Goal: Task Accomplishment & Management: Use online tool/utility

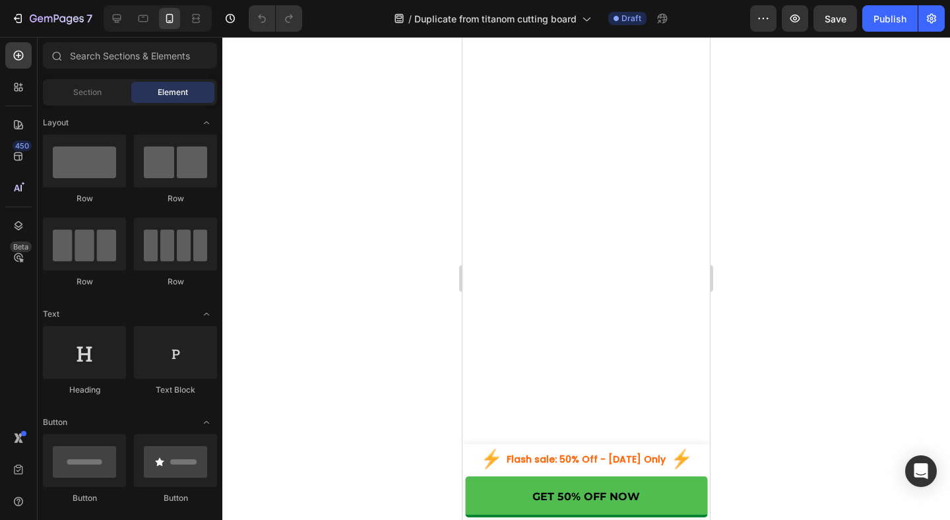
scroll to position [3631, 0]
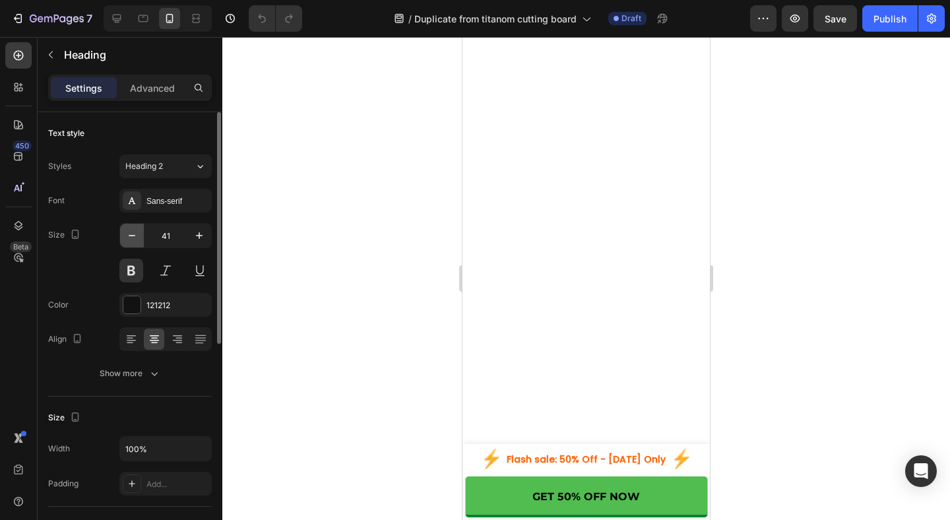
click at [135, 237] on icon "button" at bounding box center [131, 235] width 13 height 13
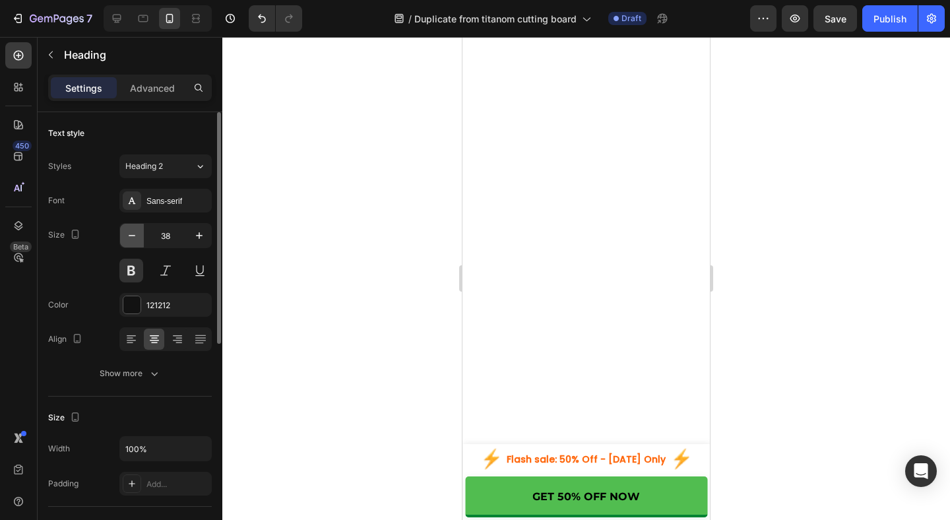
click at [135, 237] on icon "button" at bounding box center [131, 235] width 13 height 13
type input "35"
click at [160, 90] on p "Advanced" at bounding box center [152, 88] width 45 height 14
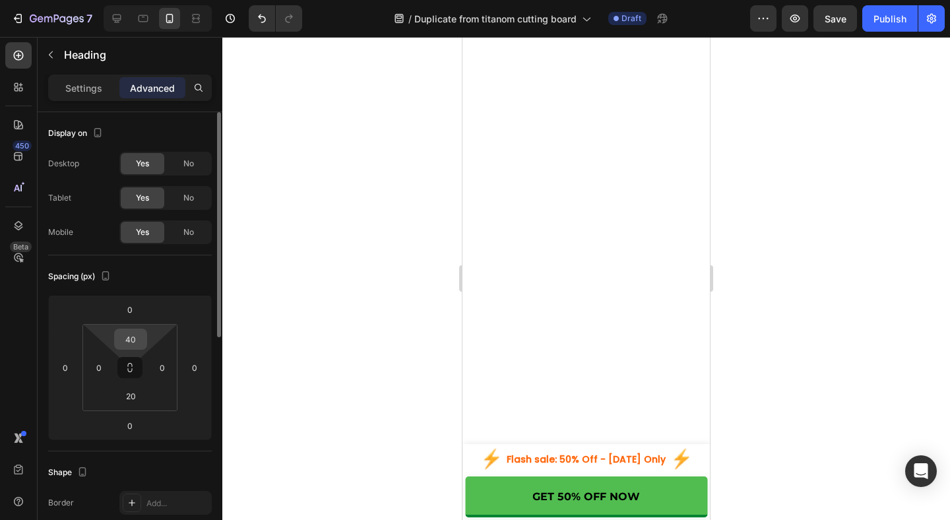
click at [142, 336] on input "40" at bounding box center [130, 339] width 26 height 20
type input "20"
click at [791, 296] on div at bounding box center [585, 278] width 727 height 483
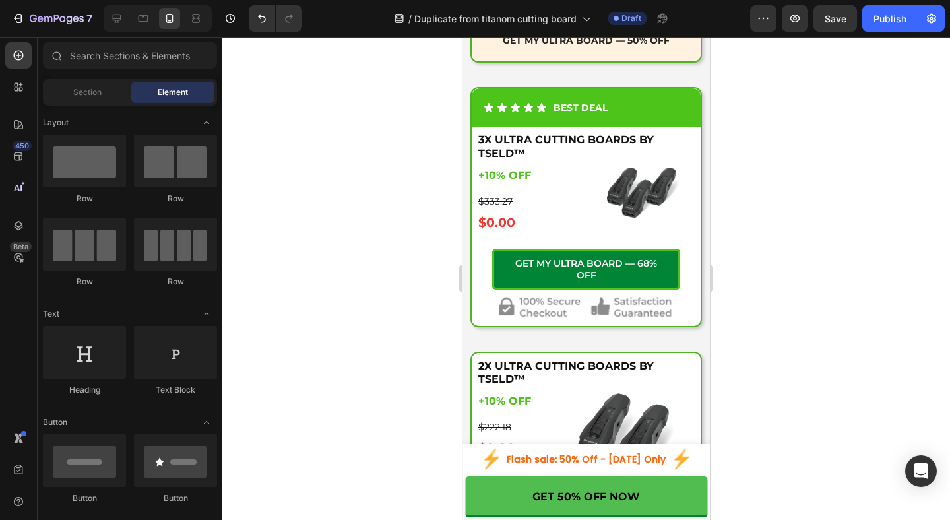
scroll to position [5229, 0]
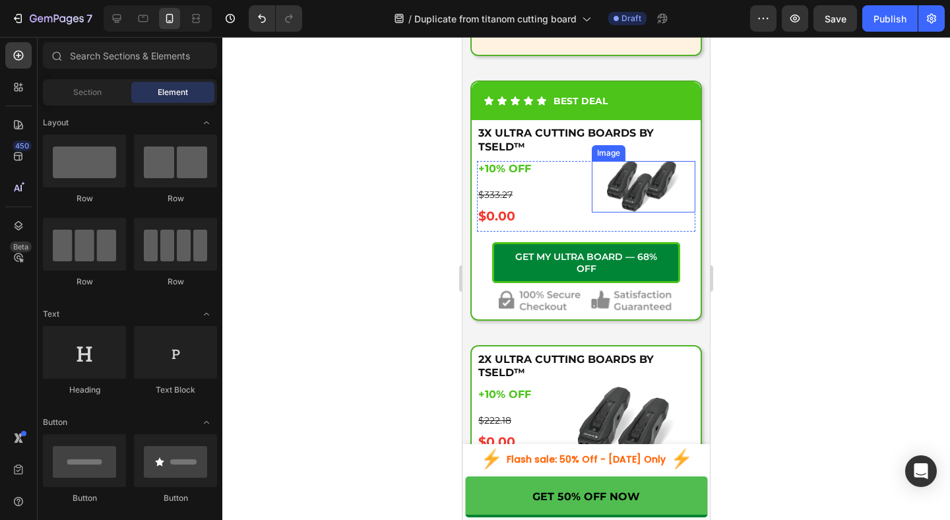
click at [645, 208] on img at bounding box center [643, 187] width 73 height 52
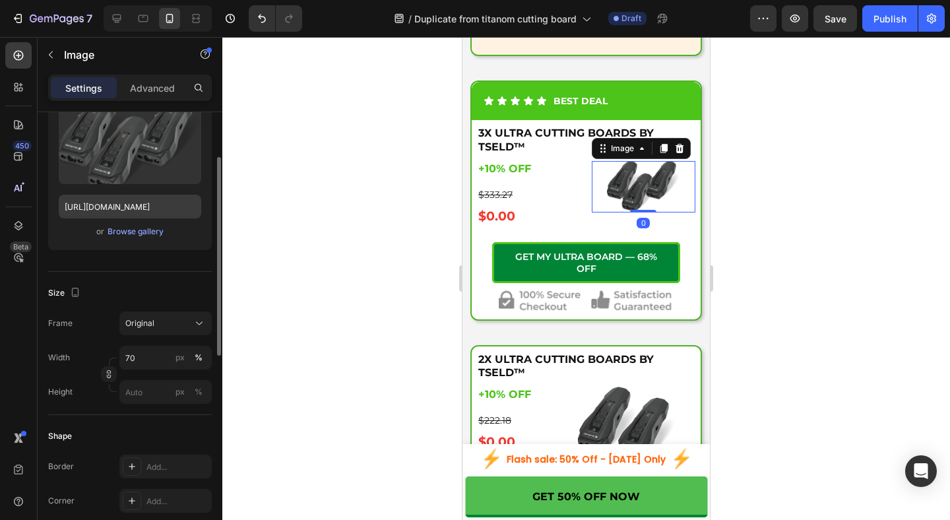
scroll to position [170, 0]
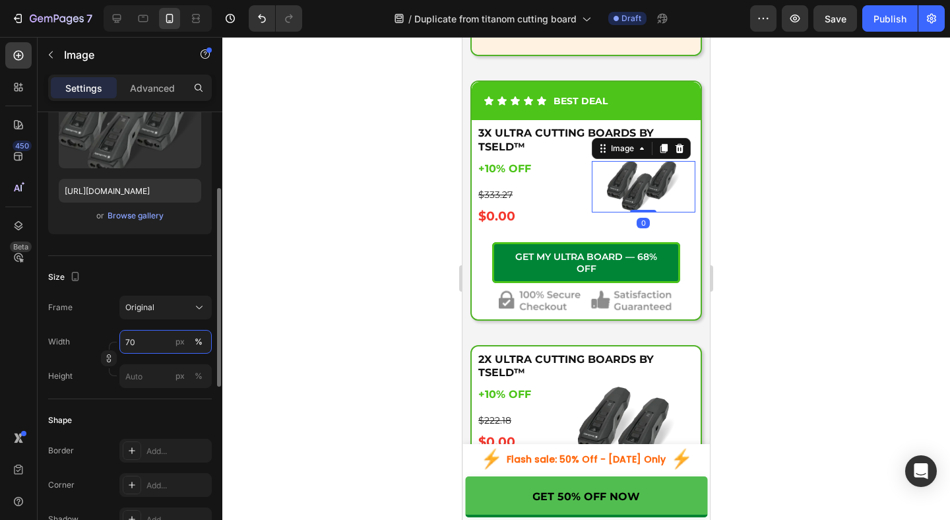
click at [138, 347] on input "70" at bounding box center [165, 342] width 92 height 24
click at [201, 377] on div "%" at bounding box center [199, 376] width 8 height 12
click at [156, 379] on input "px %" at bounding box center [165, 376] width 92 height 24
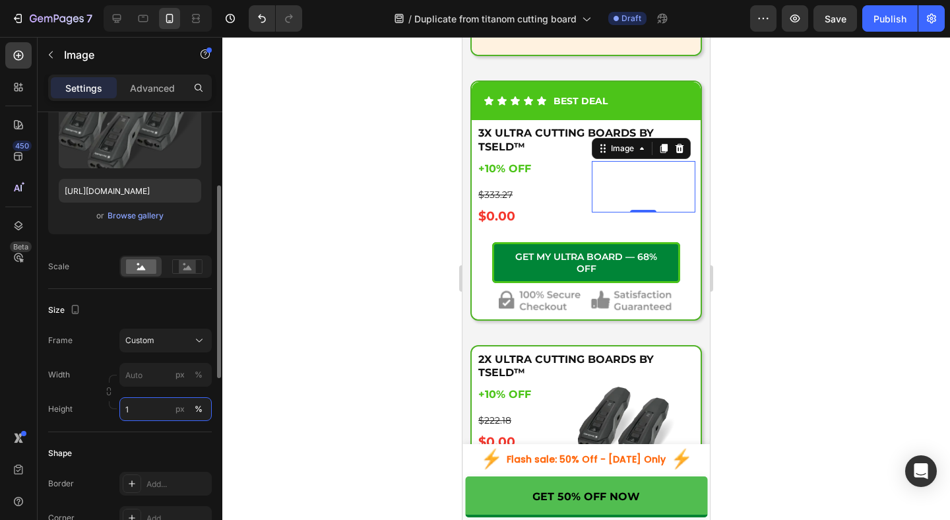
click at [143, 412] on input "1" at bounding box center [165, 409] width 92 height 24
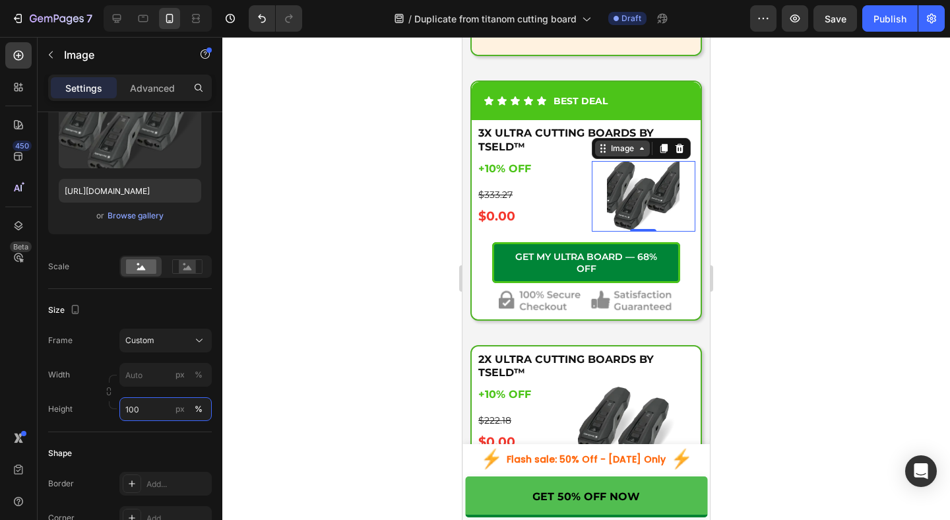
type input "100"
click at [603, 149] on icon at bounding box center [604, 148] width 2 height 2
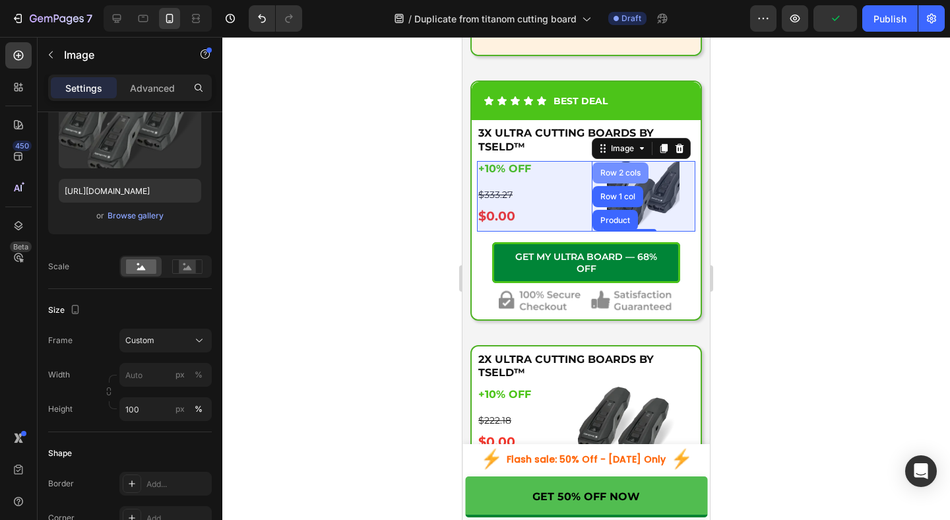
click at [629, 183] on div "Row 2 cols" at bounding box center [620, 172] width 56 height 21
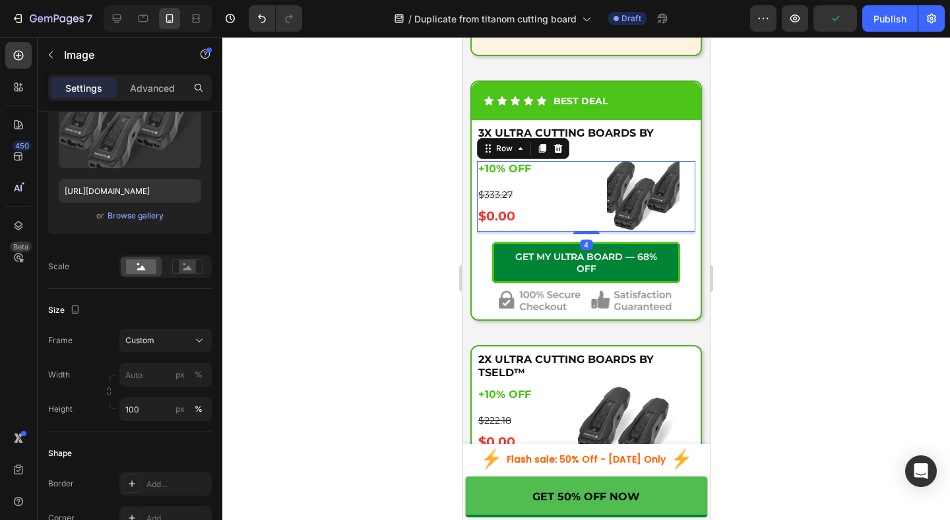
scroll to position [0, 0]
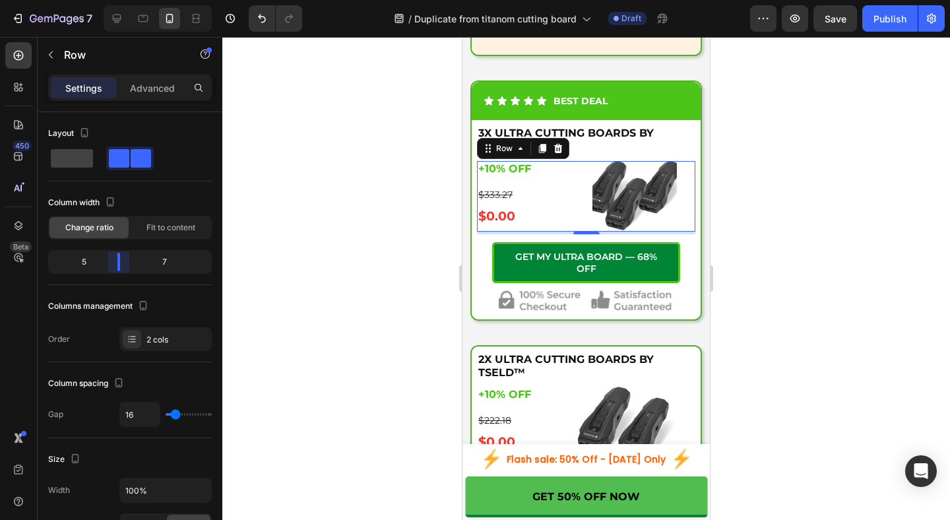
drag, startPoint x: 131, startPoint y: 264, endPoint x: 90, endPoint y: 253, distance: 42.4
click at [115, 0] on body "7 Version history / Duplicate from titanom cutting board Draft Preview Save Pub…" at bounding box center [475, 0] width 950 height 0
click at [801, 322] on div at bounding box center [585, 278] width 727 height 483
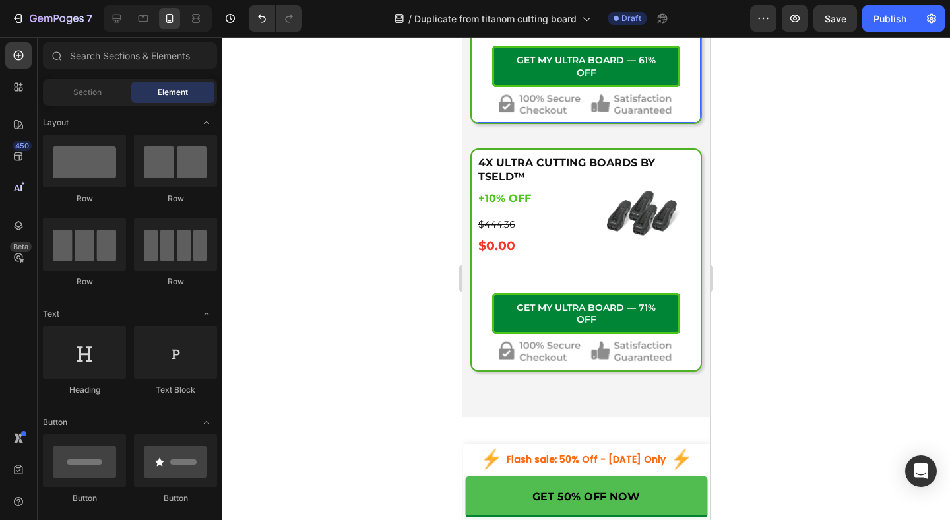
scroll to position [5680, 0]
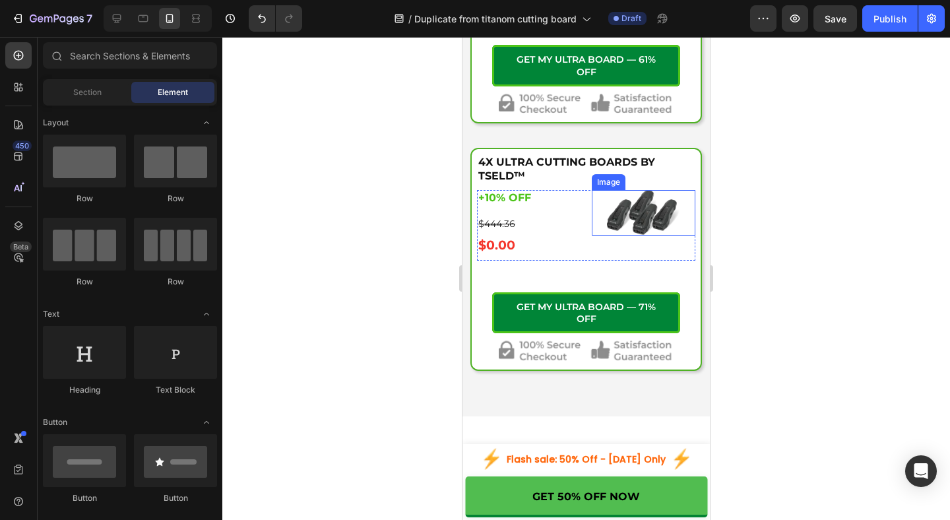
click at [628, 235] on div "Image" at bounding box center [644, 213] width 104 height 46
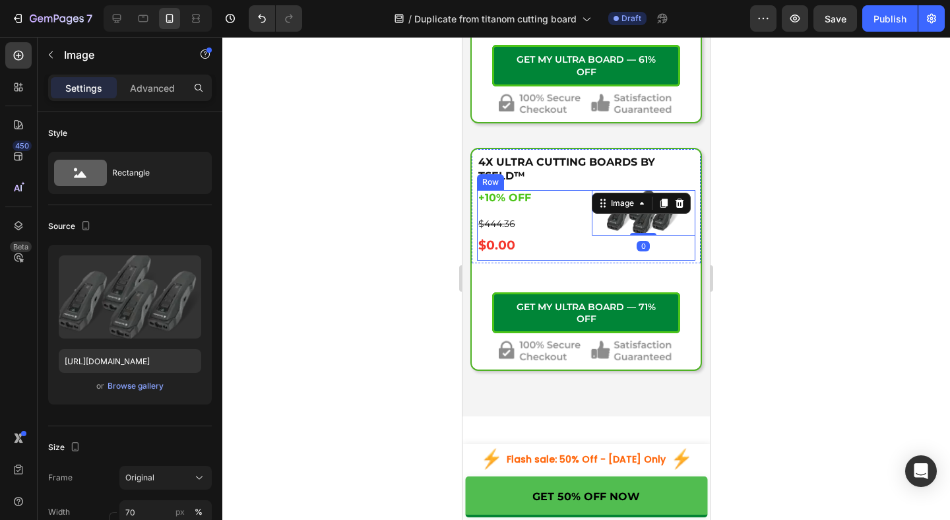
click at [595, 261] on div "Image 0" at bounding box center [644, 225] width 104 height 71
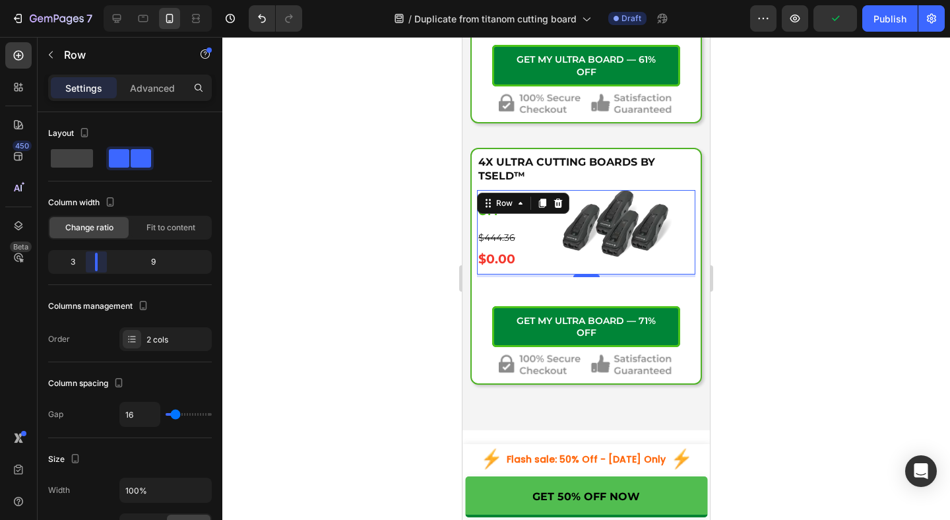
drag, startPoint x: 127, startPoint y: 270, endPoint x: 93, endPoint y: 264, distance: 34.2
click at [93, 0] on body "7 Version history / Duplicate from titanom cutting board Draft Preview Publish …" at bounding box center [475, 0] width 950 height 0
click at [750, 330] on div at bounding box center [585, 278] width 727 height 483
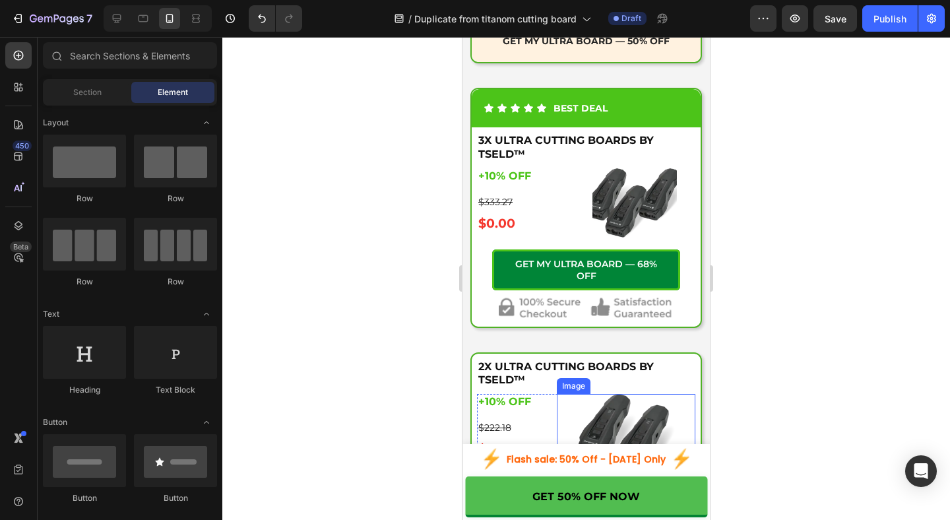
scroll to position [5220, 0]
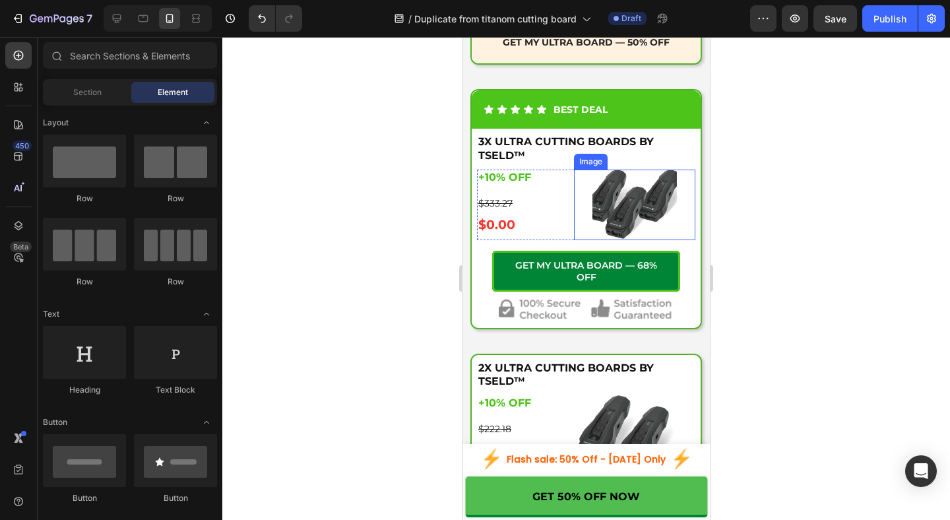
click at [634, 224] on img at bounding box center [634, 204] width 85 height 71
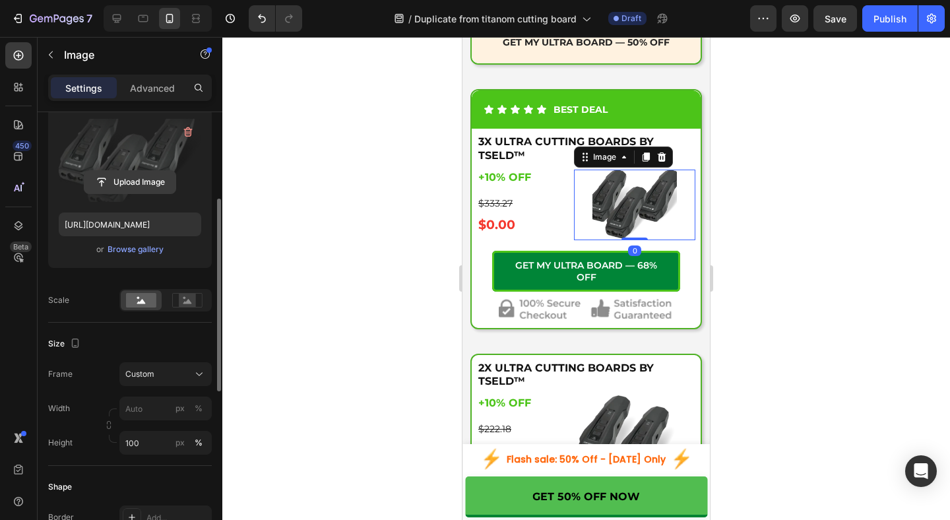
scroll to position [164, 0]
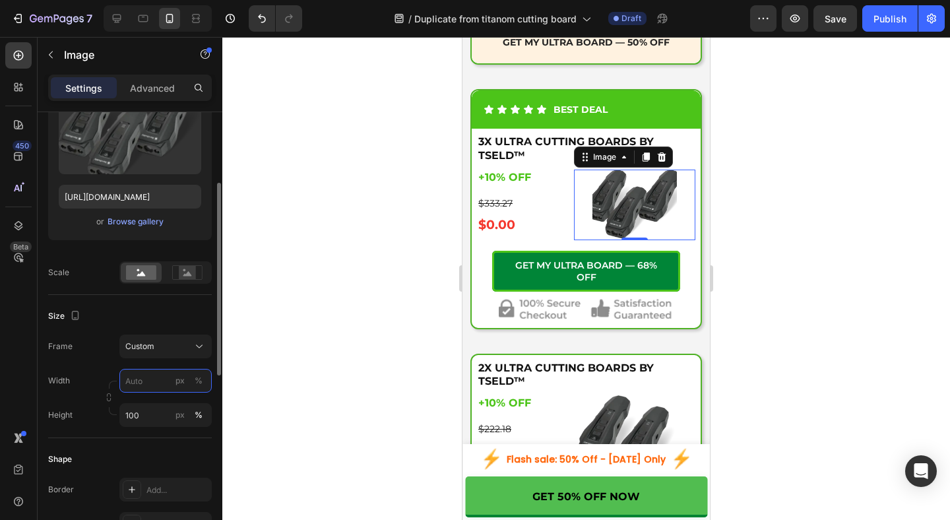
click at [158, 383] on input "px %" at bounding box center [165, 381] width 92 height 24
type input "70"
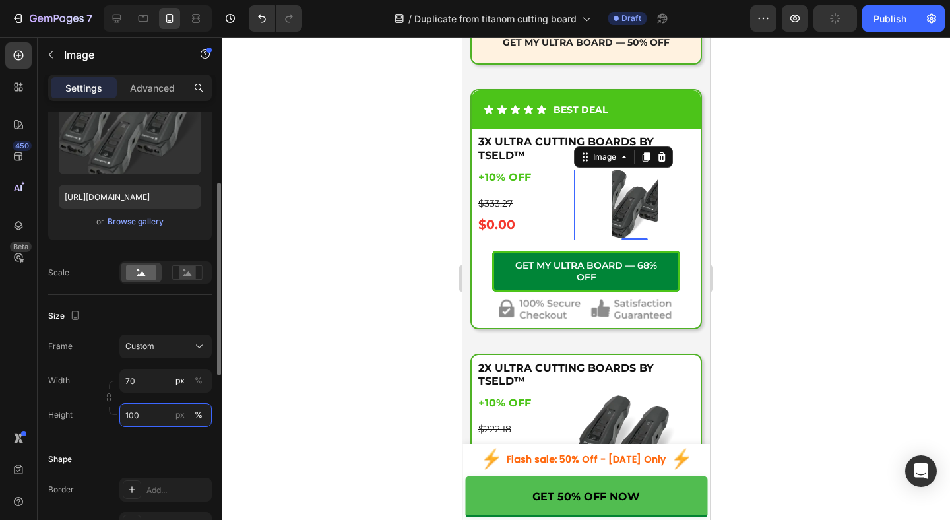
click at [152, 412] on input "100" at bounding box center [165, 415] width 92 height 24
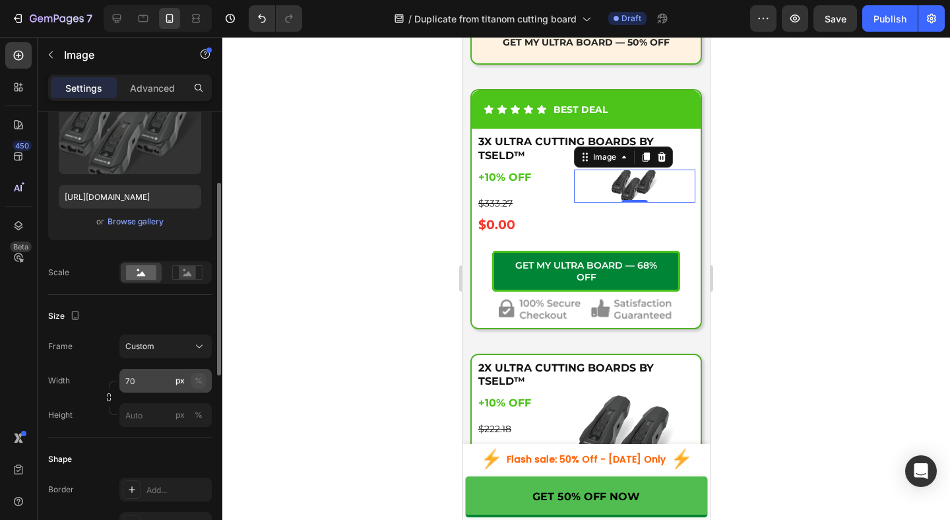
click at [199, 381] on div "Width 70 px % Height px %" at bounding box center [130, 398] width 164 height 58
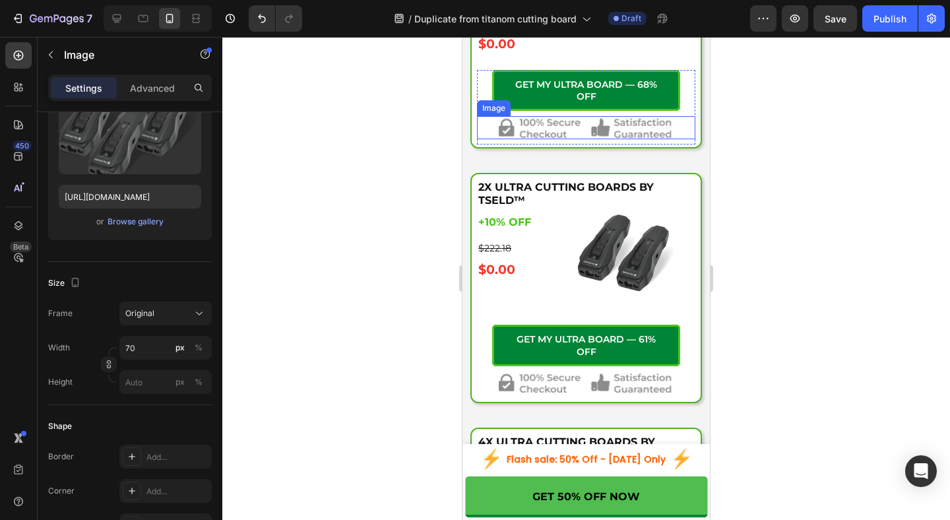
scroll to position [5411, 0]
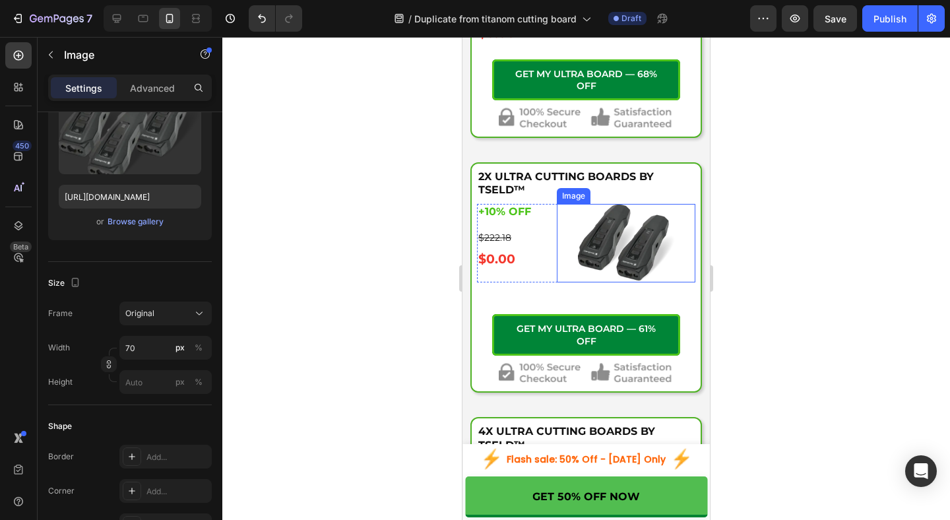
click at [629, 282] on img at bounding box center [626, 243] width 97 height 78
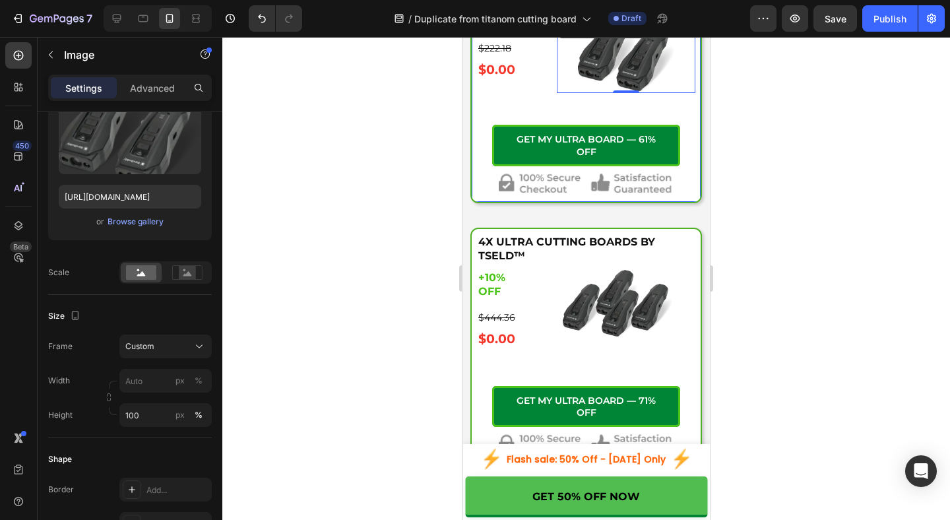
scroll to position [5622, 0]
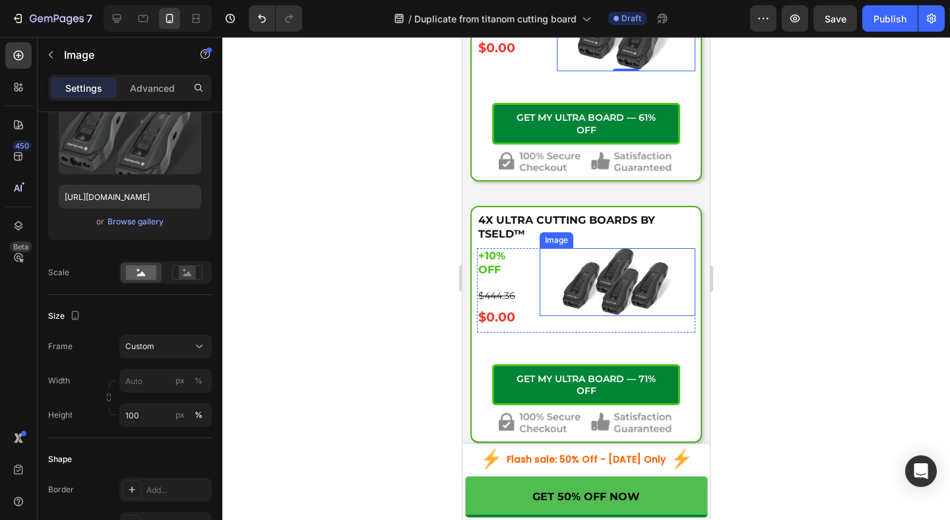
click at [640, 315] on img at bounding box center [617, 282] width 109 height 68
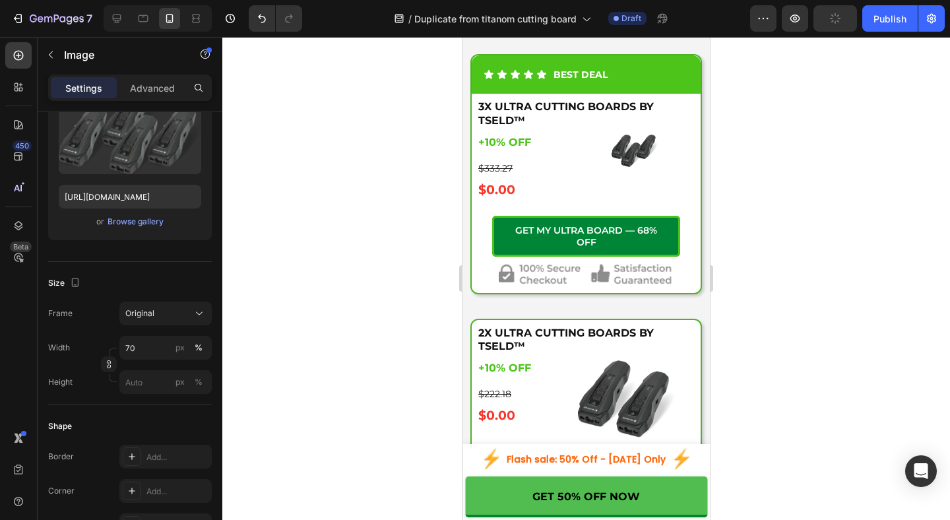
scroll to position [5252, 0]
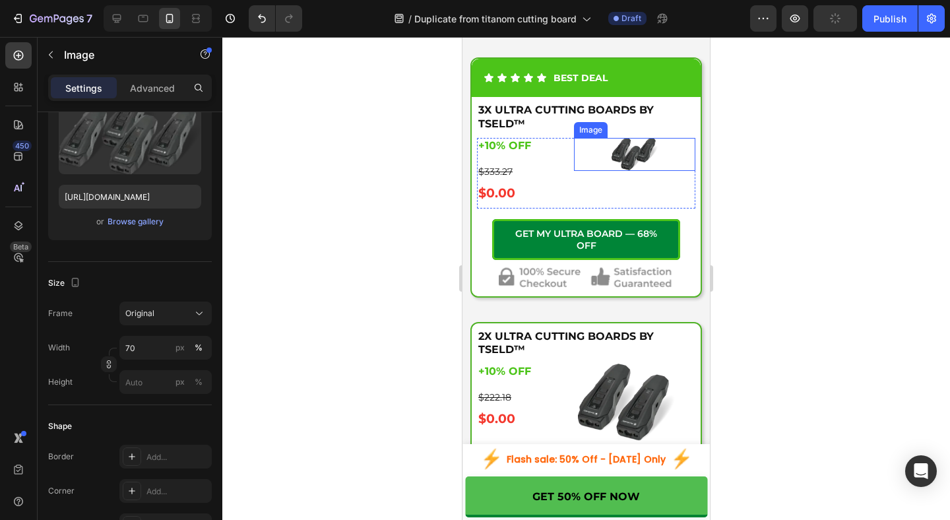
click at [620, 171] on img at bounding box center [634, 154] width 46 height 33
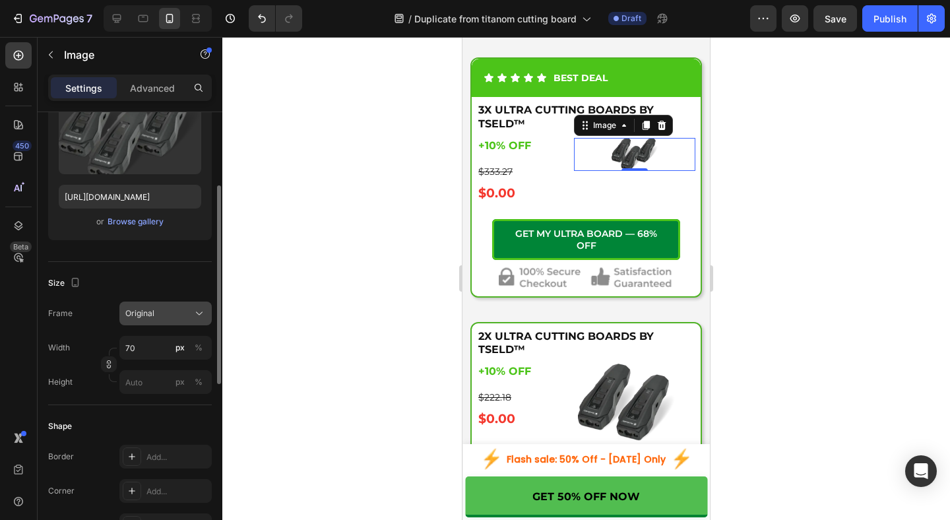
click at [199, 322] on button "Original" at bounding box center [165, 313] width 92 height 24
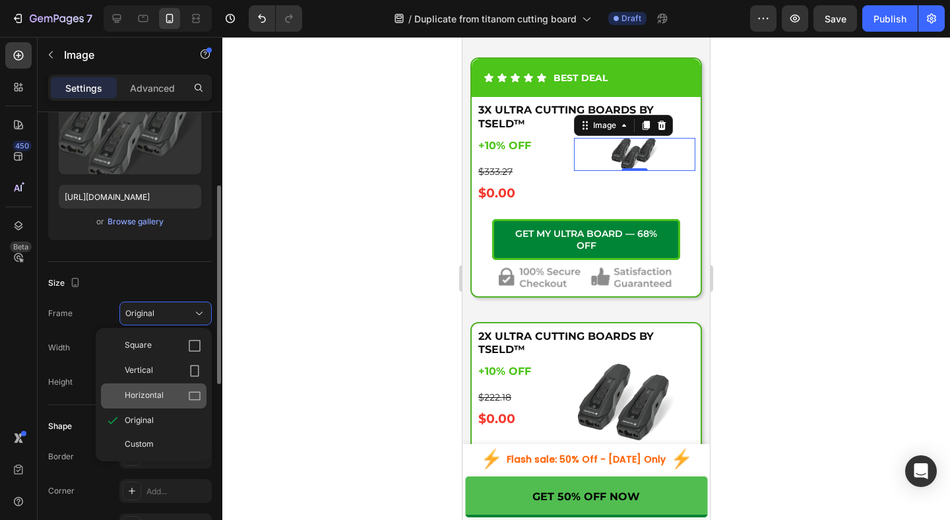
click at [167, 393] on div "Horizontal" at bounding box center [163, 395] width 77 height 13
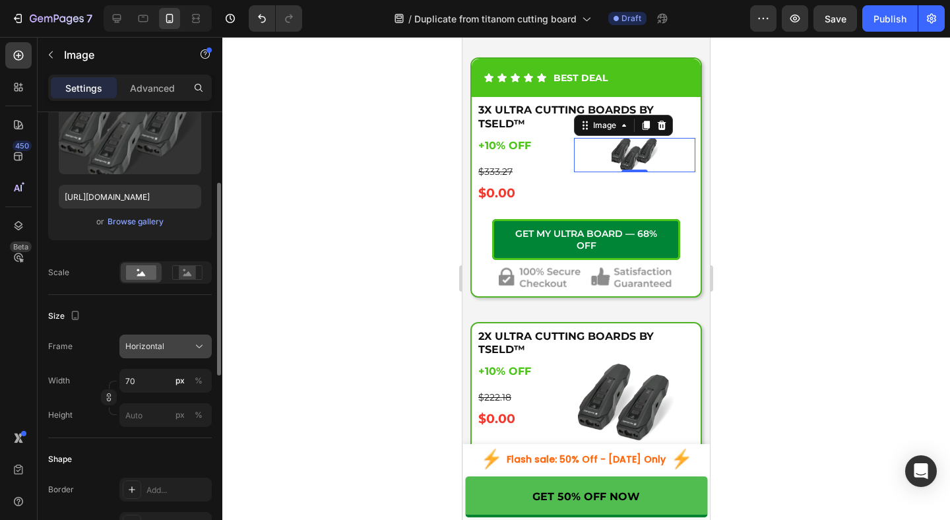
click at [193, 343] on icon at bounding box center [199, 346] width 13 height 13
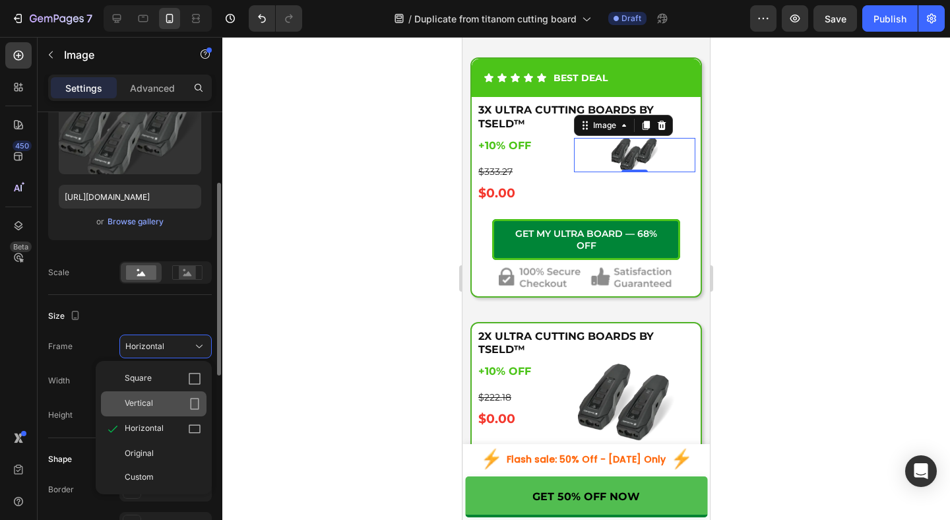
click at [162, 402] on div "Vertical" at bounding box center [163, 403] width 77 height 13
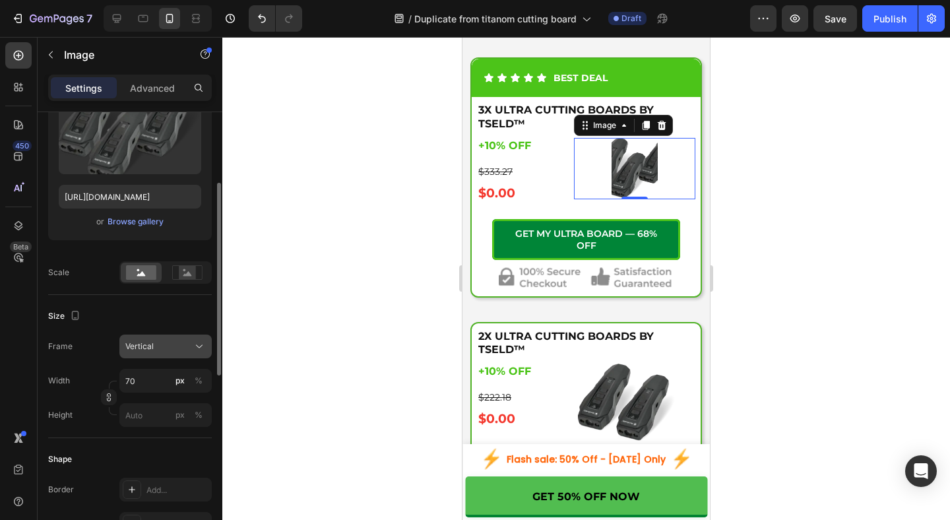
click at [185, 342] on div "Vertical" at bounding box center [157, 346] width 65 height 12
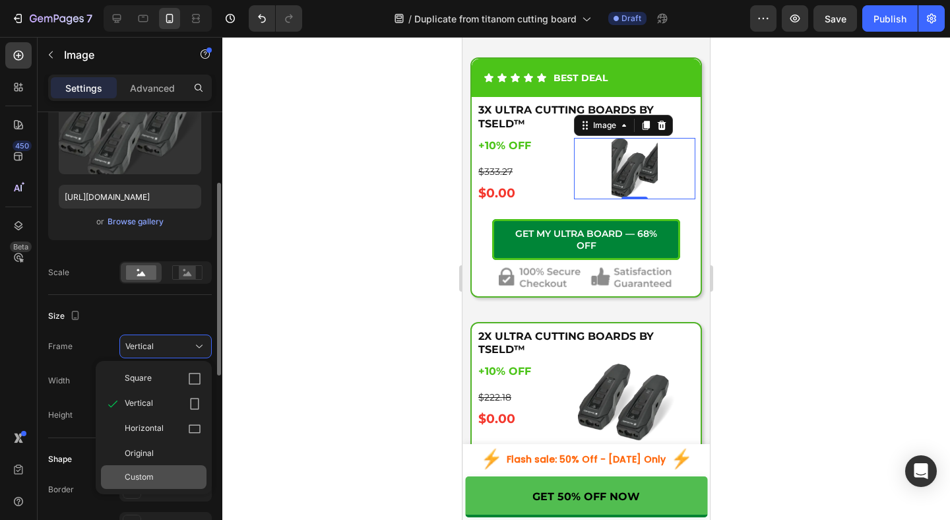
click at [154, 472] on div "Custom" at bounding box center [163, 477] width 77 height 12
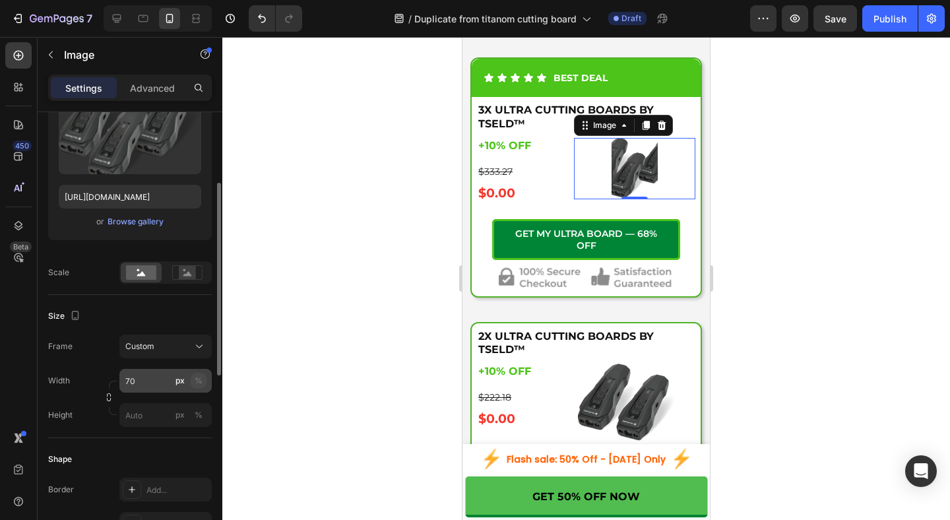
click at [201, 379] on div "%" at bounding box center [199, 381] width 8 height 12
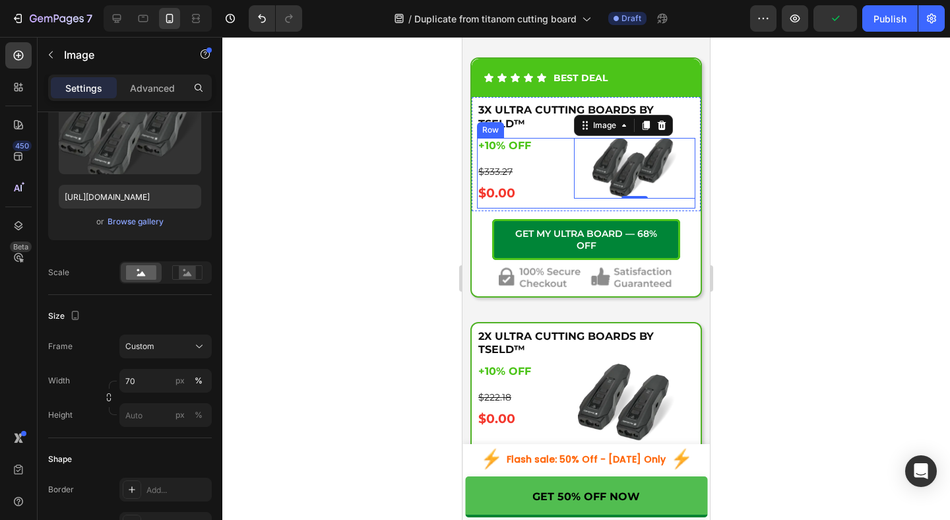
click at [567, 208] on div "+10% OFF Heading $333.27 Text Block $0.00 Product Price Product Price Image 0 R…" at bounding box center [586, 173] width 218 height 71
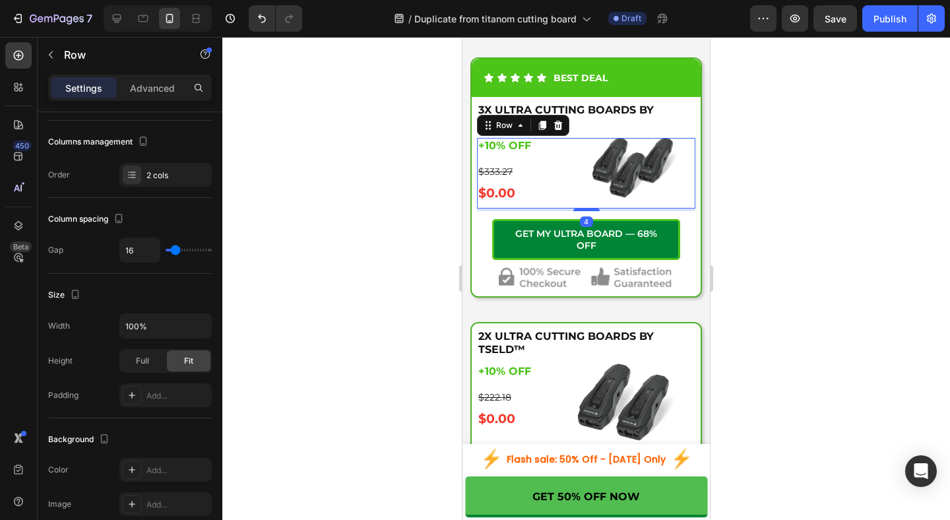
scroll to position [0, 0]
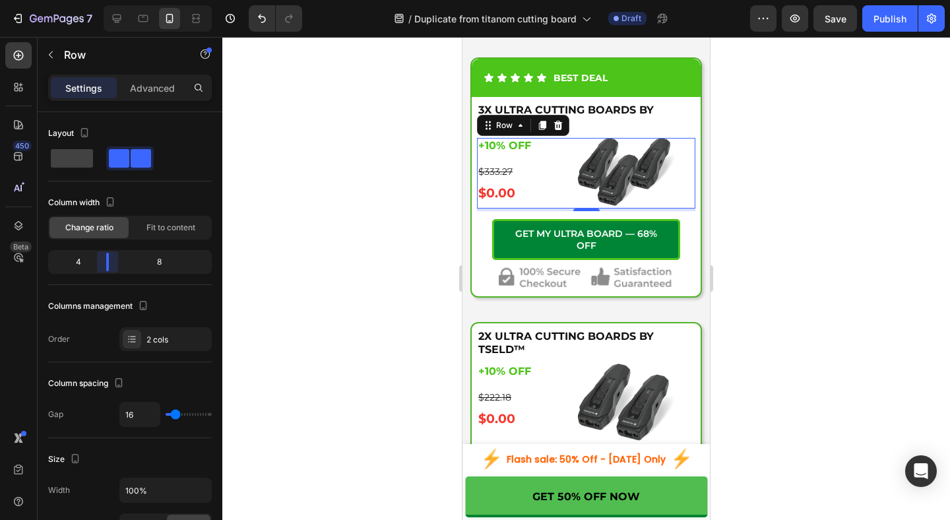
drag, startPoint x: 116, startPoint y: 266, endPoint x: 71, endPoint y: 214, distance: 69.2
click at [104, 0] on body "7 Version history / Duplicate from titanom cutting board Draft Preview Save Pub…" at bounding box center [475, 0] width 950 height 0
click at [772, 224] on div at bounding box center [585, 278] width 727 height 483
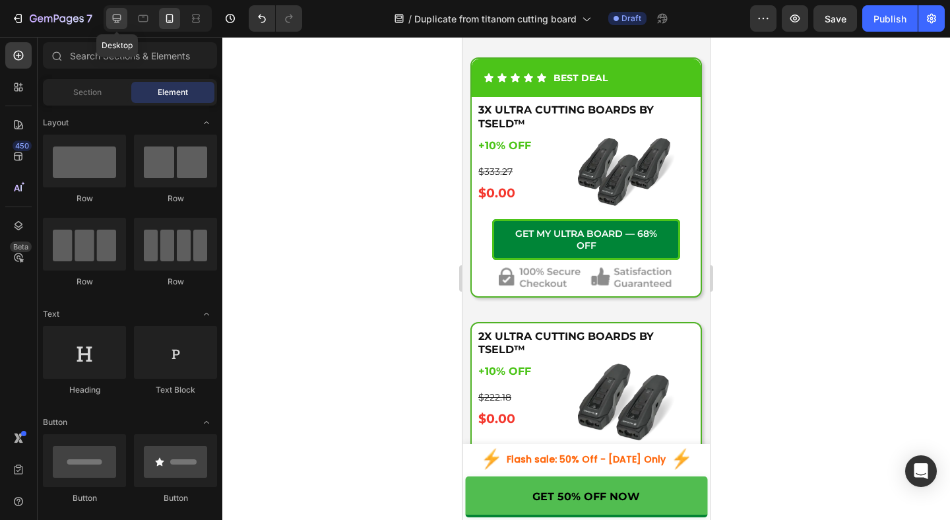
click at [115, 22] on icon at bounding box center [117, 19] width 9 height 9
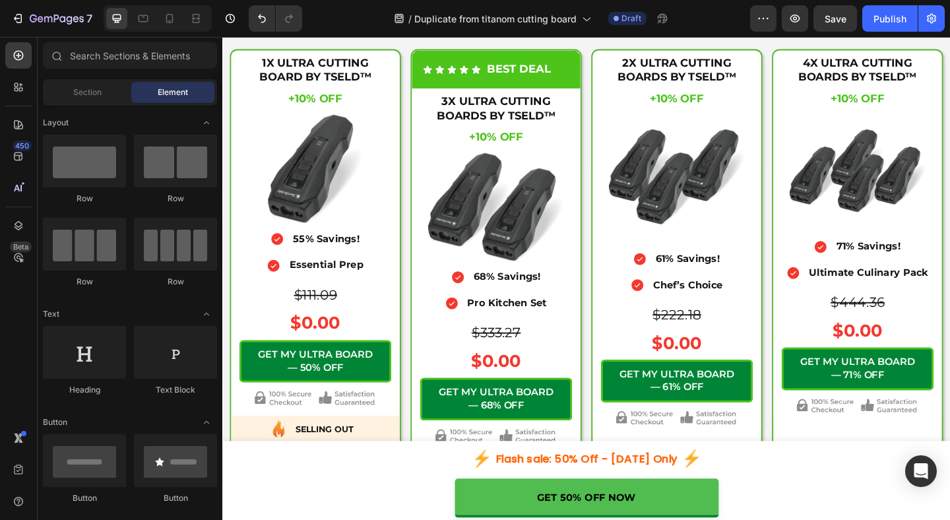
scroll to position [4954, 0]
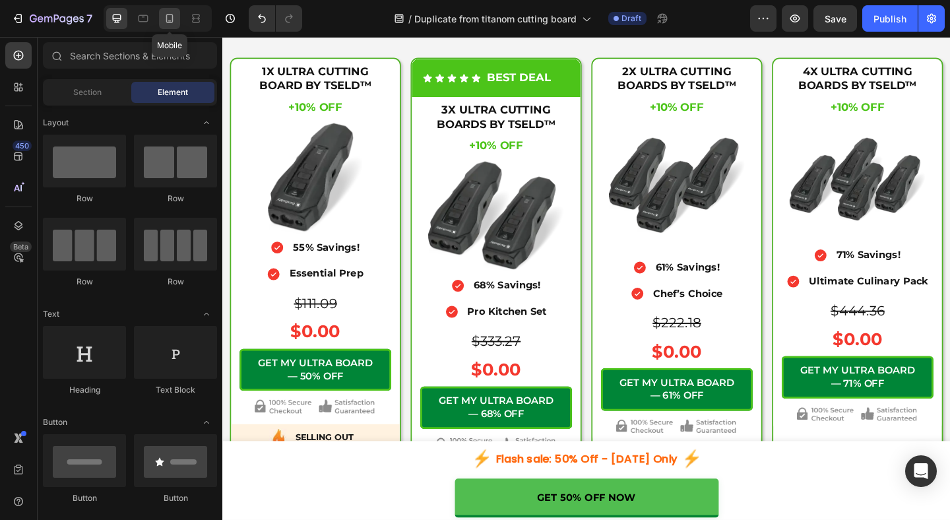
click at [166, 25] on div at bounding box center [169, 18] width 21 height 21
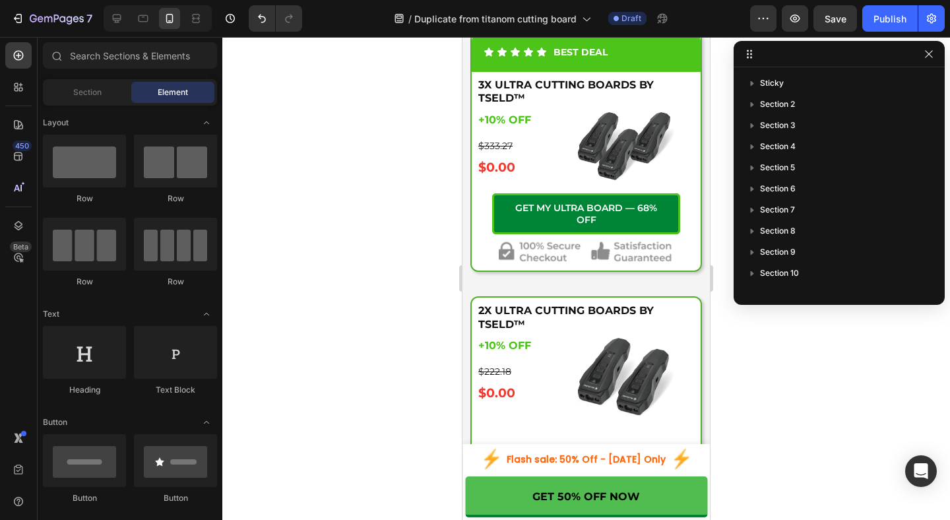
scroll to position [5343, 0]
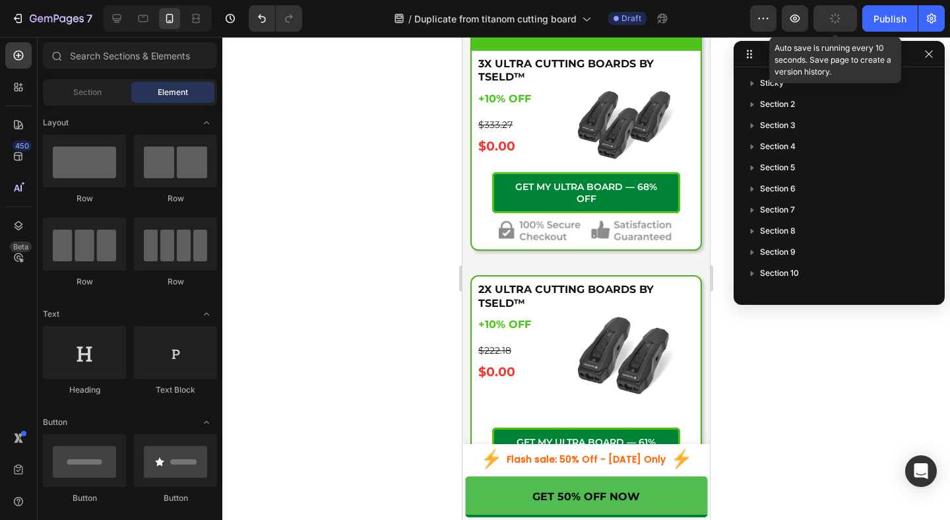
click at [834, 24] on icon "button" at bounding box center [835, 18] width 14 height 14
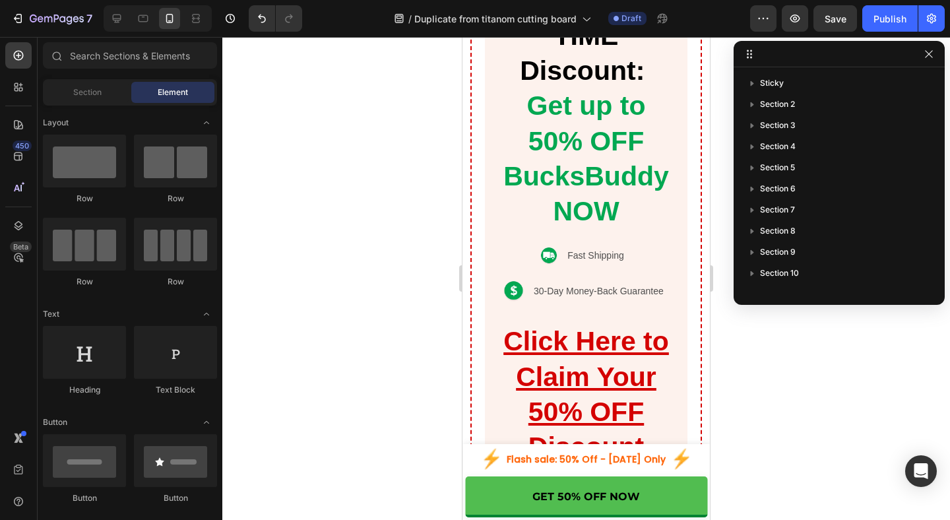
scroll to position [7251, 0]
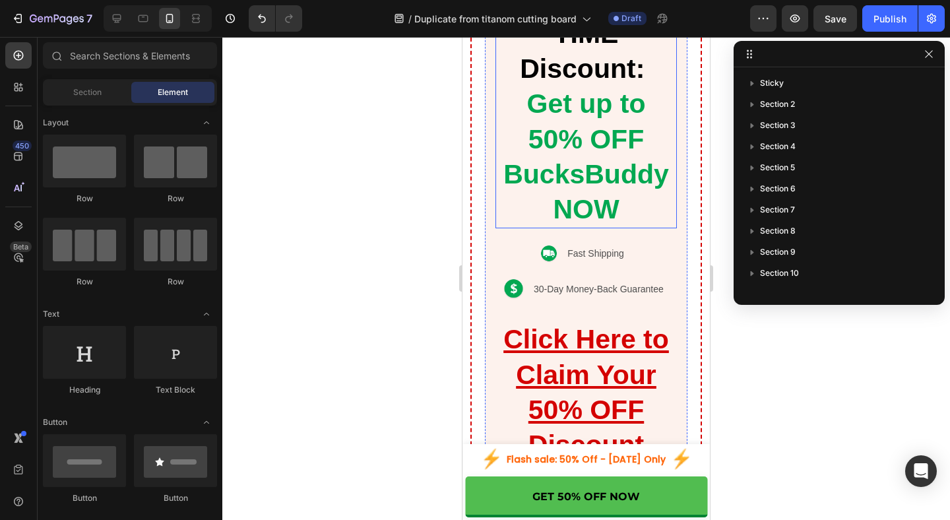
click at [634, 157] on h2 "Special LIMITED TIME Discount: Get up to 50% OFF BucksBuddy NOW" at bounding box center [585, 87] width 181 height 284
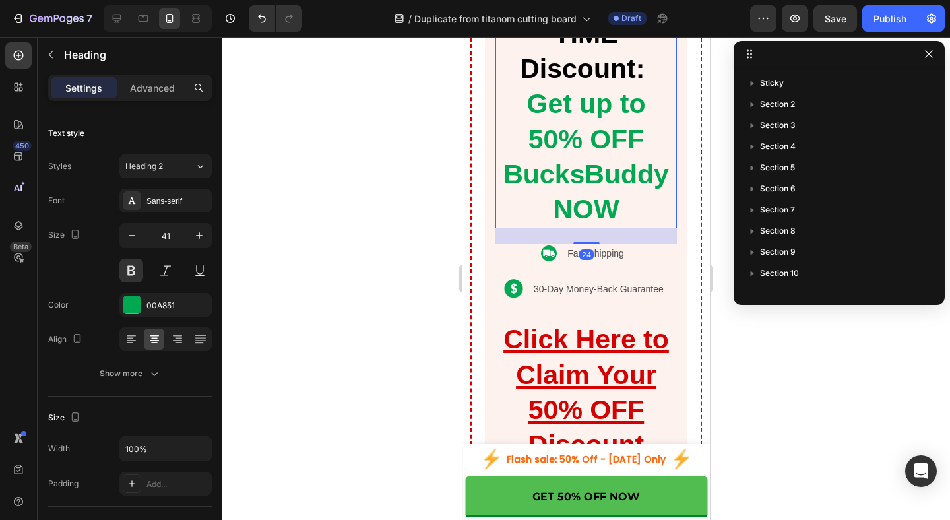
scroll to position [331, 0]
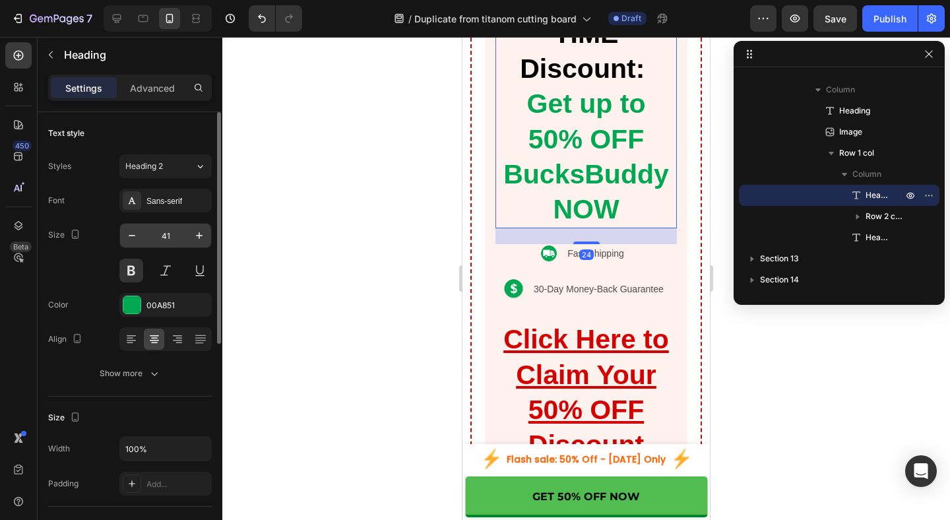
click at [174, 238] on input "41" at bounding box center [166, 236] width 44 height 24
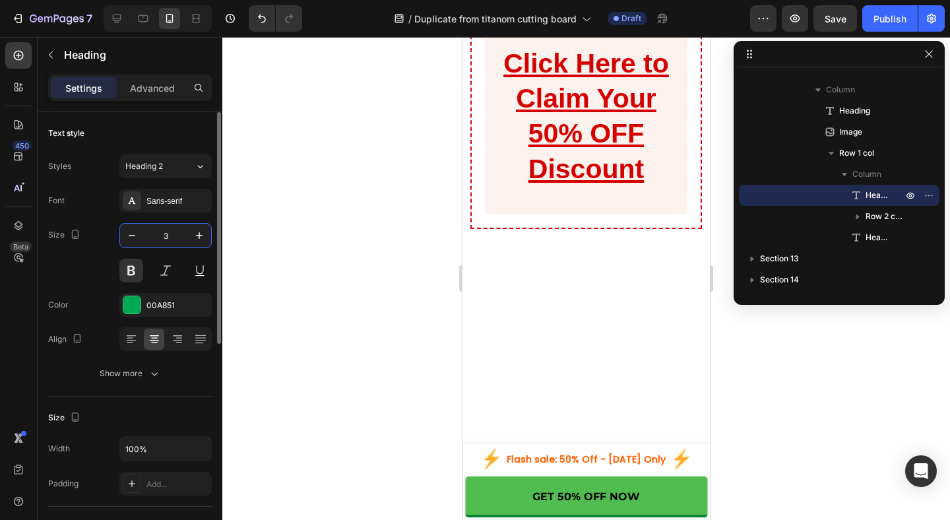
type input "30"
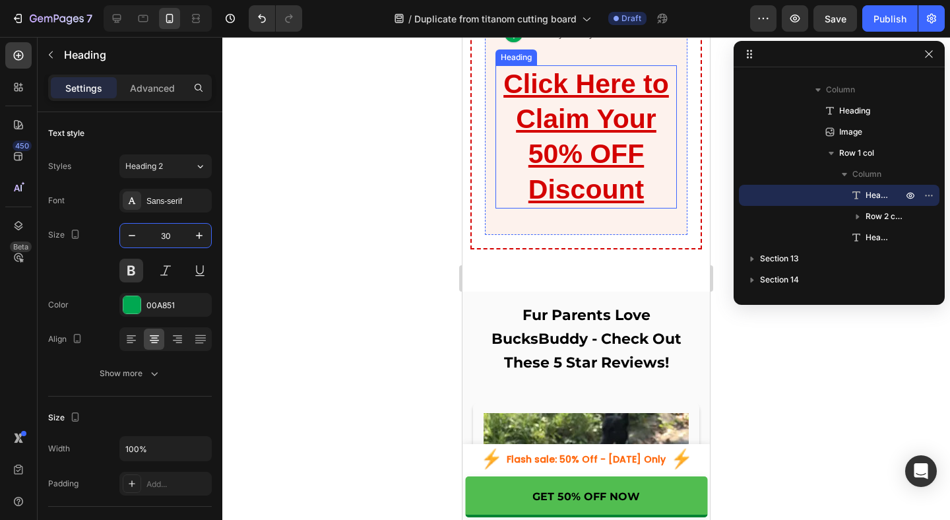
scroll to position [7354, 0]
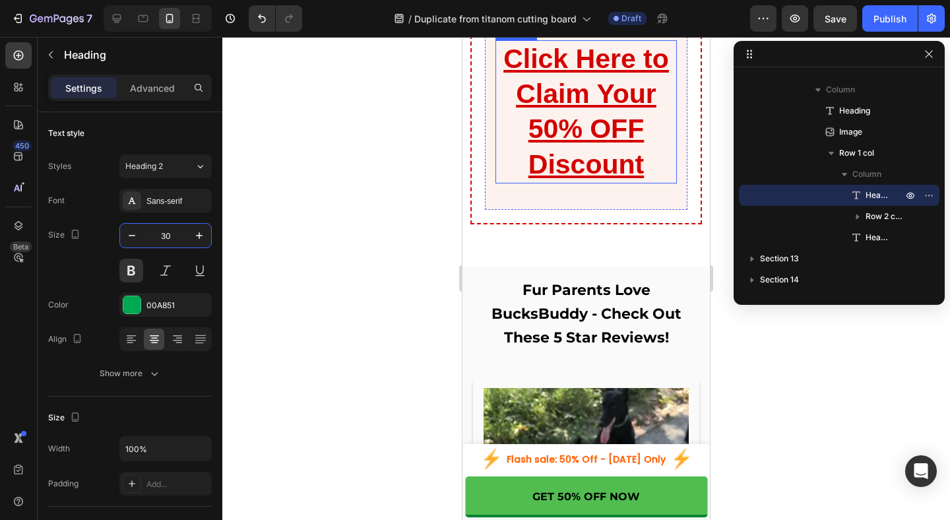
click at [657, 183] on h2 "Click Here to Claim Your 50% OFF Discount" at bounding box center [585, 111] width 181 height 143
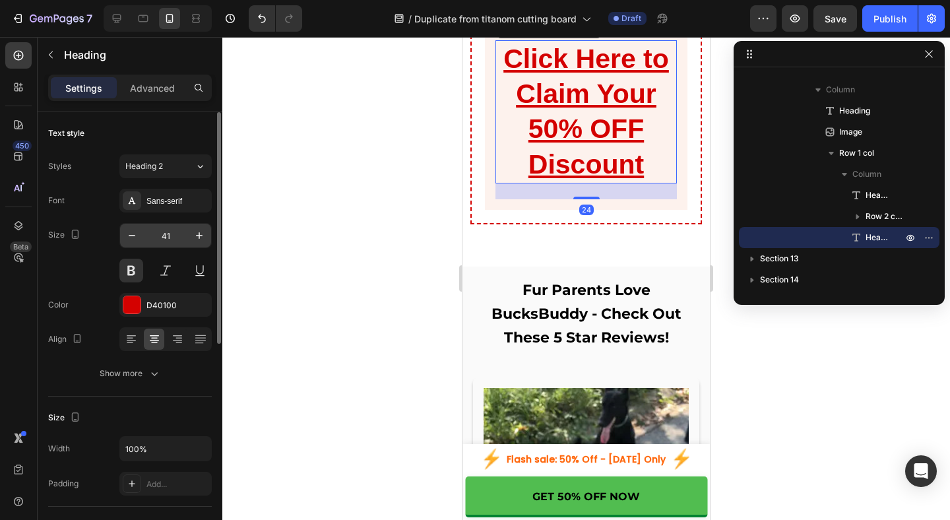
click at [175, 236] on input "41" at bounding box center [166, 236] width 44 height 24
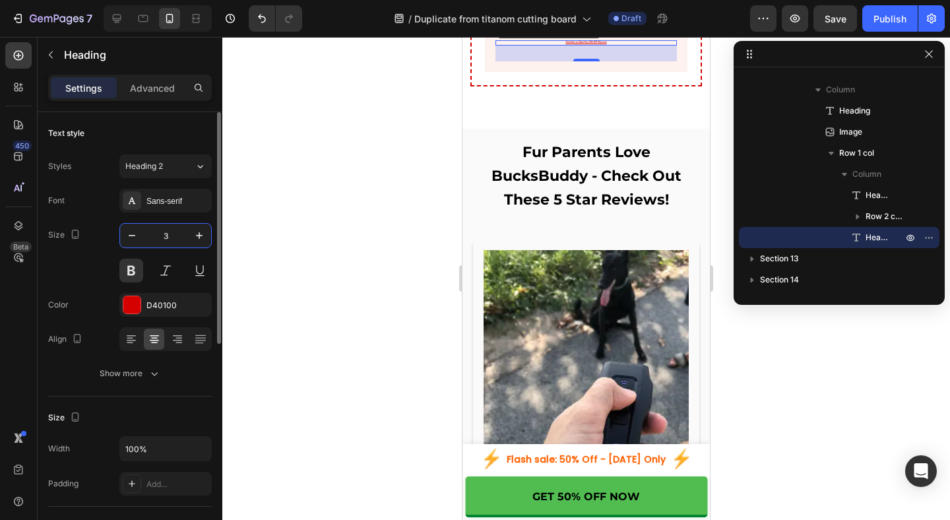
type input "30"
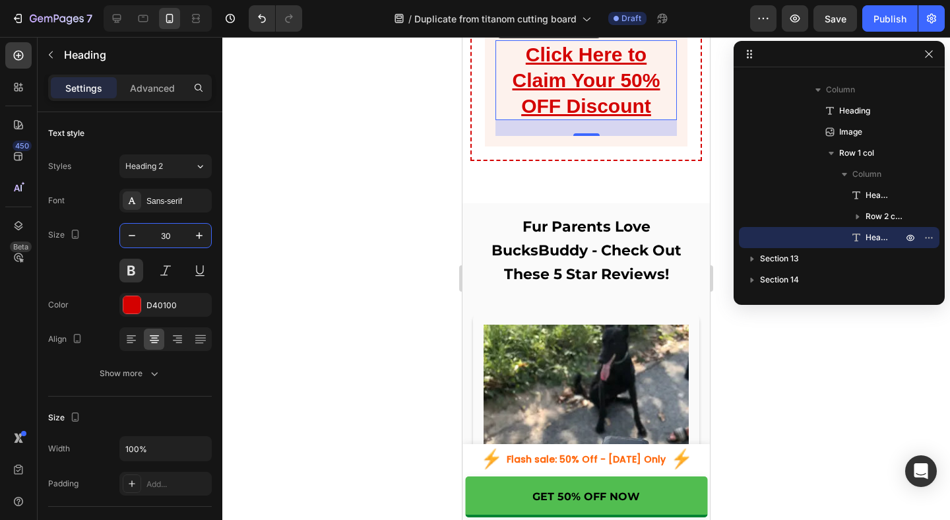
click at [725, 381] on div at bounding box center [585, 278] width 727 height 483
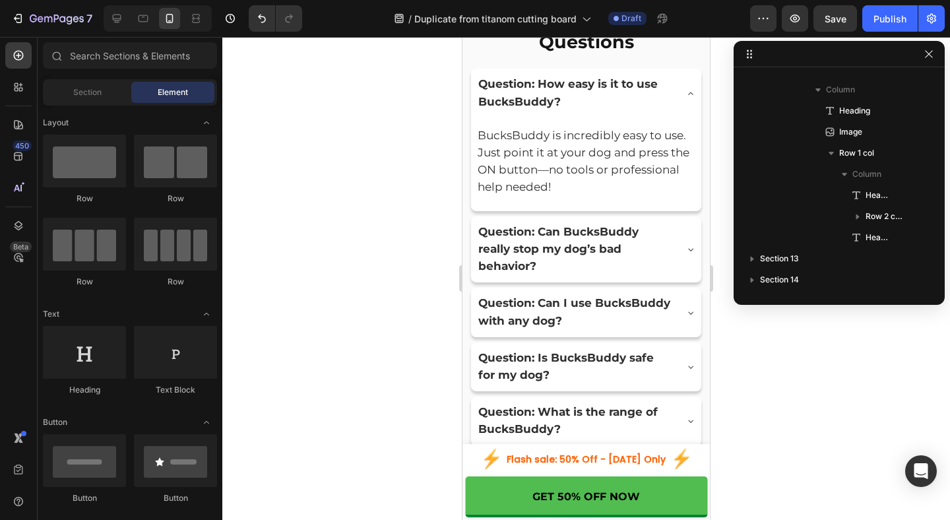
scroll to position [10056, 0]
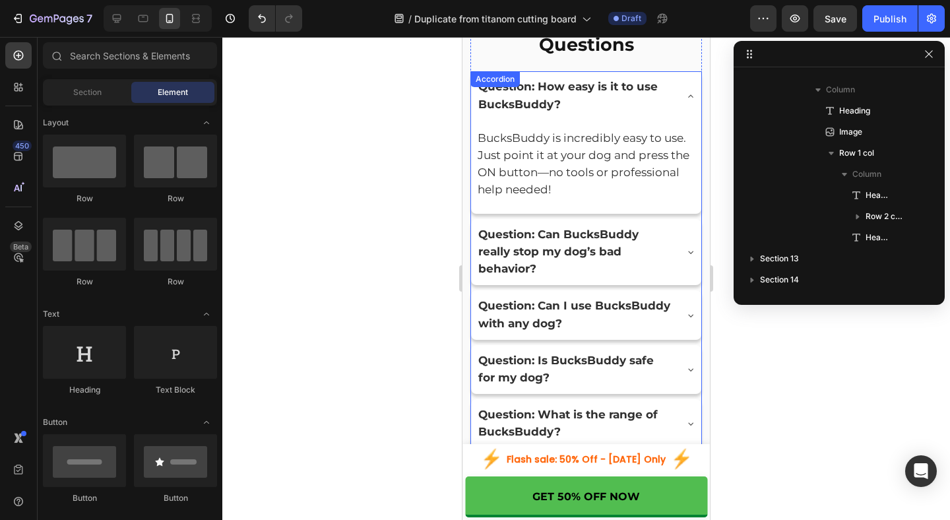
click at [689, 92] on icon at bounding box center [690, 96] width 11 height 11
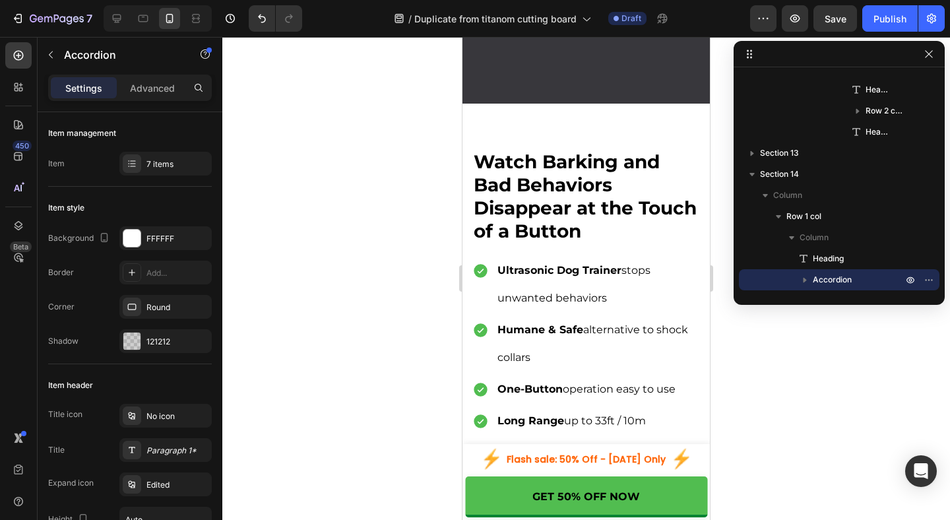
scroll to position [0, 0]
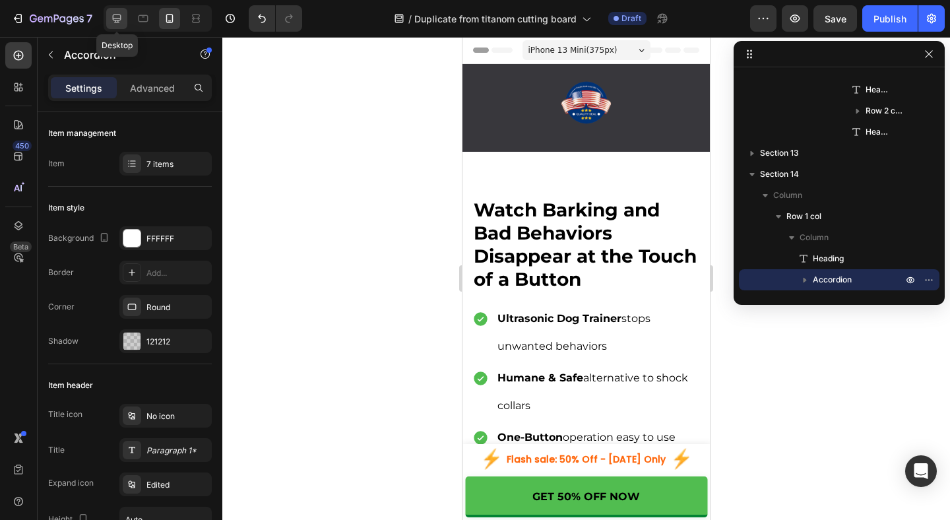
click at [122, 24] on icon at bounding box center [116, 18] width 13 height 13
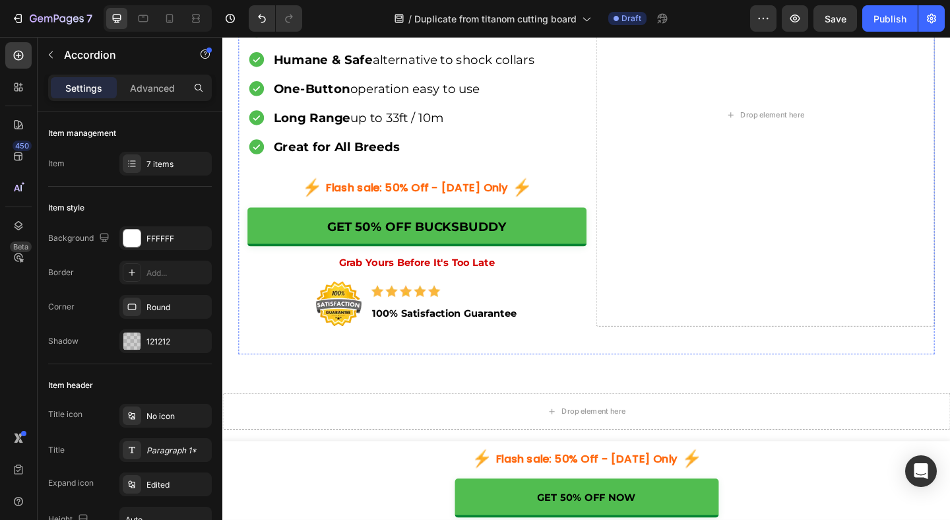
scroll to position [332, 0]
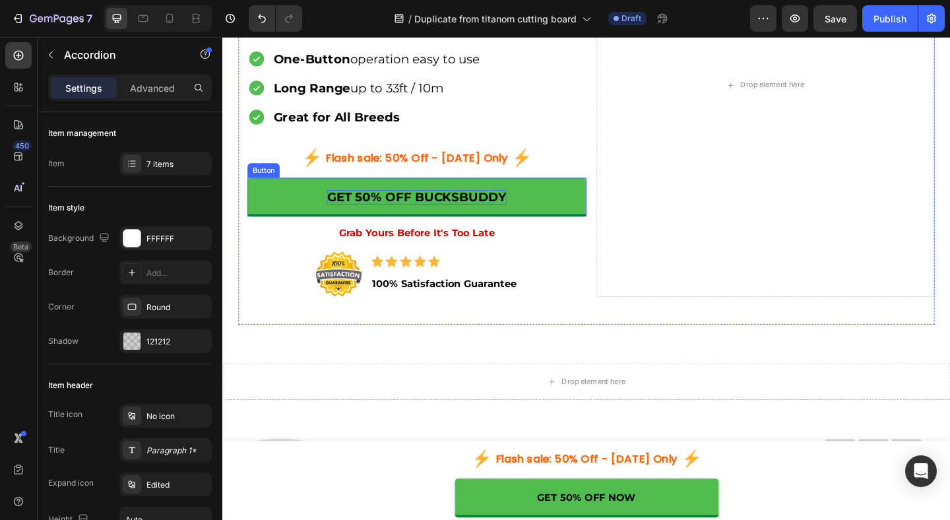
click at [487, 212] on p "GET 50% OFF BUCKSBUDDY" at bounding box center [433, 211] width 195 height 16
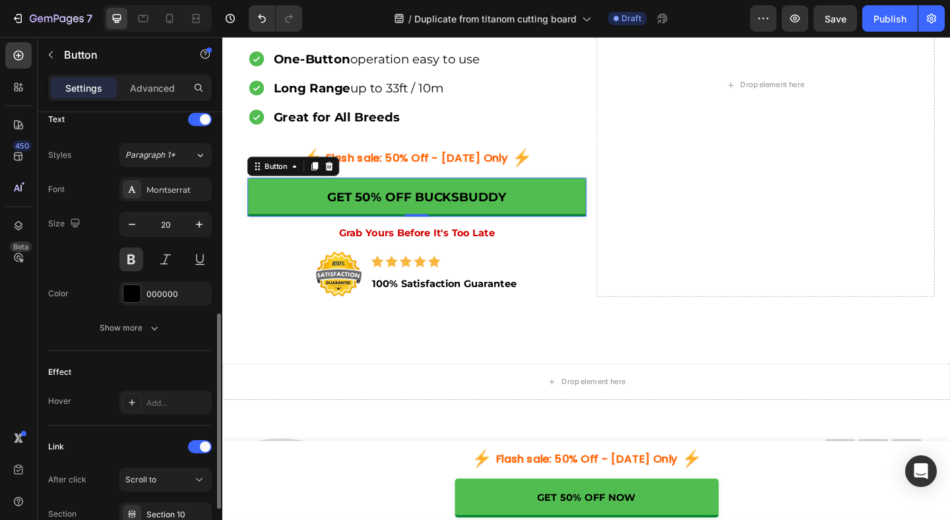
scroll to position [569, 0]
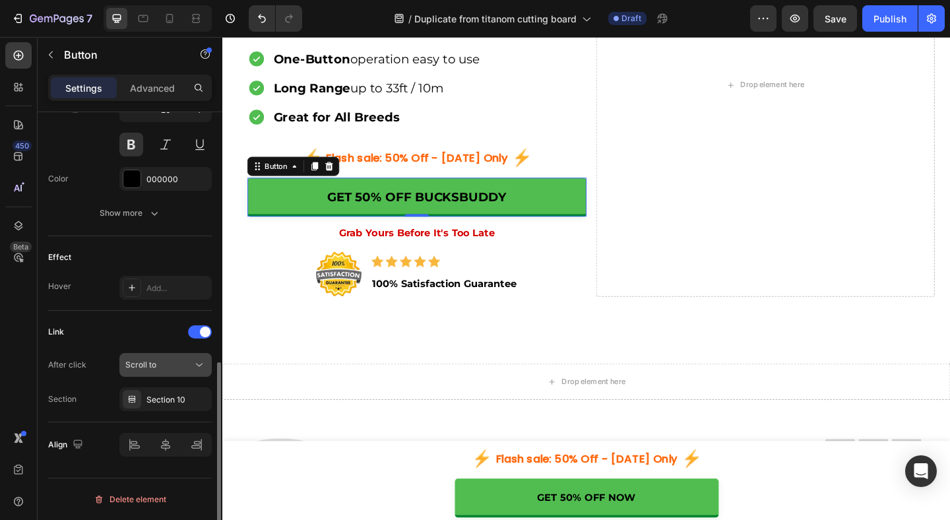
click at [185, 371] on div "Scroll to" at bounding box center [165, 364] width 80 height 13
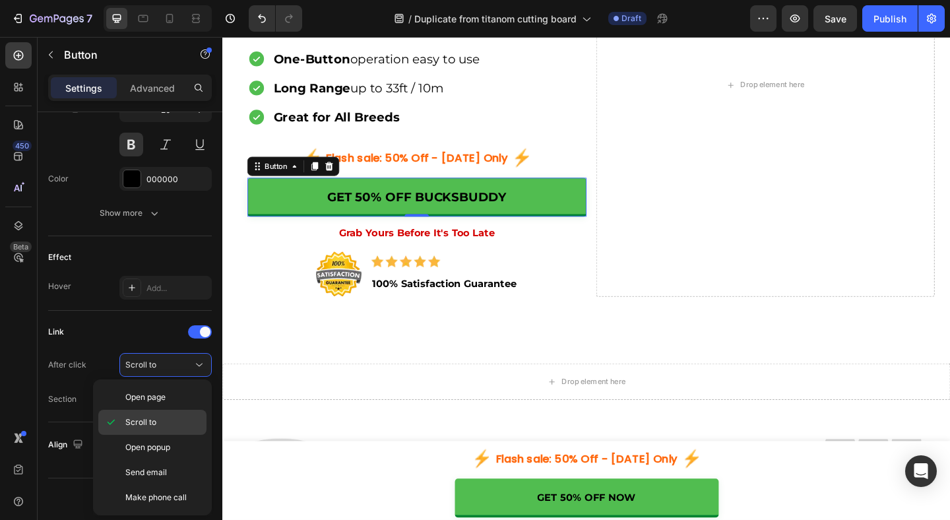
click at [166, 416] on p "Scroll to" at bounding box center [162, 422] width 75 height 12
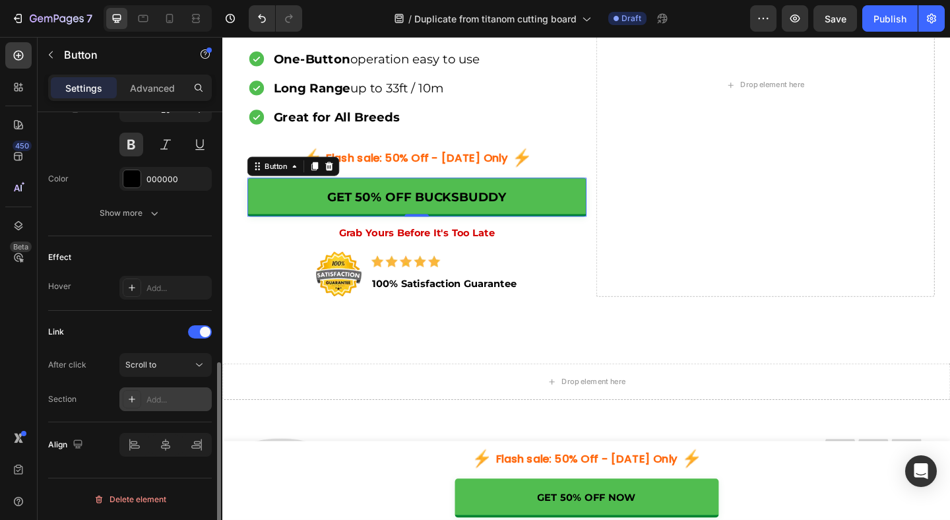
click at [171, 399] on div "Add..." at bounding box center [177, 400] width 62 height 12
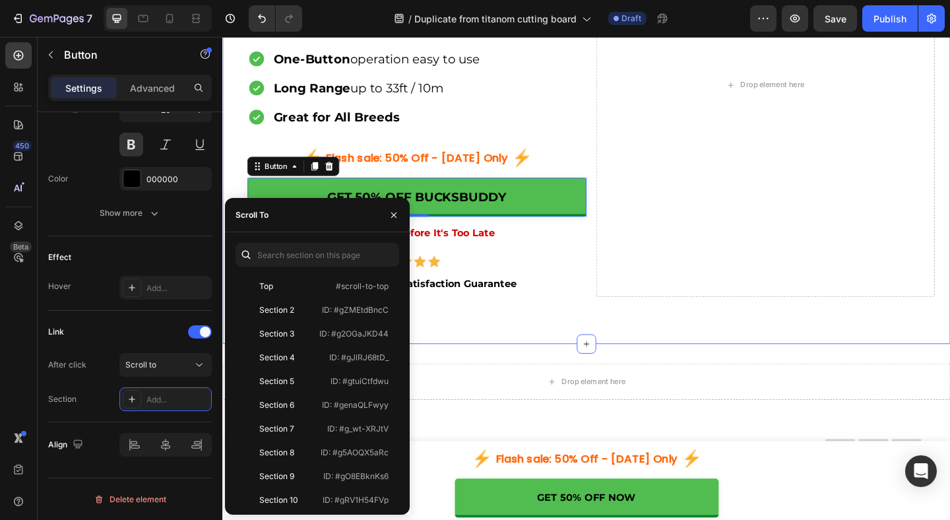
click at [561, 350] on div "Watch Barking and Bad Behaviors Disappear at the Touch of a Button Heading Ultr…" at bounding box center [617, 97] width 791 height 547
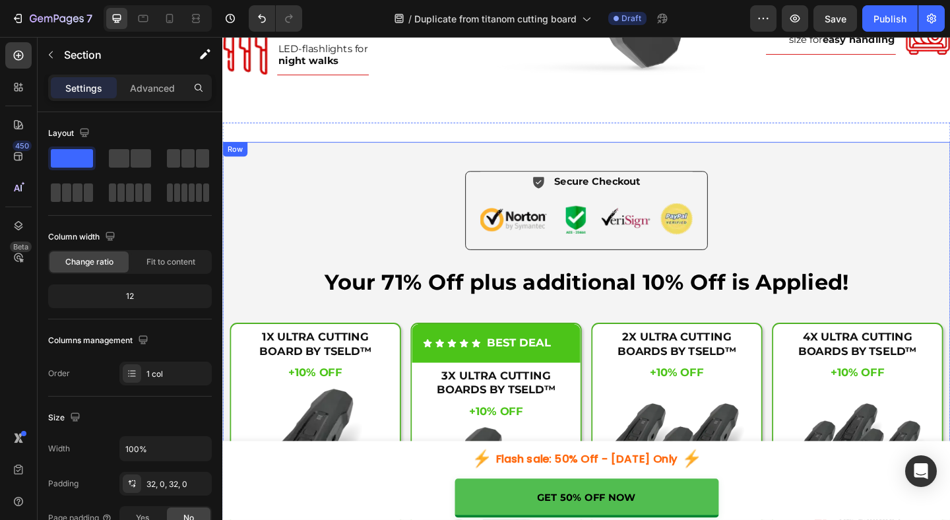
scroll to position [4143, 0]
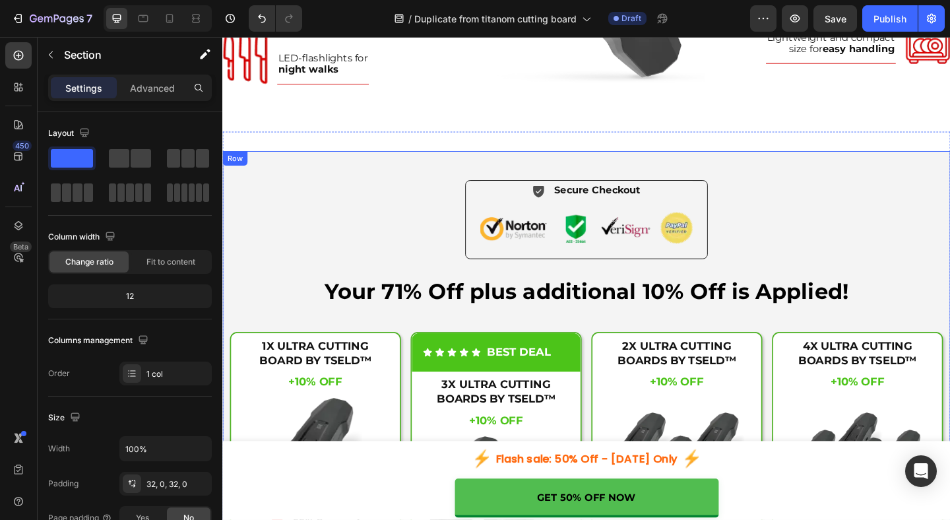
click at [276, 191] on div "Icon Secure Checkout Text Block Advanced List Image Row Your 71% Off plus addit…" at bounding box center [617, 493] width 791 height 665
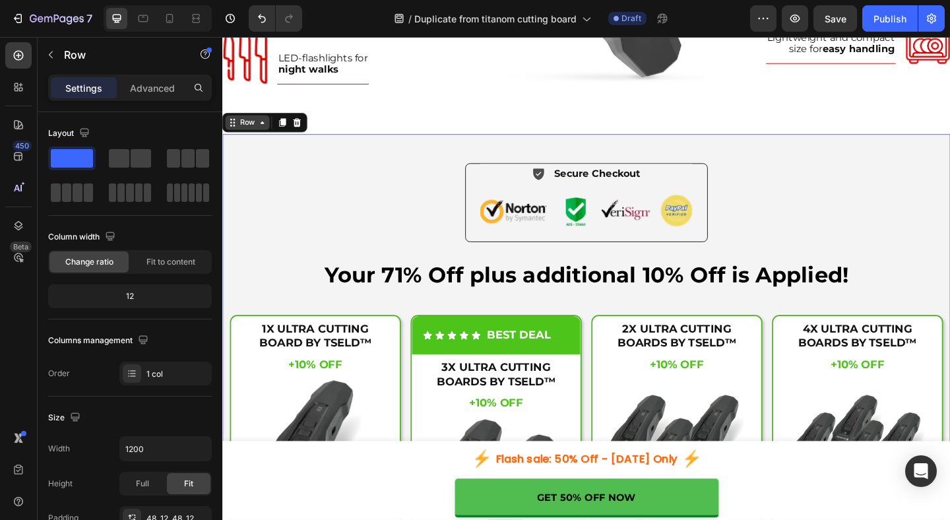
click at [259, 136] on div "Row" at bounding box center [250, 130] width 22 height 12
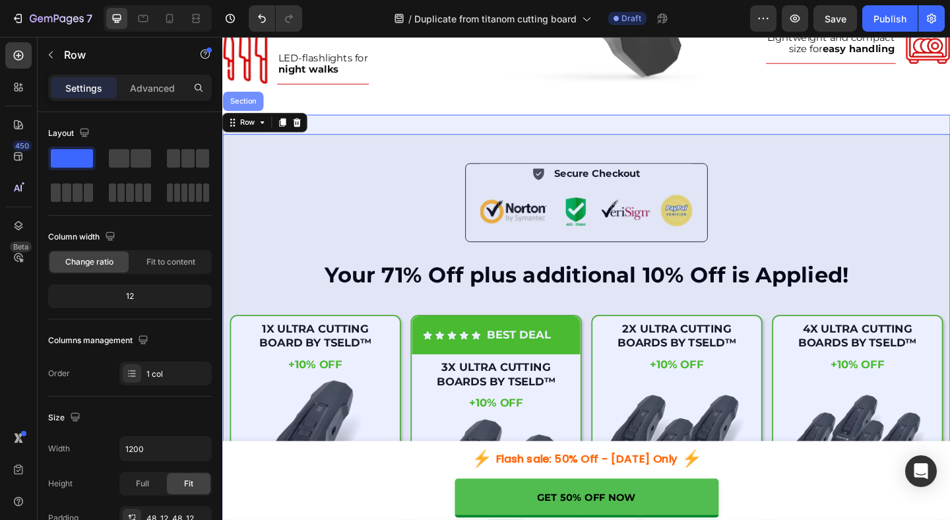
click at [251, 111] on div "Section" at bounding box center [245, 107] width 34 height 8
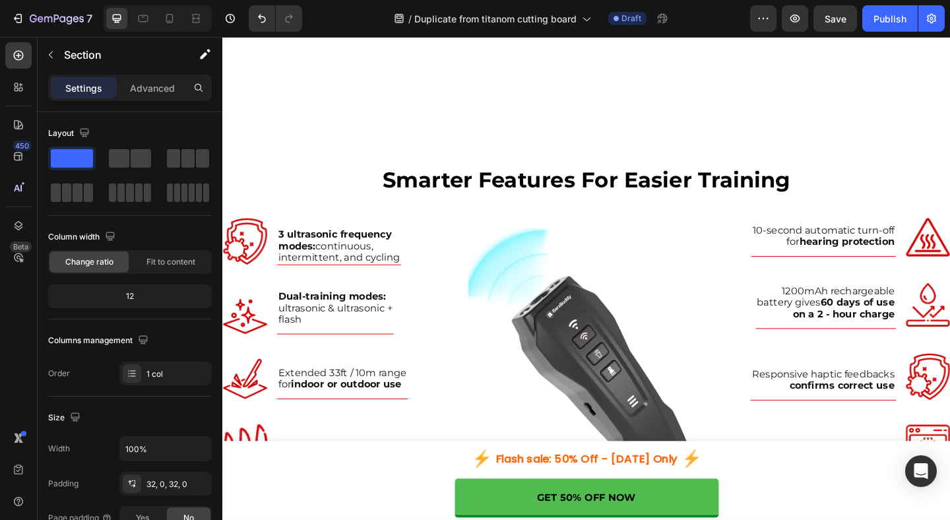
scroll to position [3426, 0]
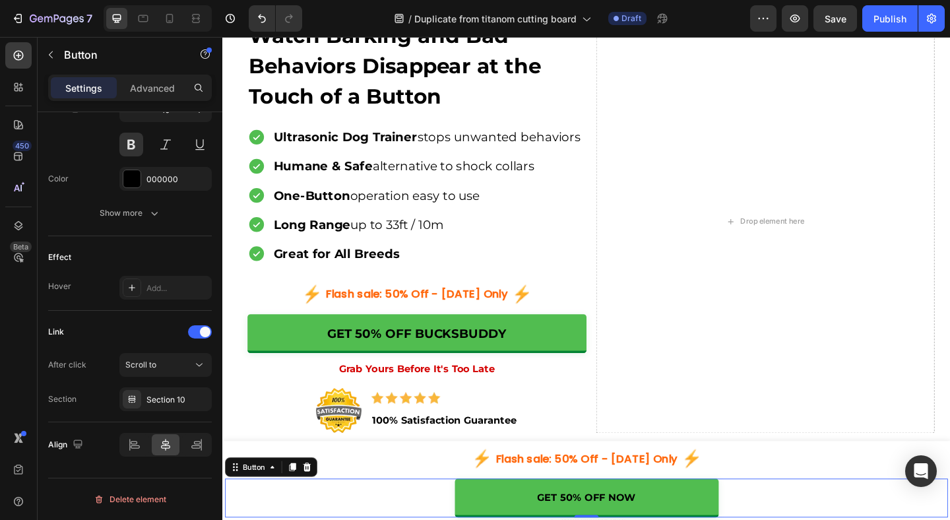
scroll to position [100, 0]
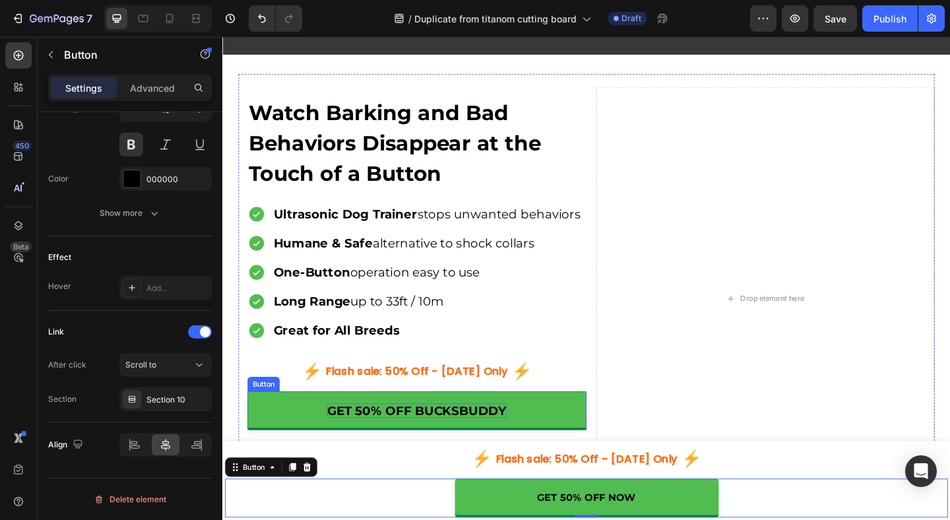
click at [412, 448] on p "GET 50% OFF BUCKSBUDDY" at bounding box center [433, 443] width 195 height 16
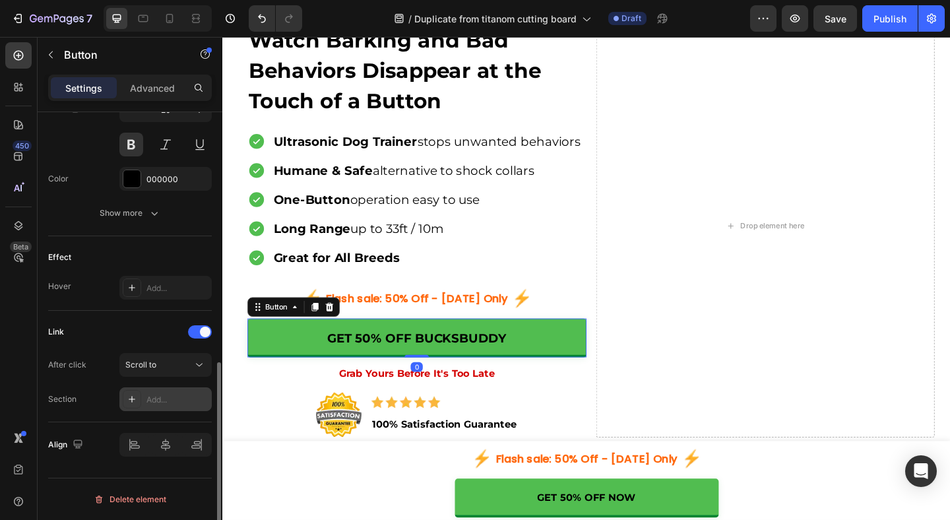
click at [164, 398] on div "Add..." at bounding box center [177, 400] width 62 height 12
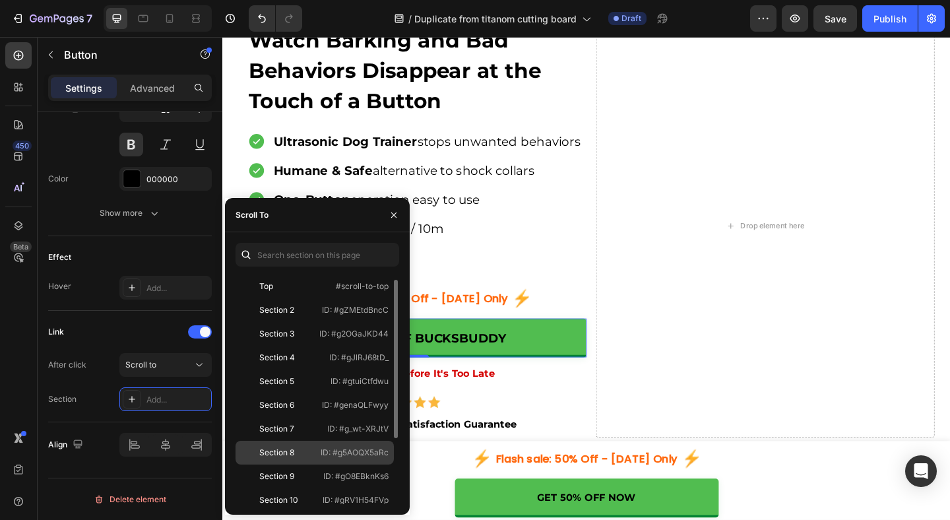
scroll to position [40, 0]
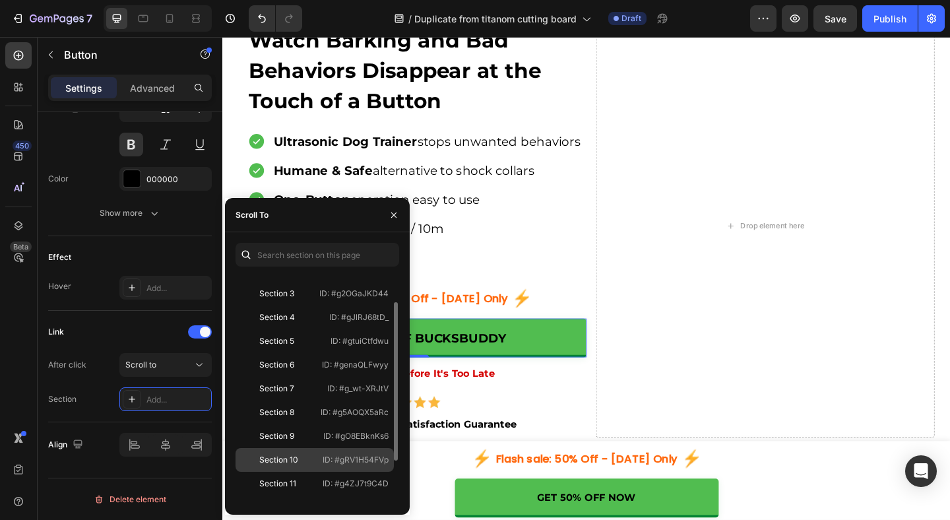
click at [315, 463] on div "Section 10" at bounding box center [279, 460] width 77 height 12
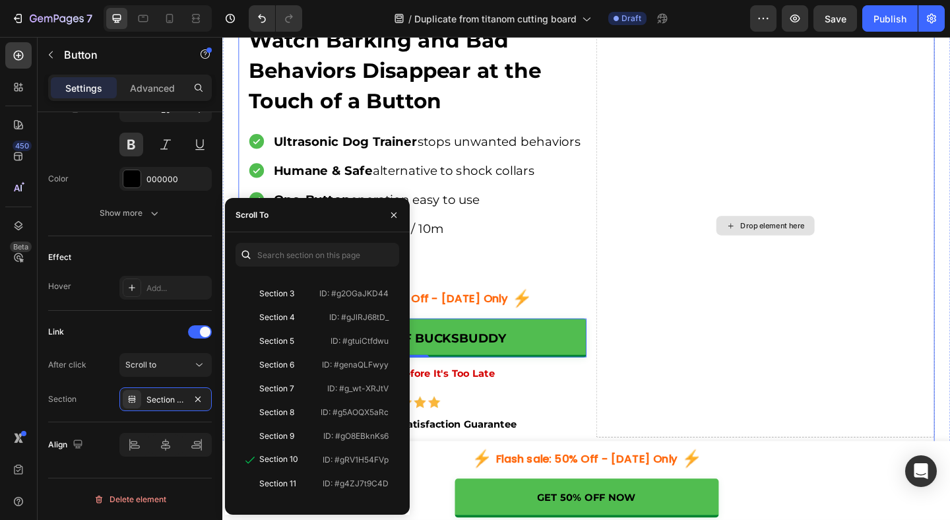
click at [743, 371] on div "Drop element here" at bounding box center [813, 242] width 369 height 460
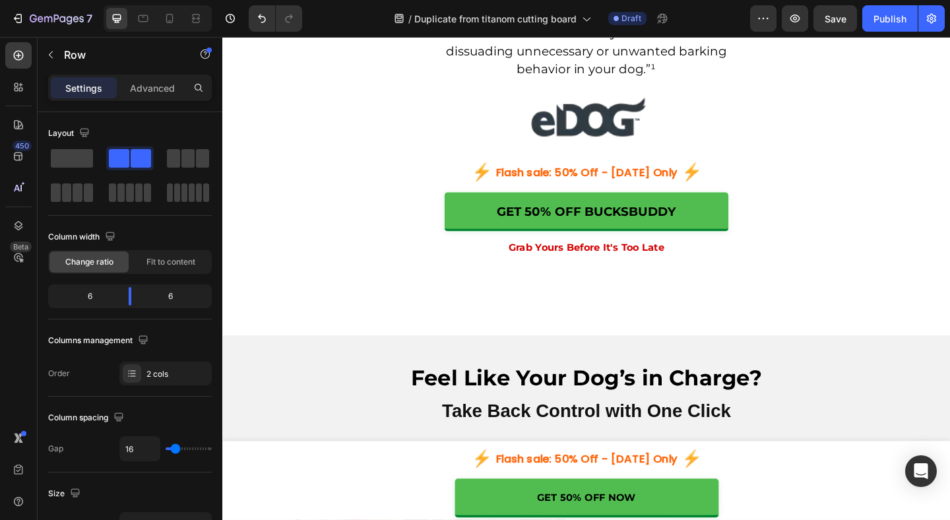
scroll to position [1277, 0]
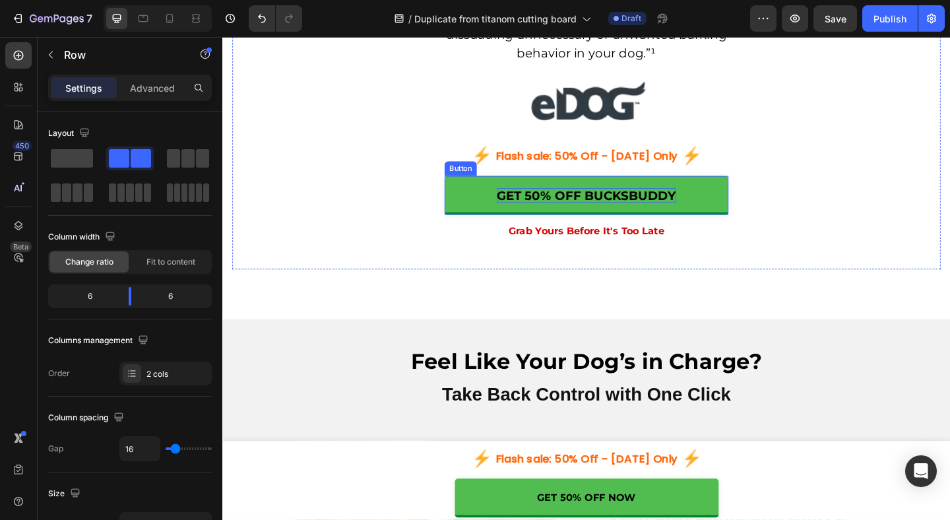
click at [667, 204] on p "GET 50% OFF BUCKSBUDDY" at bounding box center [617, 209] width 195 height 16
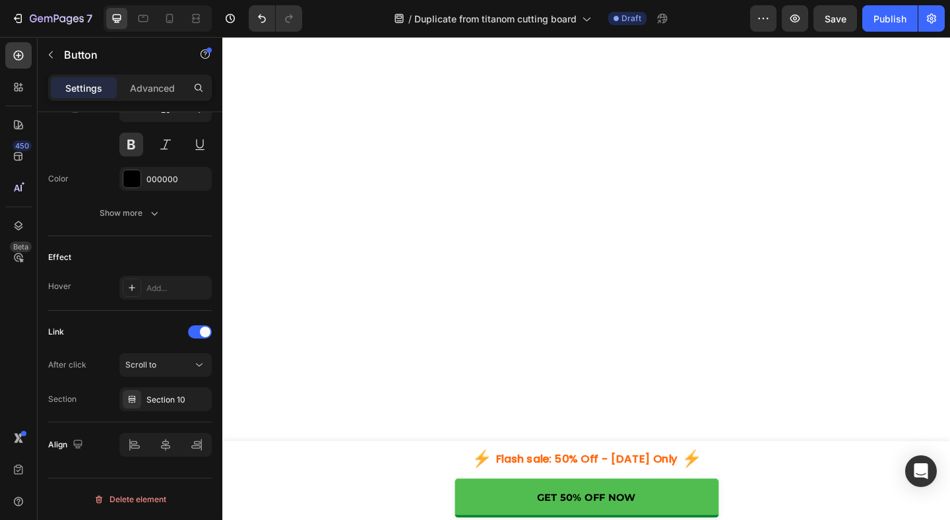
scroll to position [3067, 0]
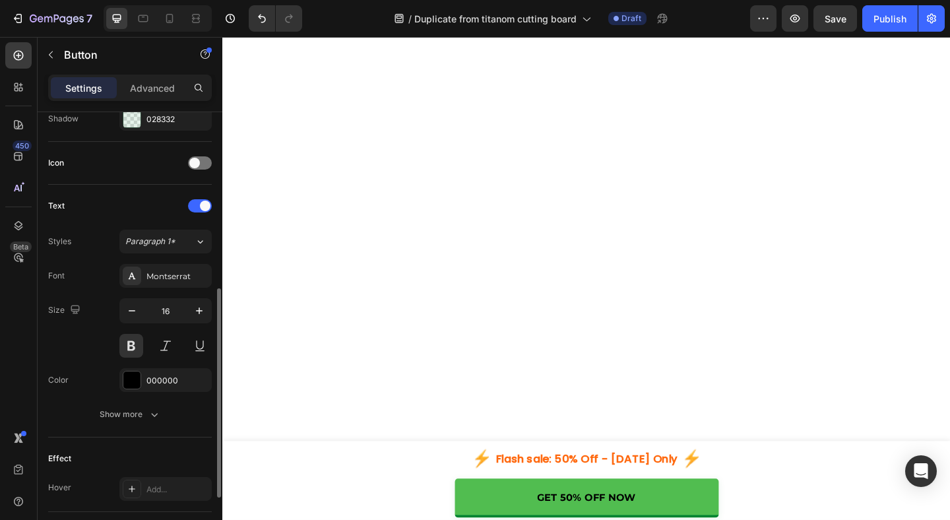
scroll to position [366, 0]
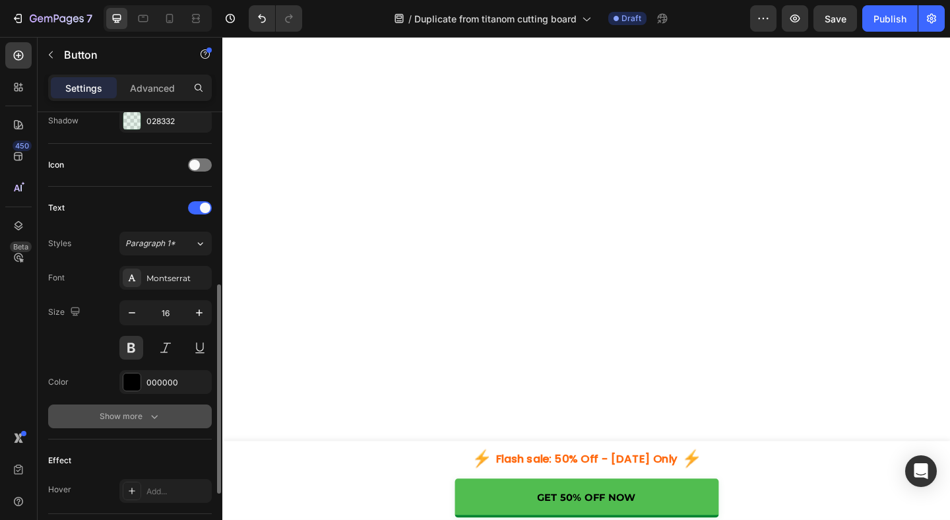
click at [152, 416] on icon "button" at bounding box center [154, 417] width 7 height 4
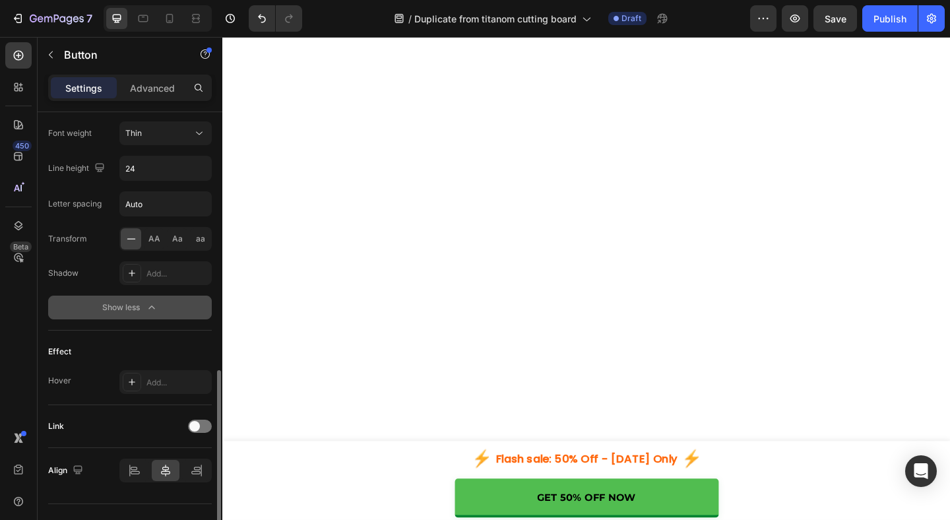
scroll to position [675, 0]
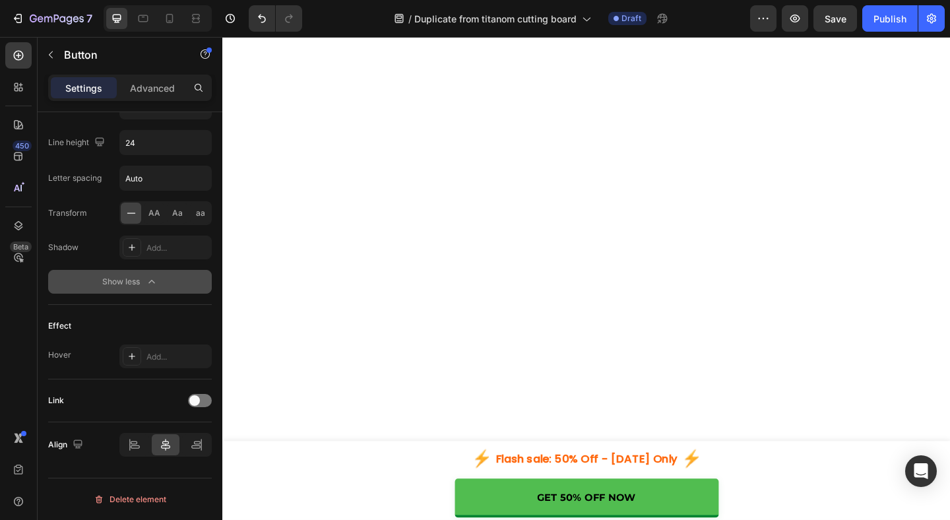
click at [197, 404] on span at bounding box center [194, 400] width 11 height 11
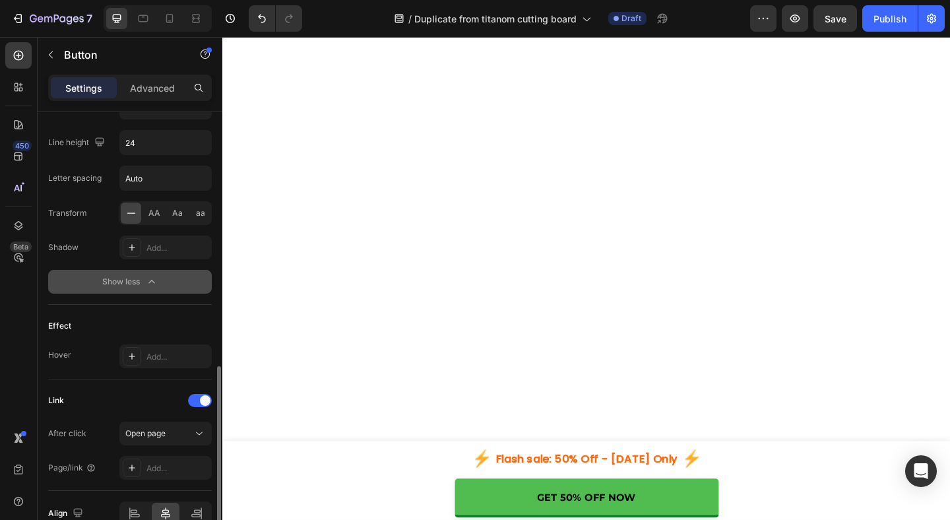
scroll to position [743, 0]
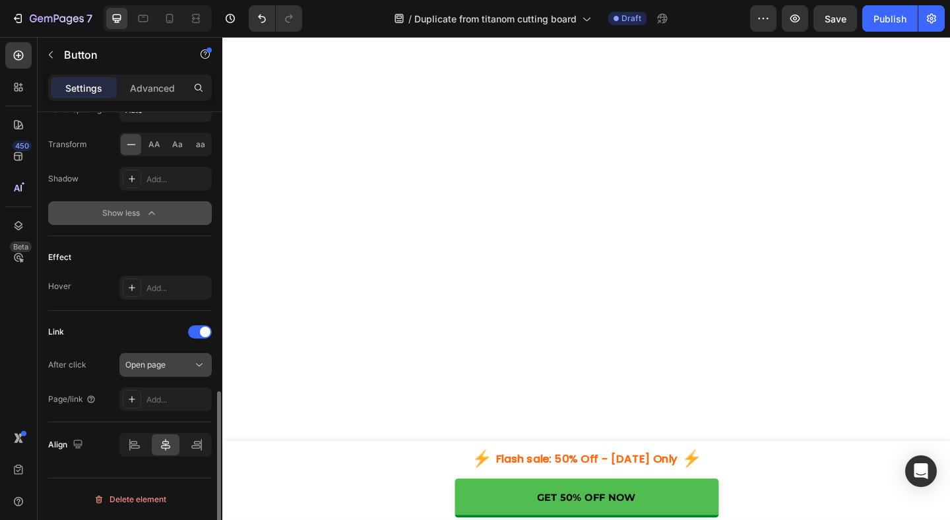
click at [200, 366] on icon at bounding box center [199, 364] width 13 height 13
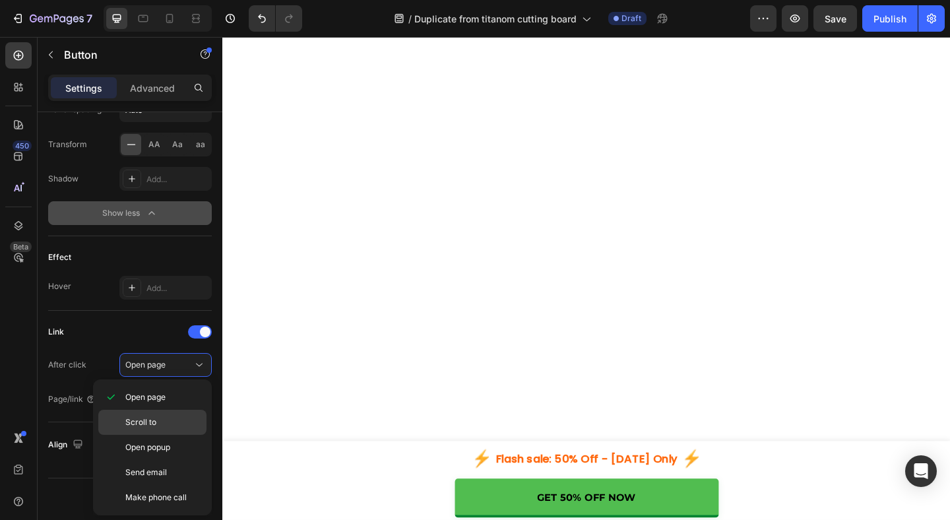
click at [159, 423] on p "Scroll to" at bounding box center [162, 422] width 75 height 12
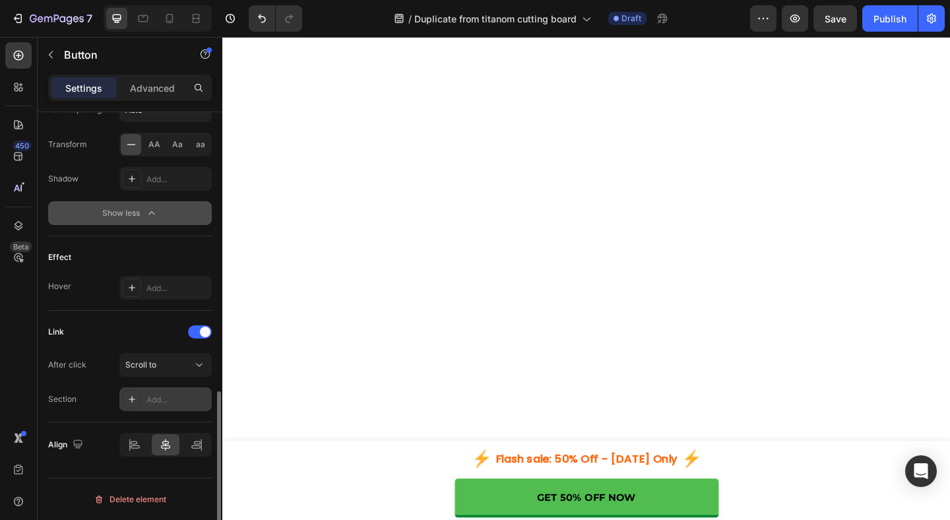
click at [170, 406] on div "Add..." at bounding box center [165, 399] width 92 height 24
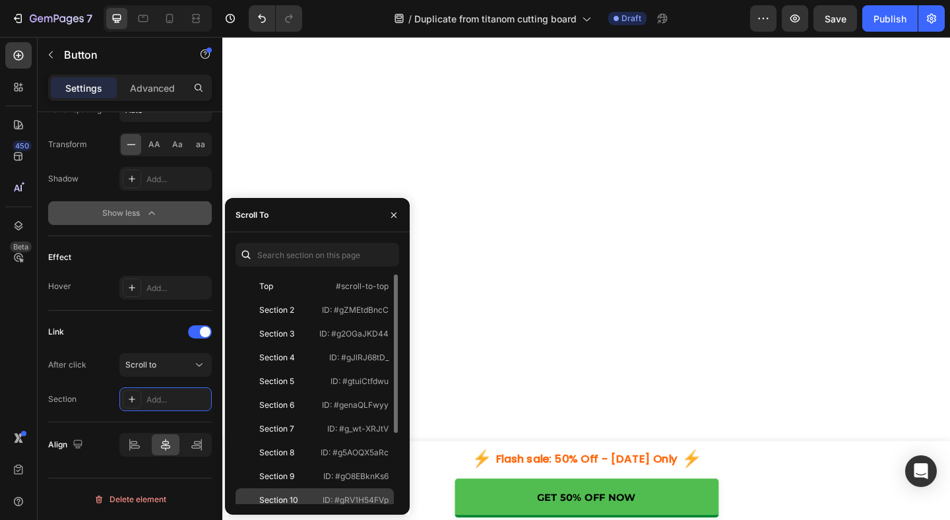
click at [311, 489] on div "Section 10 ID: #gRV1H54FVp" at bounding box center [314, 500] width 158 height 24
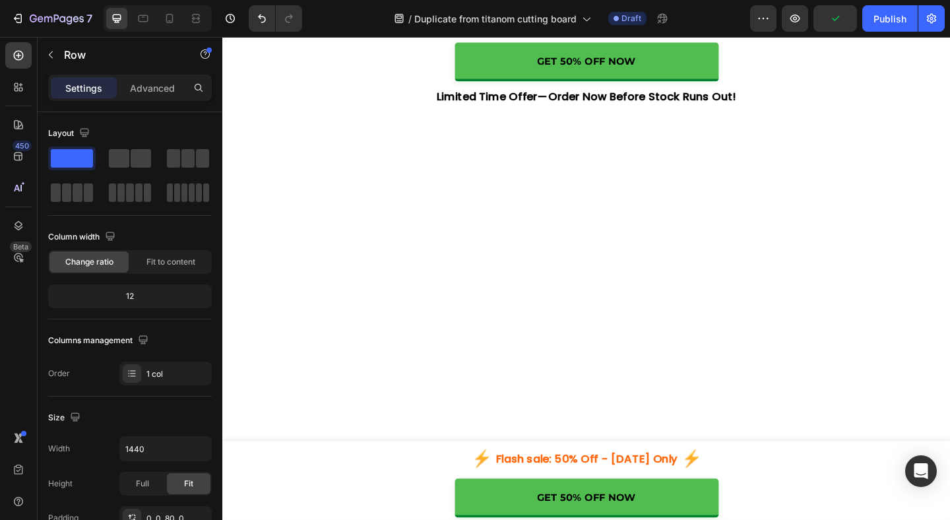
scroll to position [5070, 0]
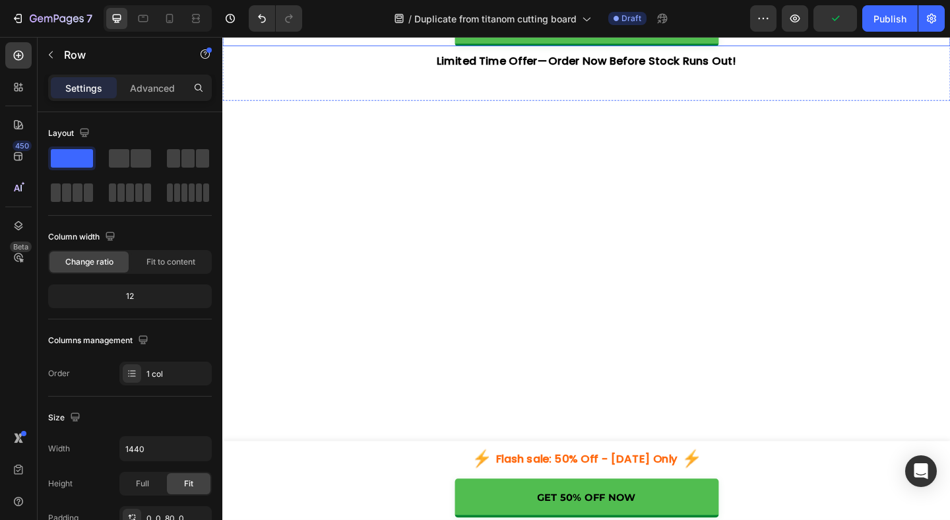
click at [650, 34] on p "GET 50% OFF NOW" at bounding box center [619, 26] width 108 height 16
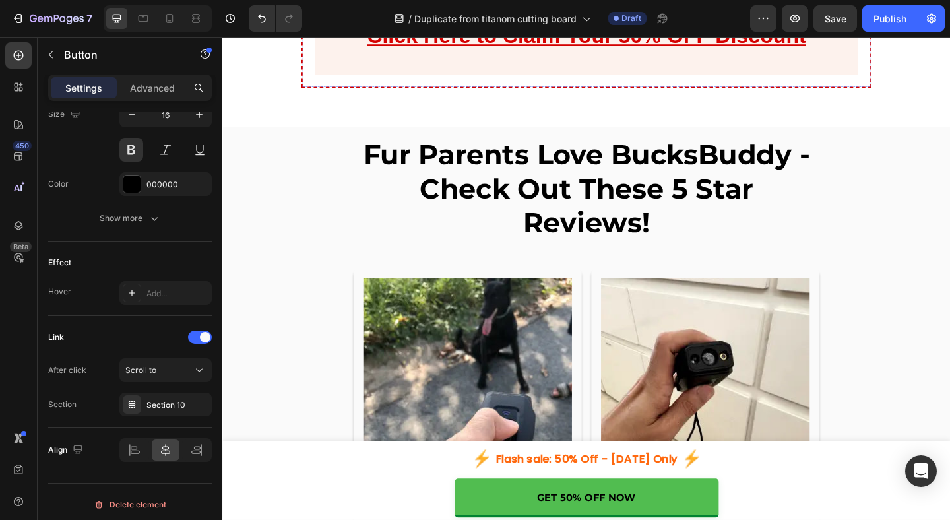
scroll to position [5595, 0]
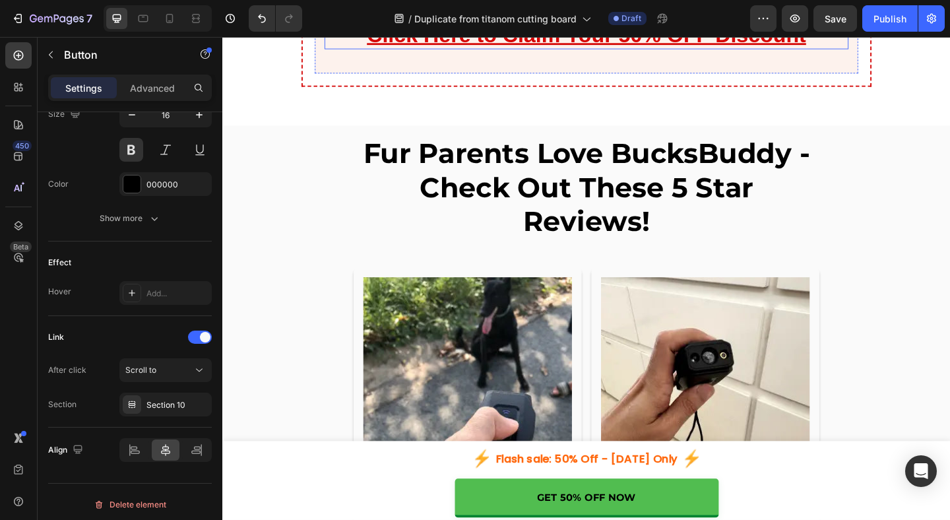
click at [558, 47] on u "Click Here to Claim Your 50% OFF Discount" at bounding box center [617, 34] width 477 height 26
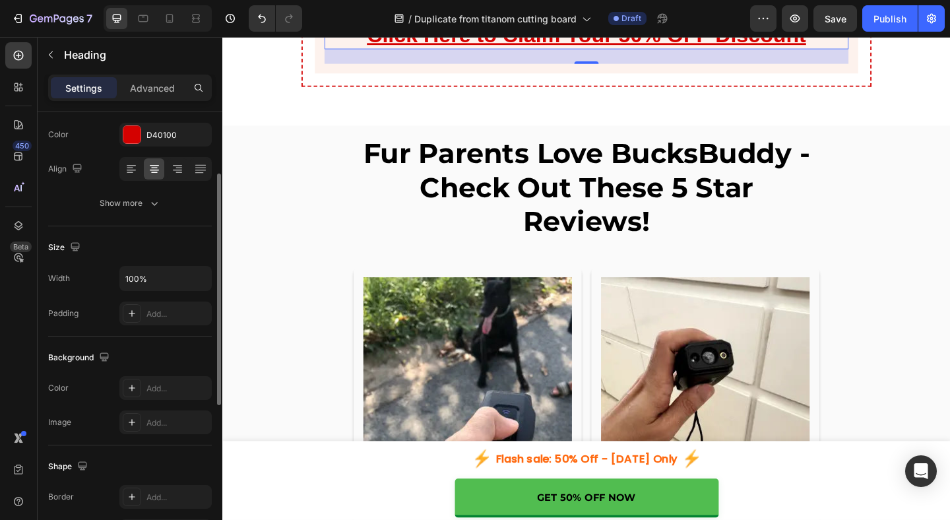
scroll to position [237, 0]
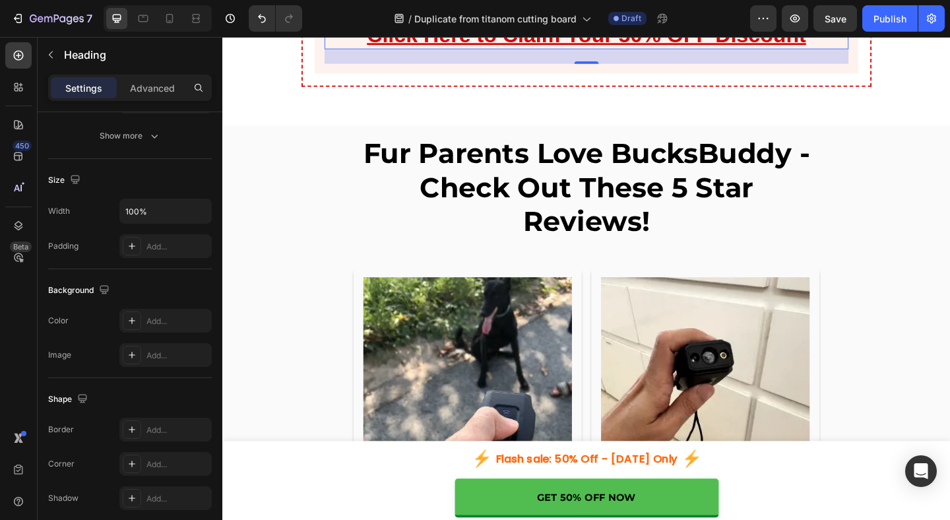
click at [476, 47] on u "Click Here to Claim Your 50% OFF Discount" at bounding box center [617, 34] width 477 height 26
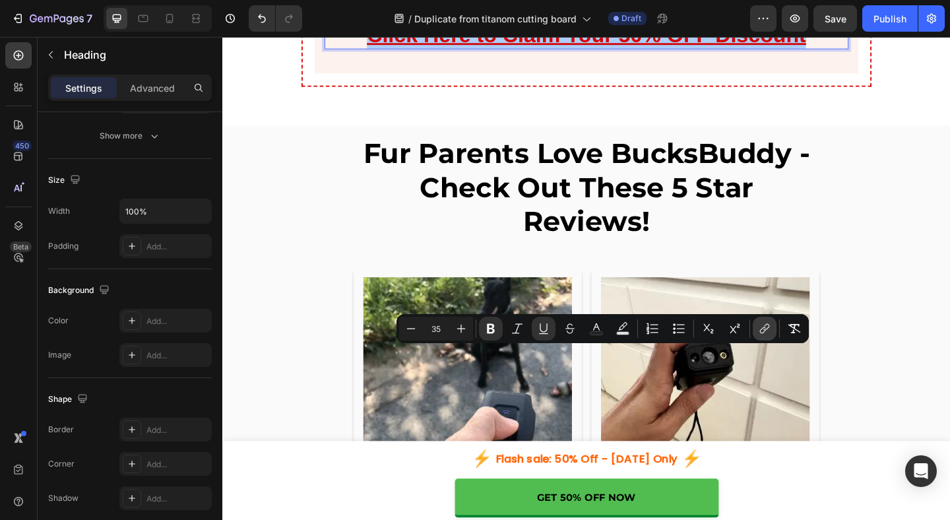
click at [773, 331] on button "link" at bounding box center [765, 329] width 24 height 24
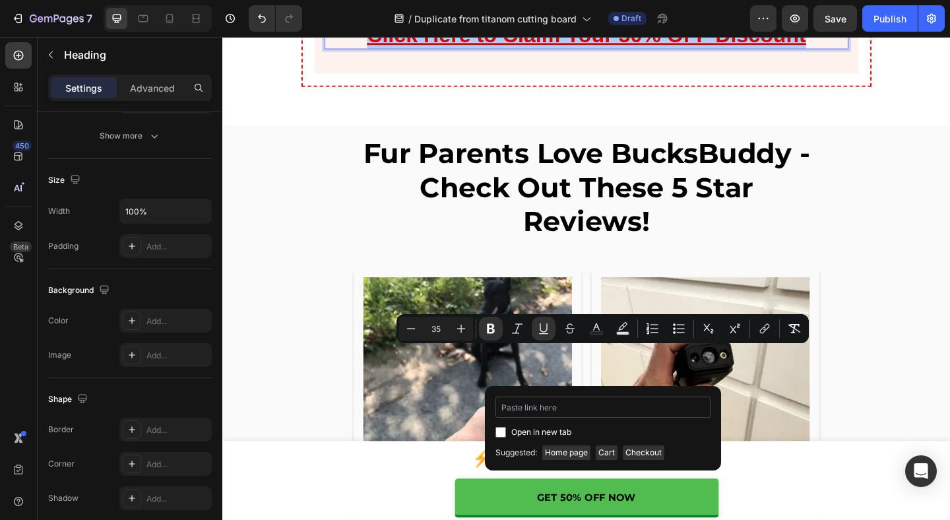
click at [591, 404] on input "Editor contextual toolbar" at bounding box center [602, 406] width 215 height 21
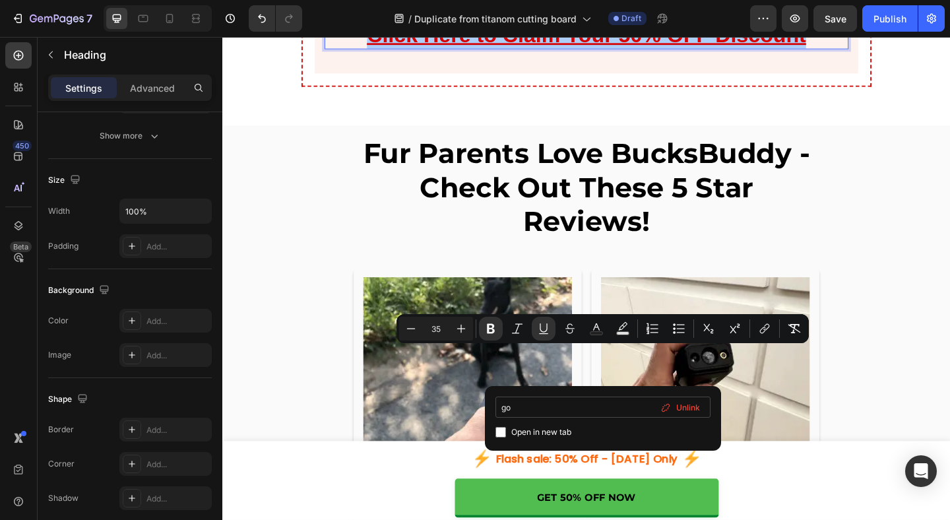
type input "g"
type input "s"
type input "#section10"
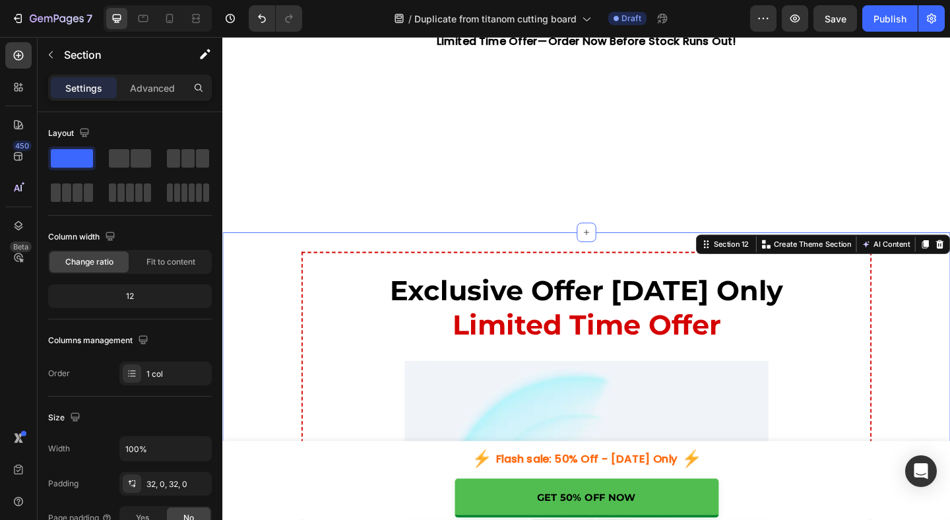
scroll to position [5074, 0]
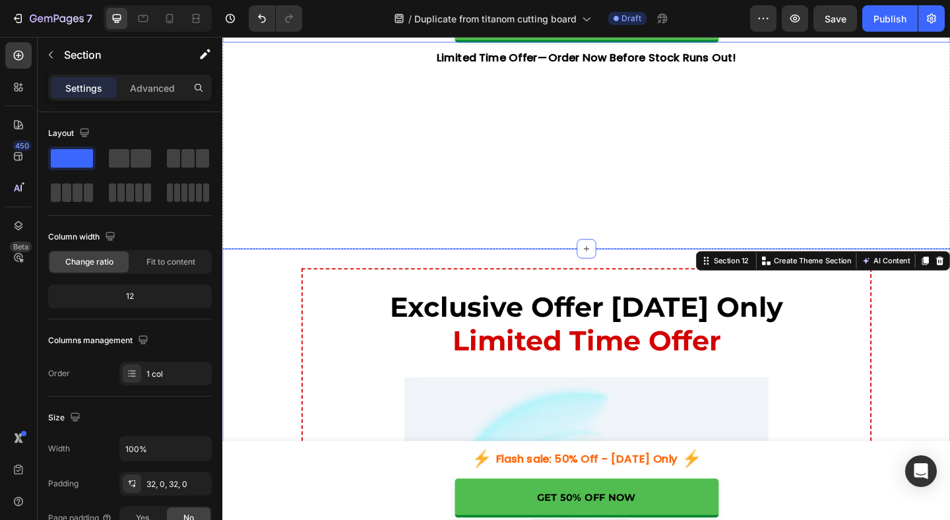
click at [652, 30] on p "GET 50% OFF NOW" at bounding box center [619, 22] width 108 height 16
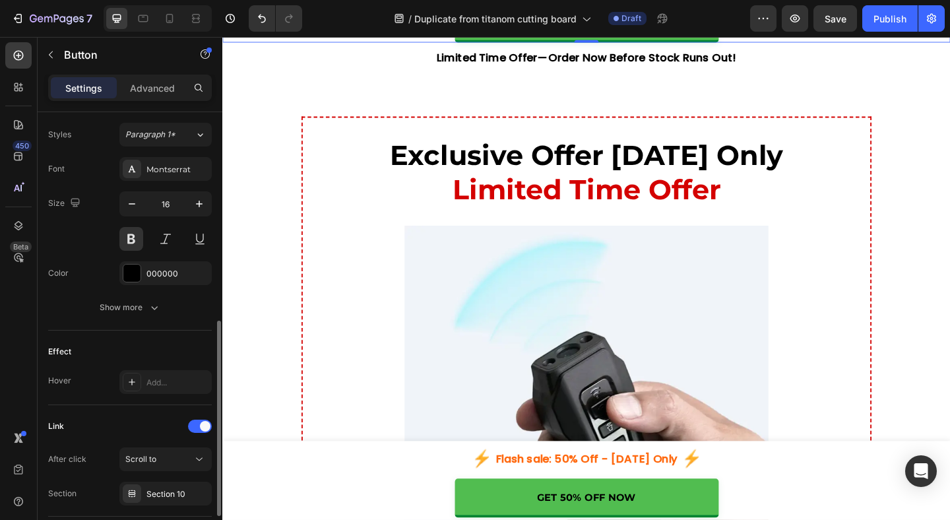
scroll to position [569, 0]
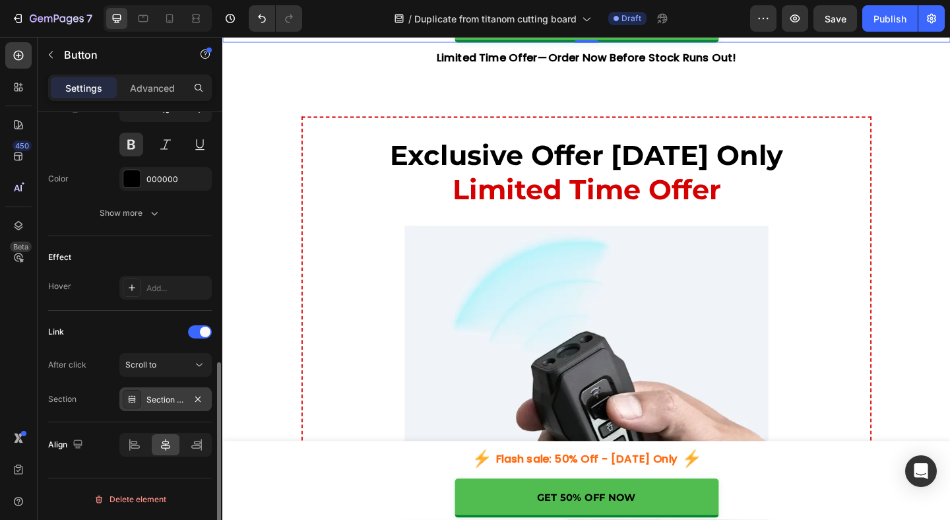
click at [172, 402] on div "Section 10" at bounding box center [165, 400] width 38 height 12
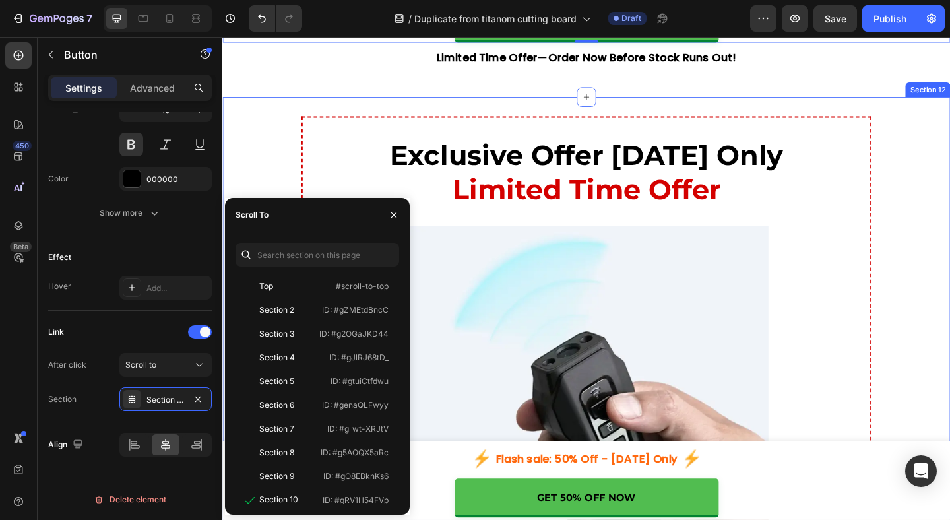
click at [753, 270] on div "Exclusive Offer [DATE] Only Limited Time Offer Heading Image Special LIMITED TI…" at bounding box center [617, 463] width 791 height 723
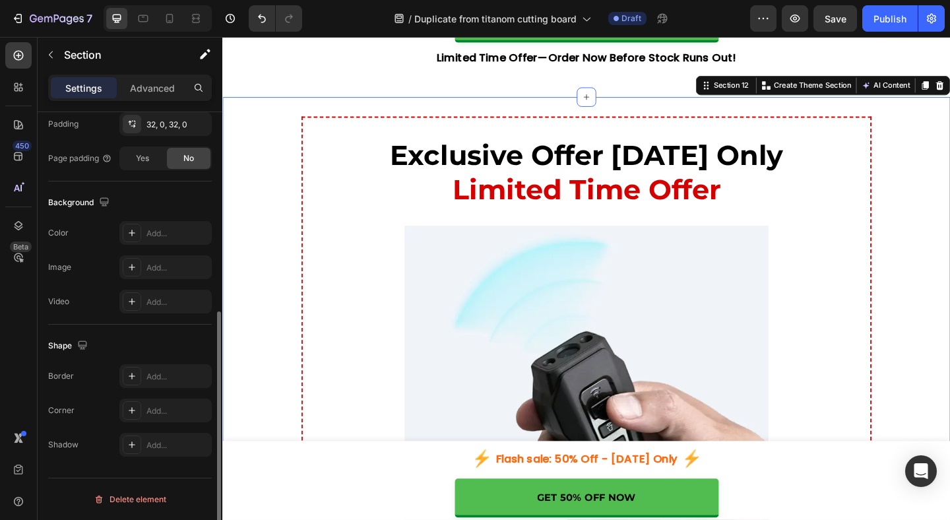
scroll to position [0, 0]
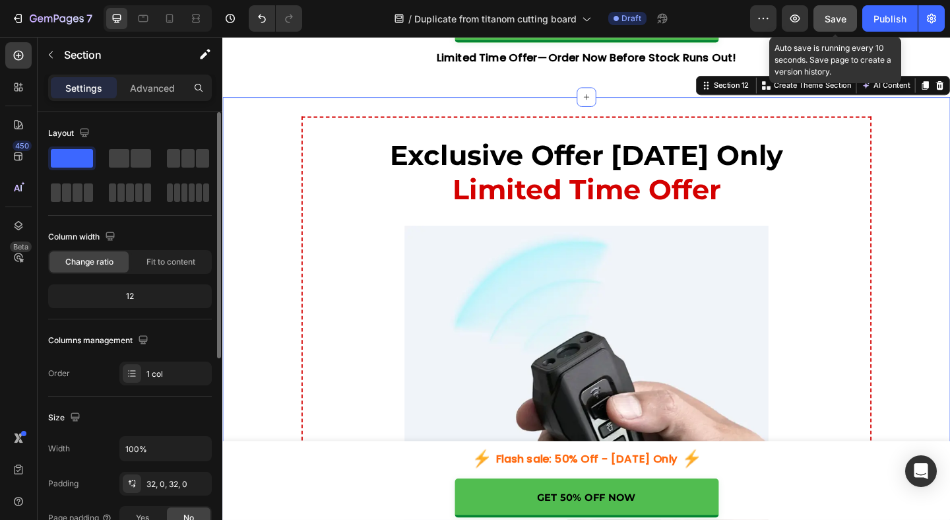
click at [839, 7] on button "Save" at bounding box center [835, 18] width 44 height 26
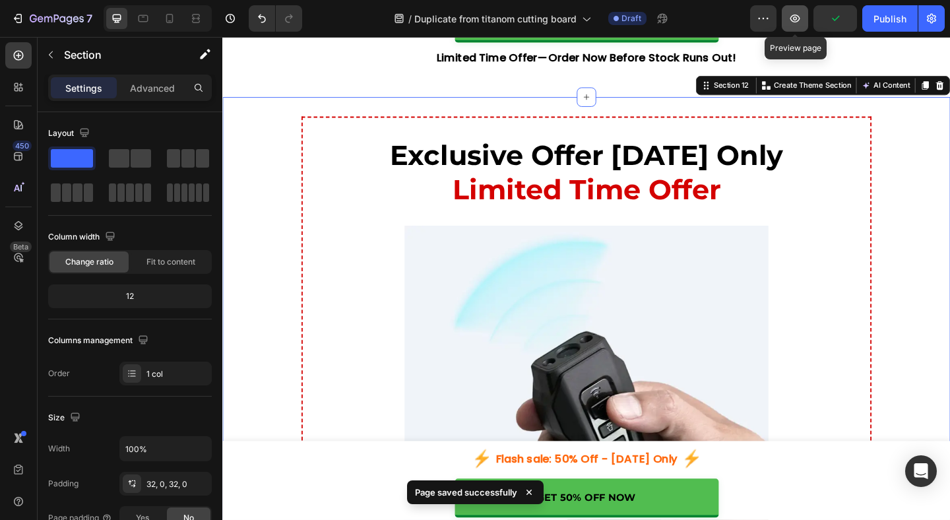
click at [795, 16] on icon "button" at bounding box center [794, 18] width 13 height 13
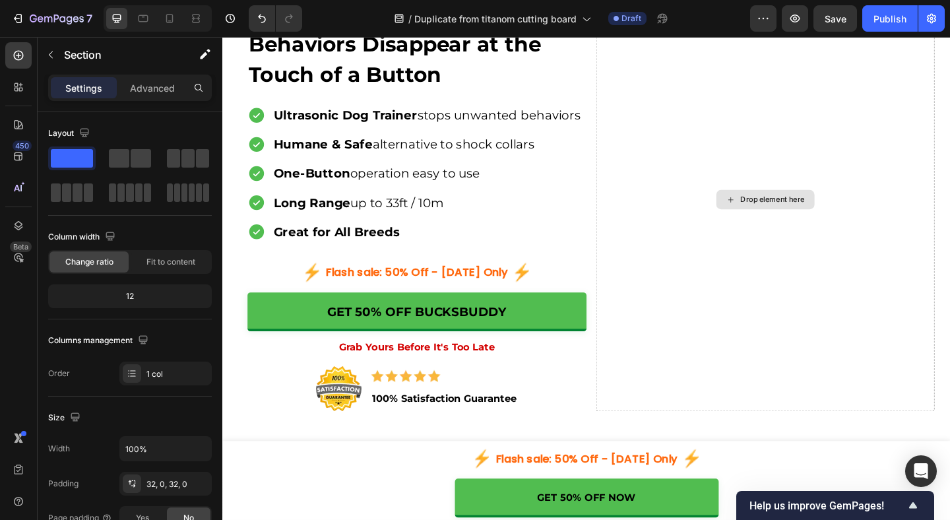
scroll to position [168, 0]
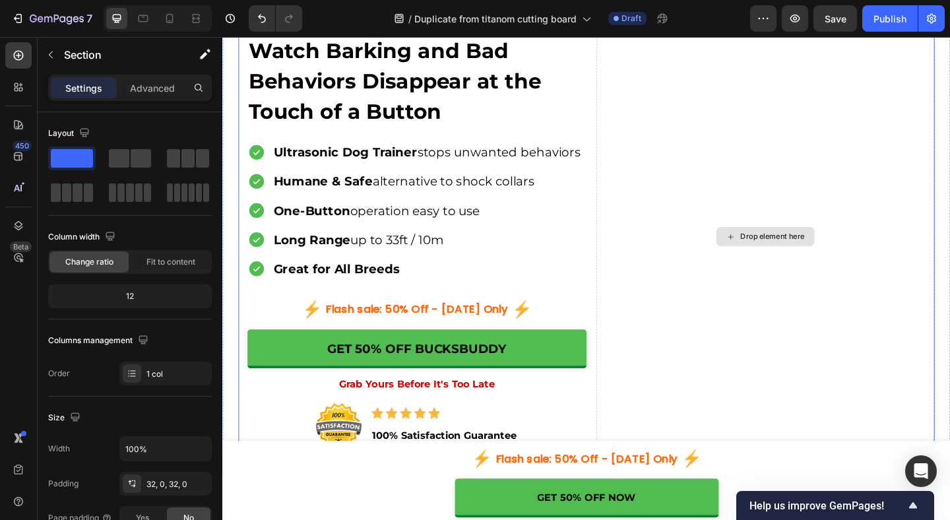
click at [811, 251] on div "Drop element here" at bounding box center [820, 254] width 70 height 11
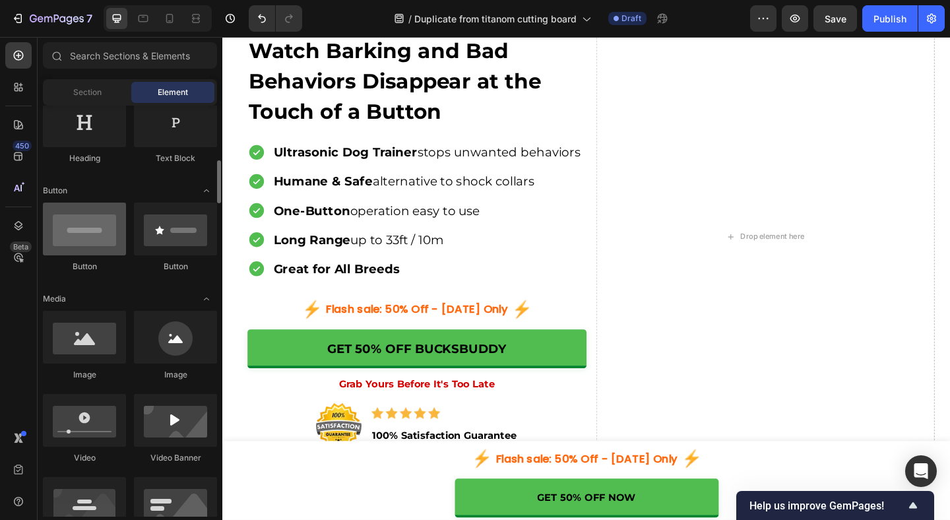
scroll to position [274, 0]
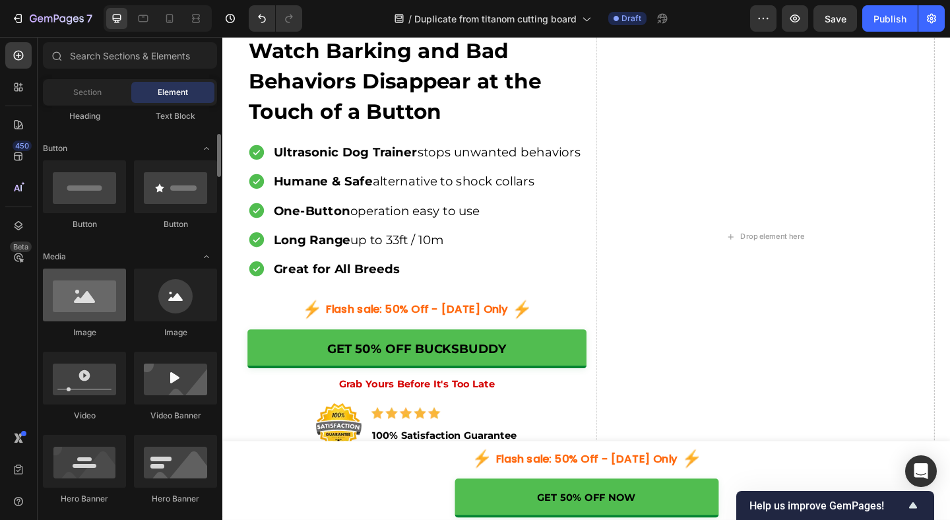
click at [92, 296] on div at bounding box center [84, 294] width 83 height 53
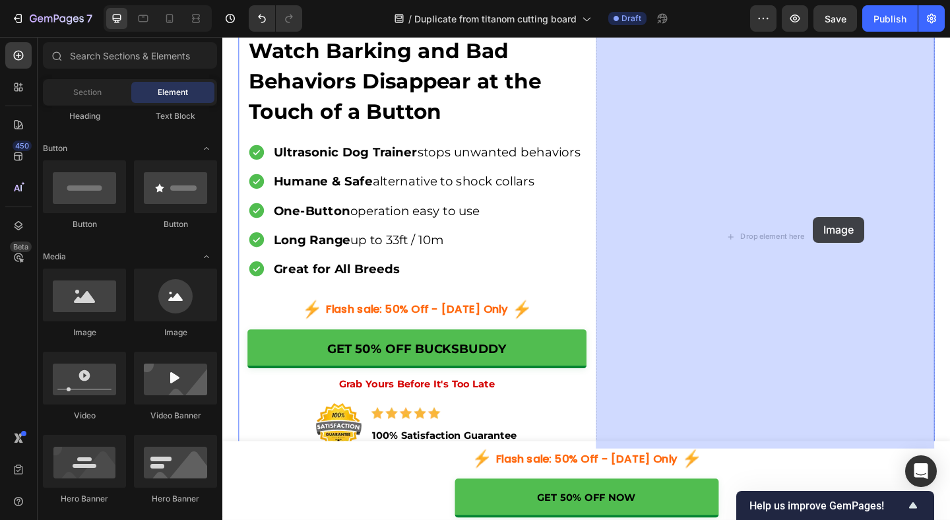
drag, startPoint x: 318, startPoint y: 333, endPoint x: 865, endPoint y: 233, distance: 555.8
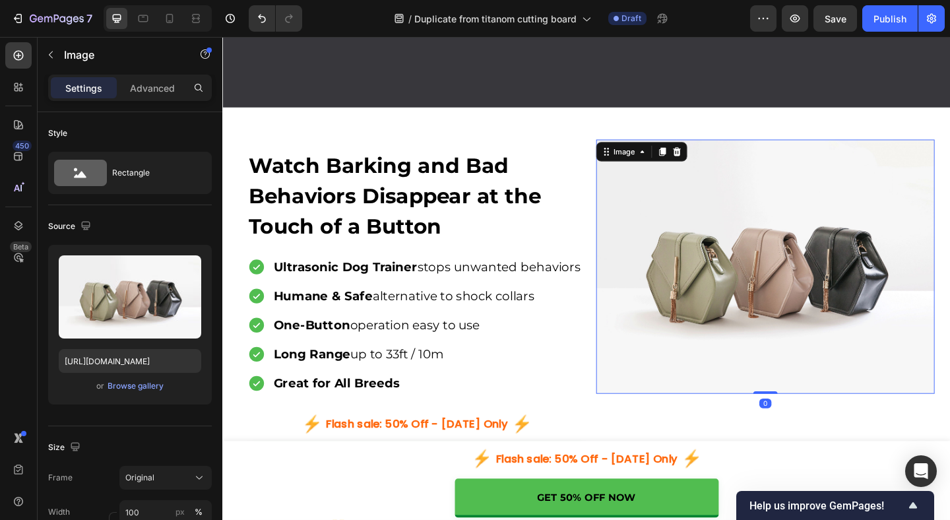
scroll to position [26, 0]
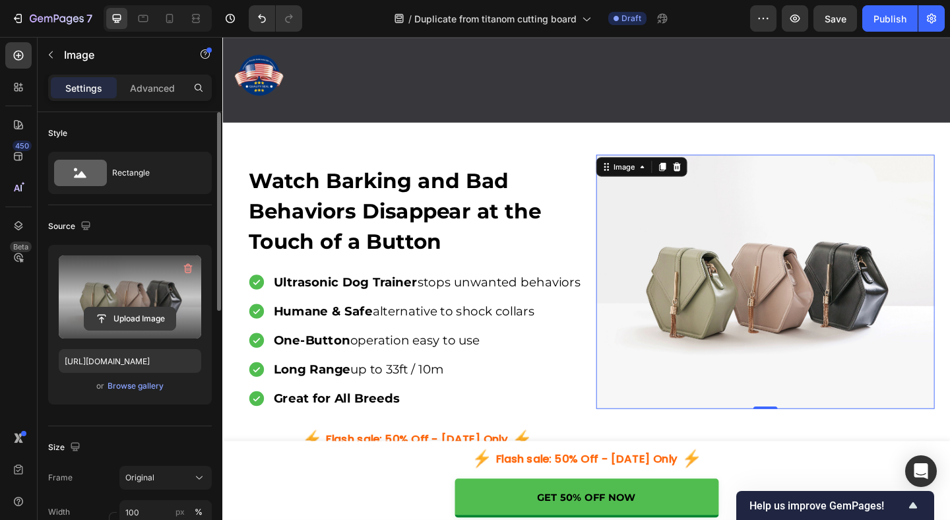
click at [148, 324] on input "file" at bounding box center [129, 318] width 91 height 22
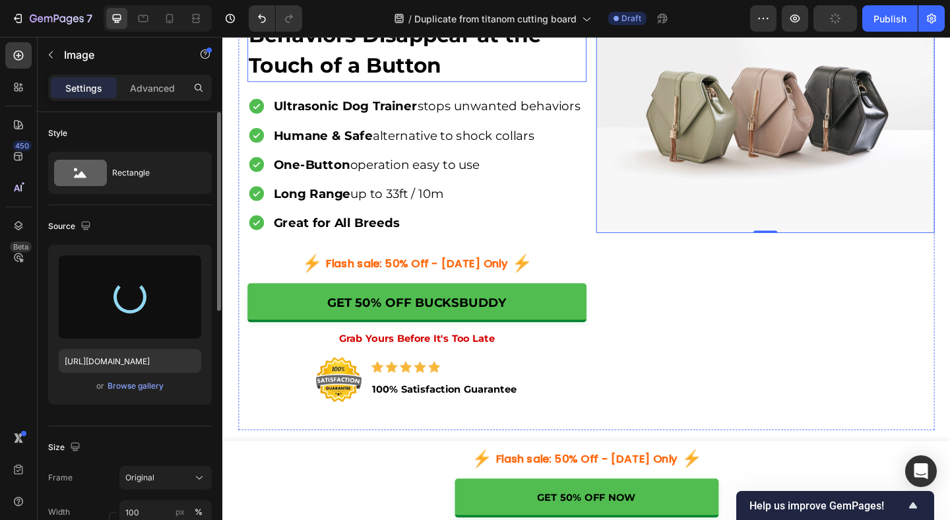
scroll to position [230, 0]
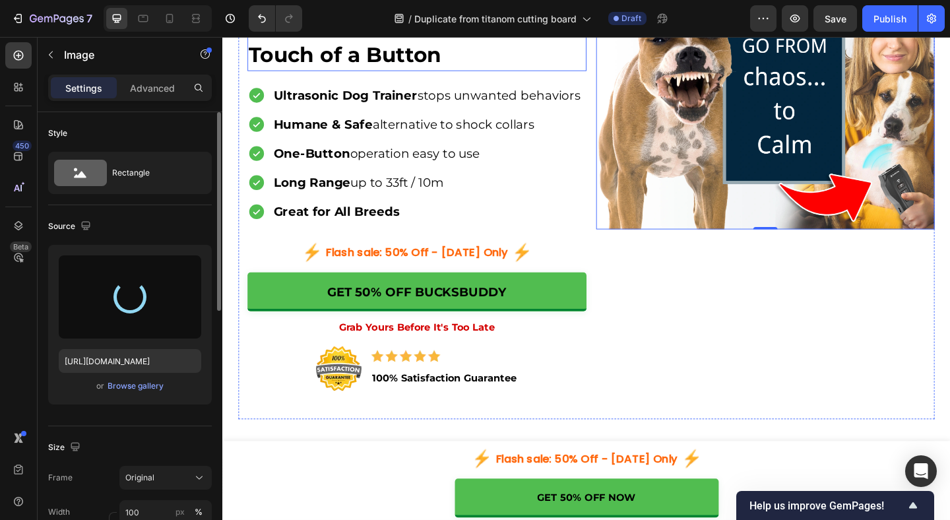
type input "[URL][DOMAIN_NAME]"
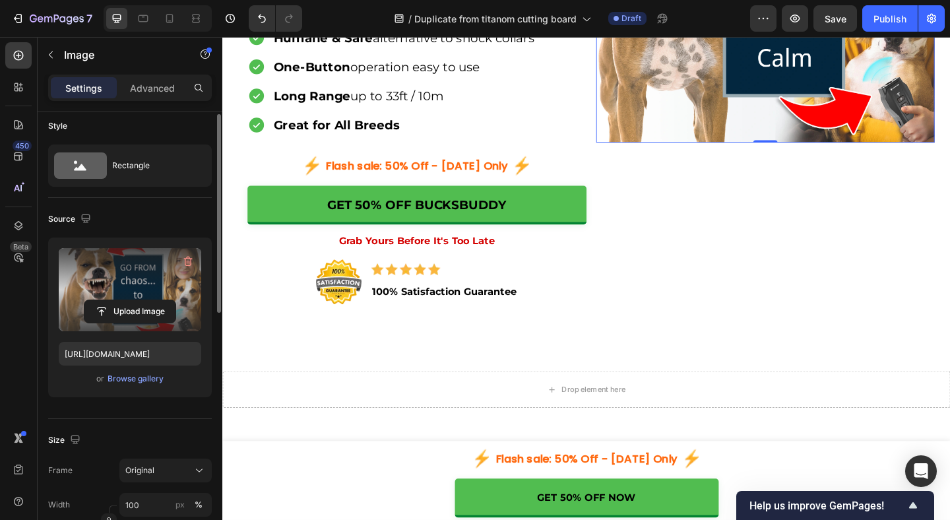
scroll to position [0, 0]
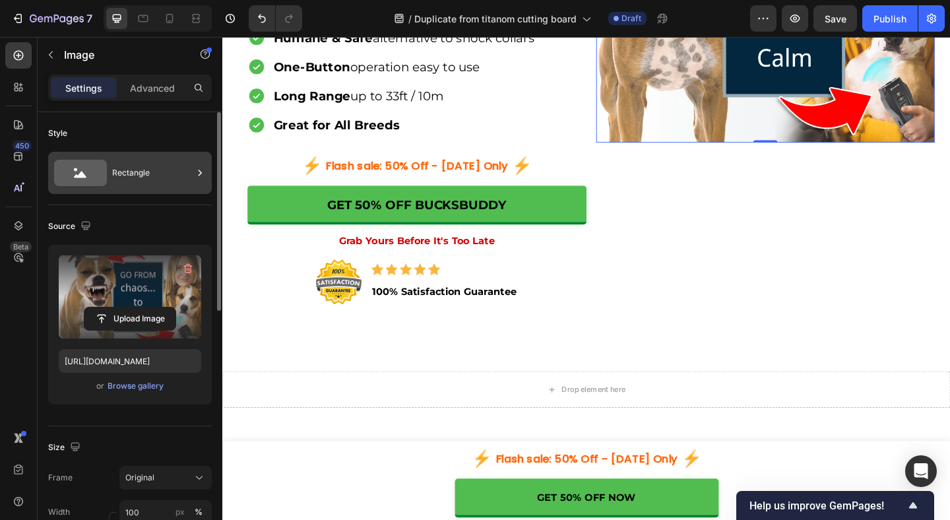
click at [157, 173] on div "Rectangle" at bounding box center [152, 173] width 80 height 30
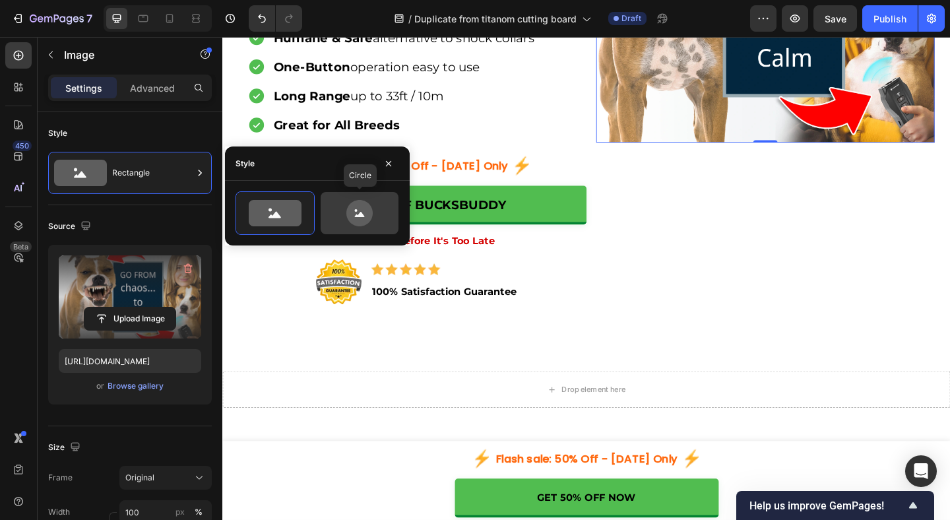
click at [343, 209] on icon at bounding box center [359, 213] width 62 height 26
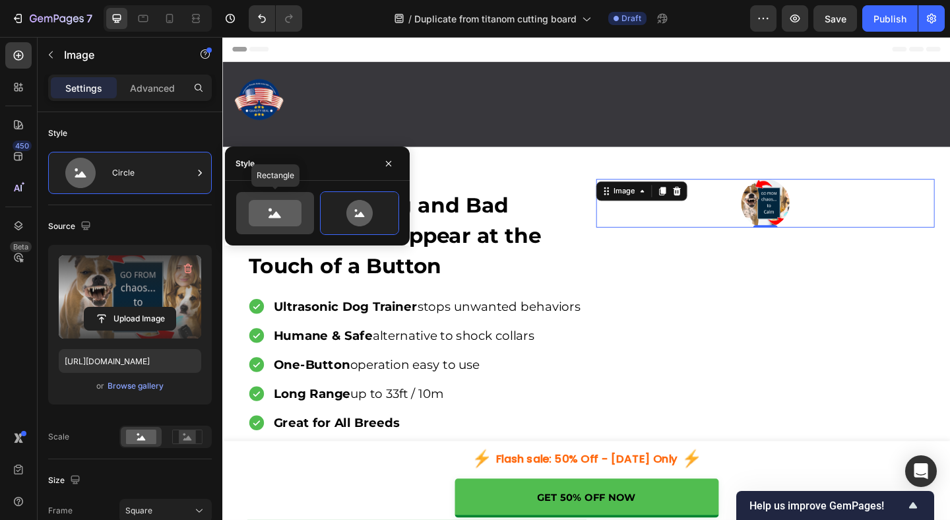
click at [293, 221] on icon at bounding box center [275, 213] width 53 height 26
type input "100"
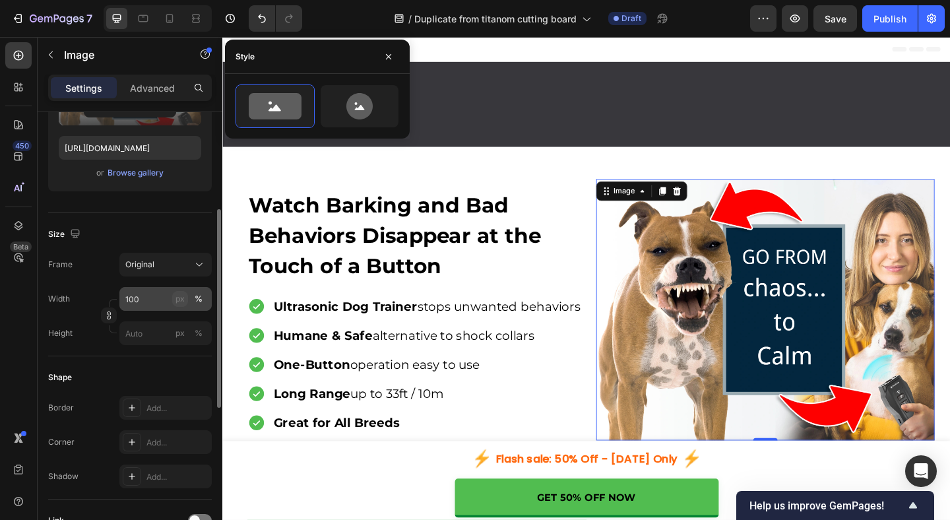
scroll to position [214, 0]
click at [195, 265] on icon at bounding box center [199, 263] width 13 height 13
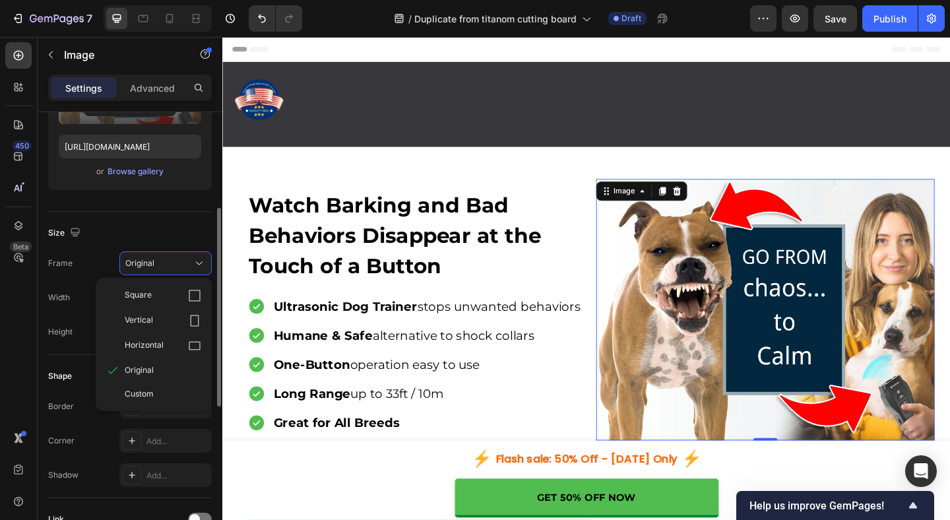
click at [165, 225] on div "Size" at bounding box center [130, 232] width 164 height 21
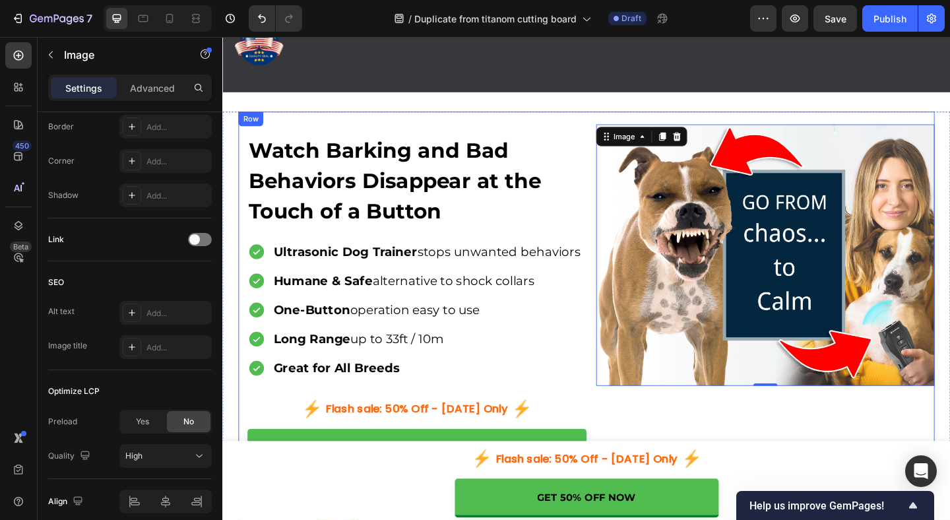
scroll to position [59, 0]
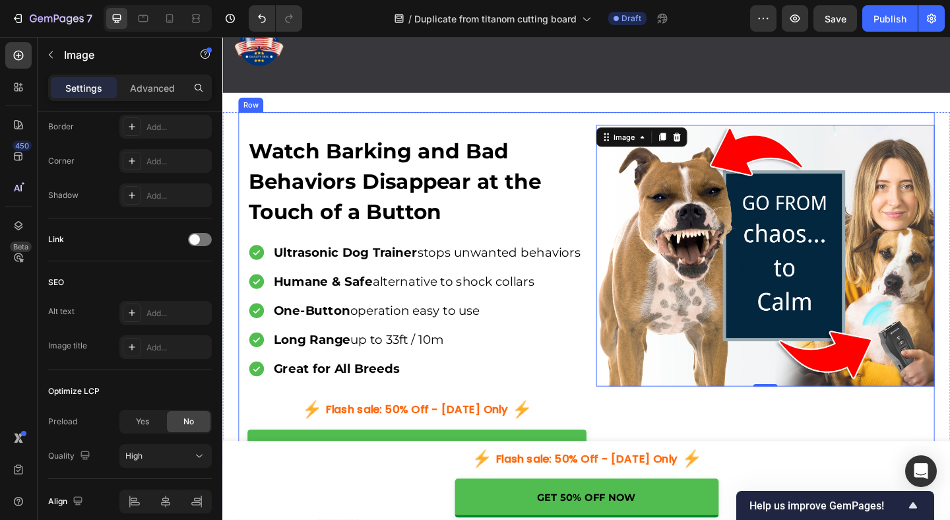
click at [590, 127] on div "Watch Barking and Bad Behaviors Disappear at the Touch of a Button Heading Ultr…" at bounding box center [617, 371] width 757 height 505
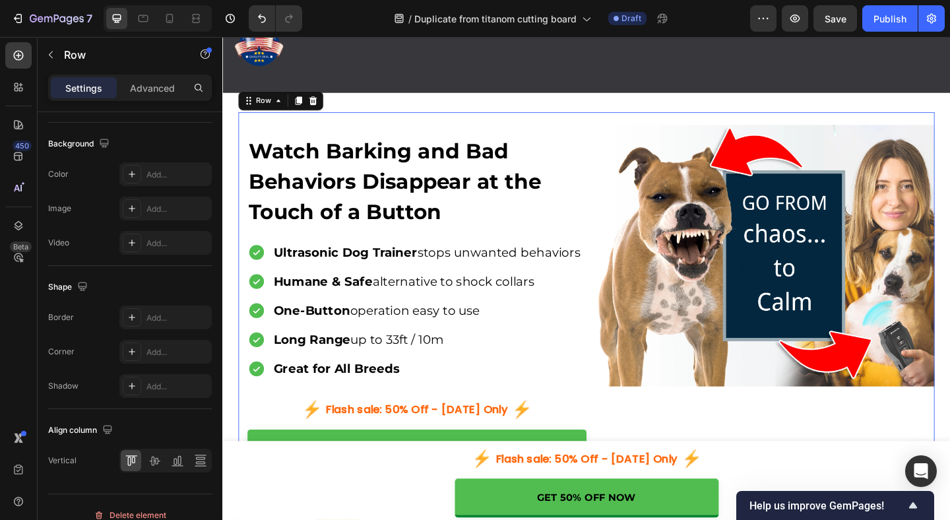
scroll to position [0, 0]
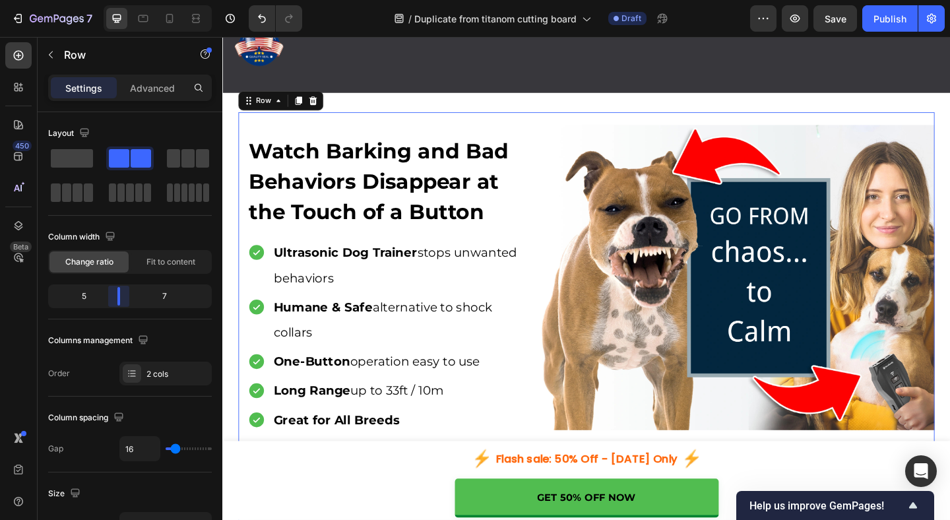
drag, startPoint x: 130, startPoint y: 296, endPoint x: 217, endPoint y: 239, distance: 104.3
click at [117, 0] on body "7 Version history / Duplicate from titanom cutting board Draft Preview Save Pub…" at bounding box center [475, 0] width 950 height 0
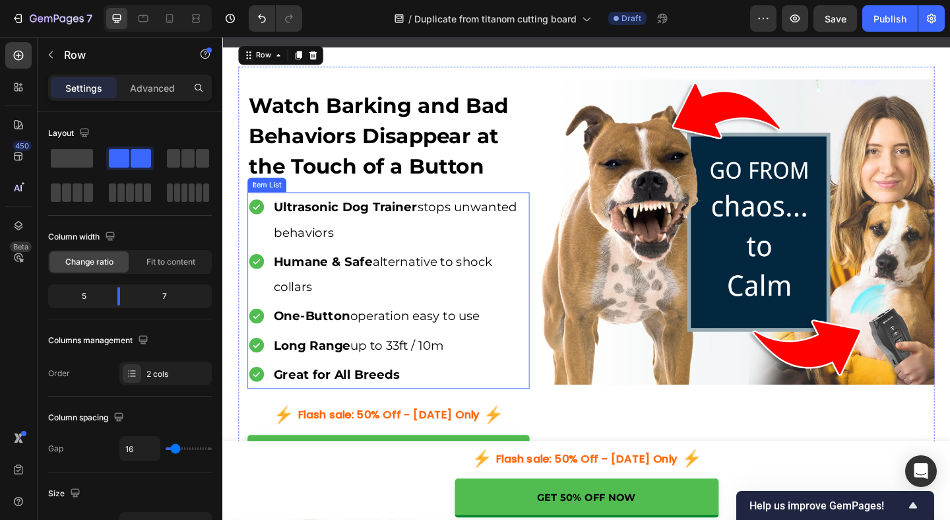
scroll to position [93, 0]
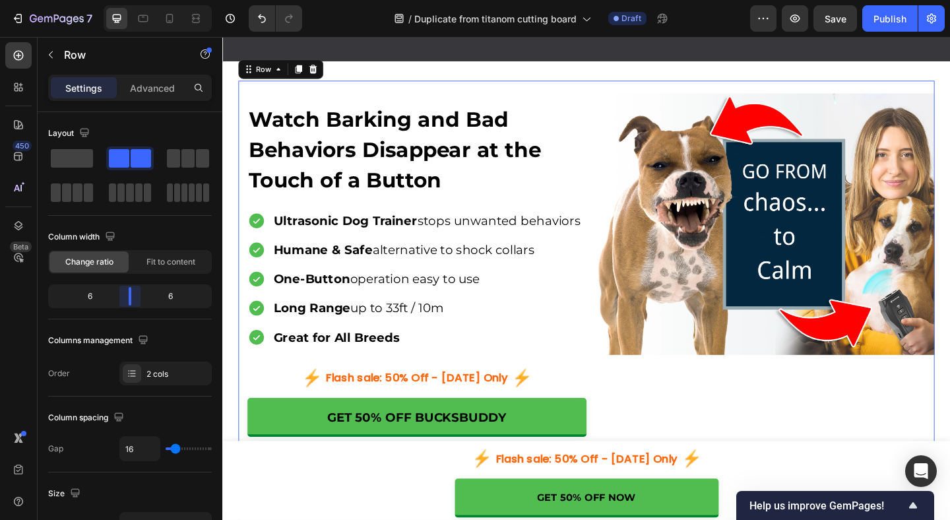
drag, startPoint x: 125, startPoint y: 296, endPoint x: 134, endPoint y: 297, distance: 9.3
click at [134, 0] on body "7 Version history / Duplicate from titanom cutting board Draft Preview Save Pub…" at bounding box center [475, 0] width 950 height 0
click at [178, 266] on span "Fit to content" at bounding box center [170, 262] width 49 height 12
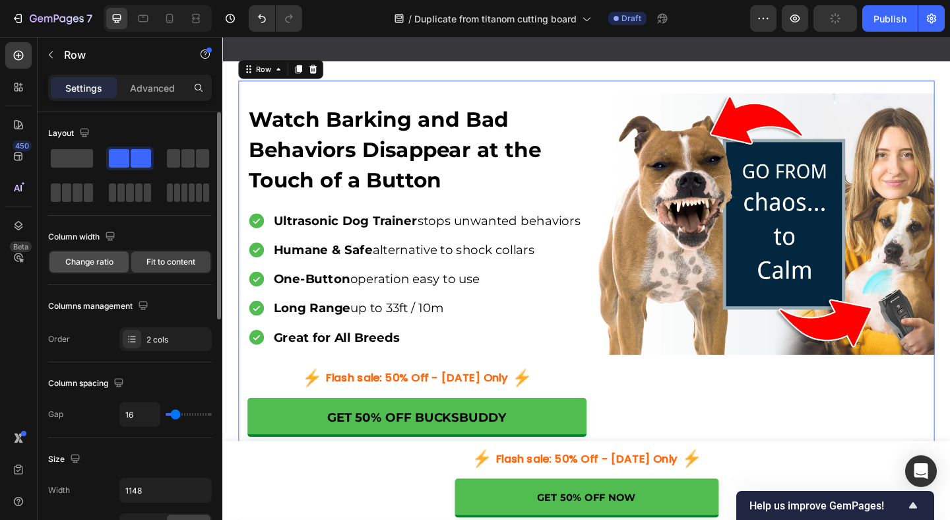
click at [79, 268] on div "Change ratio" at bounding box center [88, 261] width 79 height 21
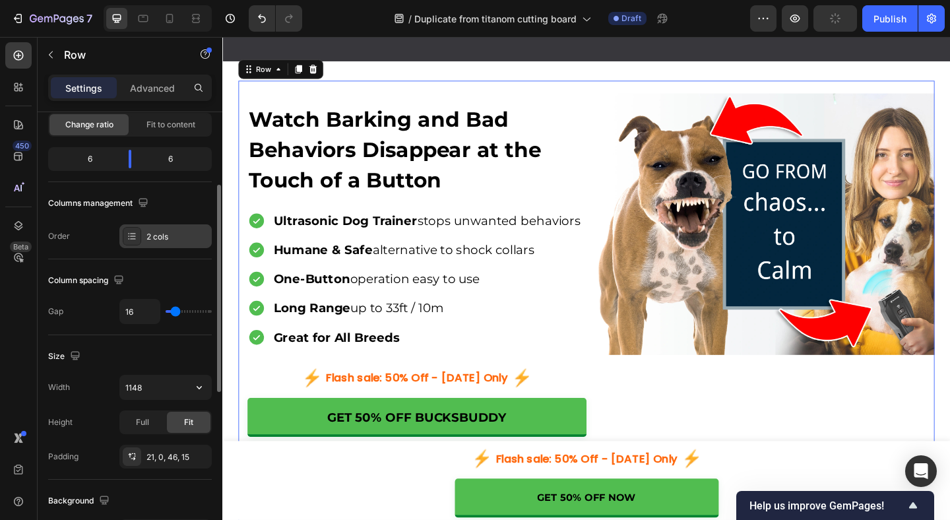
scroll to position [150, 0]
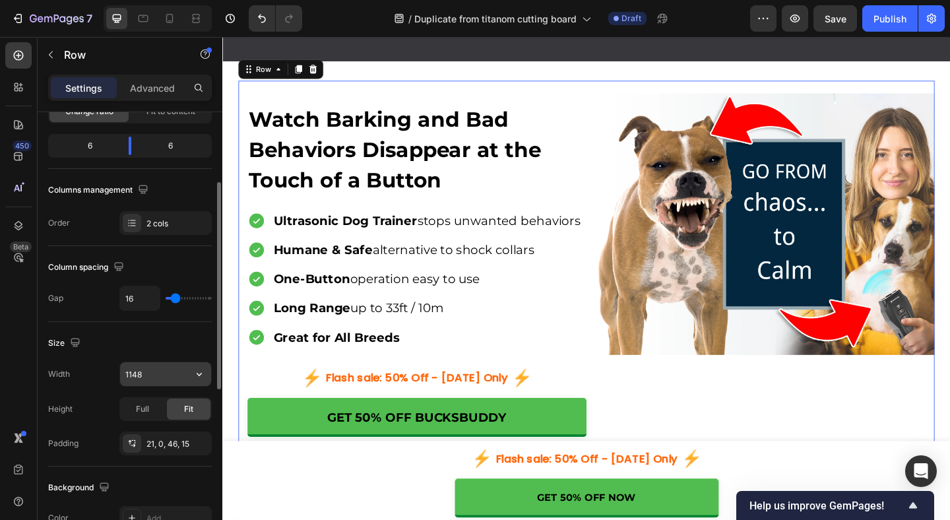
click at [186, 371] on input "1148" at bounding box center [165, 374] width 91 height 24
click at [196, 370] on icon "button" at bounding box center [199, 373] width 13 height 13
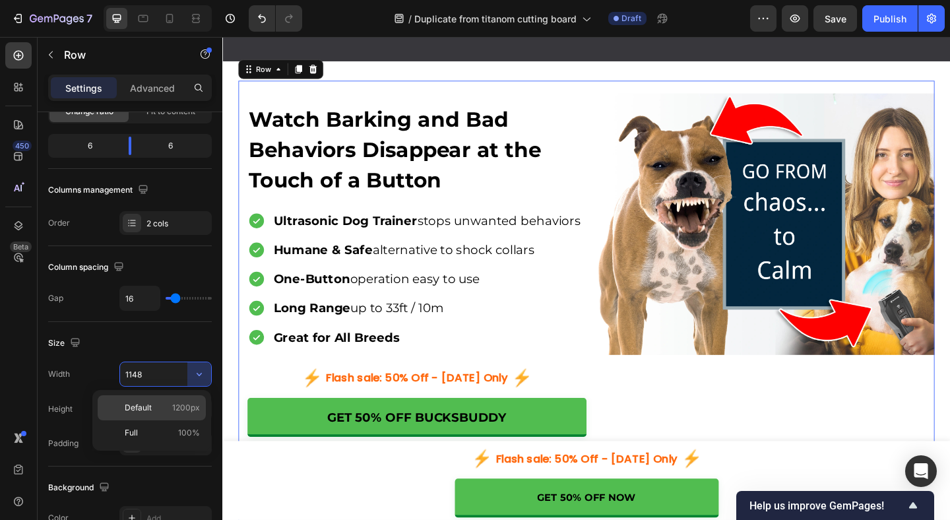
click at [166, 407] on p "Default 1200px" at bounding box center [162, 408] width 75 height 12
type input "1200"
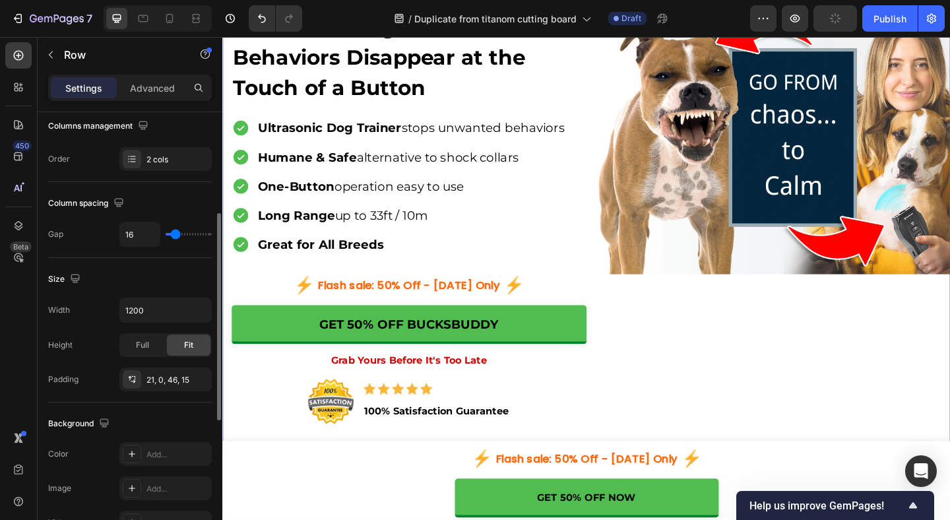
scroll to position [216, 0]
click at [784, 189] on img at bounding box center [822, 145] width 386 height 297
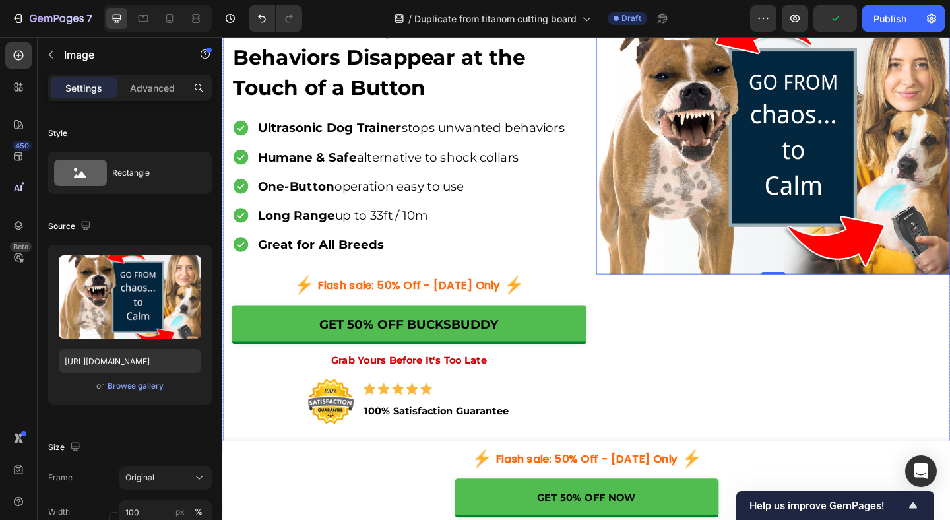
scroll to position [0, 0]
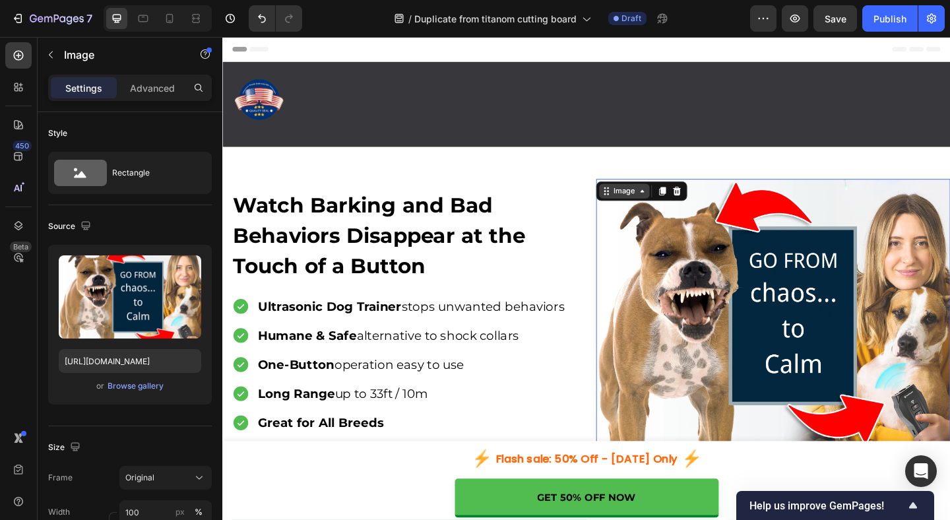
click at [665, 201] on div "Image" at bounding box center [659, 205] width 28 height 12
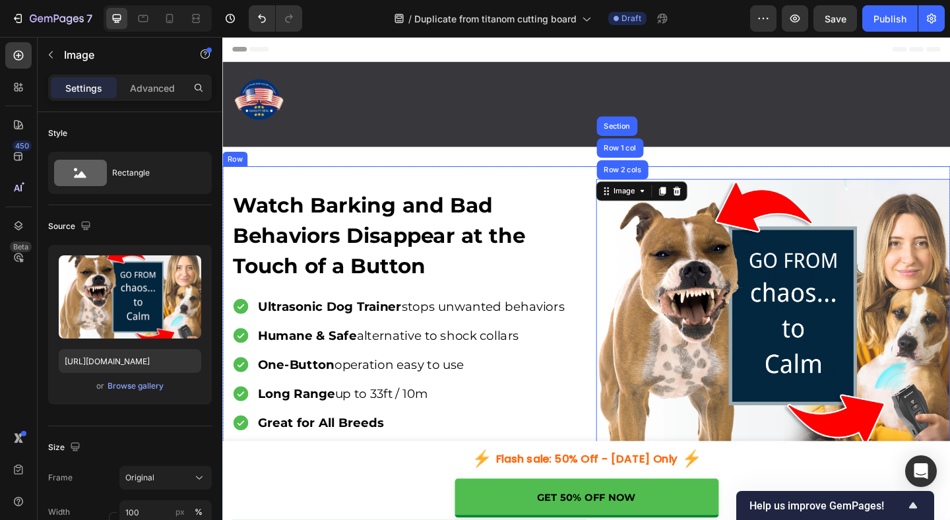
click at [727, 180] on div "Watch Barking and Bad Behaviors Disappear at the Touch of a Button Heading Ultr…" at bounding box center [617, 429] width 791 height 505
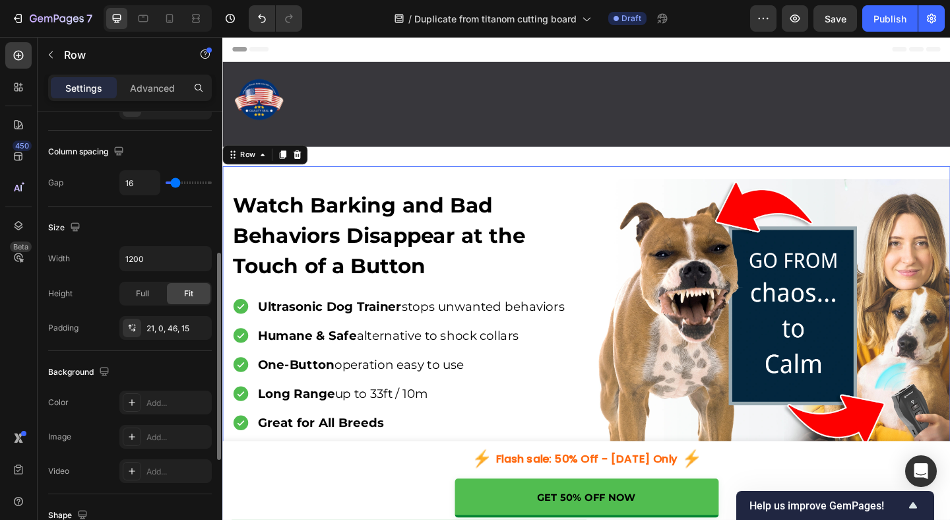
scroll to position [279, 0]
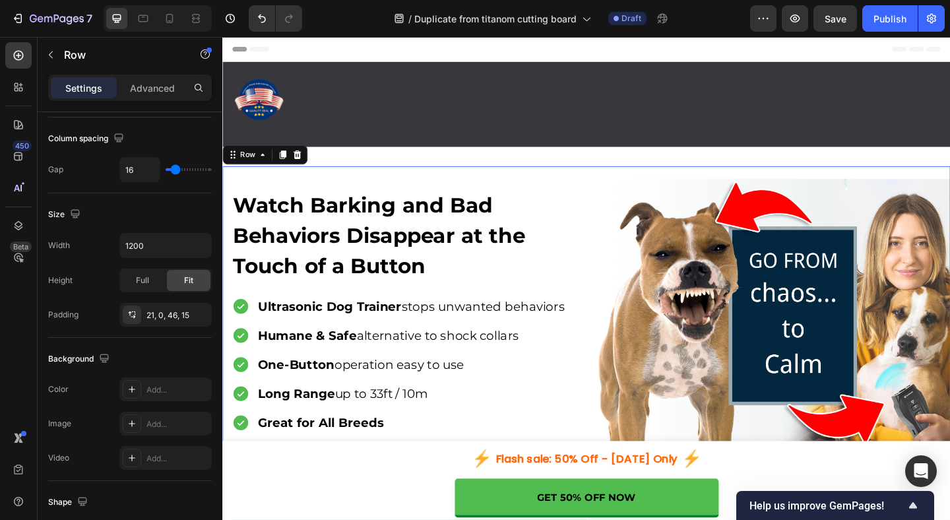
click at [493, 180] on div "Watch Barking and Bad Behaviors Disappear at the Touch of a Button Heading Ultr…" at bounding box center [617, 429] width 791 height 505
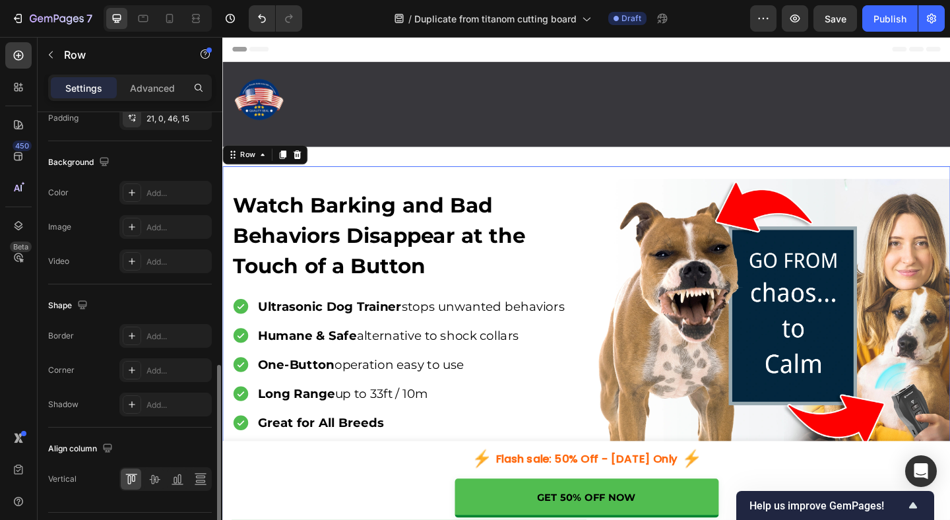
scroll to position [510, 0]
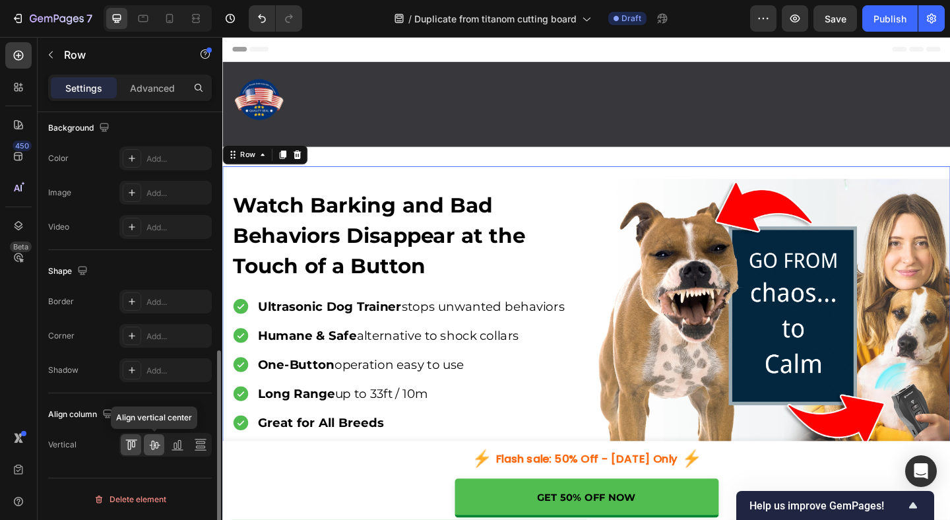
click at [152, 445] on icon at bounding box center [154, 444] width 13 height 13
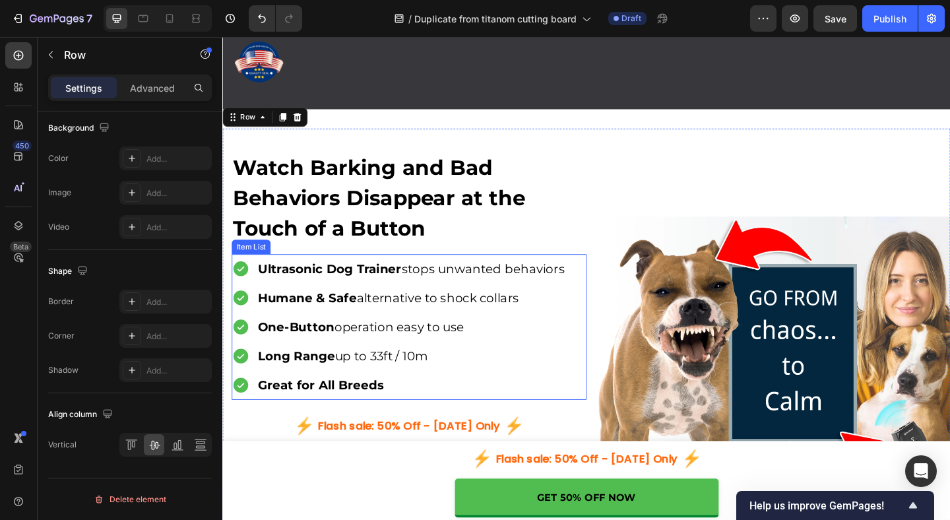
scroll to position [34, 0]
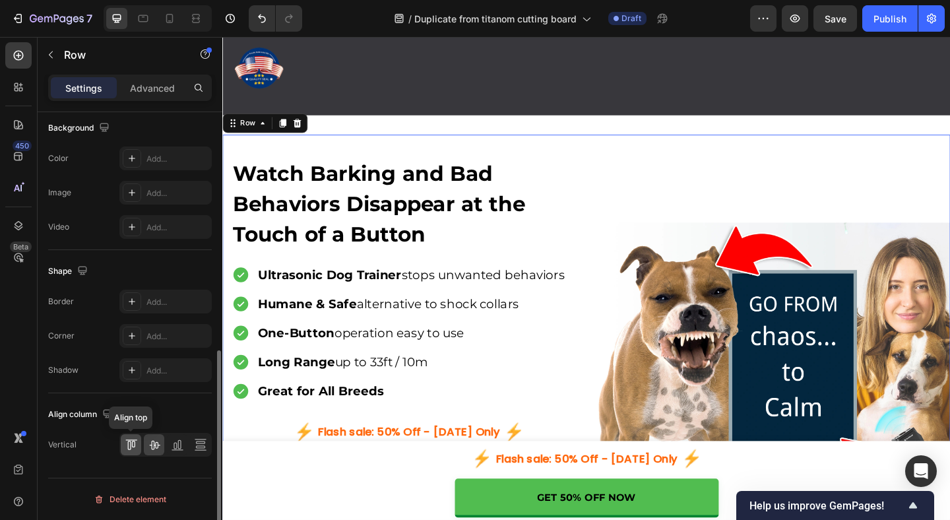
click at [130, 450] on icon at bounding box center [131, 444] width 13 height 13
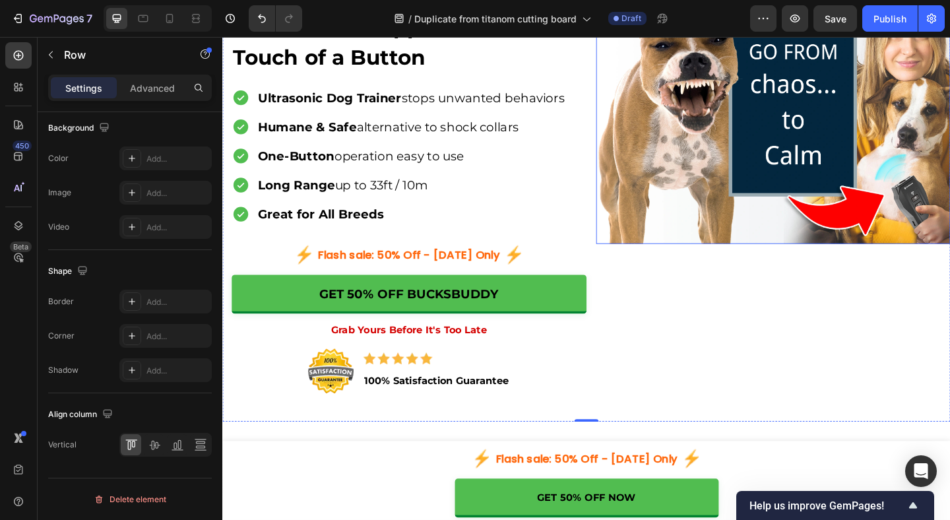
scroll to position [243, 0]
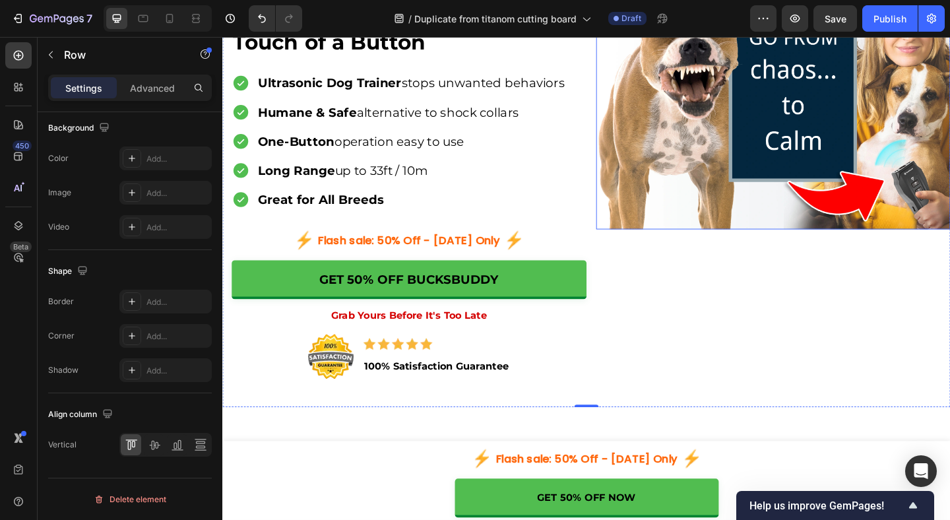
click at [796, 197] on img at bounding box center [822, 97] width 386 height 297
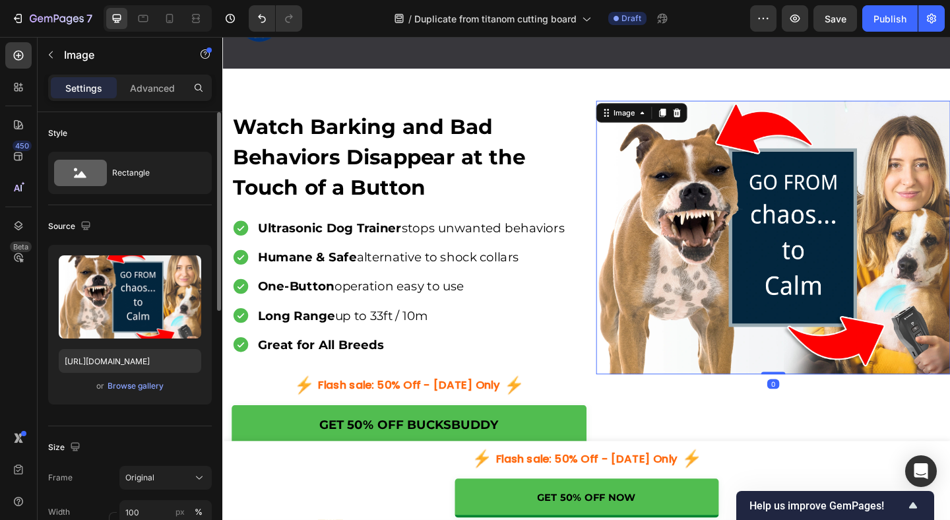
scroll to position [62, 0]
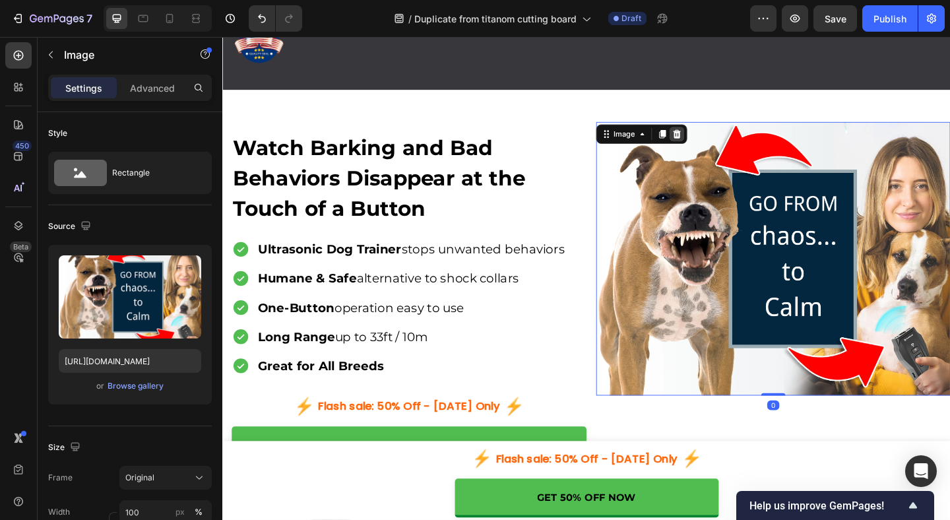
click at [714, 138] on icon at bounding box center [716, 142] width 9 height 9
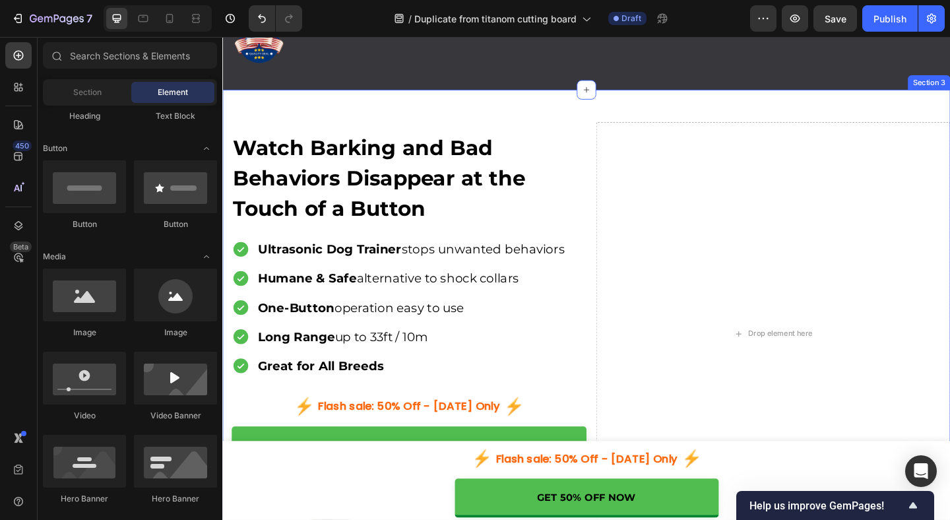
click at [638, 107] on div "Watch Barking and Bad Behaviors Disappear at the Touch of a Button Heading Ultr…" at bounding box center [617, 367] width 791 height 547
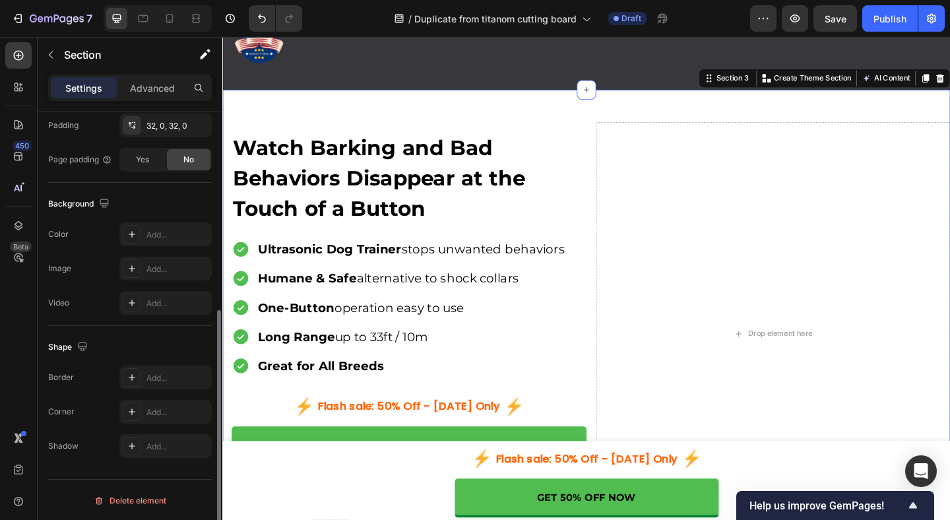
scroll to position [359, 0]
click at [134, 262] on icon at bounding box center [132, 267] width 11 height 11
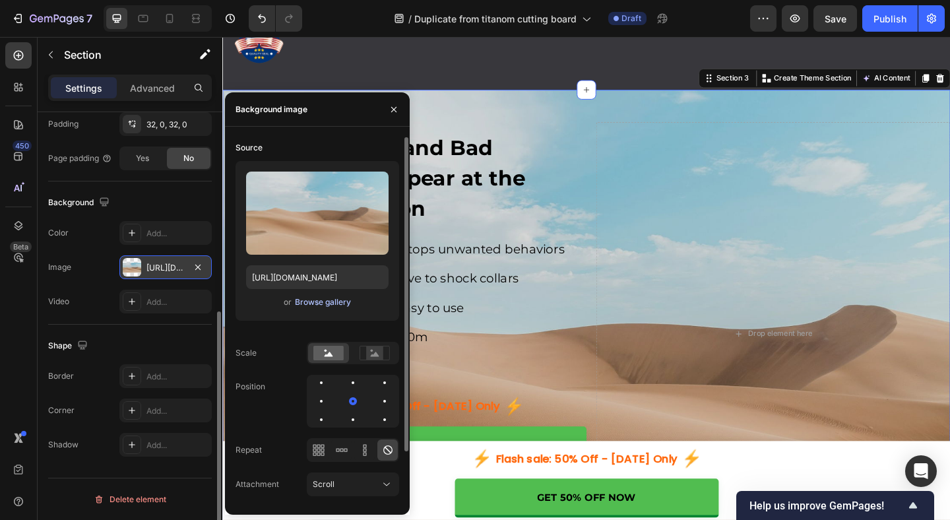
click at [318, 300] on div "Browse gallery" at bounding box center [323, 302] width 56 height 12
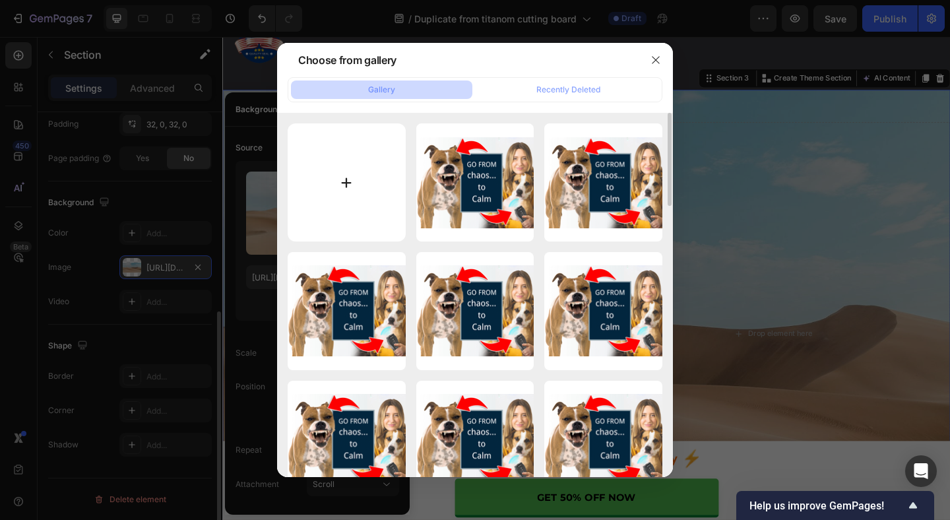
click at [357, 178] on input "file" at bounding box center [347, 182] width 118 height 118
type input "C:\fakepath\添加标题 (3700 x 1427 像素).png"
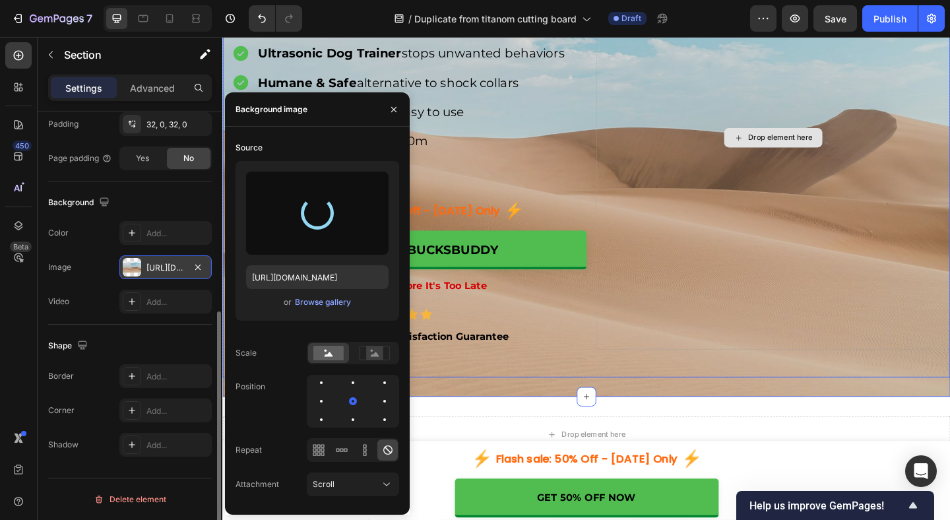
scroll to position [277, 0]
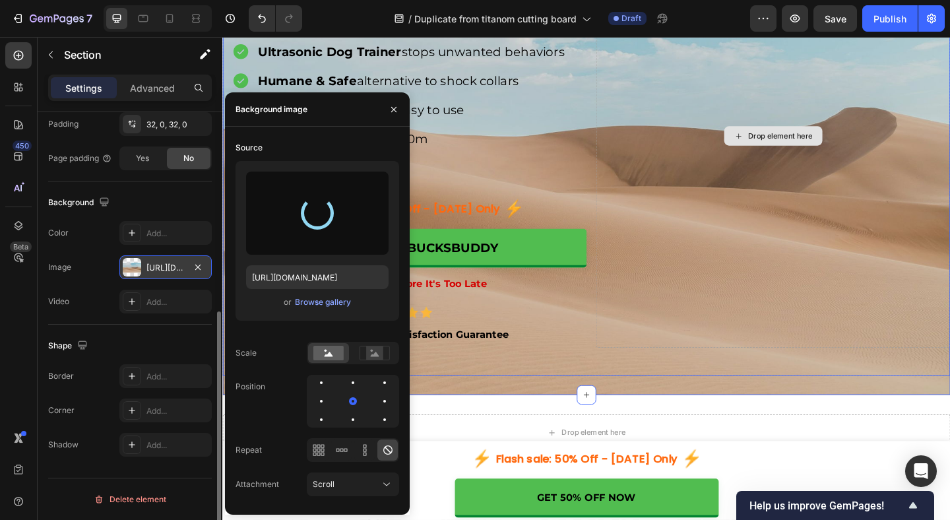
type input "[URL][DOMAIN_NAME]"
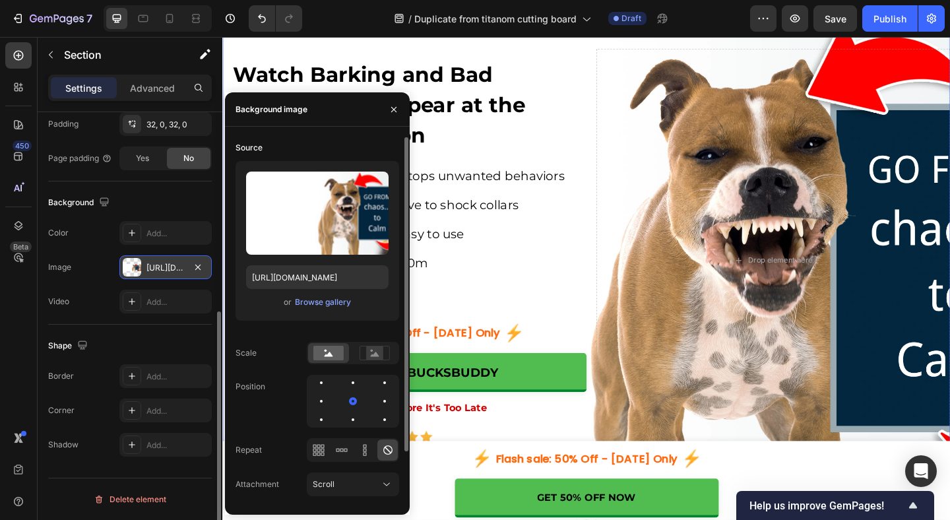
scroll to position [61, 0]
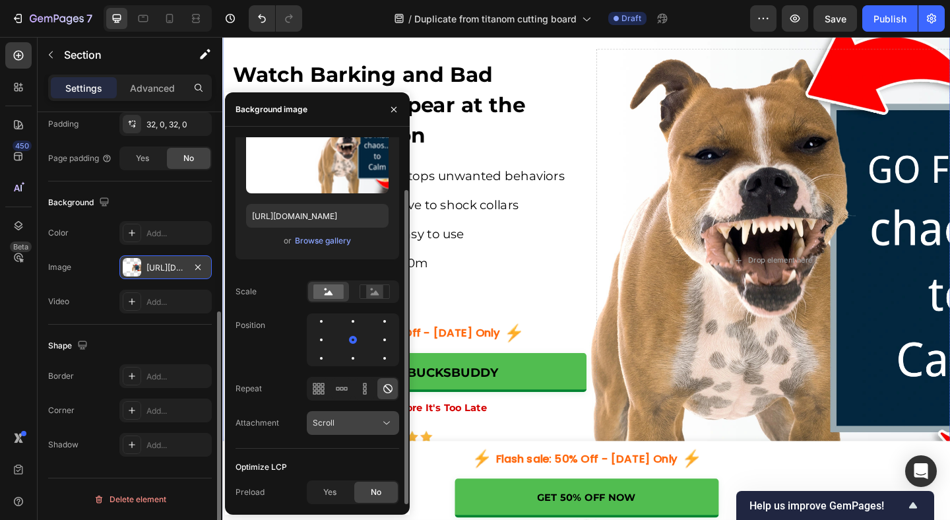
click at [369, 417] on div "Scroll" at bounding box center [346, 423] width 67 height 12
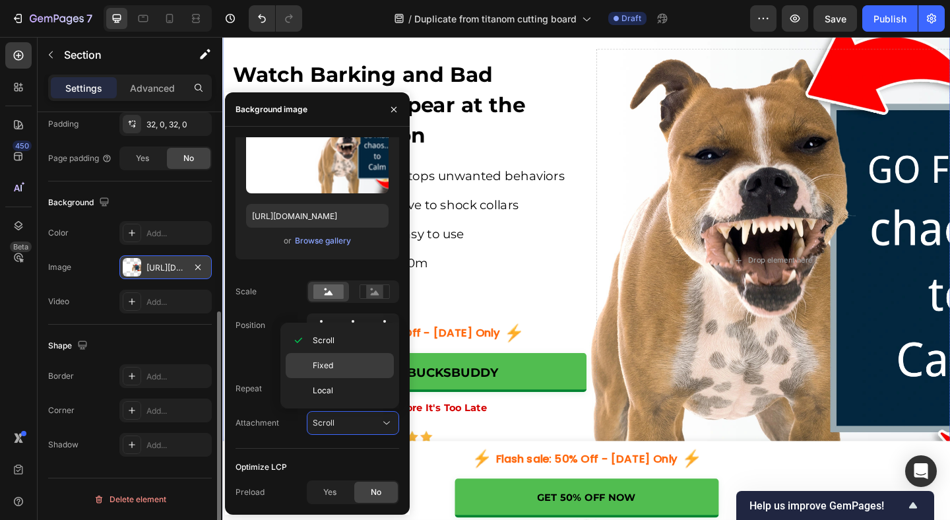
click at [347, 369] on p "Fixed" at bounding box center [350, 365] width 75 height 12
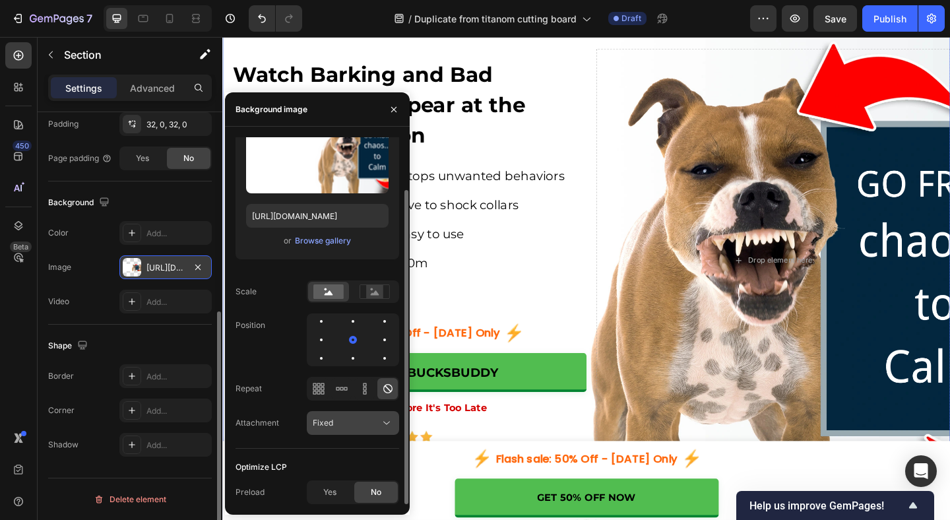
click at [375, 425] on div "Fixed" at bounding box center [346, 423] width 67 height 12
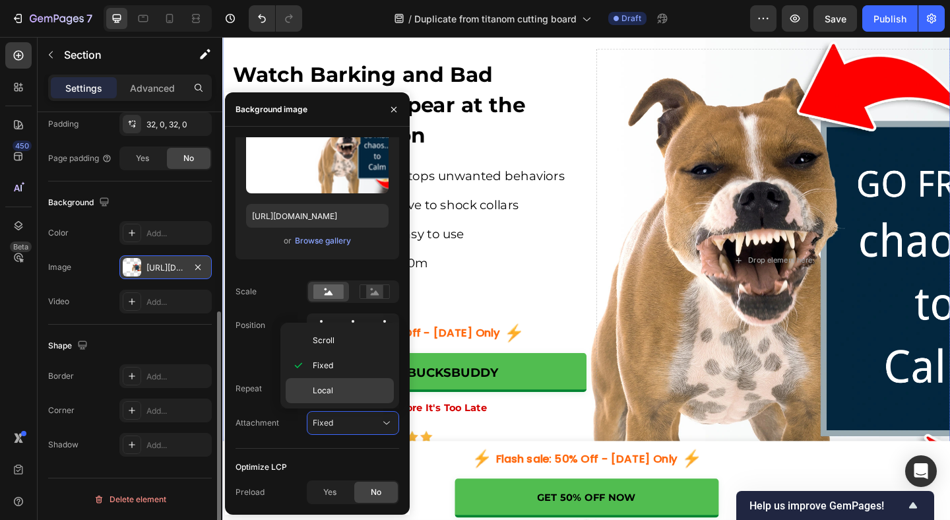
click at [357, 389] on p "Local" at bounding box center [350, 390] width 75 height 12
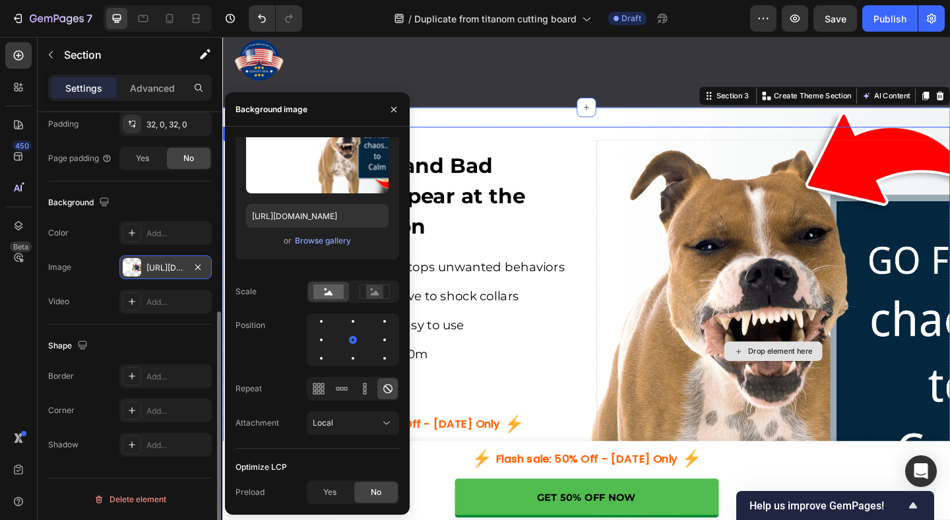
scroll to position [30, 0]
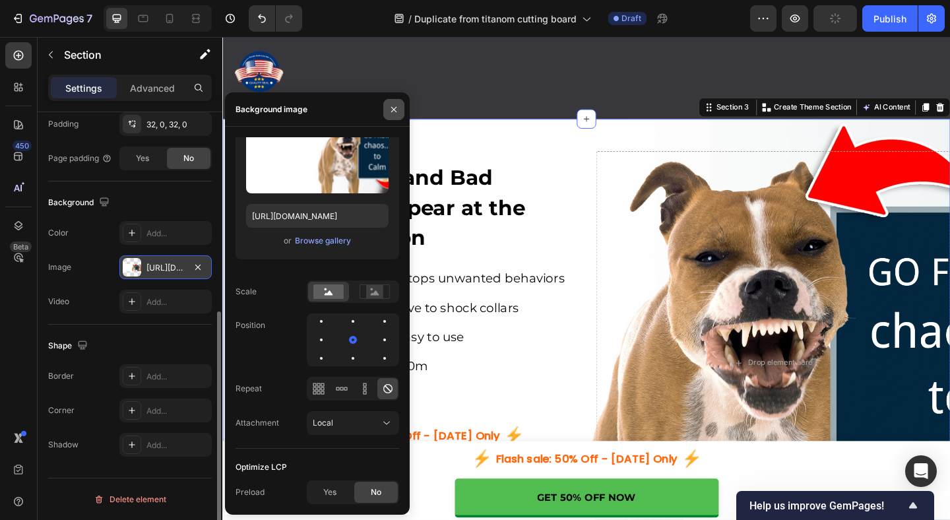
click at [391, 109] on icon "button" at bounding box center [393, 109] width 11 height 11
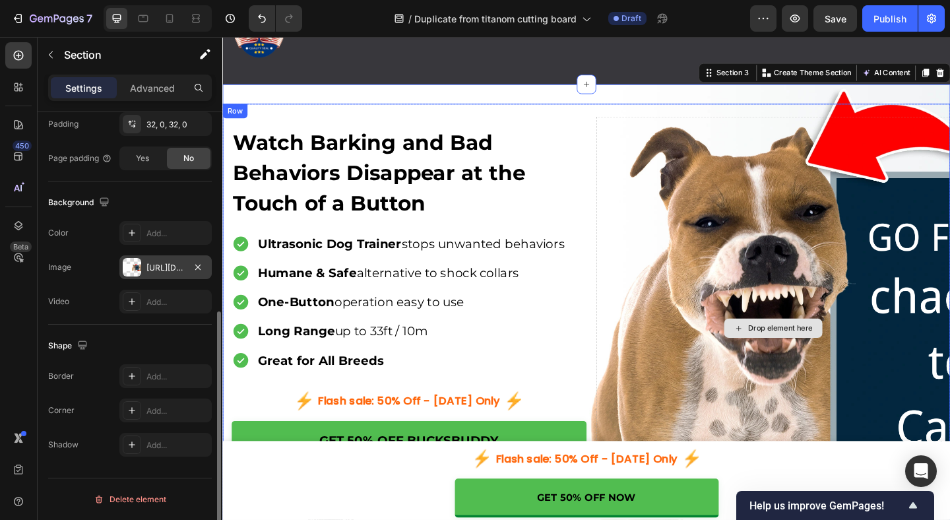
scroll to position [80, 0]
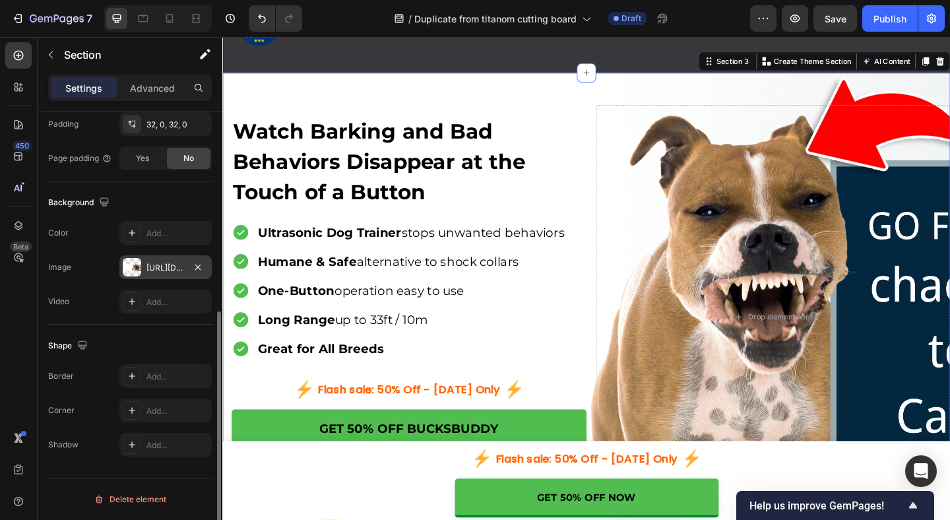
click at [541, 87] on div "Watch Barking and Bad Behaviors Disappear at the Touch of a Button Heading Ultr…" at bounding box center [617, 349] width 791 height 547
click at [163, 264] on div "[URL][DOMAIN_NAME]" at bounding box center [165, 268] width 38 height 12
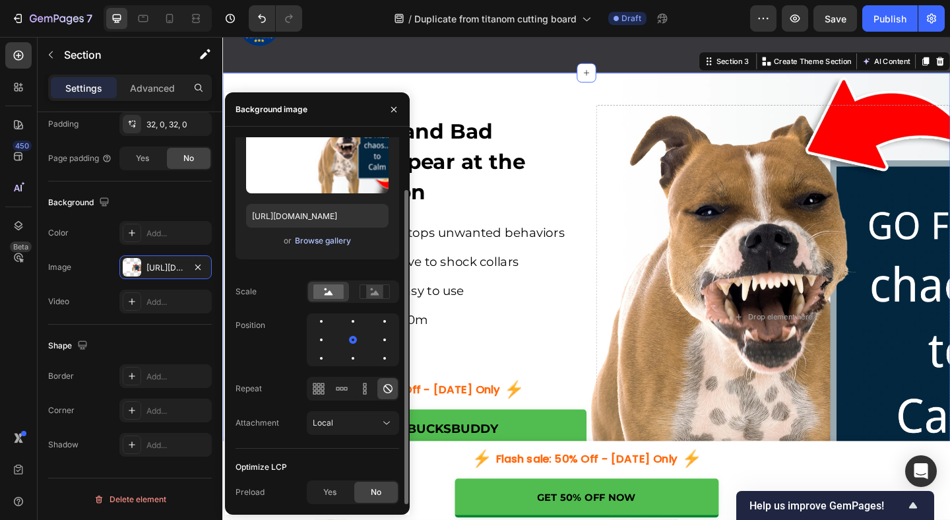
click at [317, 243] on div "Browse gallery" at bounding box center [323, 241] width 56 height 12
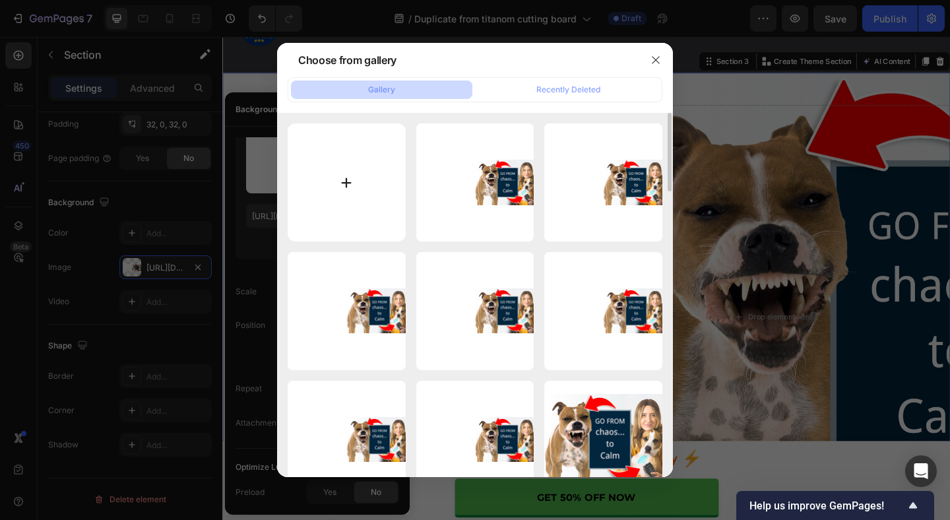
click at [353, 182] on input "file" at bounding box center [347, 182] width 118 height 118
type input "C:\fakepath\添加标题 (3700 x 1427 像素) (1200 x 463 像素).png"
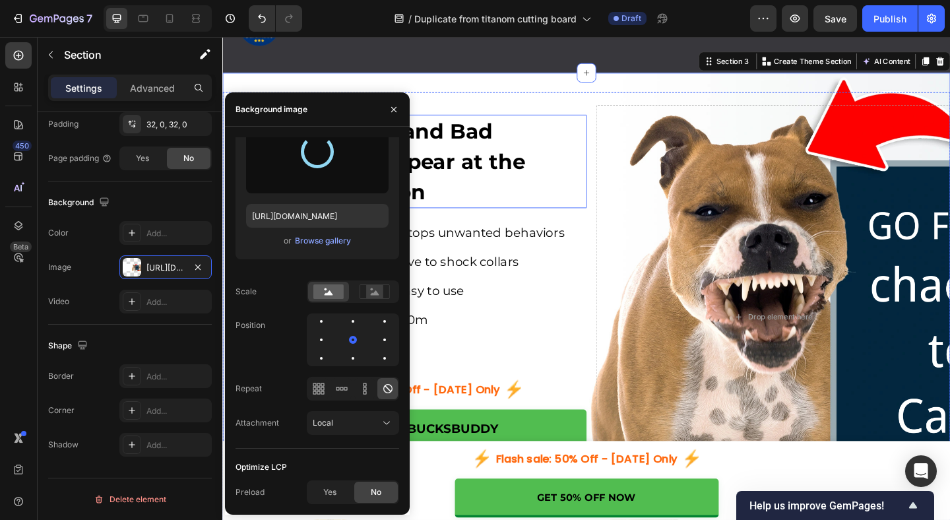
type input "[URL][DOMAIN_NAME]"
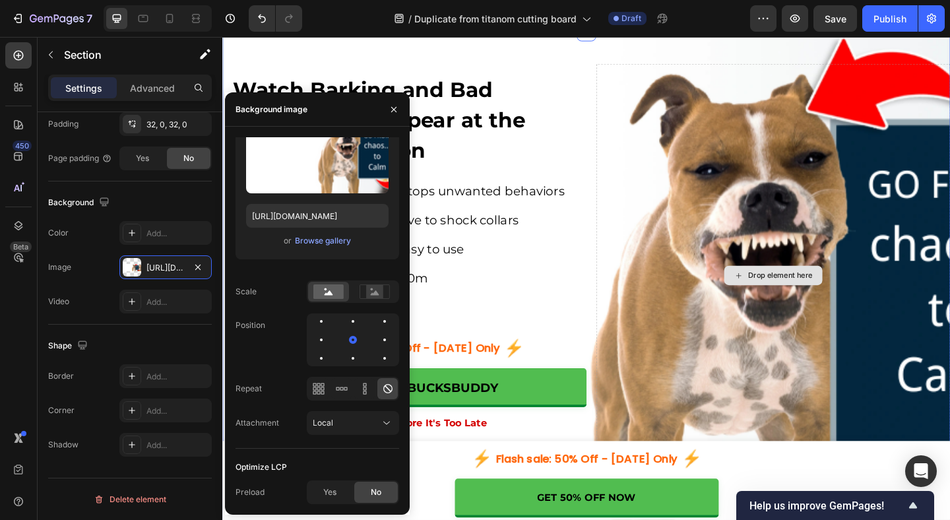
scroll to position [113, 0]
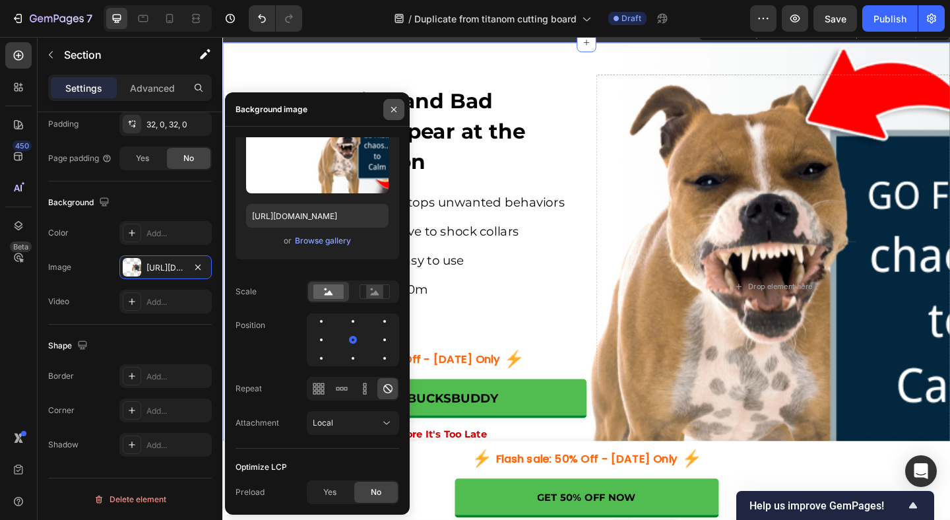
click at [388, 106] on icon "button" at bounding box center [393, 109] width 11 height 11
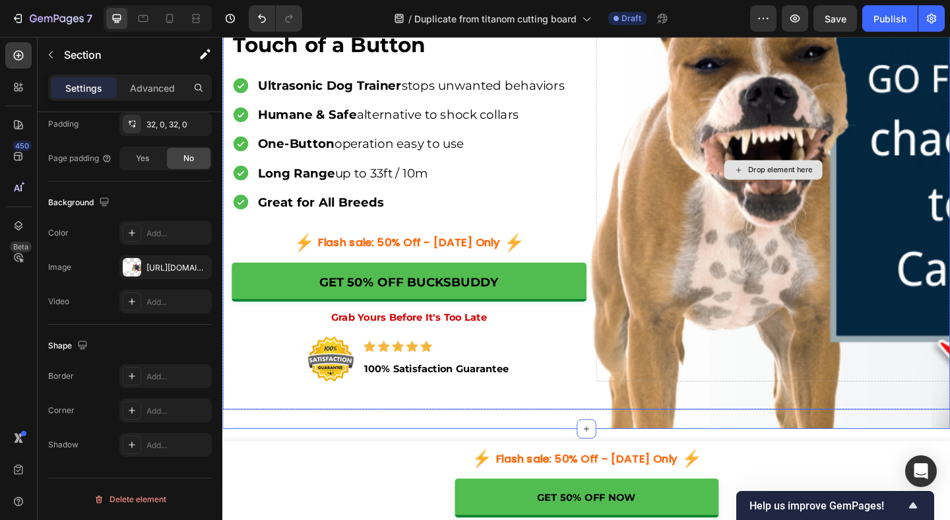
scroll to position [252, 0]
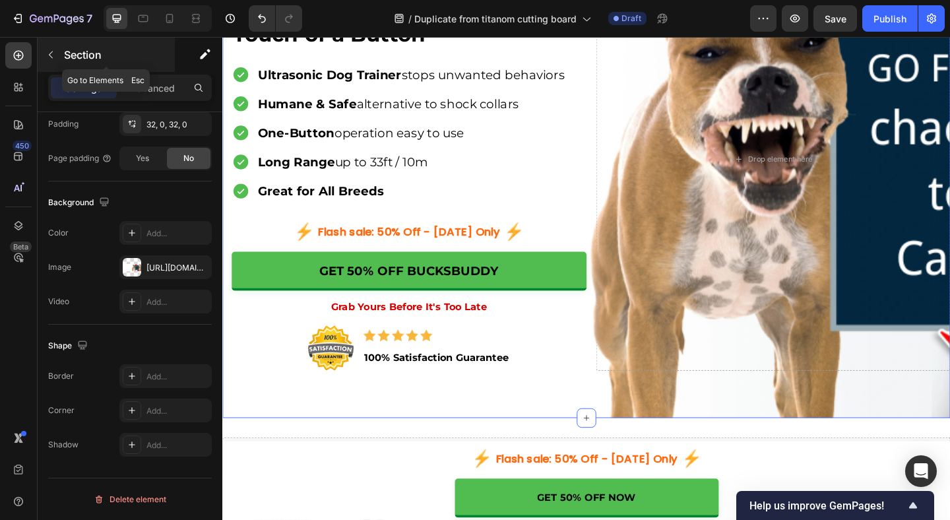
click at [53, 51] on icon "button" at bounding box center [51, 54] width 11 height 11
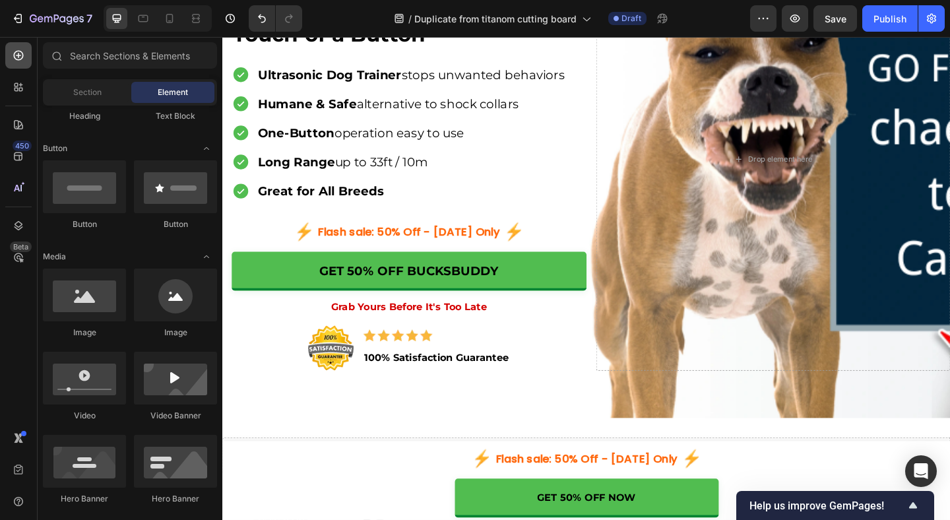
click at [27, 57] on div at bounding box center [18, 55] width 26 height 26
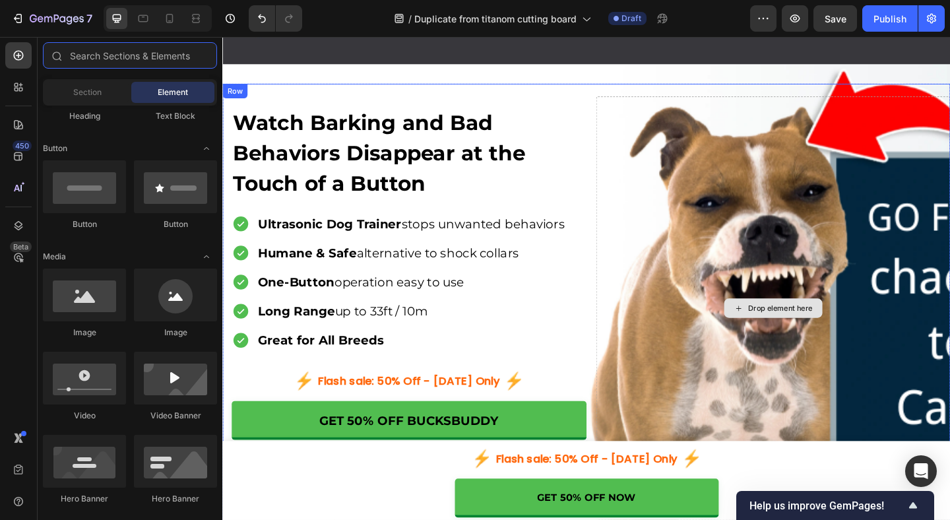
scroll to position [0, 0]
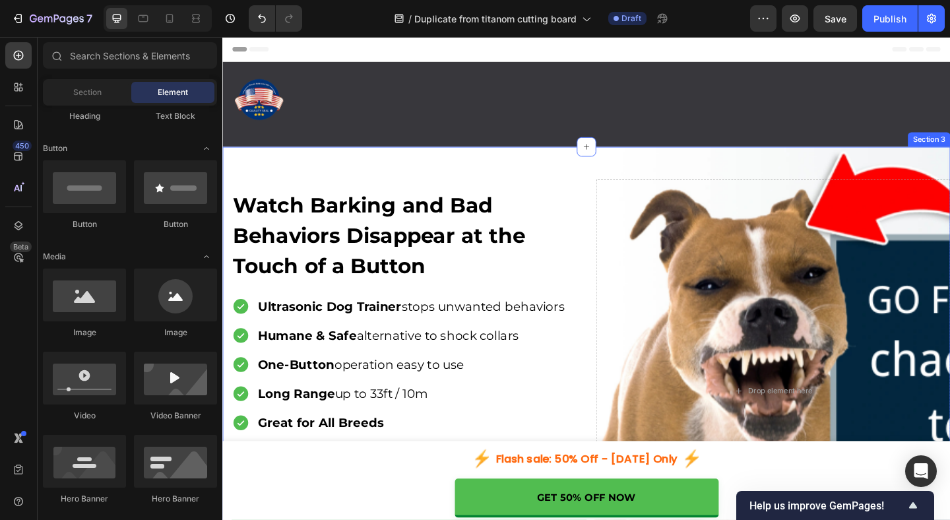
click at [305, 171] on div "Watch Barking and Bad Behaviors Disappear at the Touch of a Button Heading Ultr…" at bounding box center [617, 429] width 791 height 547
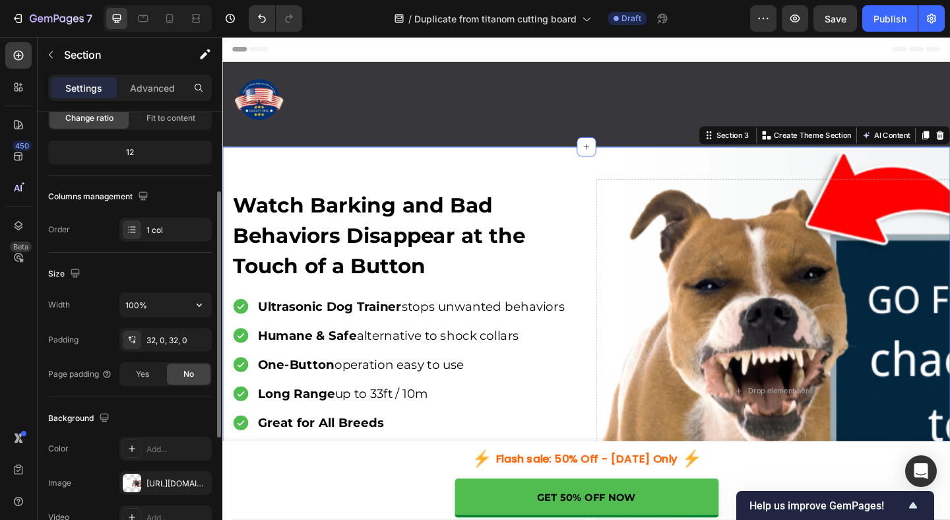
scroll to position [176, 0]
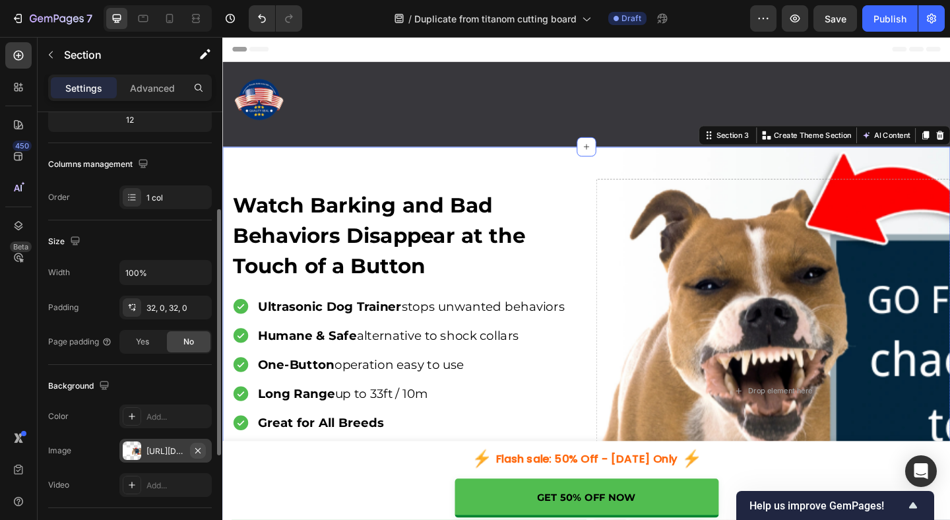
click at [199, 450] on icon "button" at bounding box center [198, 450] width 11 height 11
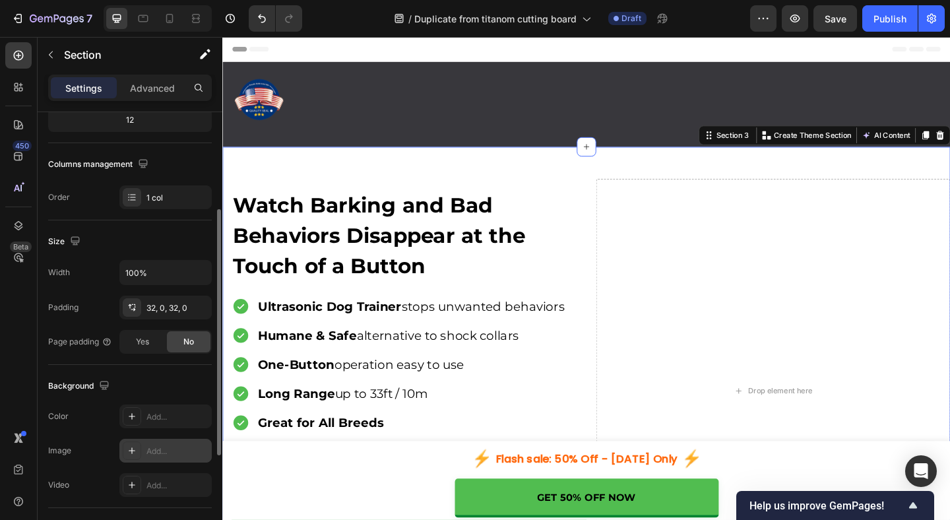
click at [167, 446] on div "Add..." at bounding box center [177, 451] width 62 height 12
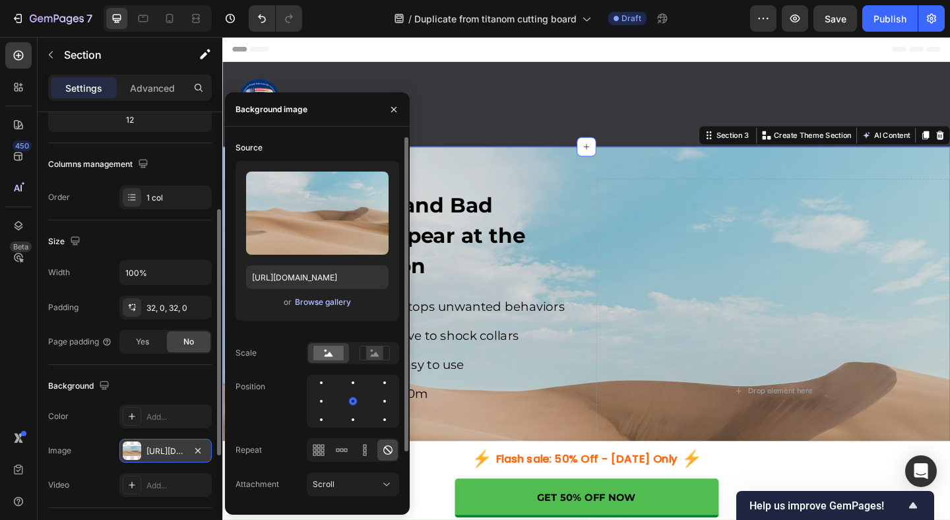
click at [319, 307] on div "Browse gallery" at bounding box center [323, 302] width 56 height 12
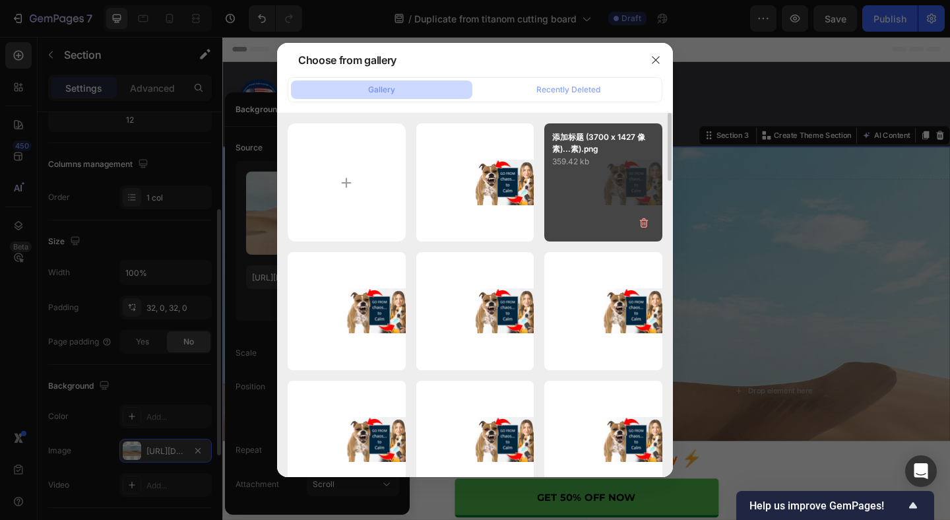
click at [601, 166] on p "359.42 kb" at bounding box center [603, 161] width 102 height 13
type input "[URL][DOMAIN_NAME]"
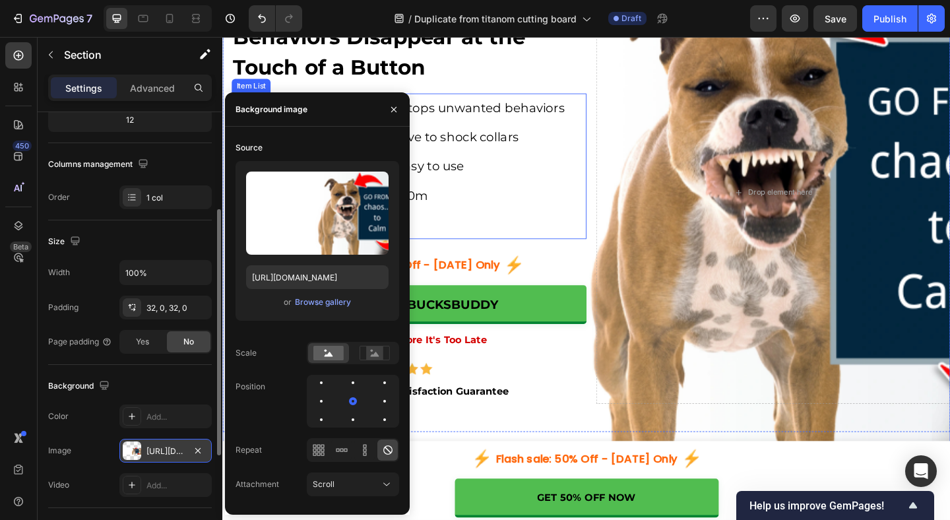
scroll to position [239, 0]
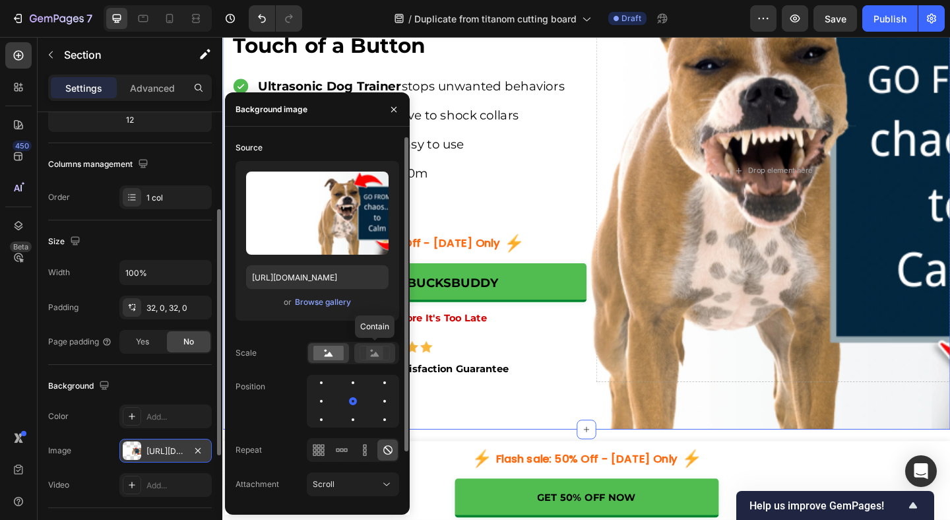
click at [371, 353] on rect at bounding box center [374, 352] width 17 height 13
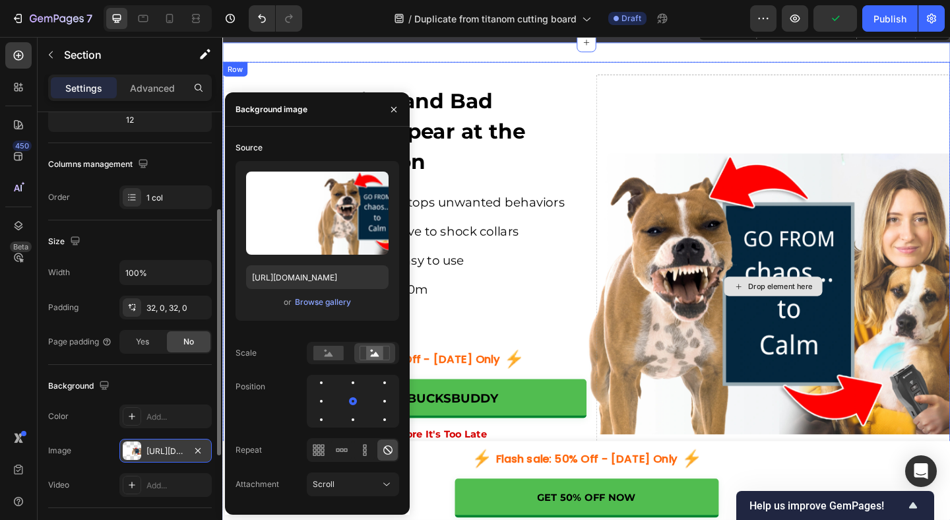
scroll to position [136, 0]
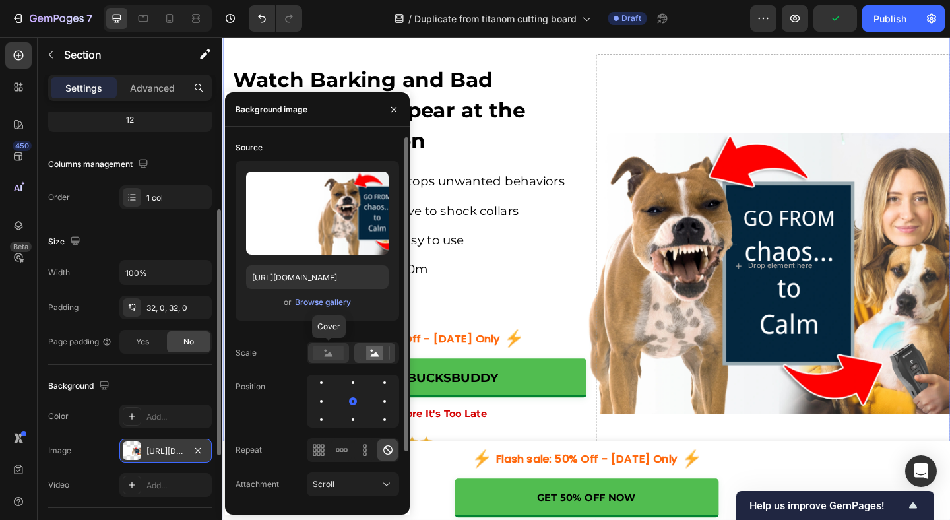
click at [319, 355] on rect at bounding box center [328, 353] width 30 height 15
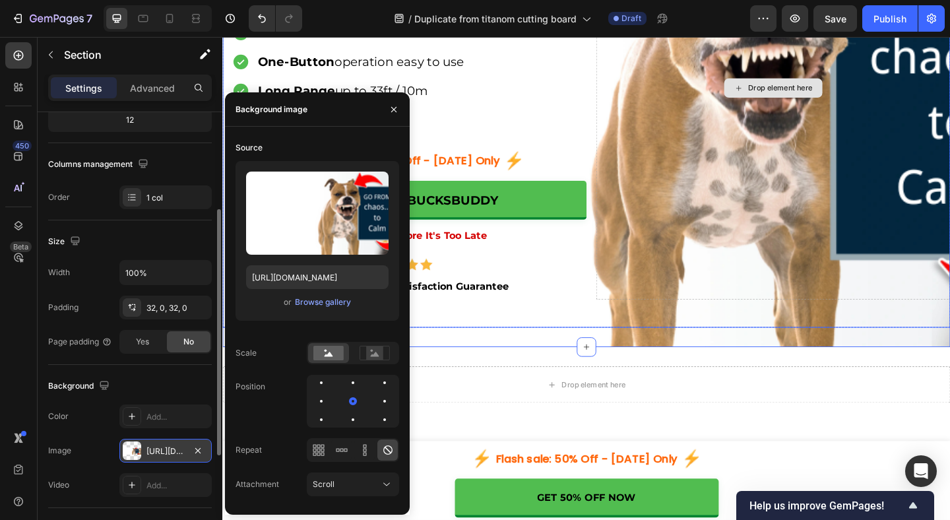
scroll to position [340, 0]
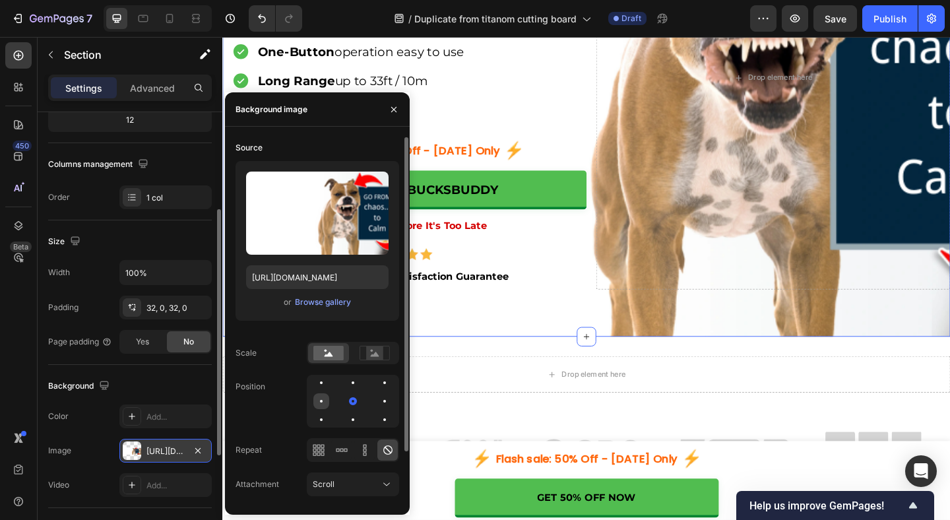
click at [325, 400] on div at bounding box center [321, 401] width 16 height 16
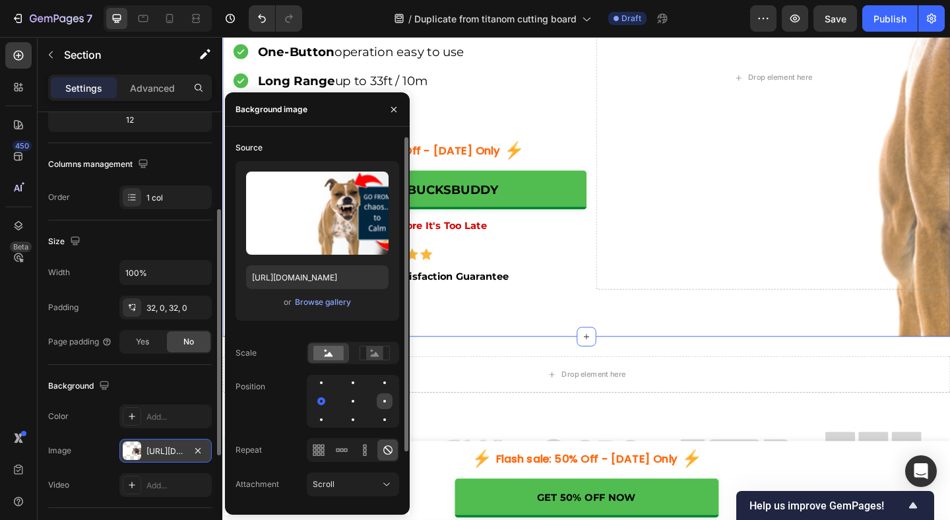
click at [388, 396] on div at bounding box center [385, 401] width 16 height 16
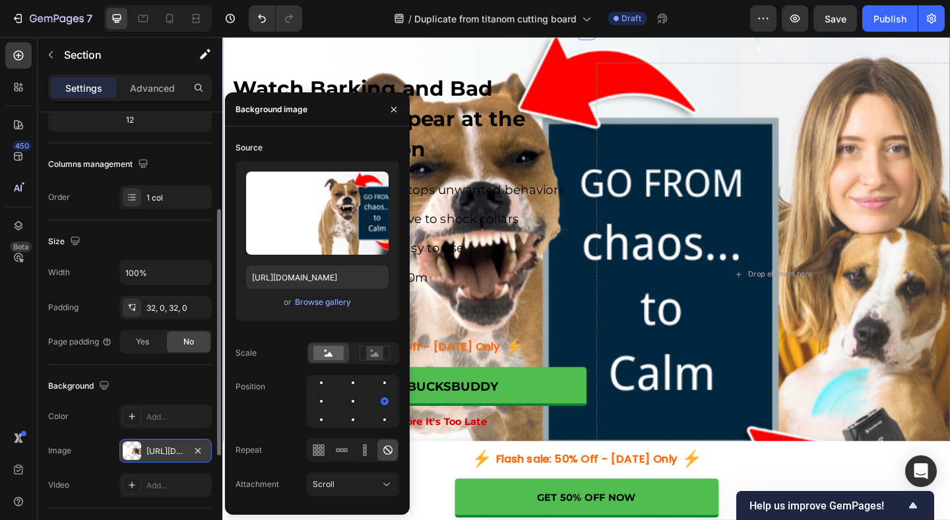
scroll to position [126, 0]
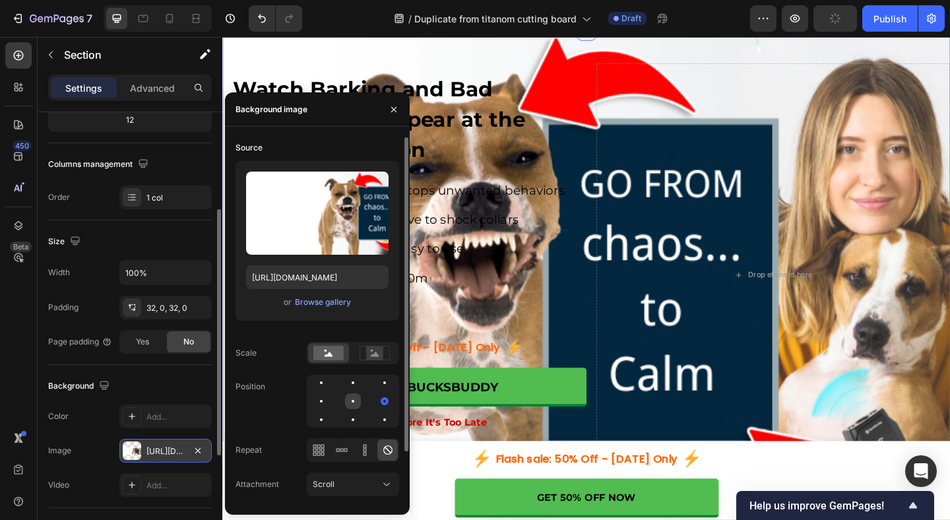
click at [348, 402] on div at bounding box center [353, 401] width 16 height 16
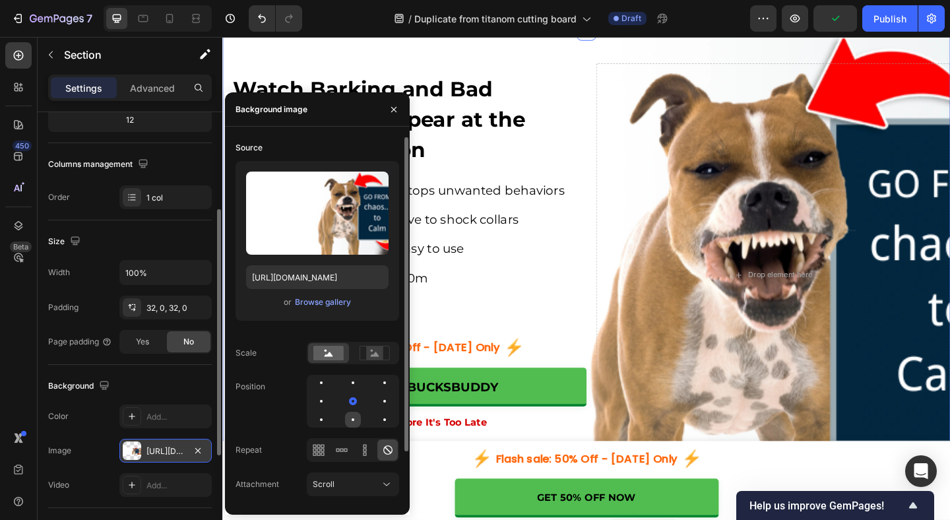
click at [350, 419] on div at bounding box center [353, 420] width 16 height 16
click at [353, 384] on div at bounding box center [353, 383] width 16 height 16
click at [354, 399] on div at bounding box center [353, 401] width 16 height 16
click at [324, 404] on div at bounding box center [321, 401] width 16 height 16
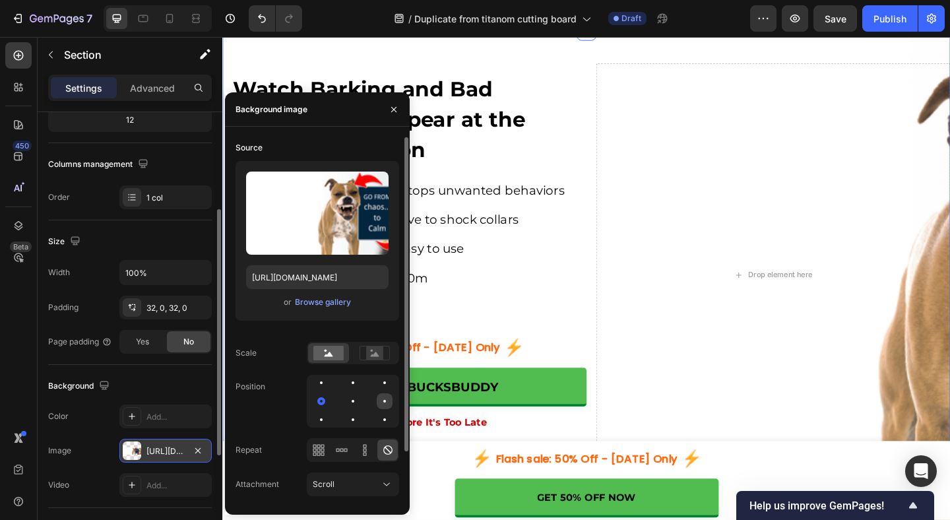
click at [384, 401] on div at bounding box center [384, 401] width 3 height 3
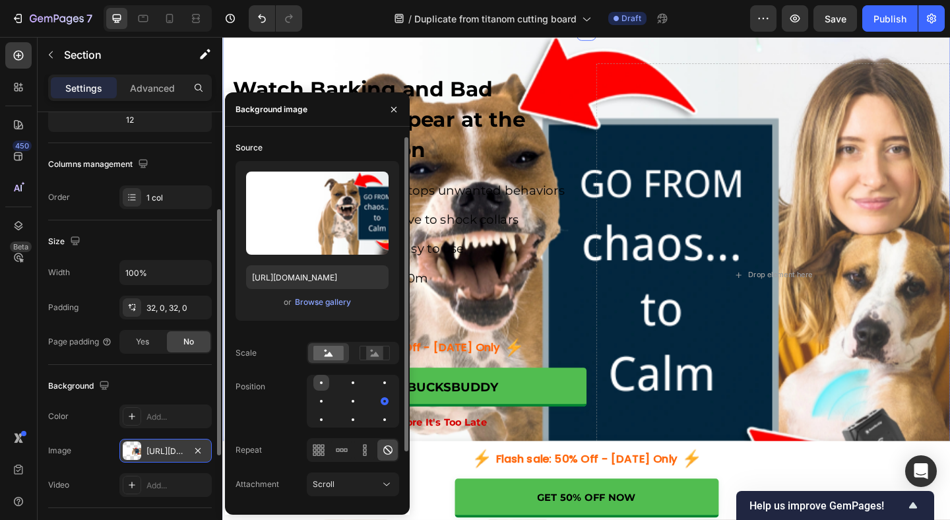
click at [321, 383] on div at bounding box center [321, 382] width 3 height 3
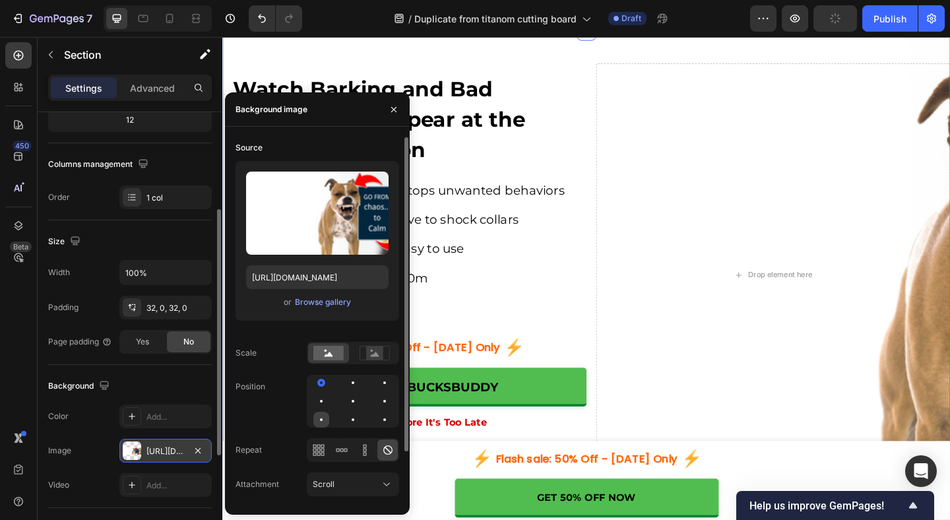
click at [324, 421] on div at bounding box center [321, 420] width 16 height 16
click at [381, 419] on div at bounding box center [385, 420] width 16 height 16
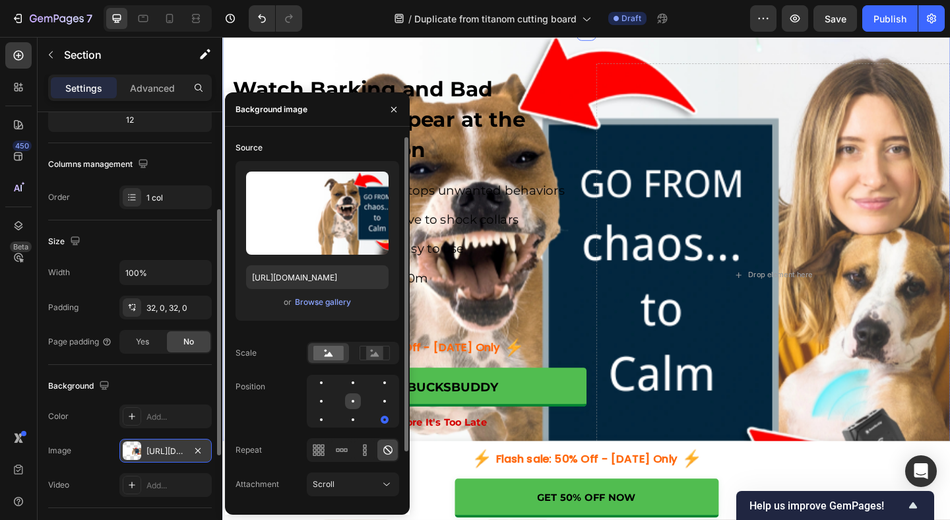
click at [353, 398] on div at bounding box center [353, 401] width 16 height 16
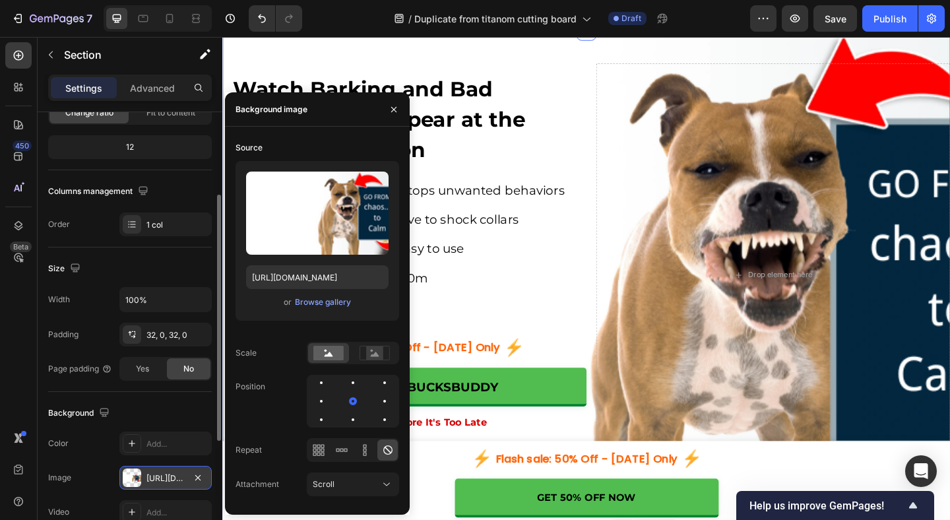
scroll to position [79, 0]
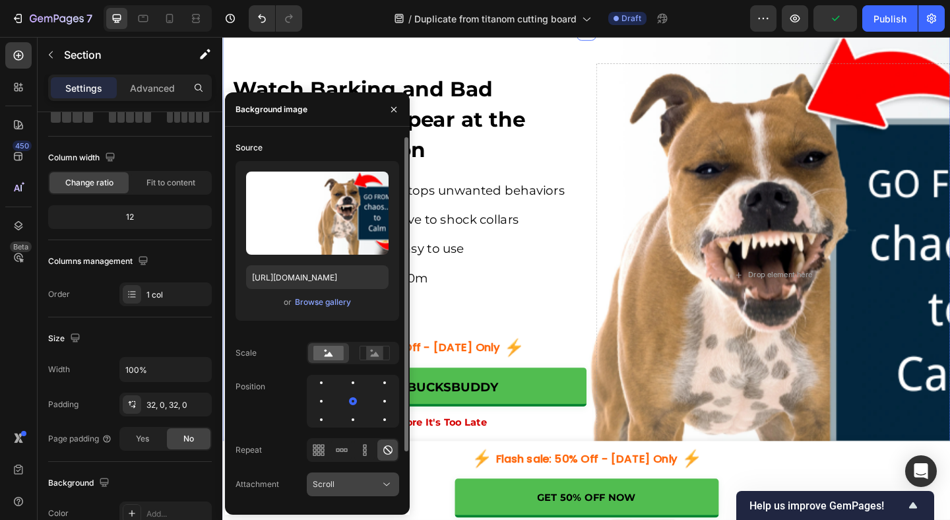
click at [376, 482] on div "Scroll" at bounding box center [346, 484] width 67 height 12
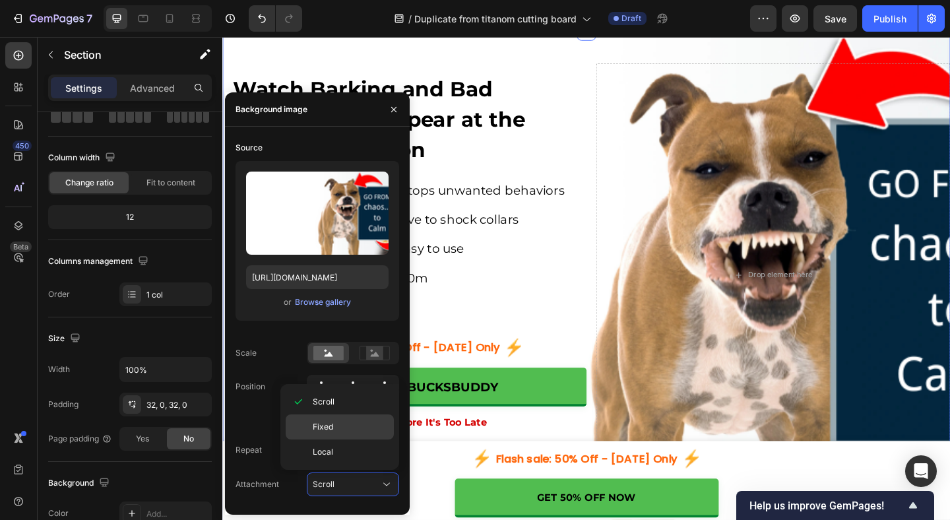
click at [352, 429] on p "Fixed" at bounding box center [350, 427] width 75 height 12
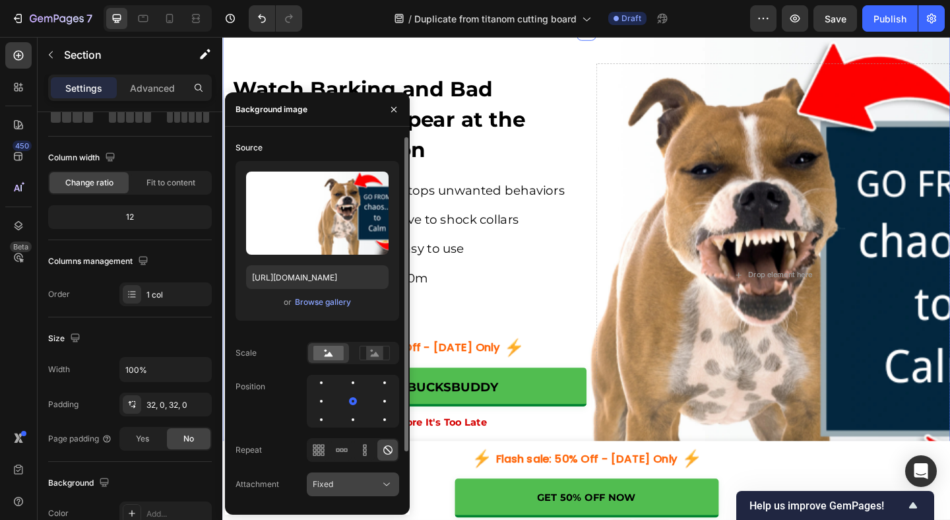
click at [375, 482] on div "Fixed" at bounding box center [346, 484] width 67 height 12
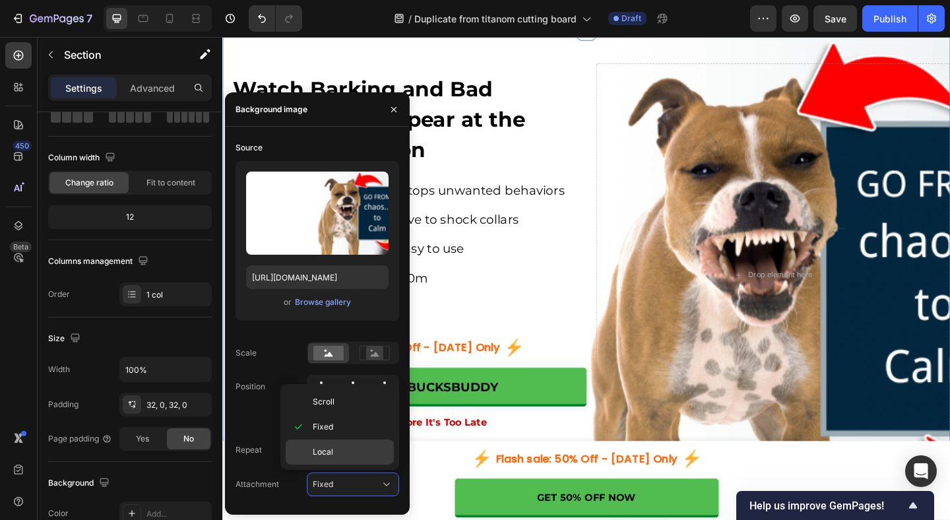
click at [354, 454] on p "Local" at bounding box center [350, 452] width 75 height 12
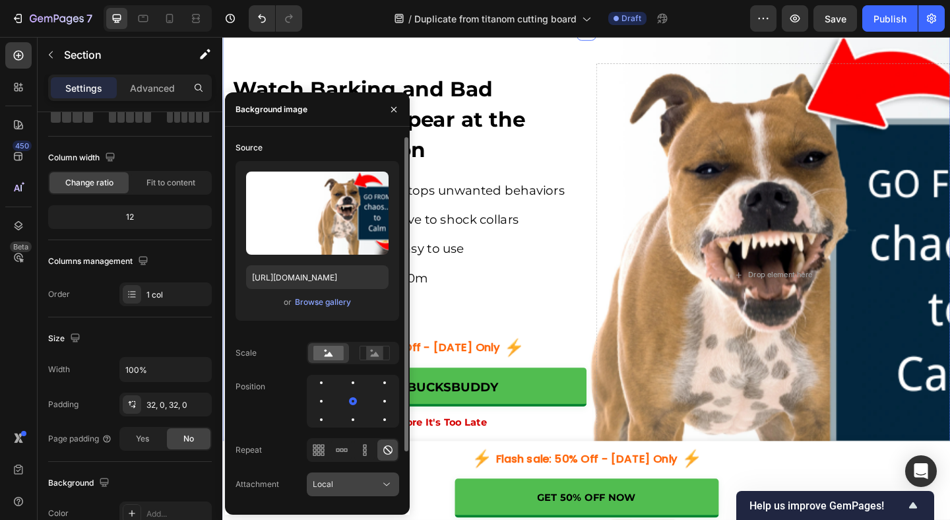
click at [375, 475] on button "Local" at bounding box center [353, 484] width 92 height 24
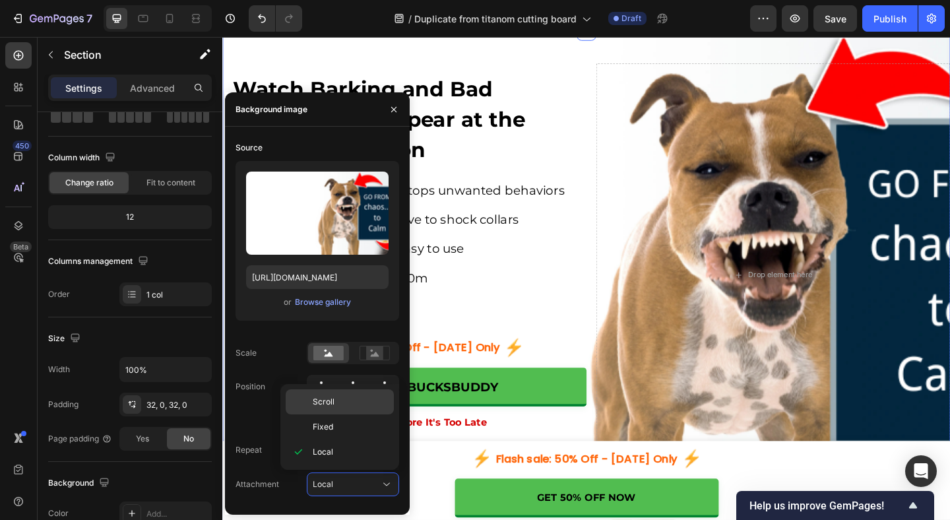
click at [358, 412] on div "Scroll" at bounding box center [340, 401] width 108 height 25
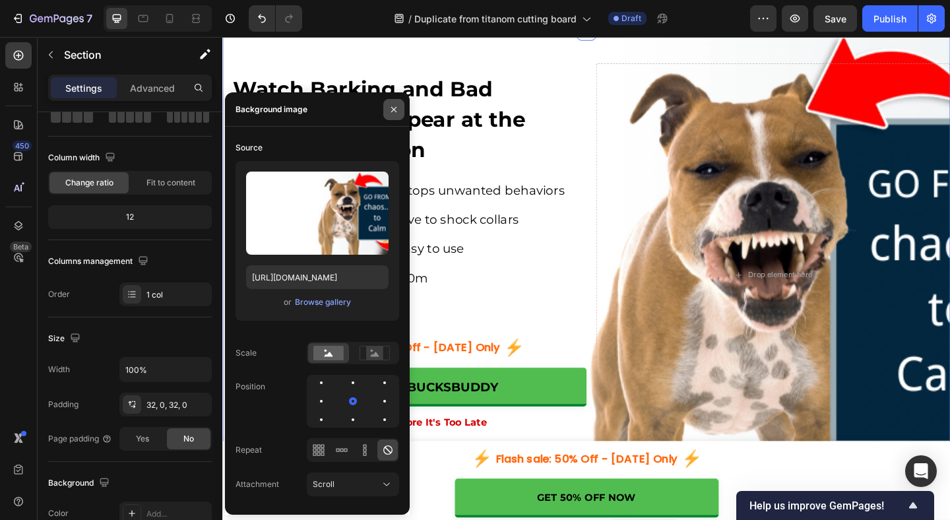
click at [394, 111] on icon "button" at bounding box center [393, 109] width 11 height 11
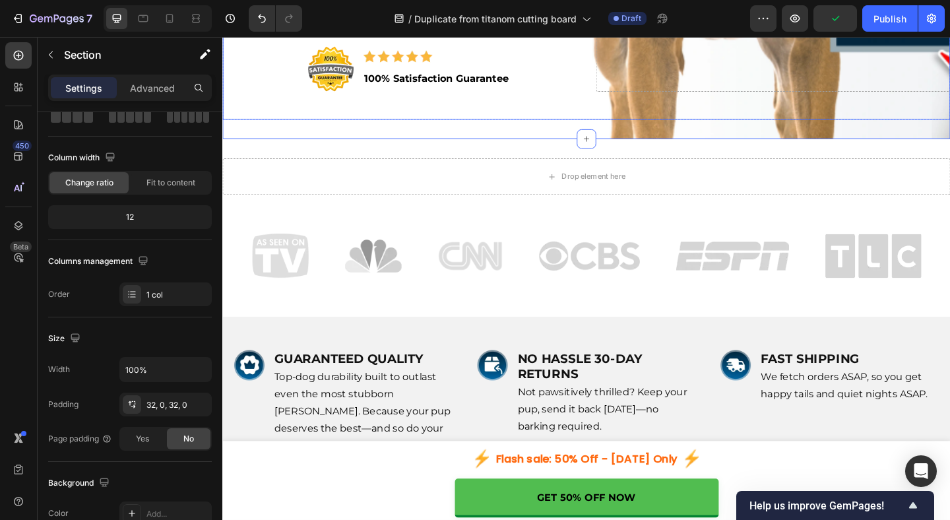
scroll to position [527, 0]
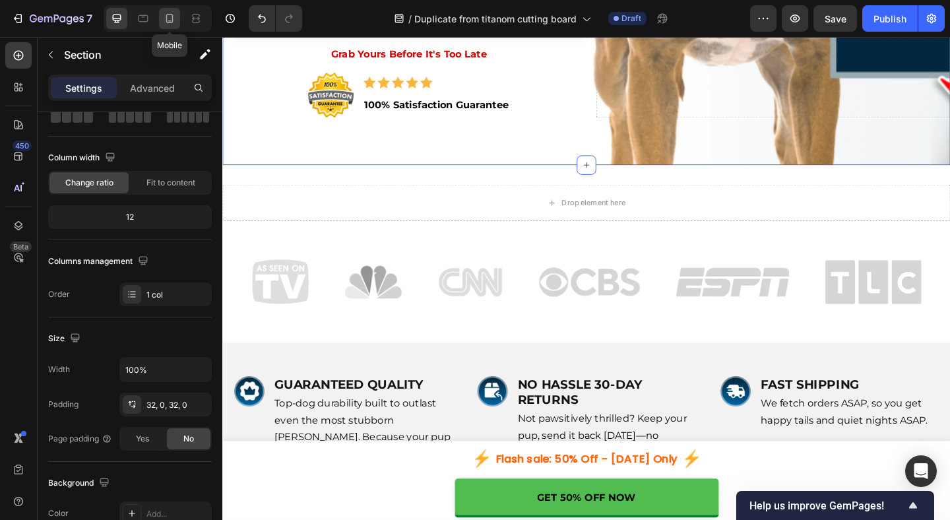
click at [168, 23] on icon at bounding box center [169, 18] width 13 height 13
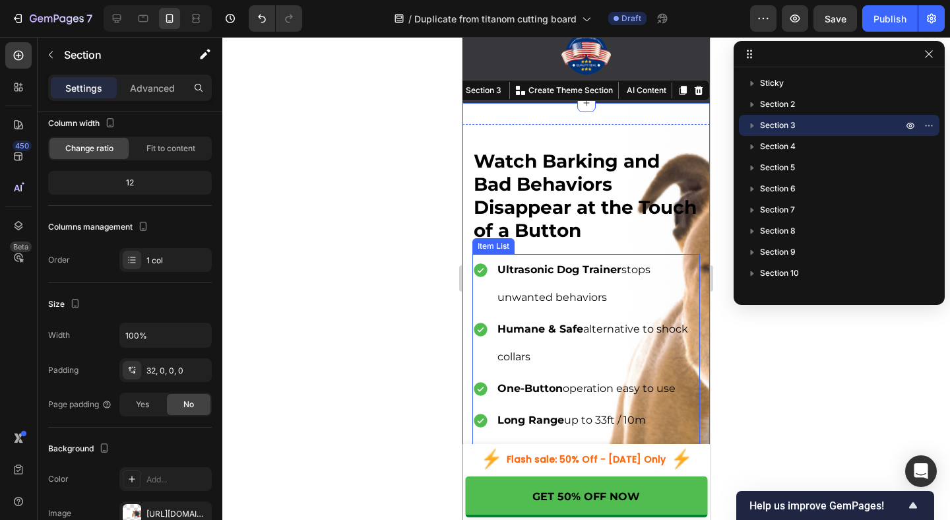
scroll to position [55, 0]
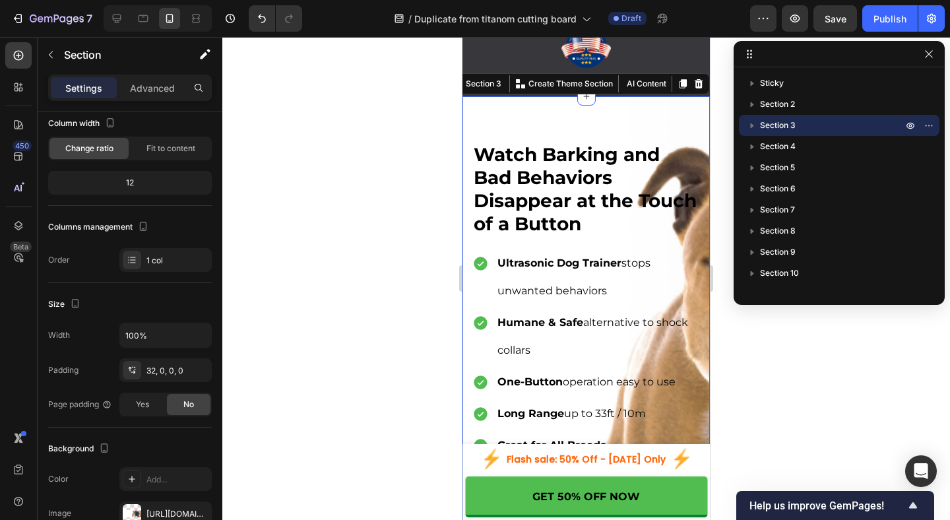
click at [536, 106] on div "Watch Barking and Bad Behaviors Disappear at the Touch of a Button Heading Ultr…" at bounding box center [585, 395] width 247 height 598
click at [529, 131] on div "Watch Barking and Bad Behaviors Disappear at the Touch of a Button Heading Ultr…" at bounding box center [586, 379] width 228 height 497
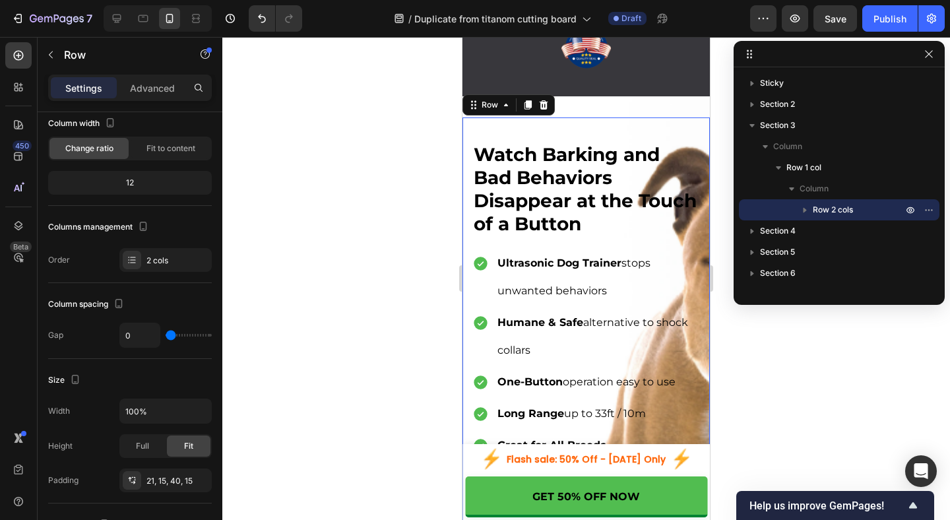
scroll to position [0, 0]
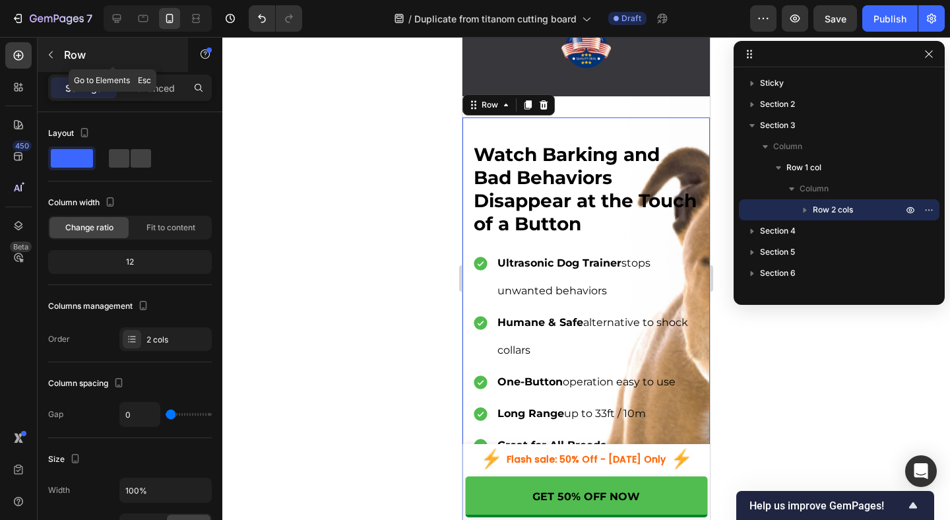
click at [52, 51] on icon "button" at bounding box center [51, 54] width 11 height 11
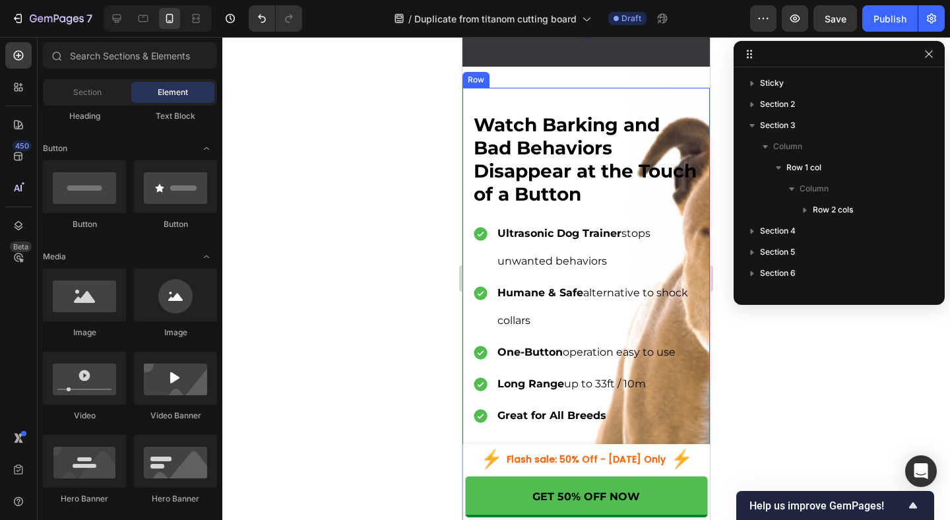
scroll to position [83, 0]
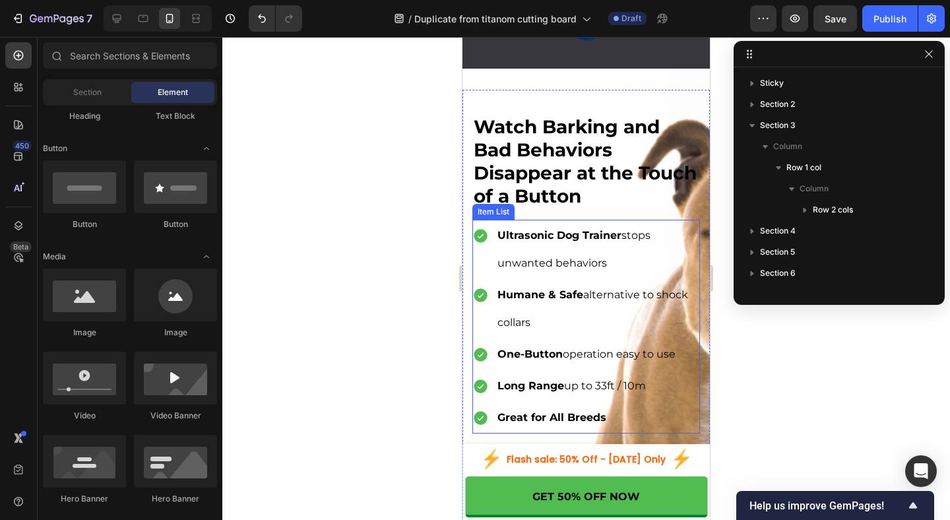
click at [539, 259] on p "Ultrasonic Dog Trainer stops unwanted behaviors" at bounding box center [597, 249] width 200 height 55
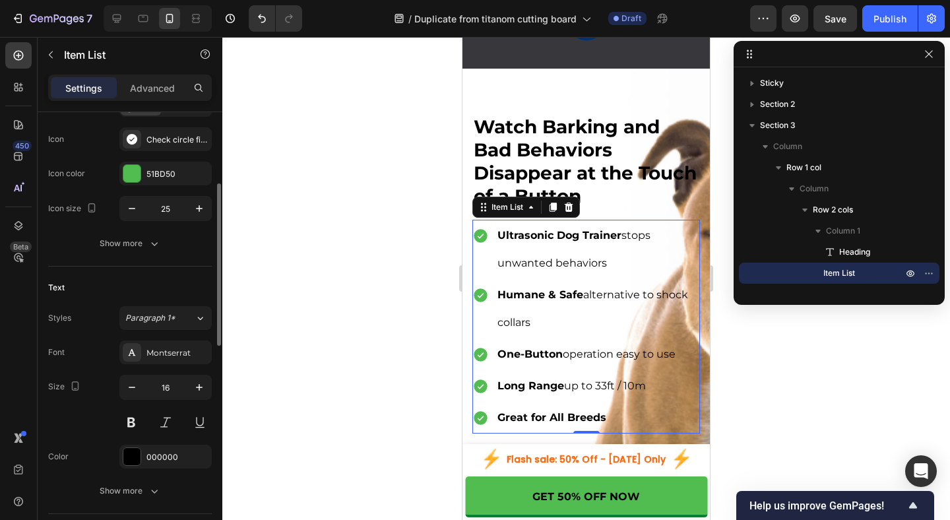
scroll to position [129, 0]
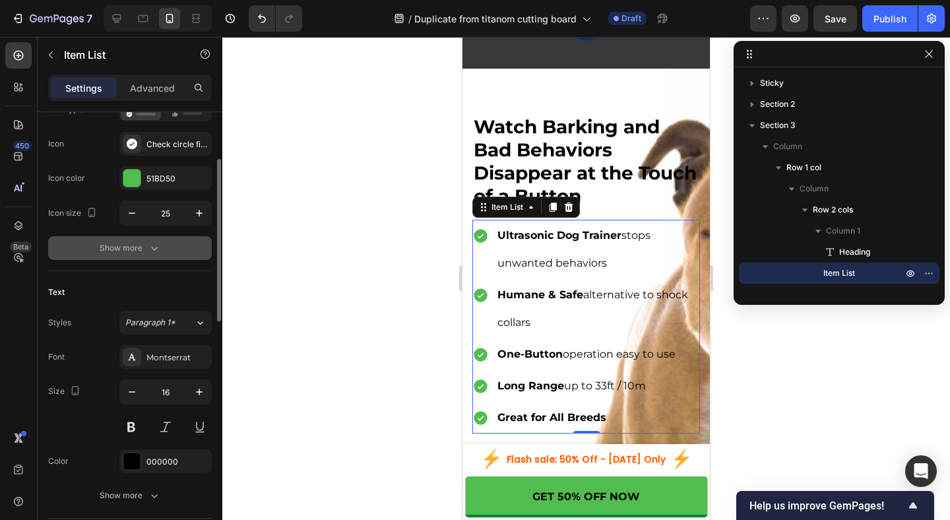
click at [145, 251] on div "Show more" at bounding box center [130, 247] width 61 height 13
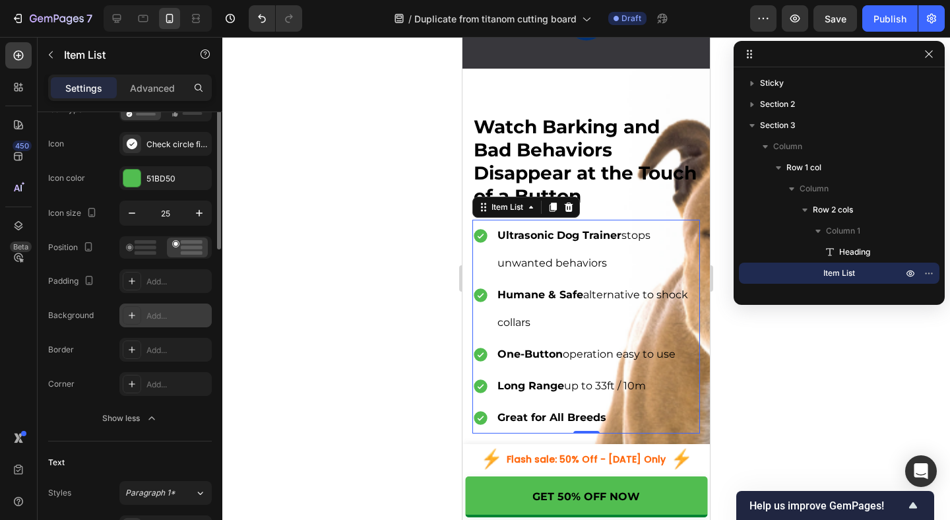
scroll to position [0, 0]
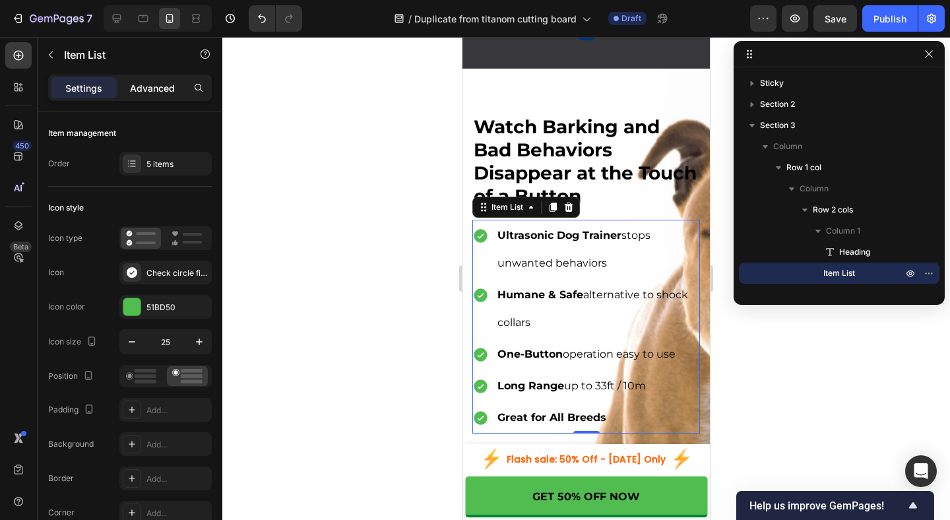
click at [148, 88] on p "Advanced" at bounding box center [152, 88] width 45 height 14
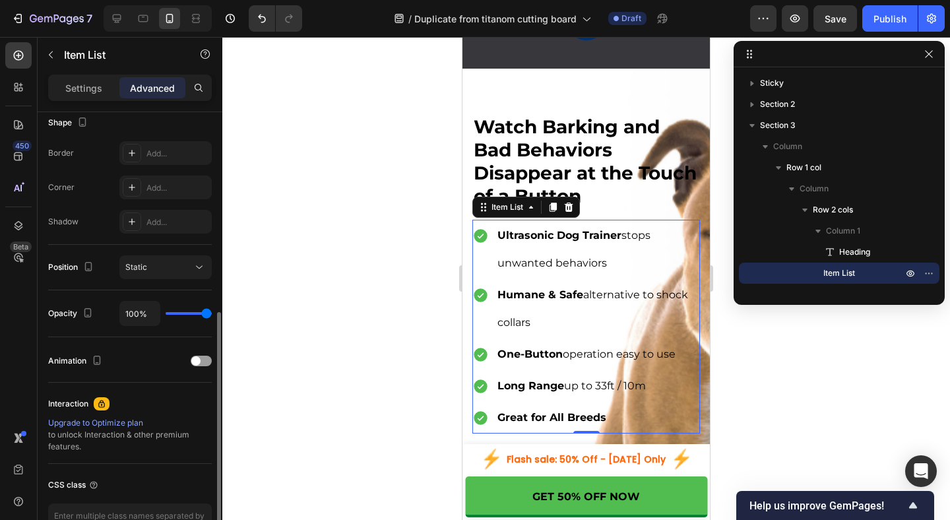
scroll to position [365, 0]
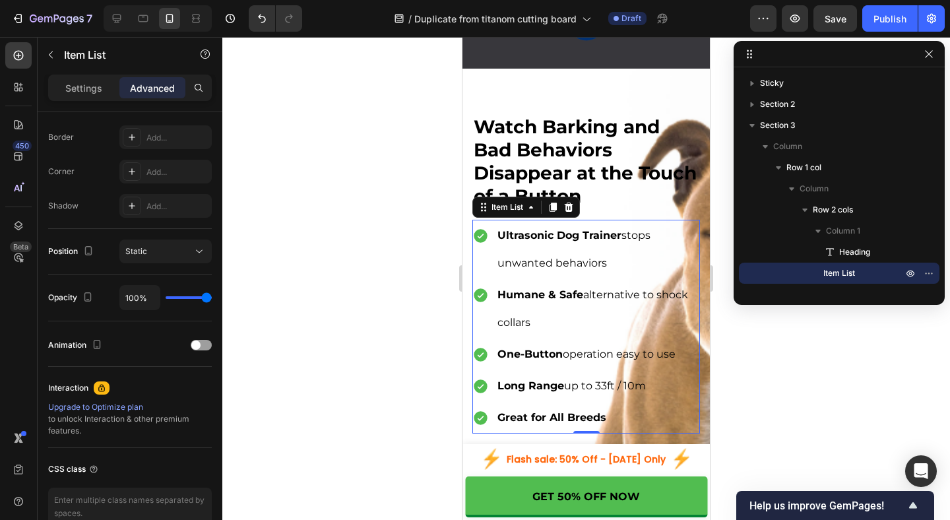
click at [90, 100] on div "Settings Advanced" at bounding box center [130, 88] width 164 height 26
click at [84, 94] on p "Settings" at bounding box center [83, 88] width 37 height 14
type input "10"
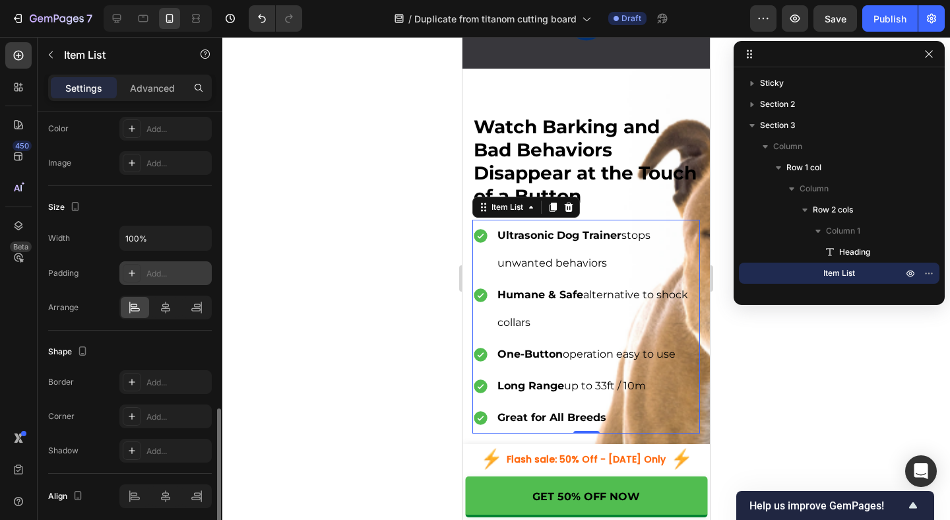
scroll to position [773, 0]
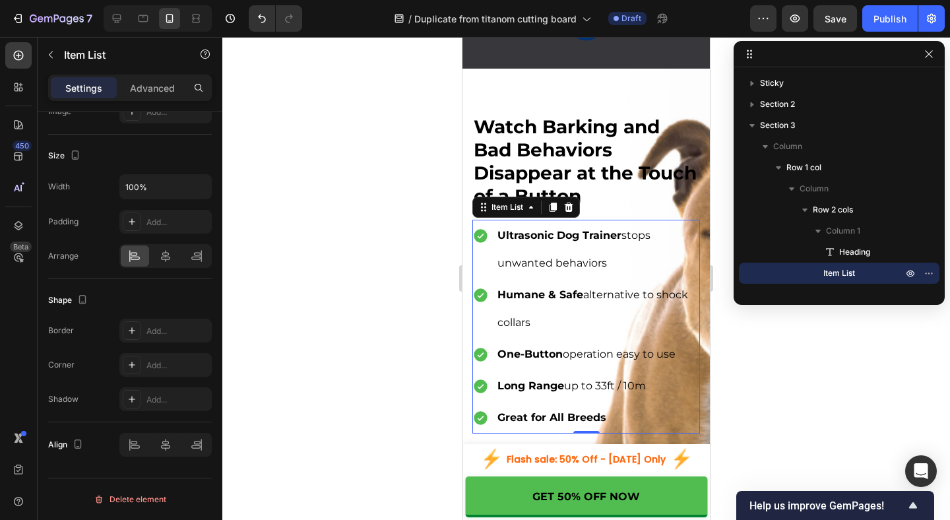
click at [596, 242] on p "Ultrasonic Dog Trainer stops unwanted behaviors" at bounding box center [597, 249] width 200 height 55
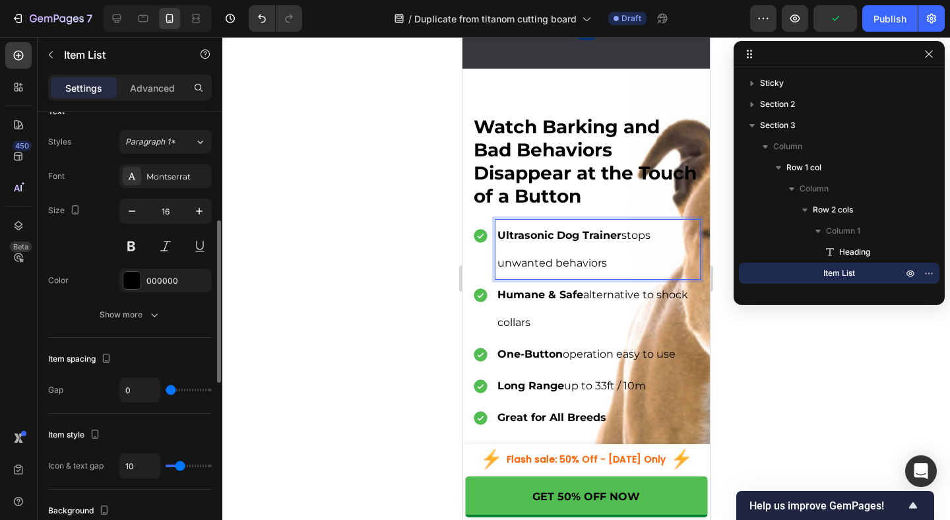
scroll to position [295, 0]
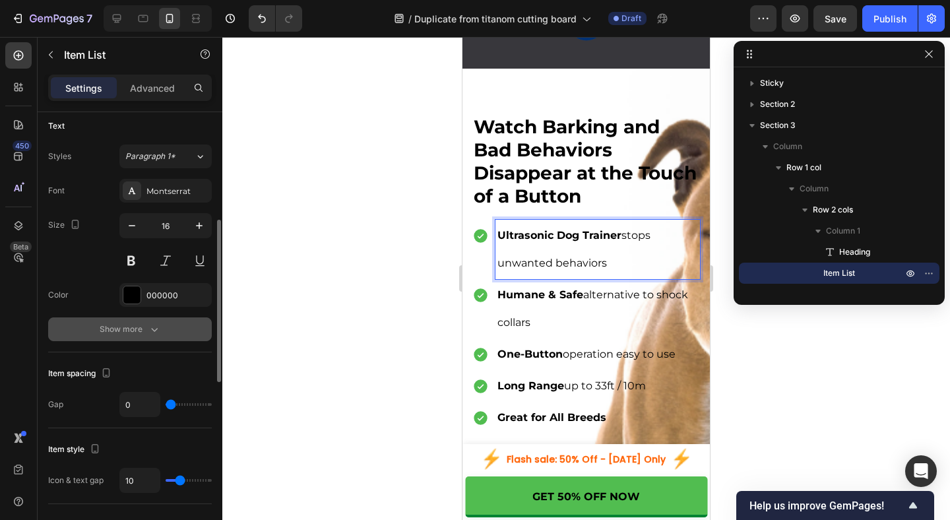
click at [140, 323] on div "Show more" at bounding box center [130, 329] width 61 height 13
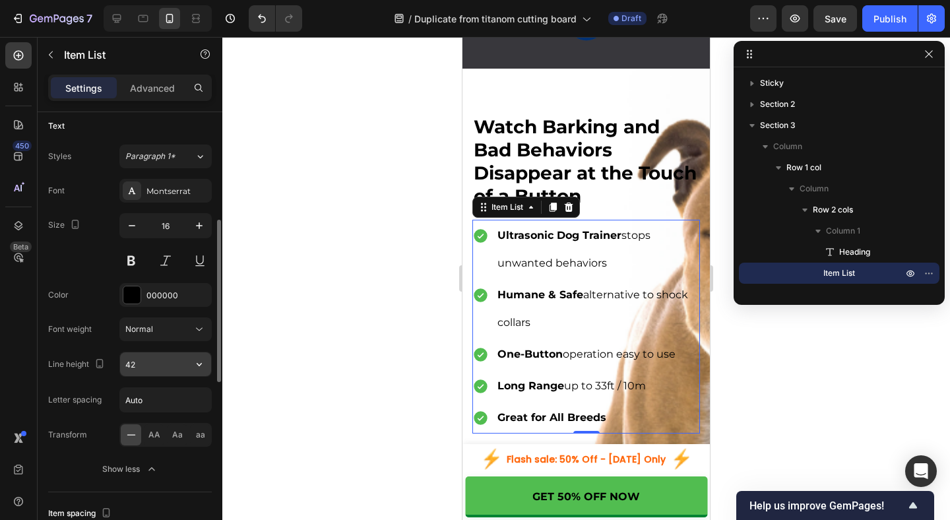
click at [183, 368] on input "42" at bounding box center [165, 364] width 91 height 24
click at [204, 365] on icon "button" at bounding box center [199, 363] width 13 height 13
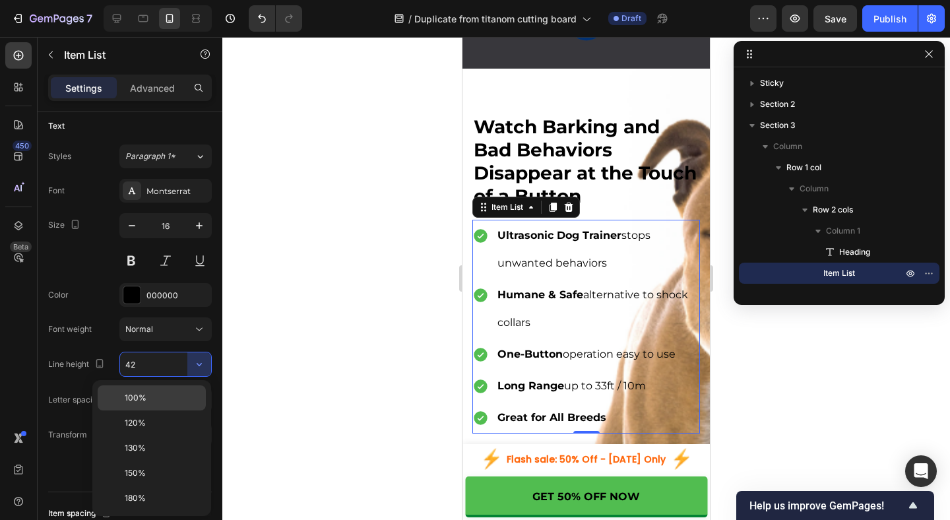
click at [168, 396] on p "100%" at bounding box center [162, 398] width 75 height 12
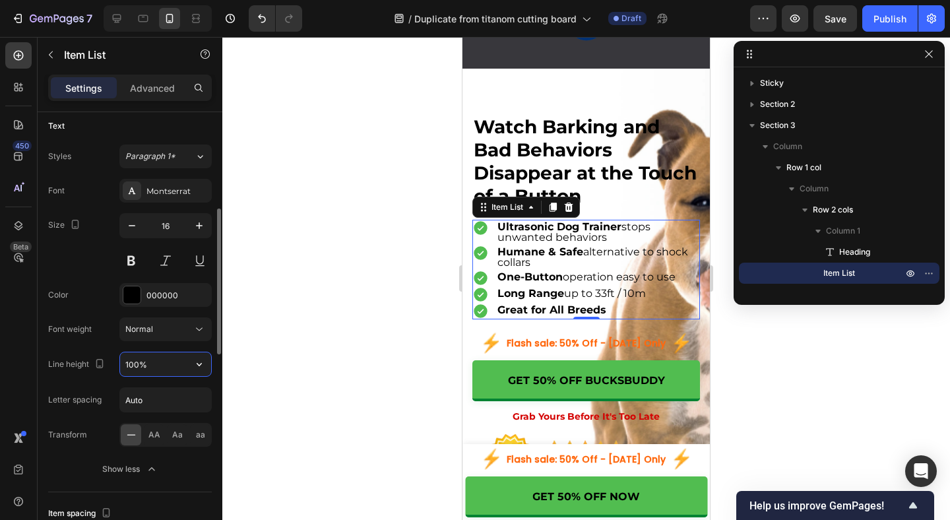
click at [184, 359] on input "100%" at bounding box center [165, 364] width 91 height 24
click at [197, 367] on icon "button" at bounding box center [199, 363] width 13 height 13
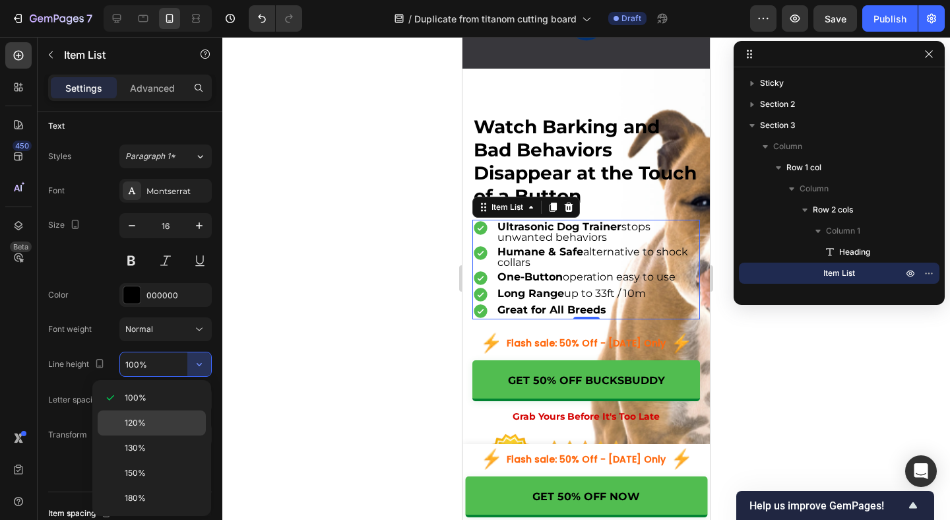
click at [148, 417] on p "120%" at bounding box center [162, 423] width 75 height 12
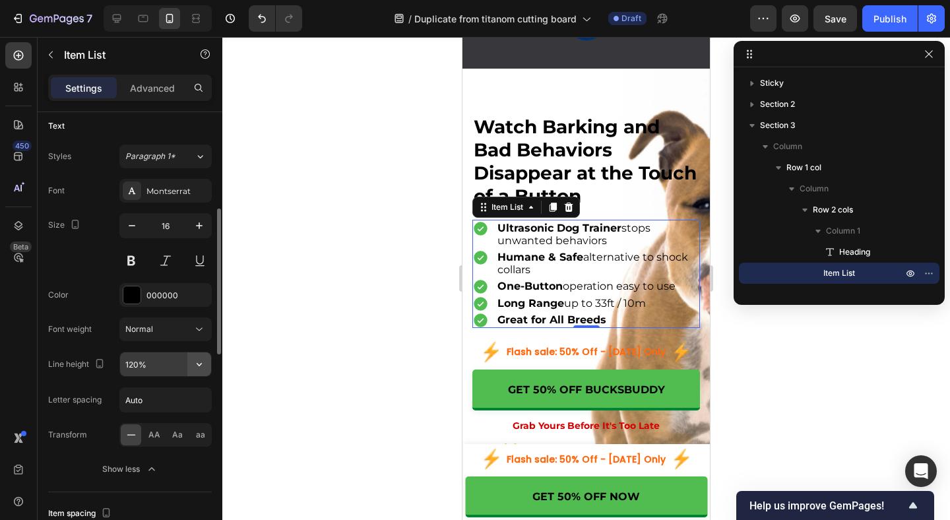
click at [200, 364] on icon "button" at bounding box center [199, 364] width 5 height 3
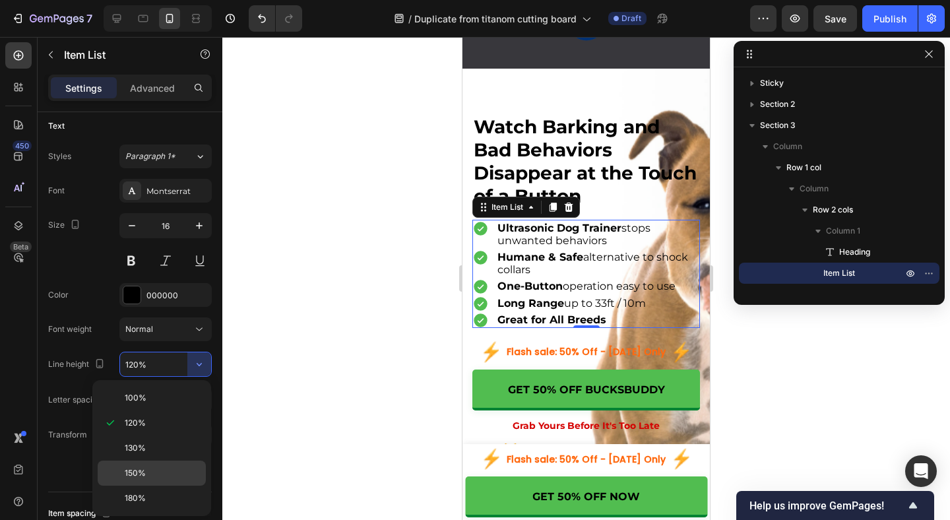
click at [155, 470] on p "150%" at bounding box center [162, 473] width 75 height 12
type input "150%"
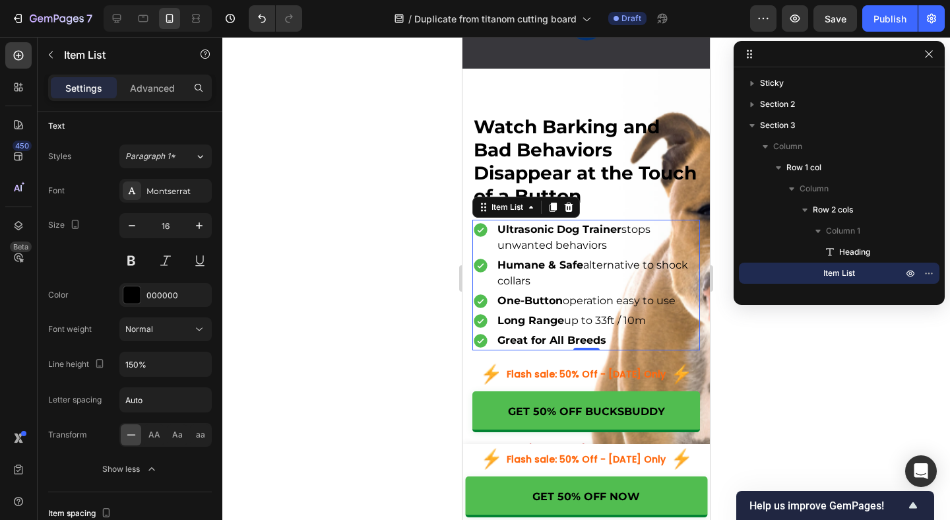
click at [789, 369] on div at bounding box center [585, 278] width 727 height 483
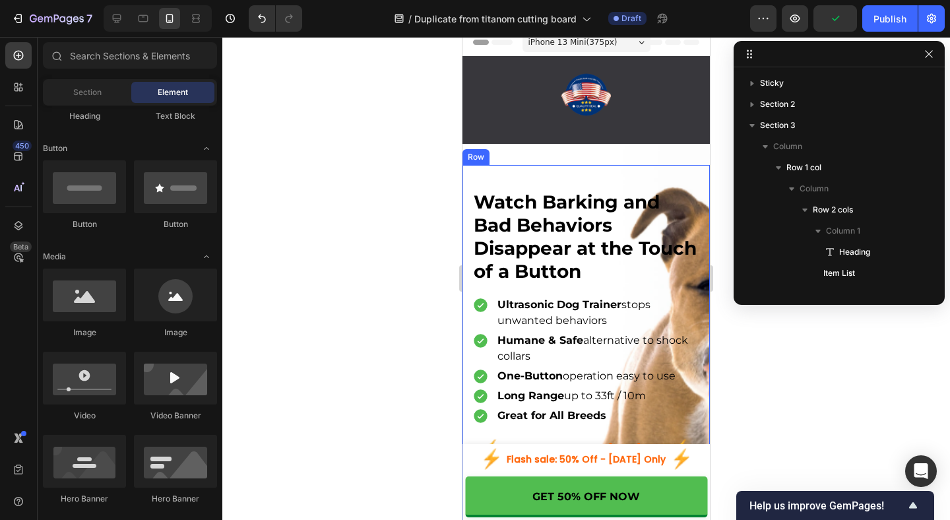
scroll to position [0, 0]
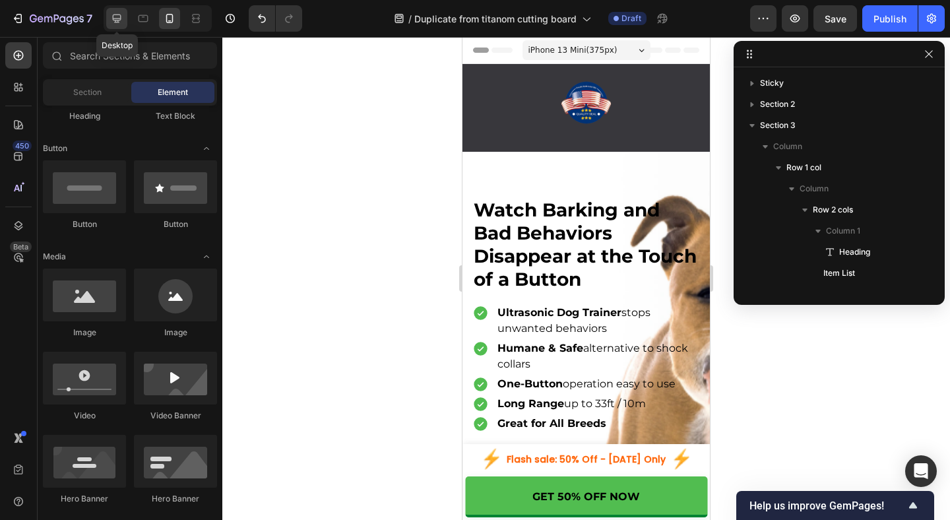
click at [111, 22] on icon at bounding box center [116, 18] width 13 height 13
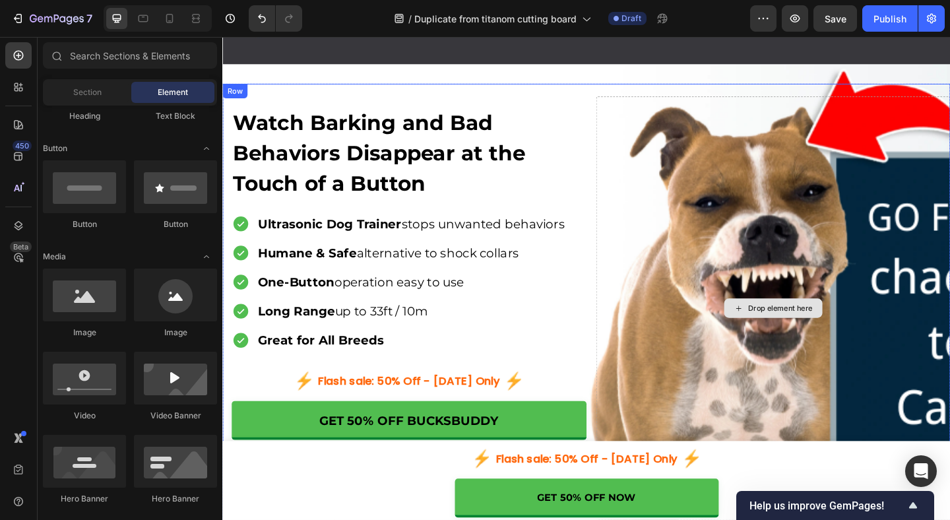
scroll to position [89, 0]
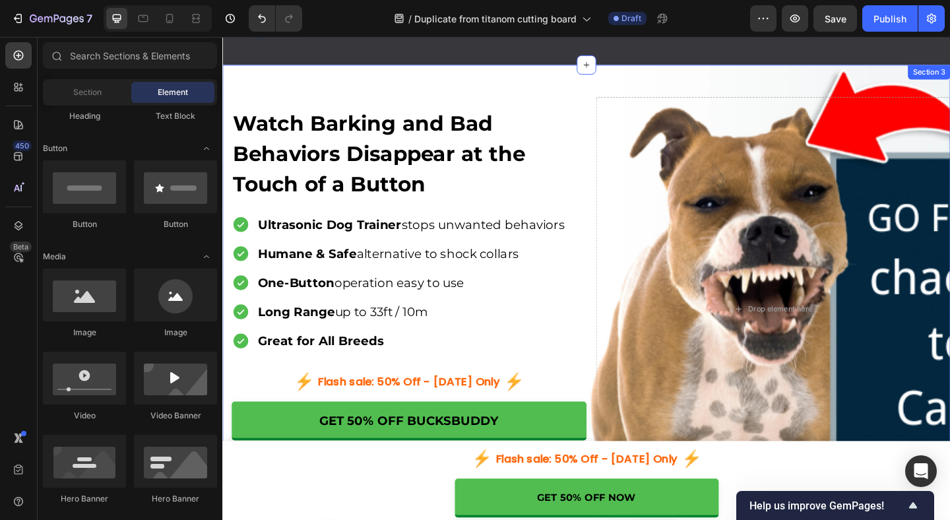
click at [653, 69] on div "Watch Barking and Bad Behaviors Disappear at the Touch of a Button Heading Ultr…" at bounding box center [617, 340] width 791 height 547
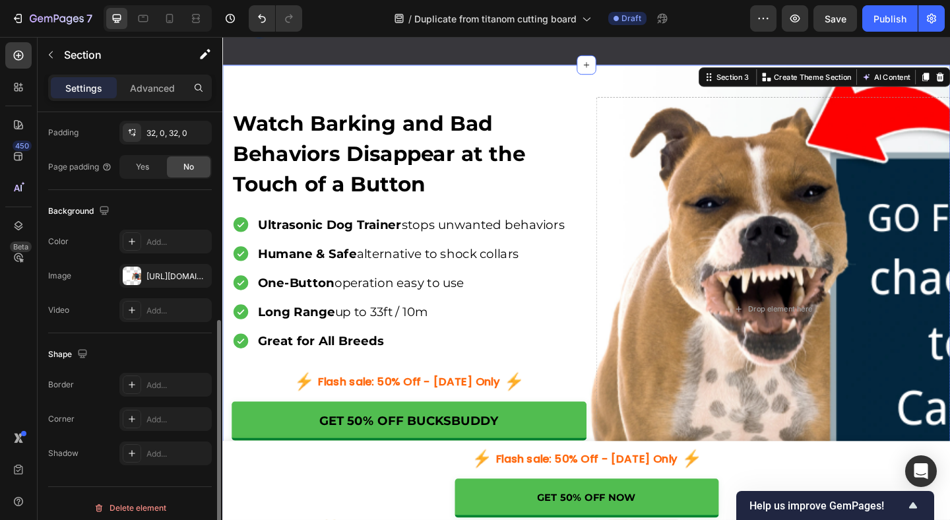
scroll to position [359, 0]
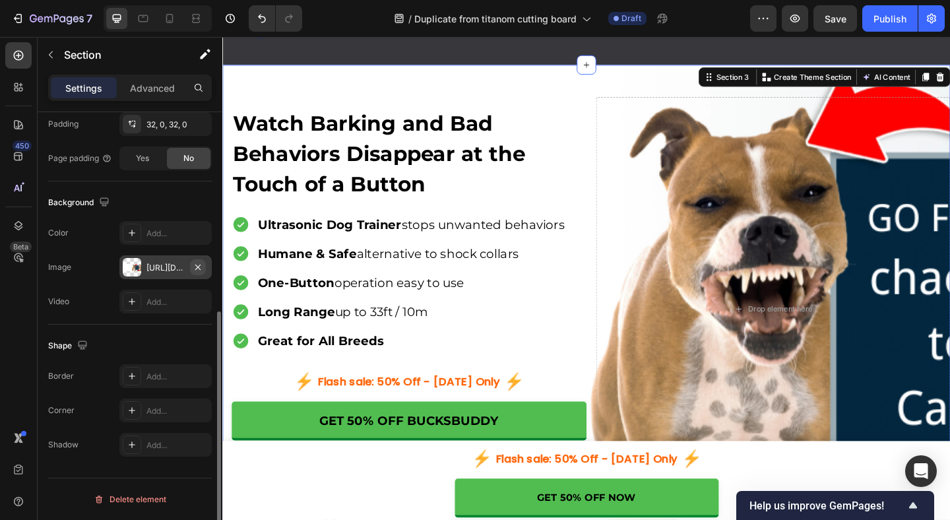
click at [195, 265] on icon "button" at bounding box center [198, 267] width 11 height 11
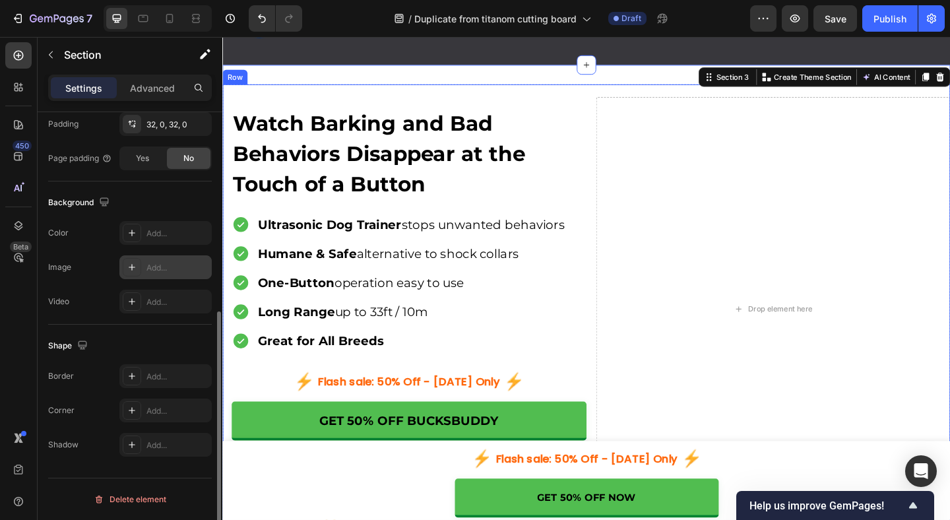
click at [601, 104] on div "Watch Barking and Bad Behaviors Disappear at the Touch of a Button Heading Ultr…" at bounding box center [425, 332] width 386 height 460
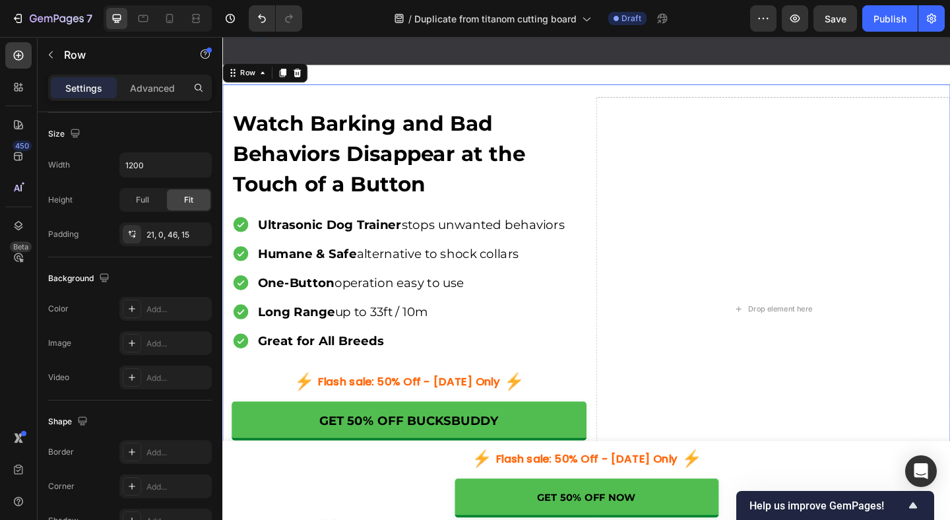
scroll to position [0, 0]
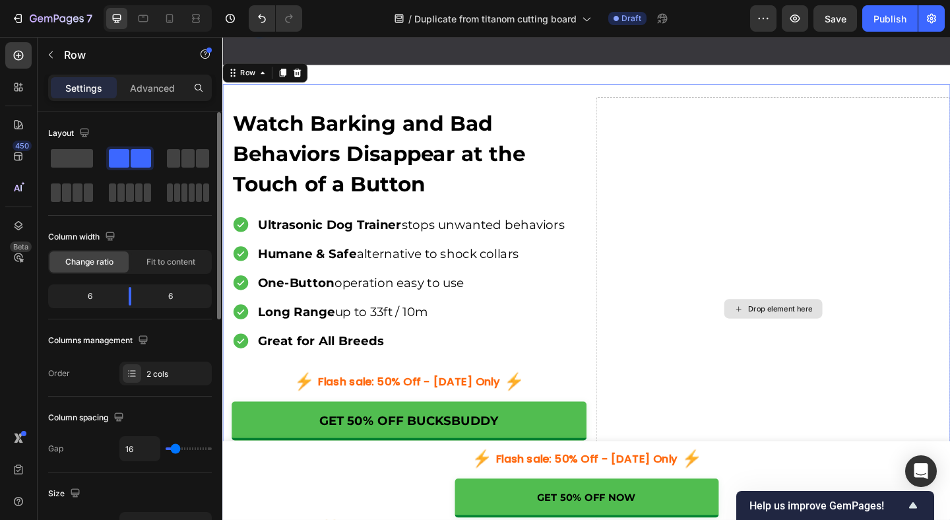
click at [802, 333] on div "Drop element here" at bounding box center [829, 332] width 70 height 11
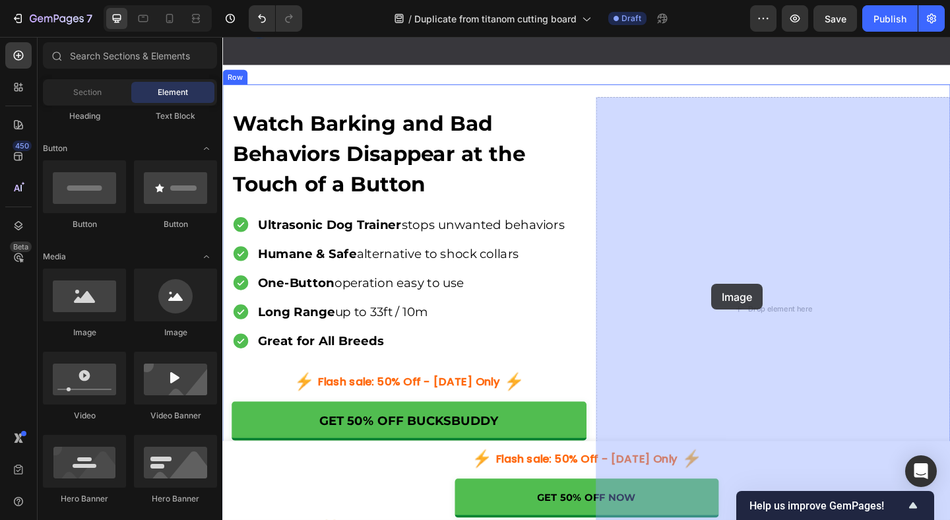
drag, startPoint x: 299, startPoint y: 330, endPoint x: 754, endPoint y: 305, distance: 455.1
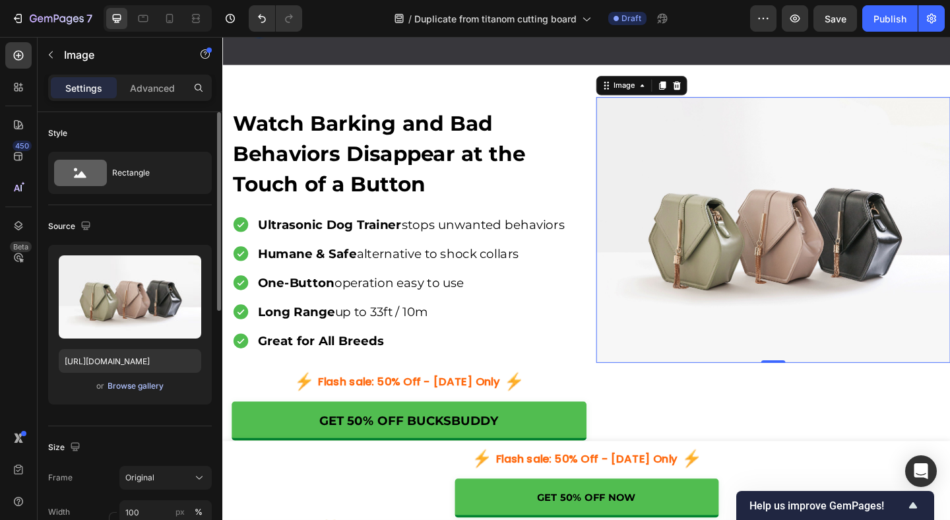
click at [142, 392] on button "Browse gallery" at bounding box center [135, 385] width 57 height 13
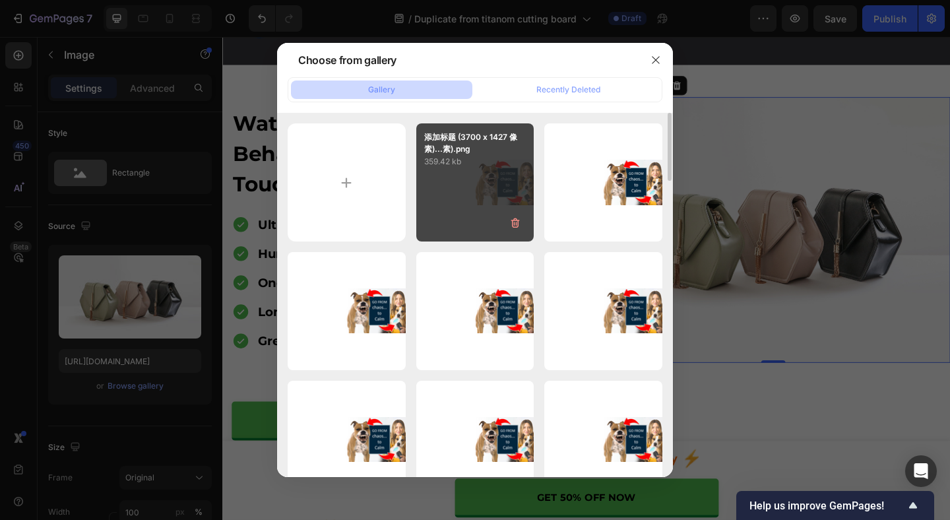
click at [501, 179] on div "添加标题 (3700 x 1427 像素)...素).png 359.42 kb" at bounding box center [475, 182] width 118 height 118
type input "[URL][DOMAIN_NAME]"
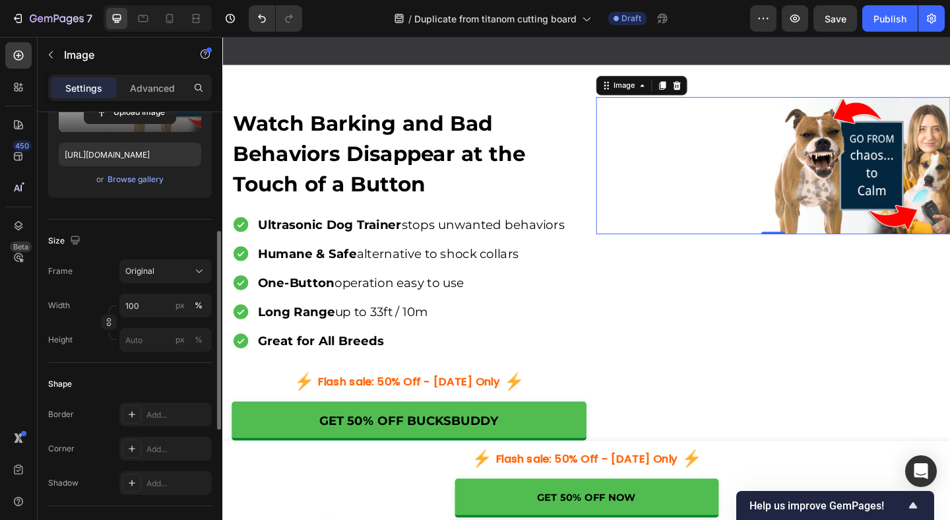
scroll to position [169, 0]
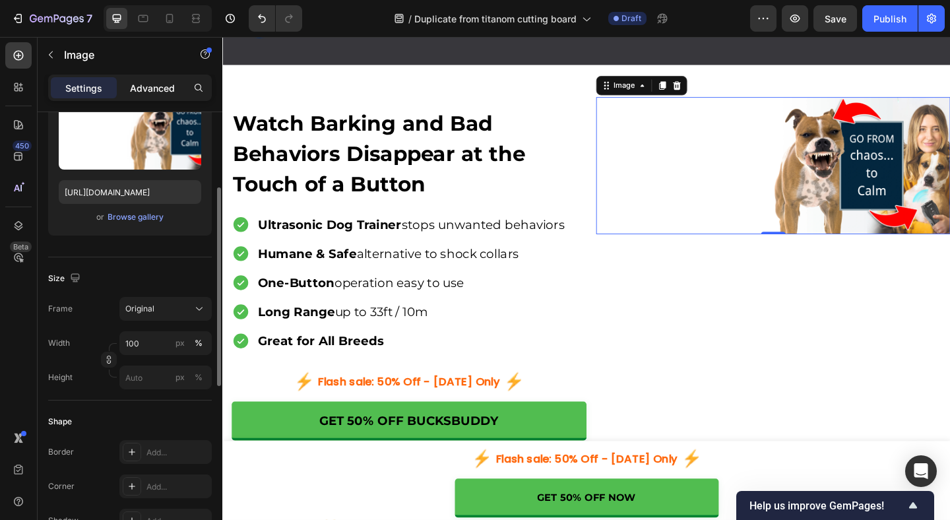
click at [163, 86] on p "Advanced" at bounding box center [152, 88] width 45 height 14
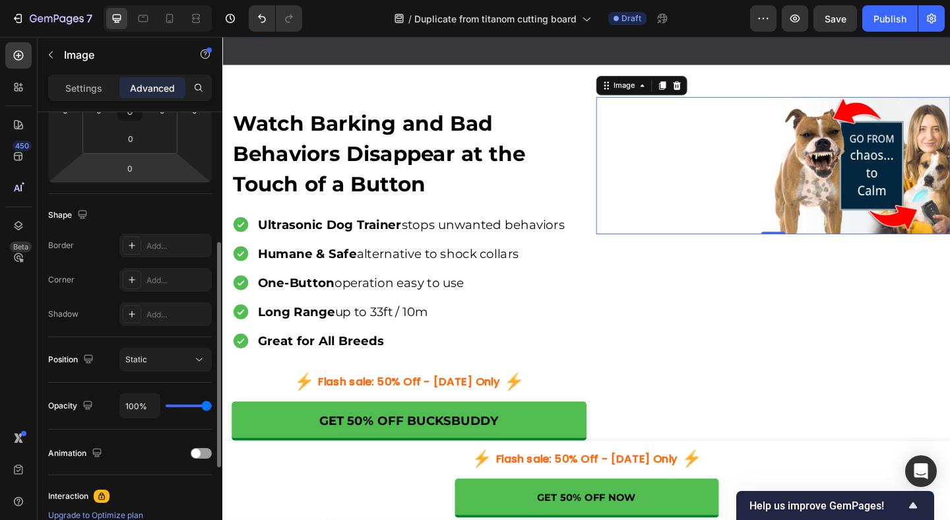
scroll to position [276, 0]
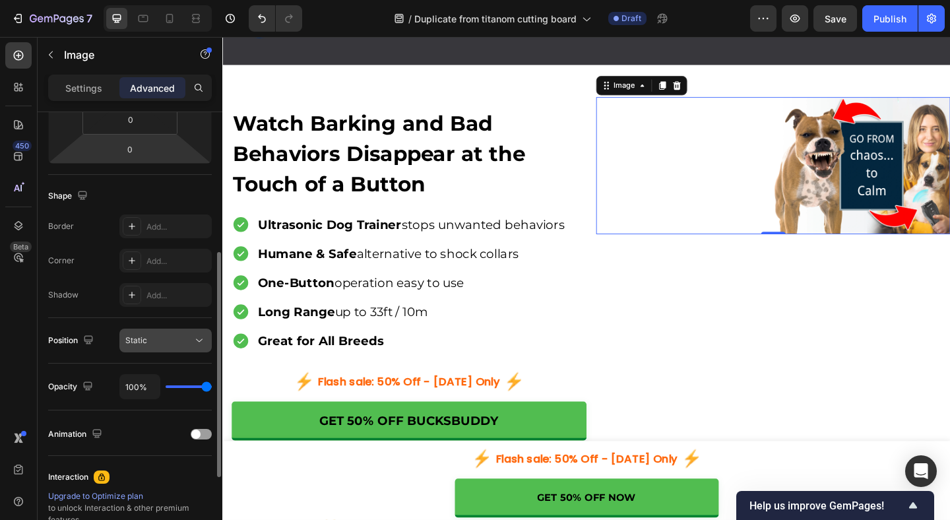
click at [180, 336] on div "Static" at bounding box center [158, 340] width 67 height 12
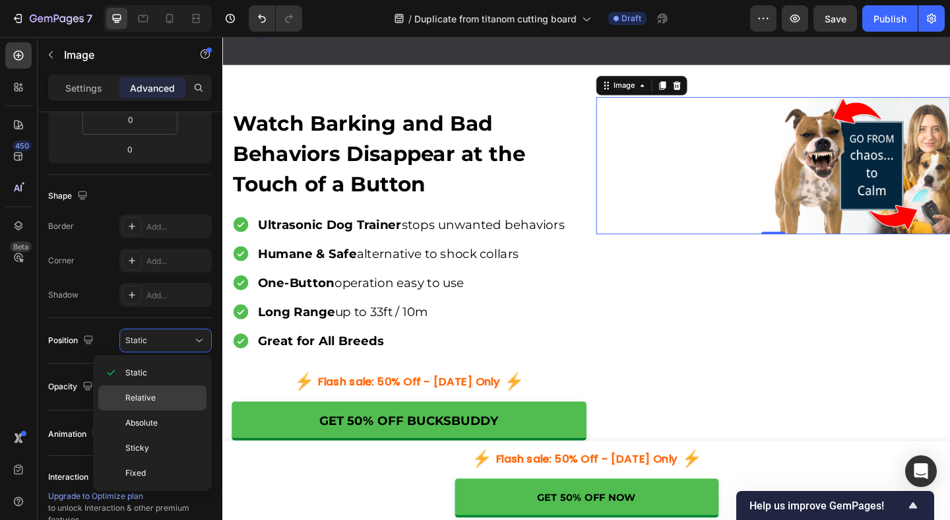
click at [155, 401] on p "Relative" at bounding box center [162, 398] width 75 height 12
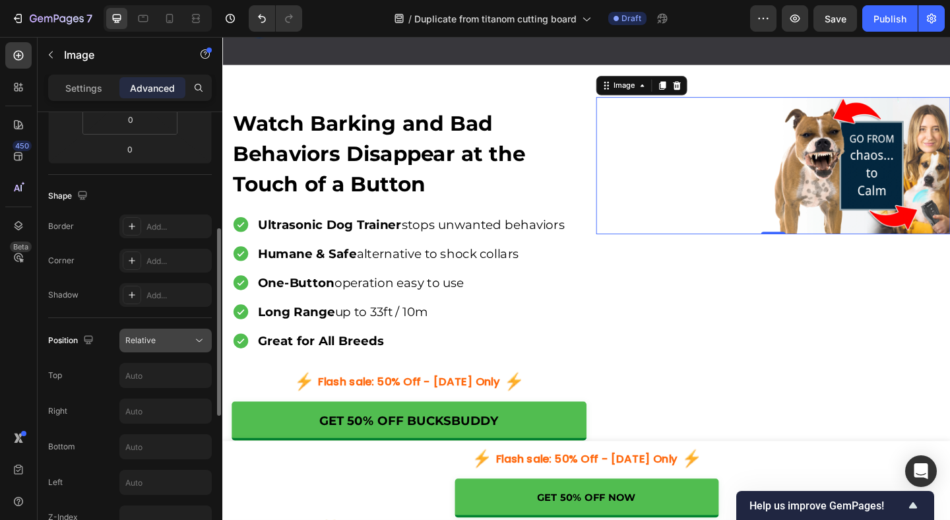
click at [189, 340] on div "Relative" at bounding box center [158, 340] width 67 height 12
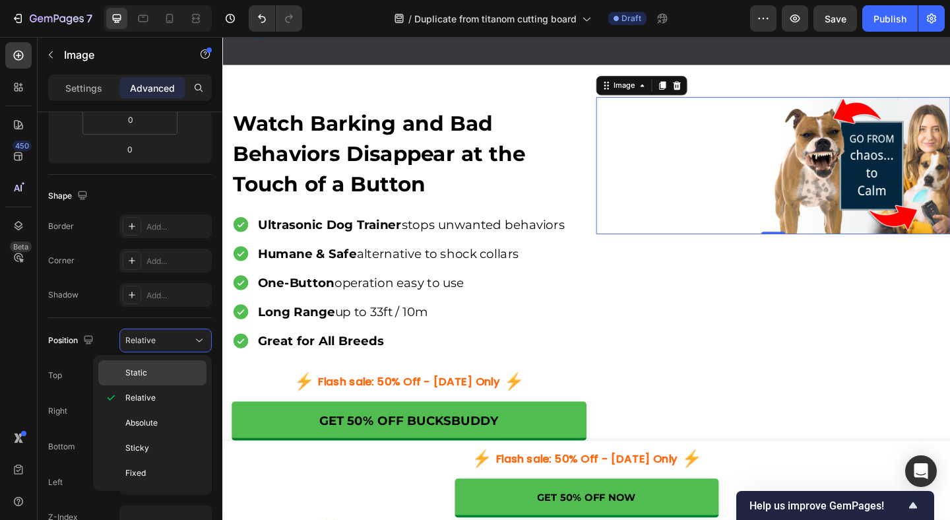
click at [163, 379] on div "Static" at bounding box center [152, 372] width 108 height 25
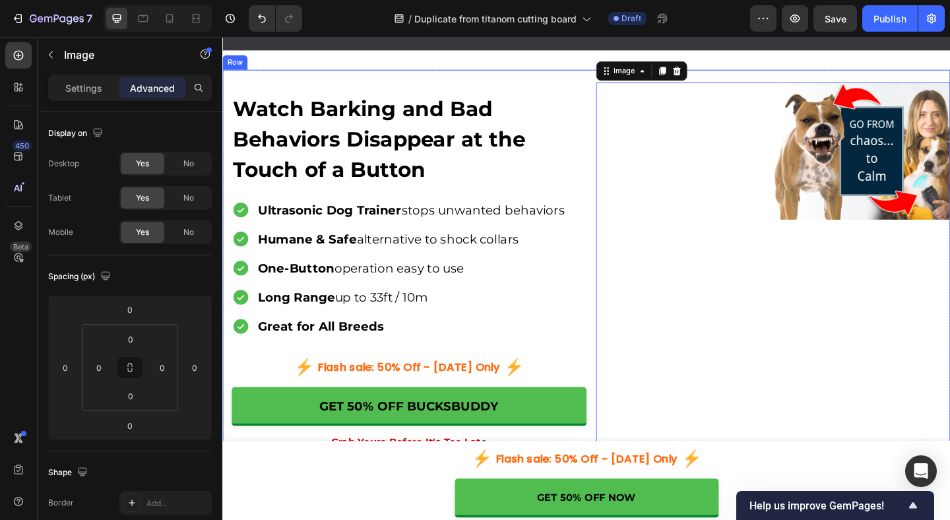
scroll to position [96, 0]
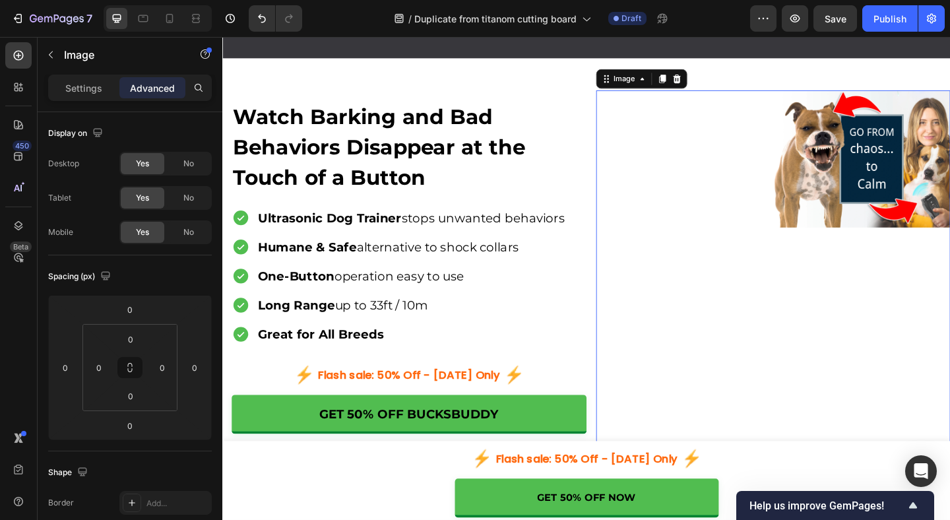
click at [853, 197] on img at bounding box center [822, 169] width 386 height 149
click at [87, 92] on p "Settings" at bounding box center [83, 88] width 37 height 14
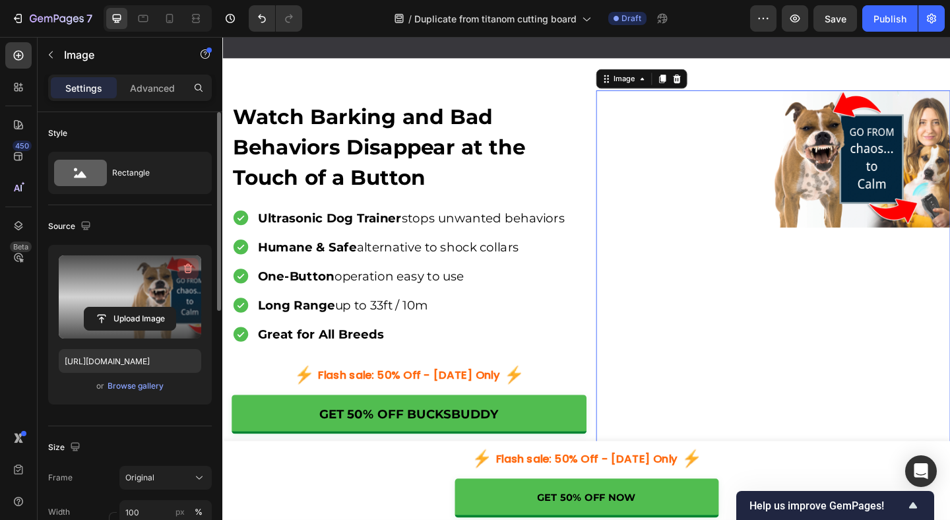
click at [185, 271] on icon "button" at bounding box center [188, 269] width 9 height 10
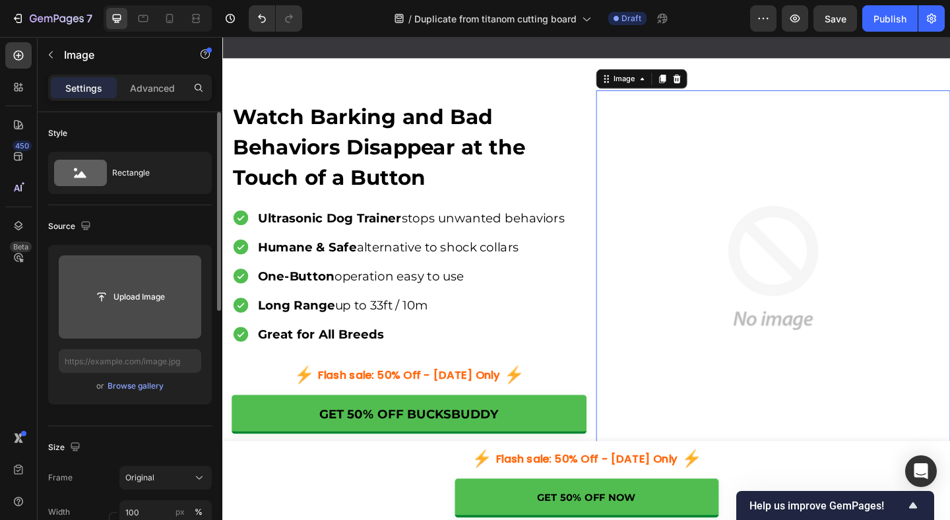
click at [138, 295] on input "file" at bounding box center [129, 297] width 91 height 22
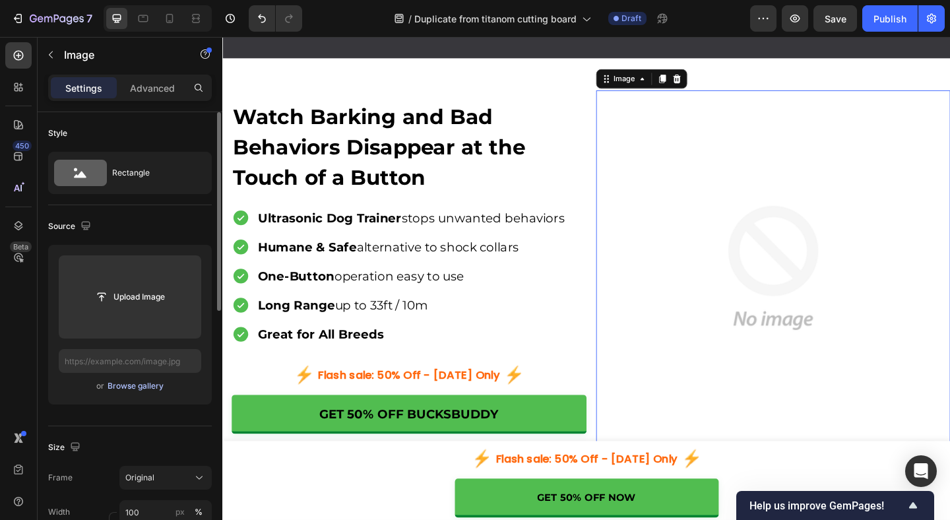
click at [133, 388] on div "Browse gallery" at bounding box center [136, 386] width 56 height 12
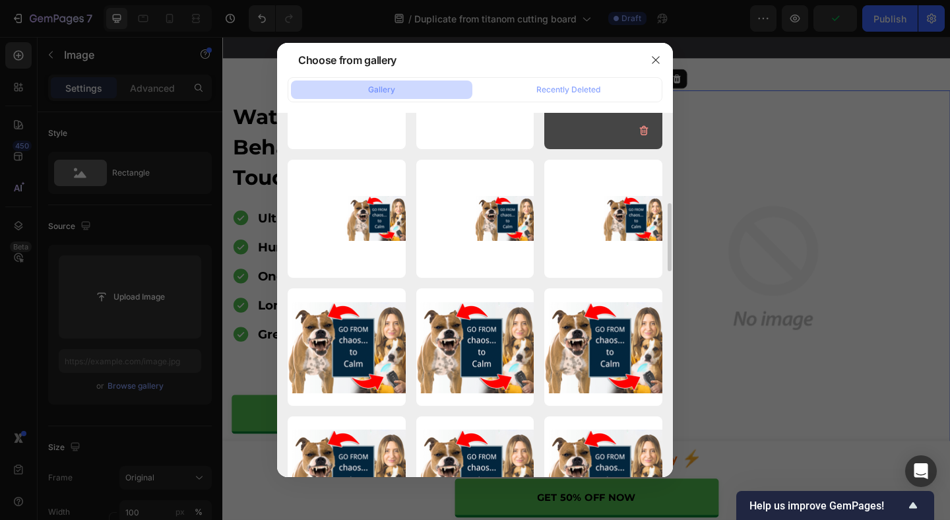
scroll to position [478, 0]
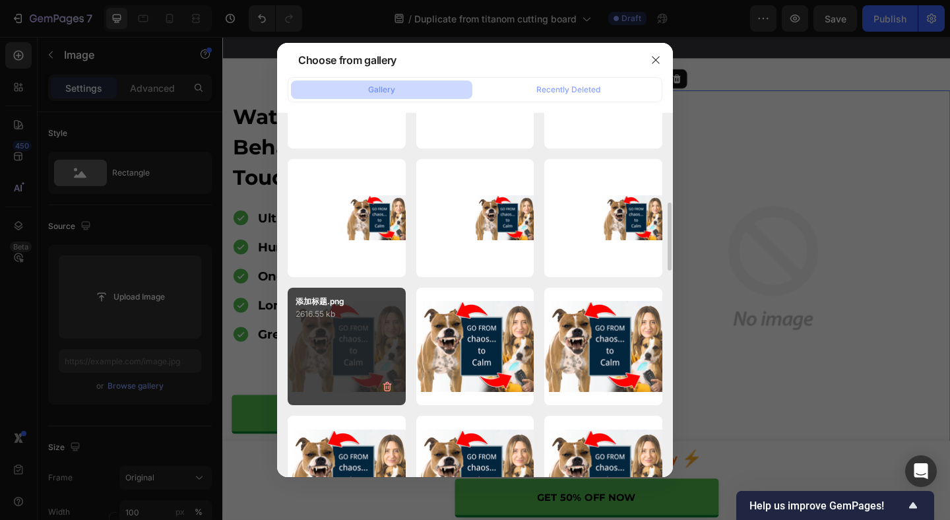
click at [346, 349] on div "添加标题.png 2616.55 kb" at bounding box center [347, 347] width 118 height 118
type input "[URL][DOMAIN_NAME]"
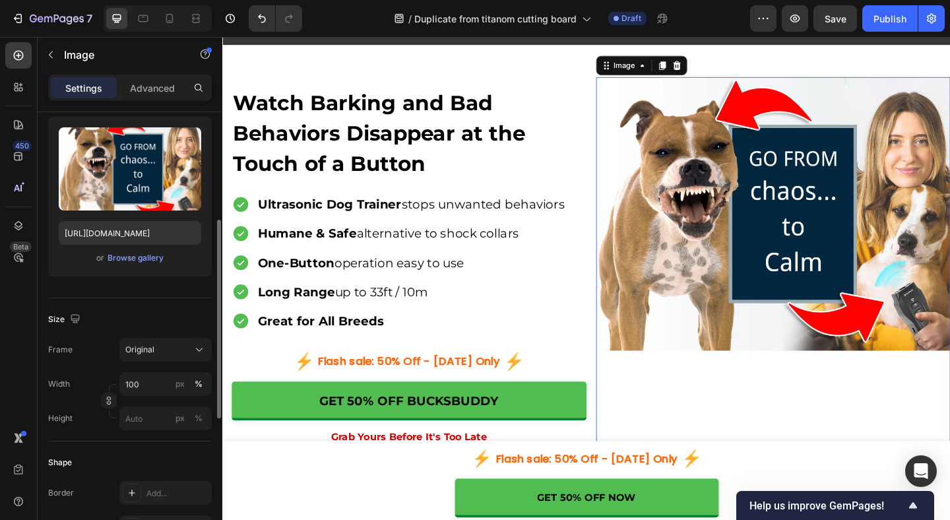
scroll to position [163, 0]
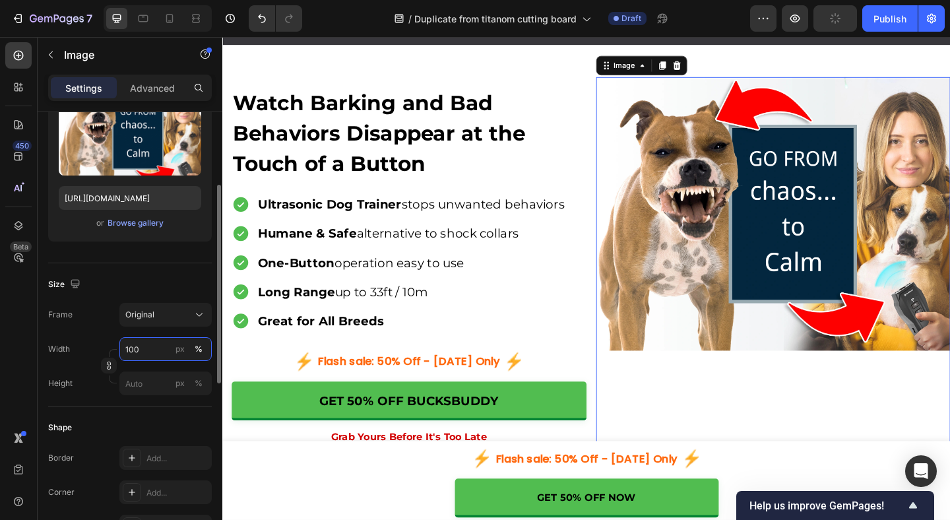
click at [157, 348] on input "100" at bounding box center [165, 349] width 92 height 24
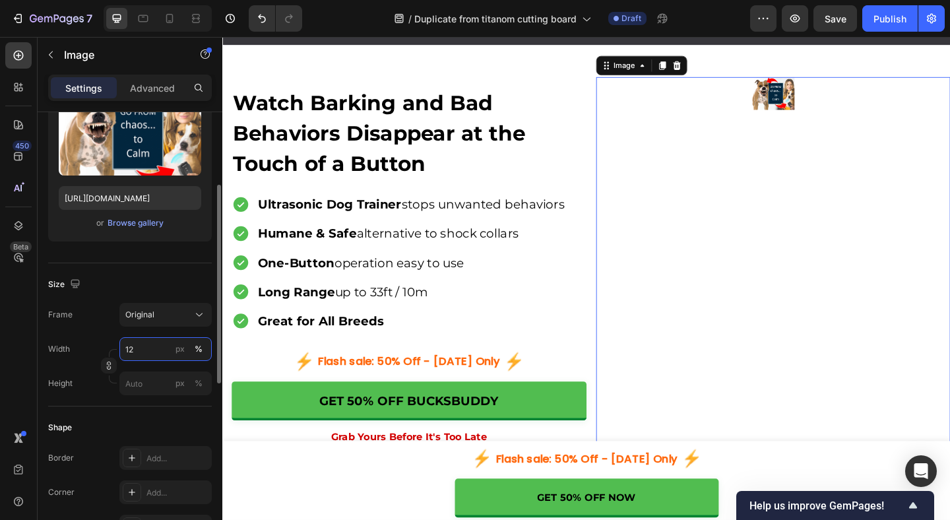
type input "1"
click at [183, 349] on div "px" at bounding box center [179, 349] width 9 height 12
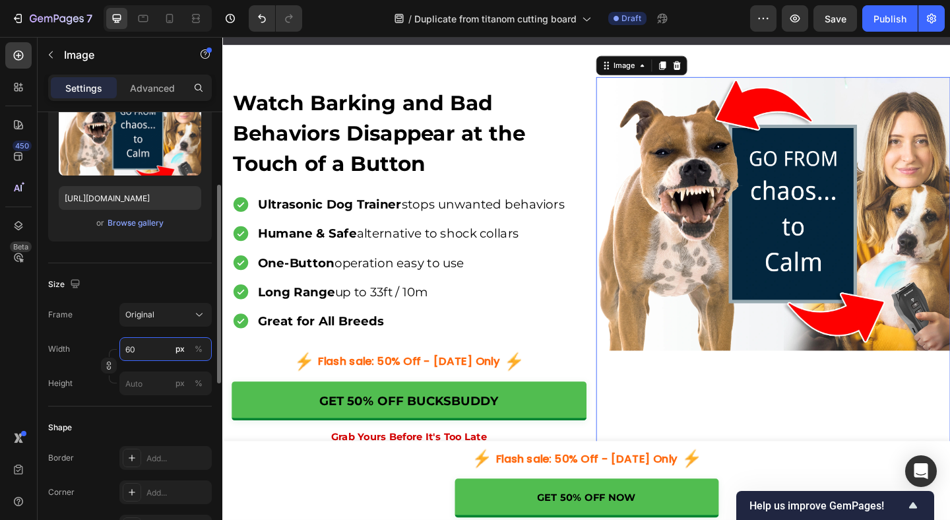
type input "6"
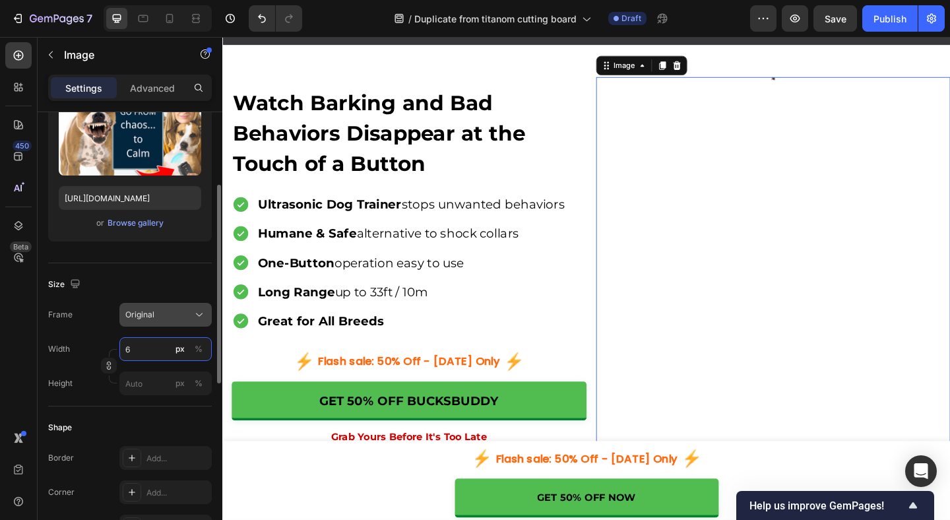
type input "6"
click at [203, 320] on icon at bounding box center [199, 314] width 13 height 13
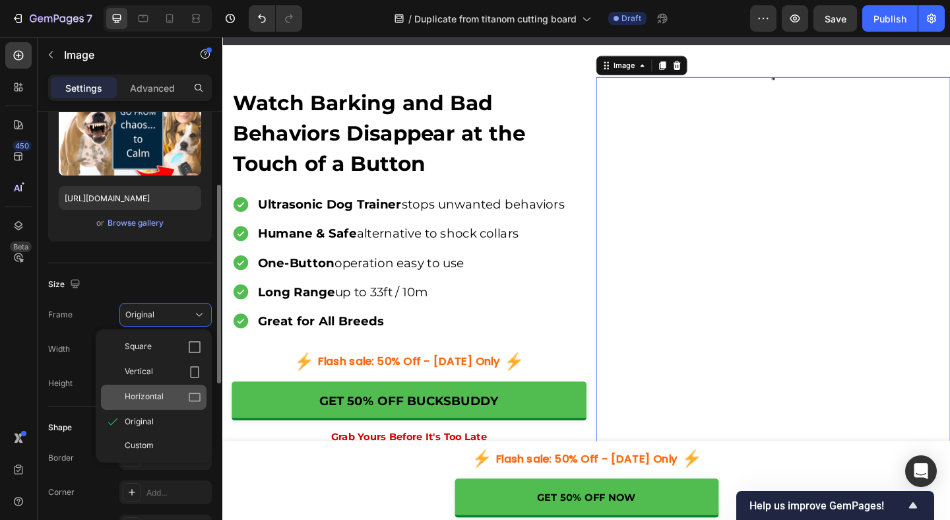
click at [154, 395] on span "Horizontal" at bounding box center [144, 396] width 39 height 13
type input "5"
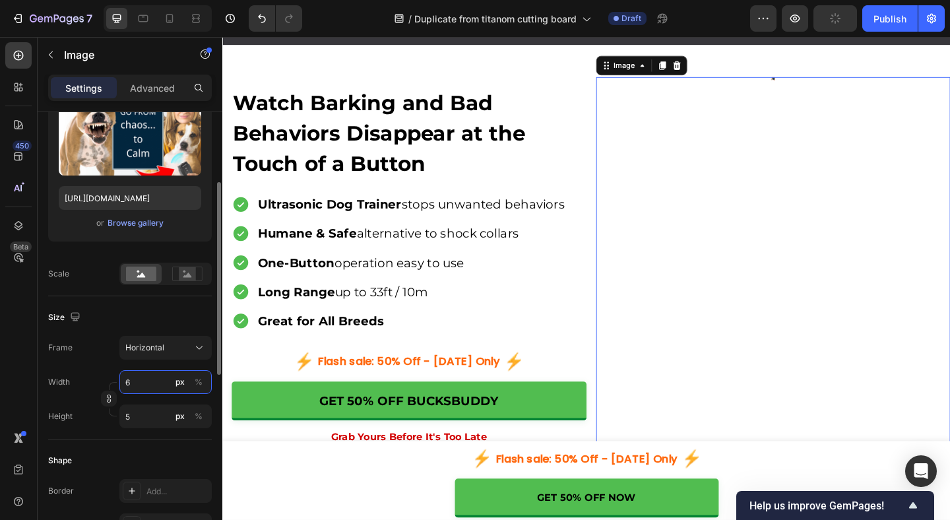
click at [167, 383] on input "6" at bounding box center [165, 382] width 92 height 24
type input "60"
type input "45"
type input "600"
type input "450"
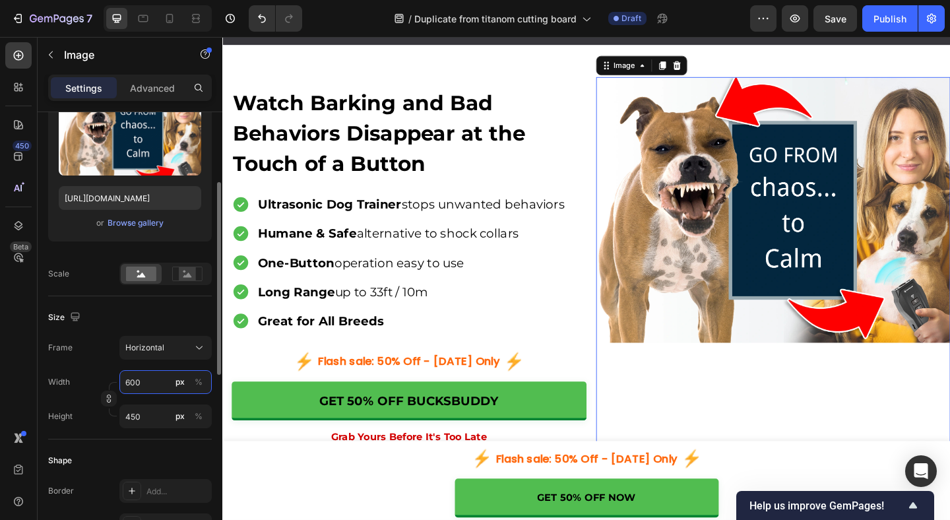
type input "6000"
type input "4500"
type input "60000"
type input "45000"
type input "600000"
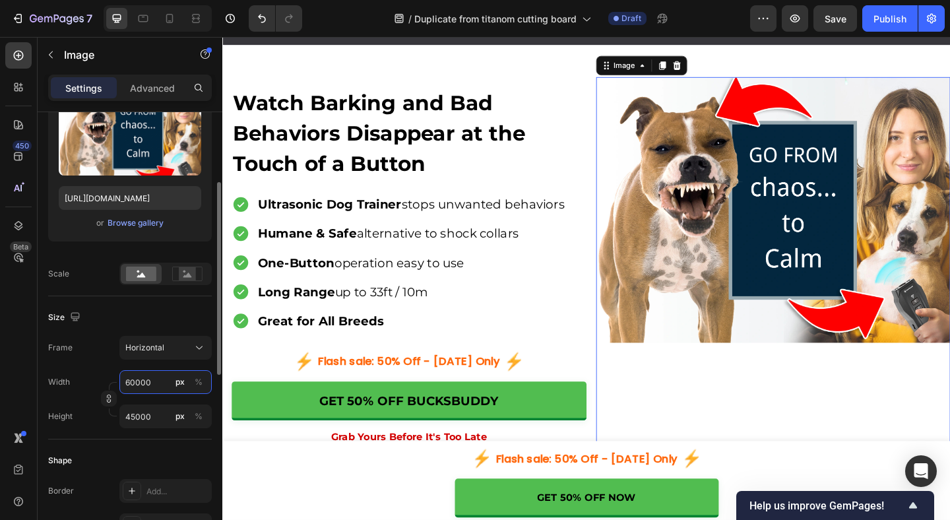
type input "450000"
type input "6000000"
type input "4500000"
type input "6000000"
click at [187, 272] on rect at bounding box center [187, 273] width 17 height 13
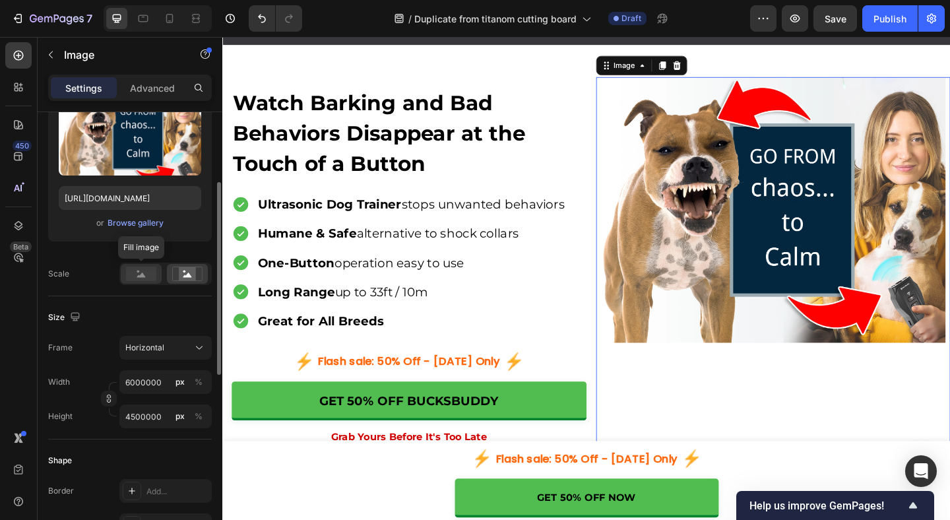
click at [152, 278] on rect at bounding box center [141, 273] width 30 height 15
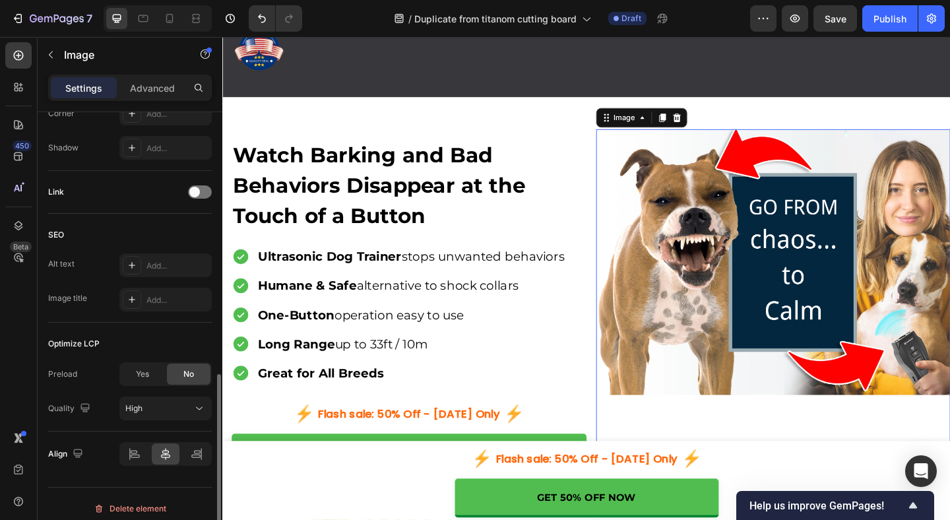
scroll to position [584, 0]
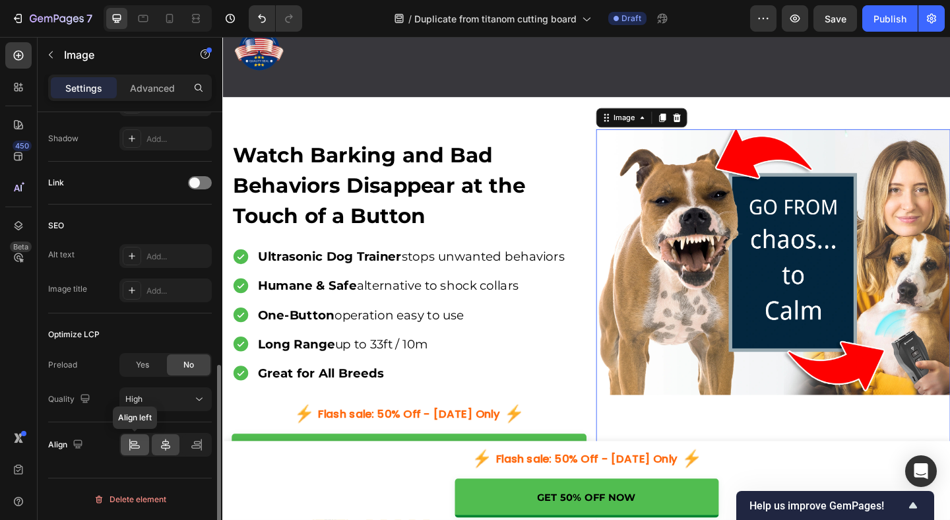
click at [132, 439] on icon at bounding box center [134, 444] width 13 height 13
click at [161, 440] on icon at bounding box center [165, 444] width 13 height 13
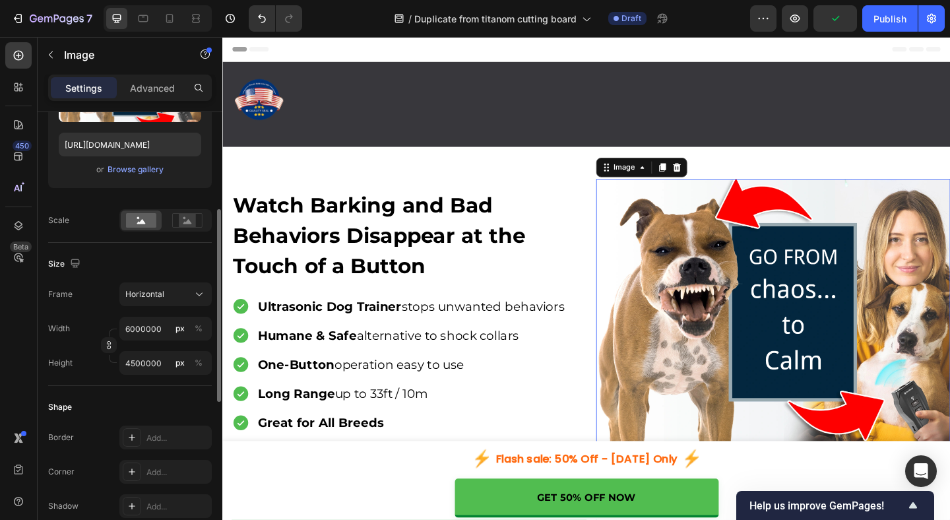
scroll to position [213, 0]
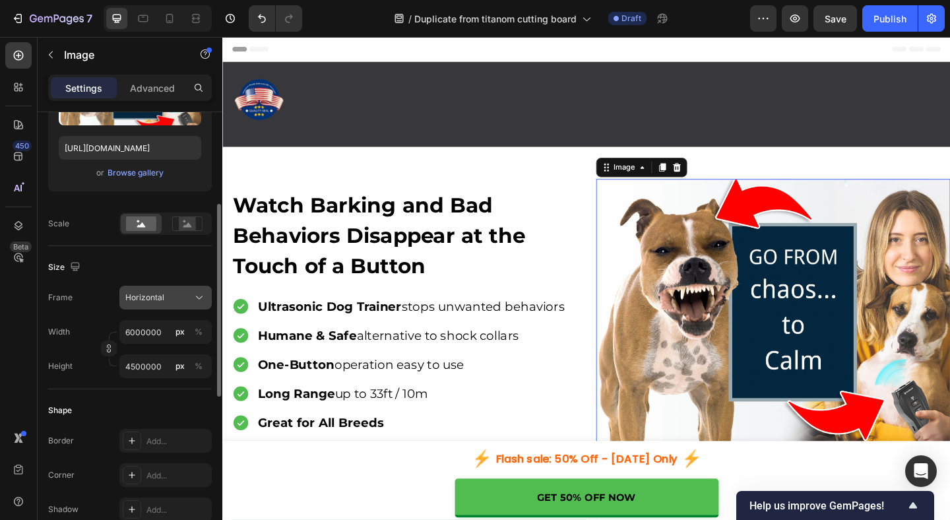
click at [198, 292] on icon at bounding box center [199, 297] width 13 height 13
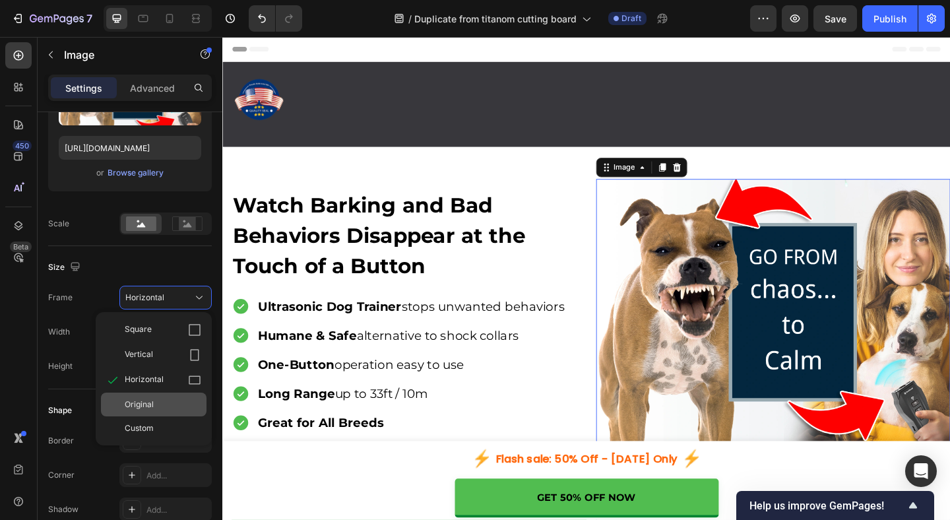
click at [151, 404] on span "Original" at bounding box center [139, 404] width 29 height 12
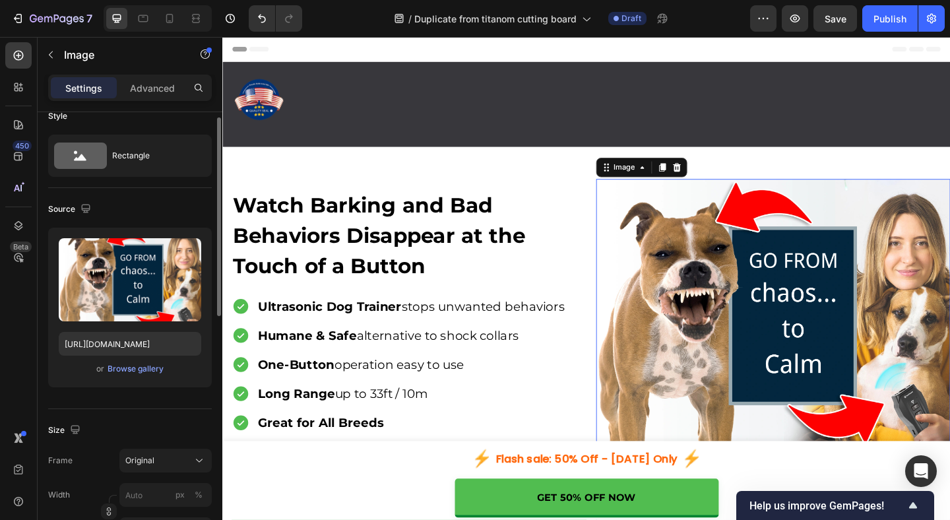
scroll to position [0, 0]
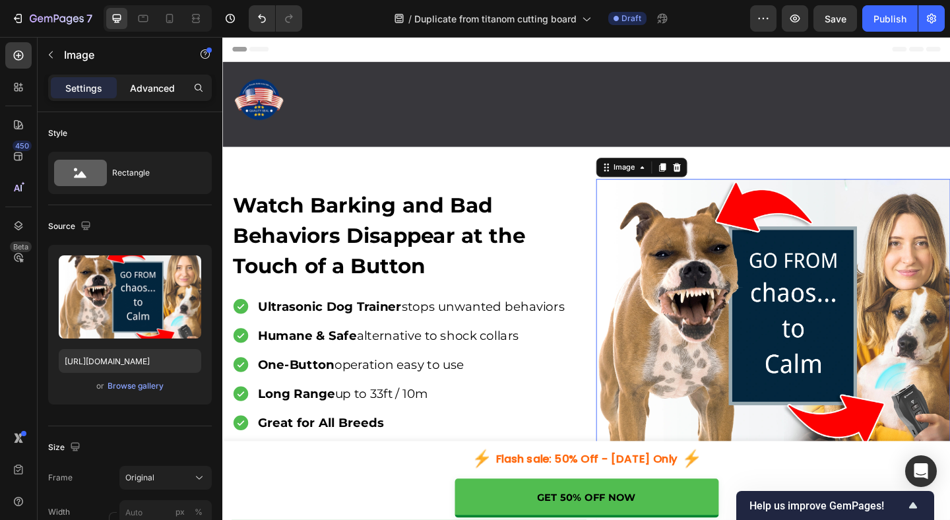
click at [159, 81] on p "Advanced" at bounding box center [152, 88] width 45 height 14
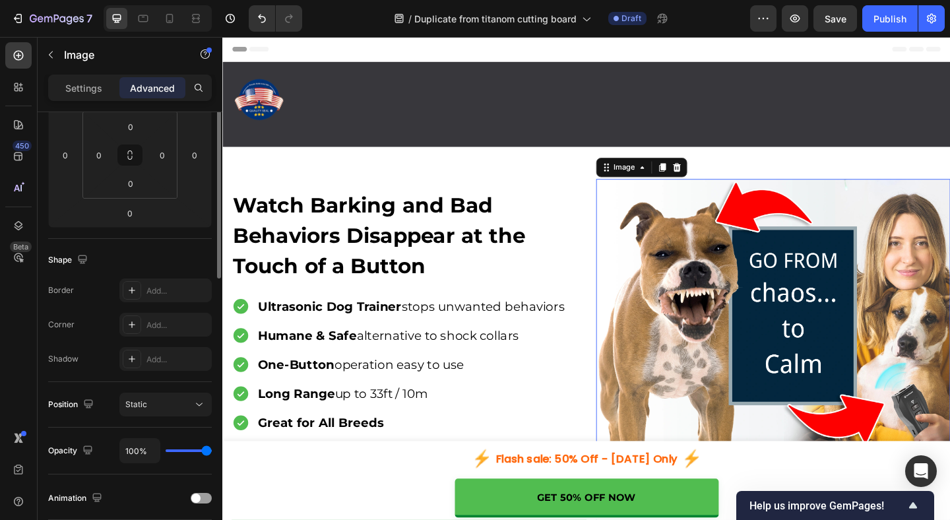
scroll to position [102, 0]
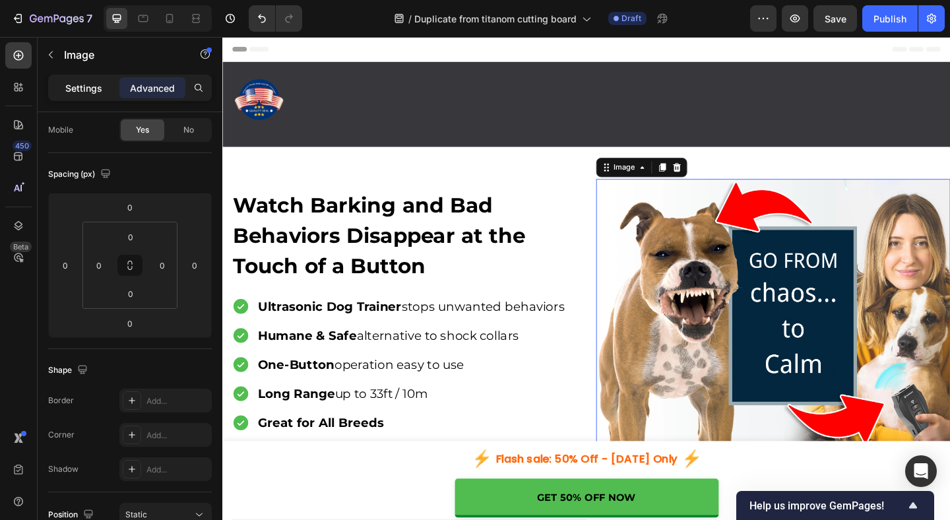
click at [91, 89] on p "Settings" at bounding box center [83, 88] width 37 height 14
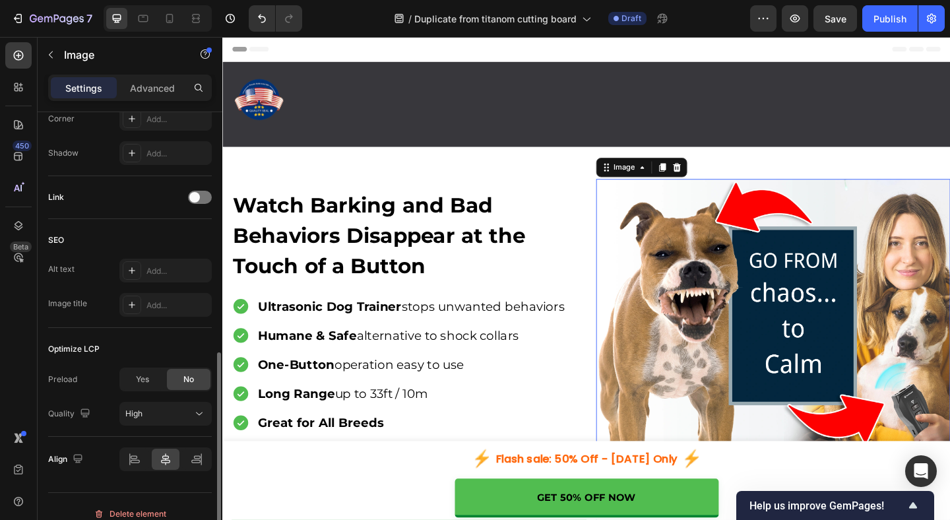
scroll to position [551, 0]
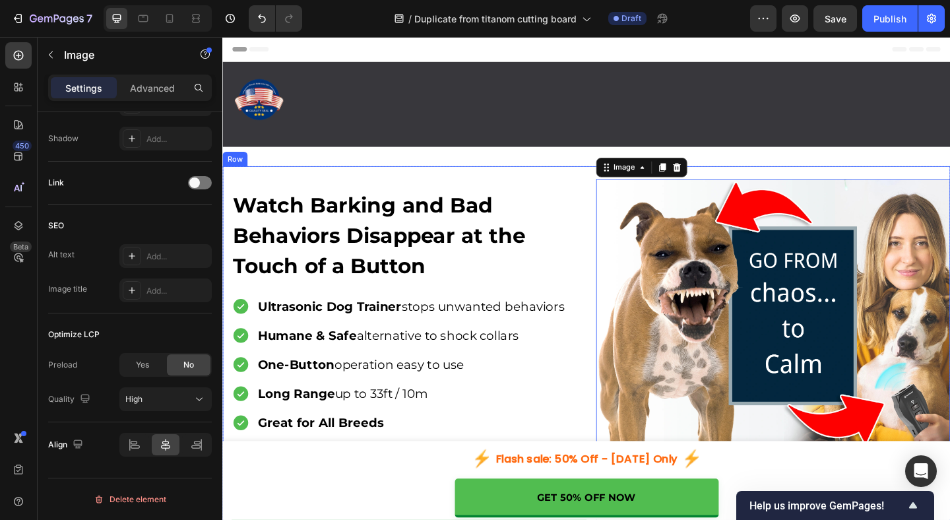
click at [586, 189] on div "Watch Barking and Bad Behaviors Disappear at the Touch of a Button Heading Ultr…" at bounding box center [617, 429] width 791 height 505
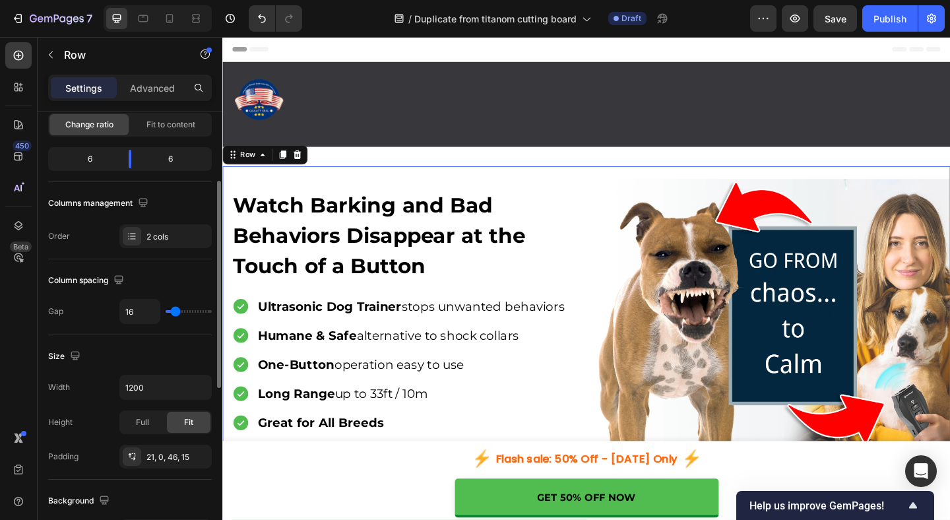
scroll to position [151, 0]
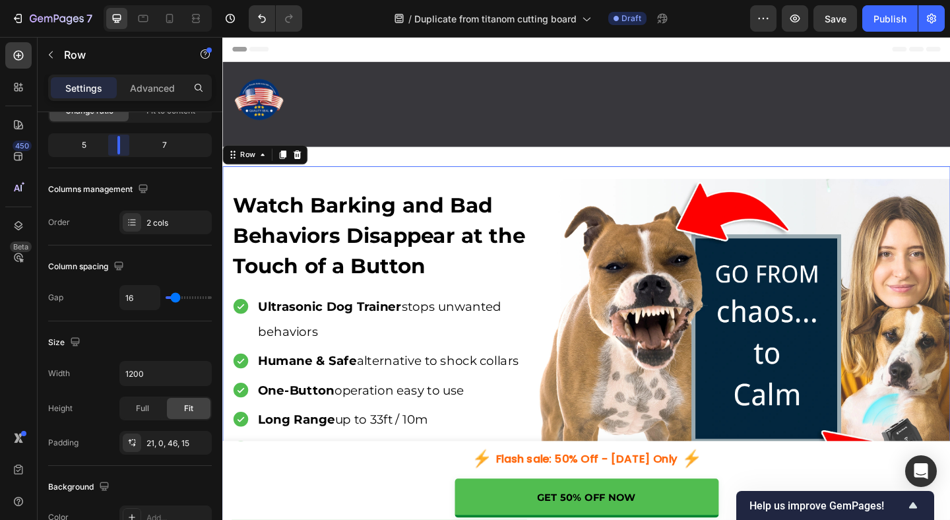
drag, startPoint x: 128, startPoint y: 151, endPoint x: 119, endPoint y: 152, distance: 8.7
click at [119, 0] on body "7 Version history / Duplicate from titanom cutting board Draft Preview Save Pub…" at bounding box center [475, 0] width 950 height 0
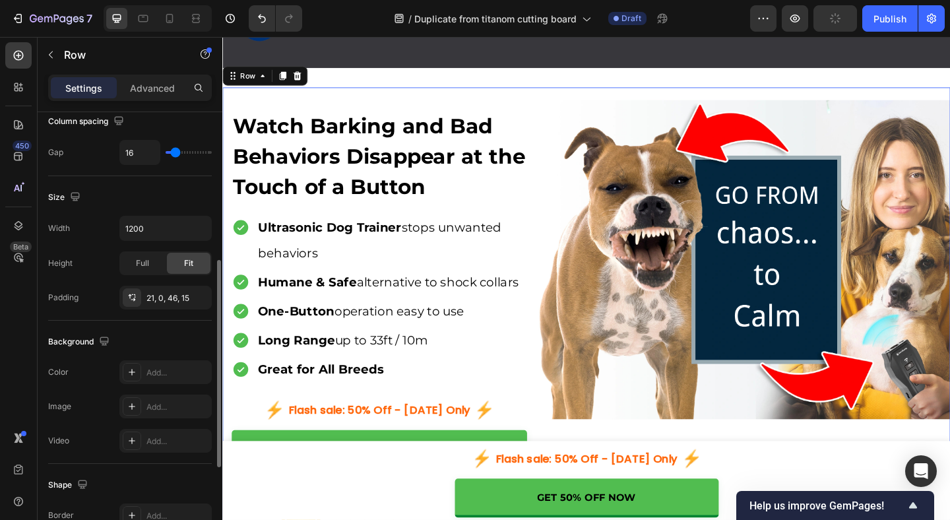
scroll to position [334, 0]
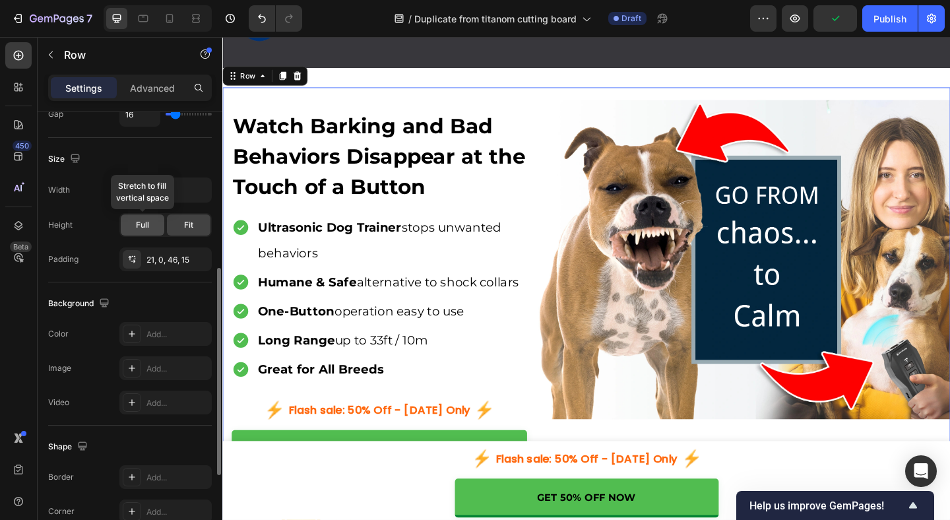
click at [146, 230] on span "Full" at bounding box center [142, 225] width 13 height 12
click at [187, 228] on span "Fit" at bounding box center [188, 225] width 9 height 12
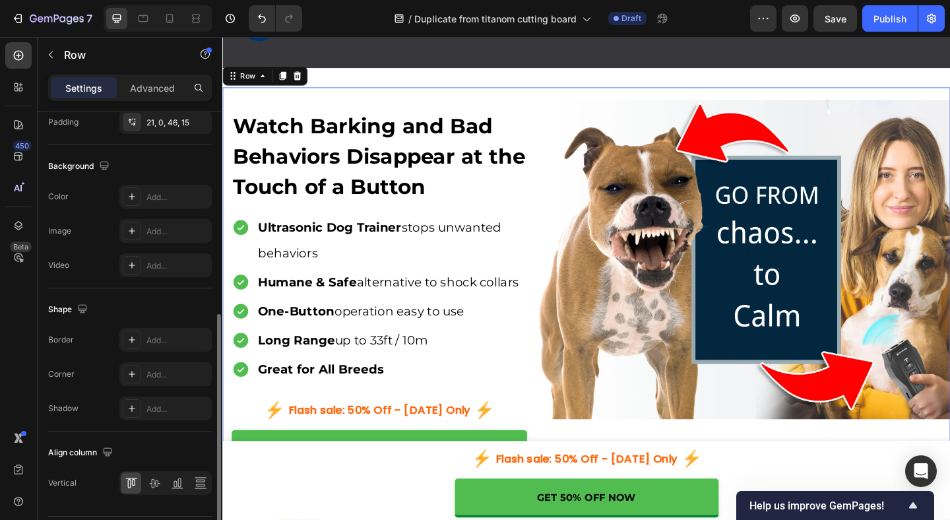
scroll to position [510, 0]
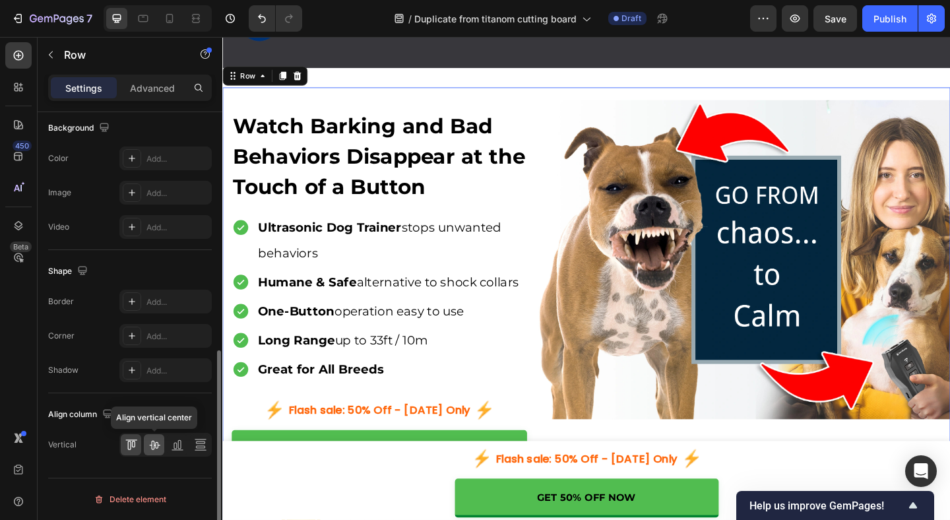
click at [155, 446] on icon at bounding box center [154, 445] width 11 height 9
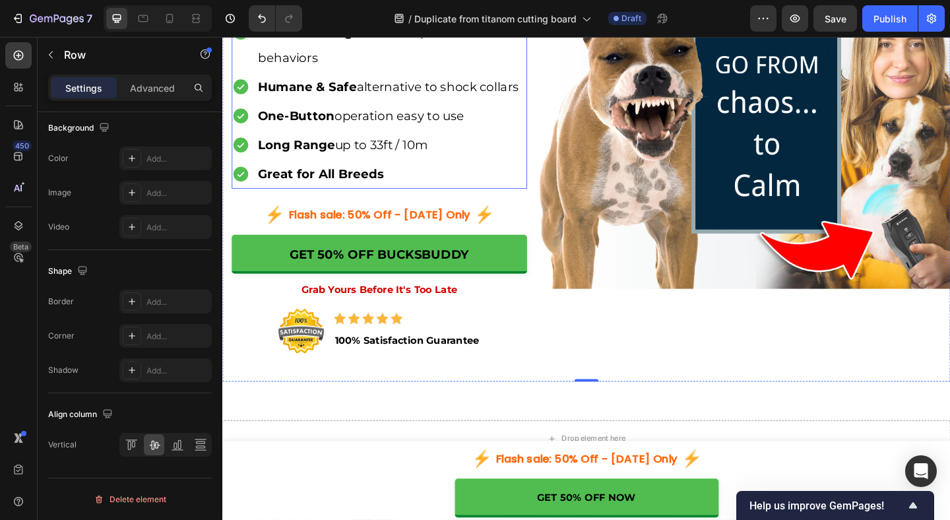
scroll to position [340, 0]
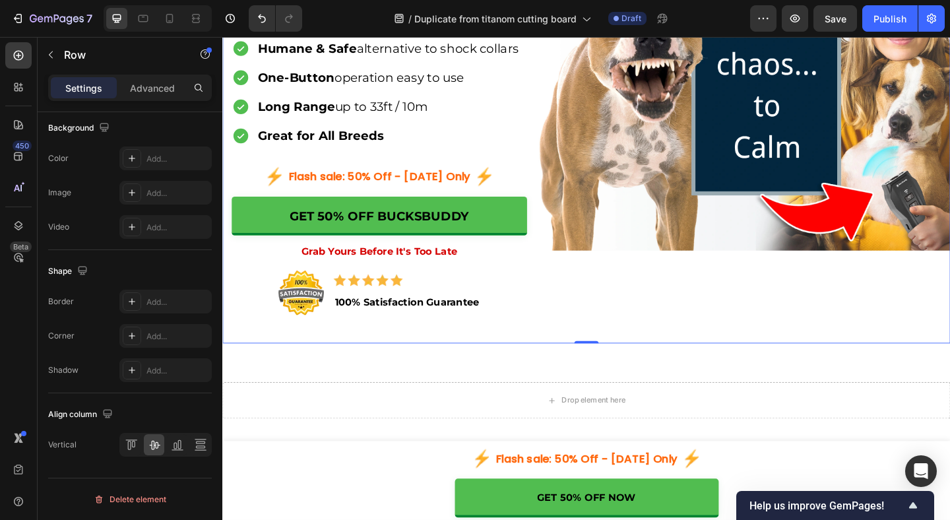
click at [734, 344] on div "Watch Barking and Bad Behaviors Disappear at the Touch of a Button Heading Ultr…" at bounding box center [617, 104] width 791 height 532
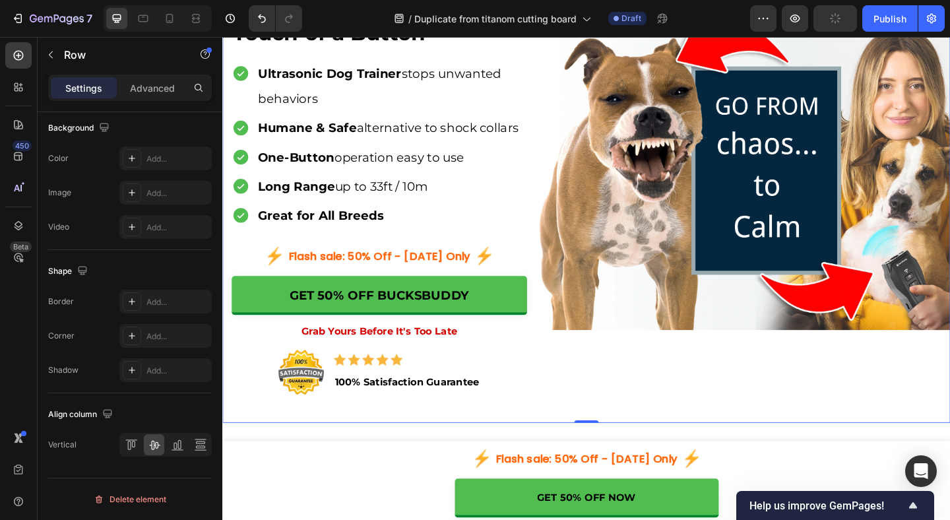
scroll to position [23, 0]
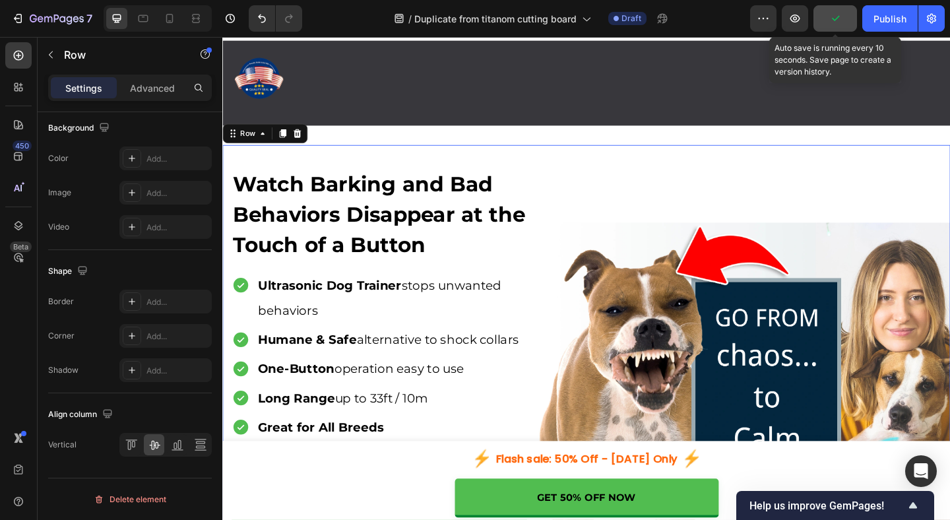
click at [828, 20] on icon "button" at bounding box center [834, 18] width 13 height 13
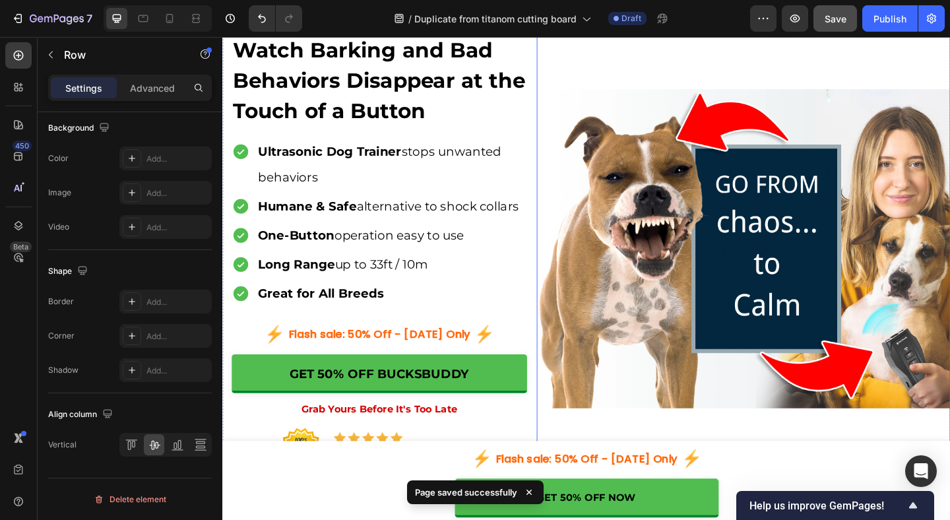
scroll to position [173, 0]
